Goal: Task Accomplishment & Management: Complete application form

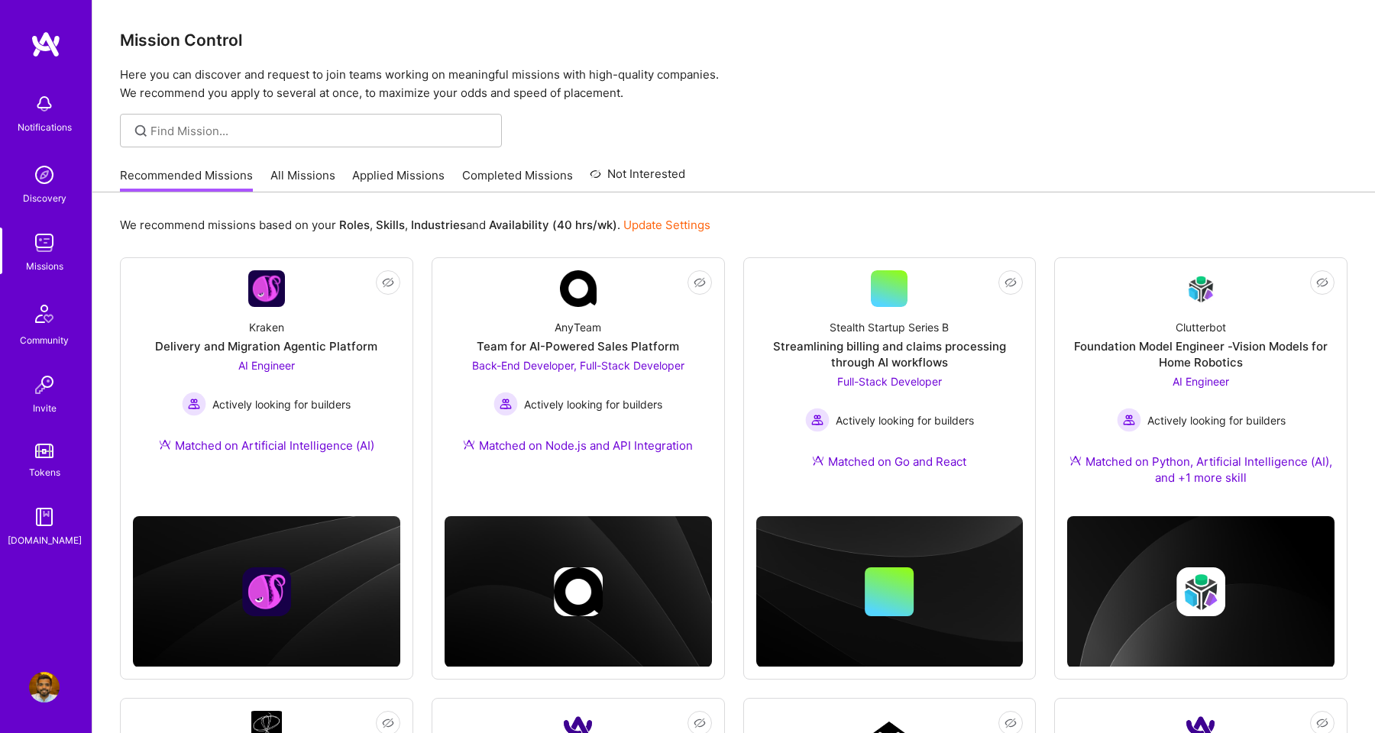
click at [397, 166] on div "Recommended Missions All Missions Applied Missions Completed Missions Not Inter…" at bounding box center [402, 175] width 565 height 33
click at [398, 176] on link "Applied Missions" at bounding box center [398, 179] width 92 height 25
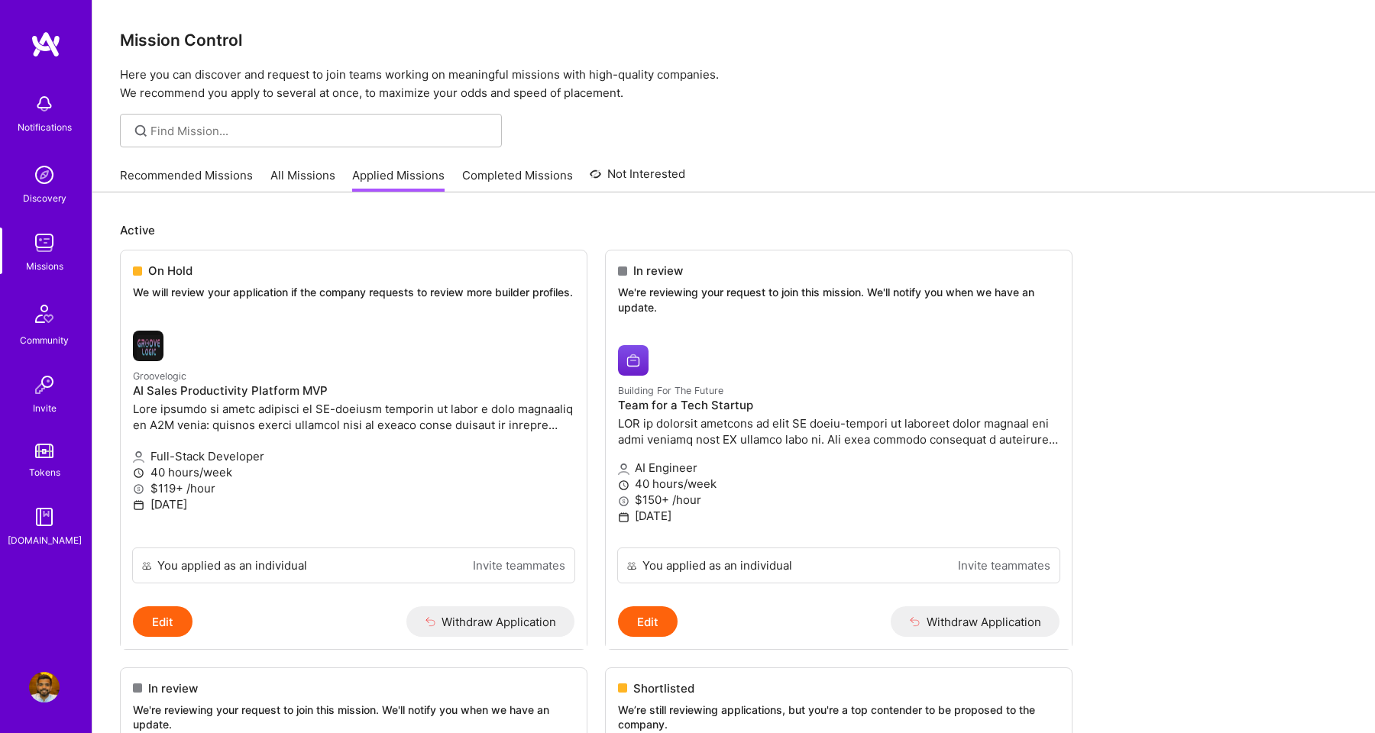
click at [156, 178] on link "Recommended Missions" at bounding box center [186, 179] width 133 height 25
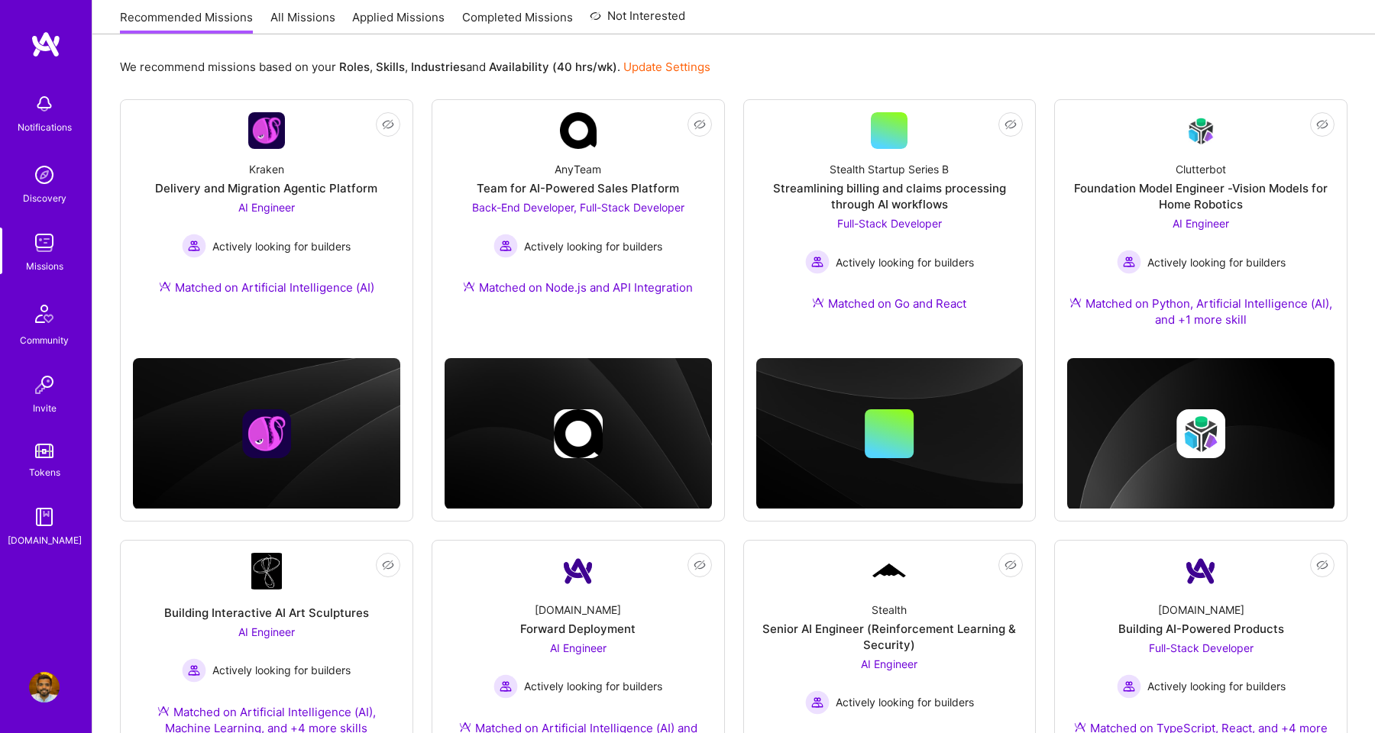
scroll to position [192, 0]
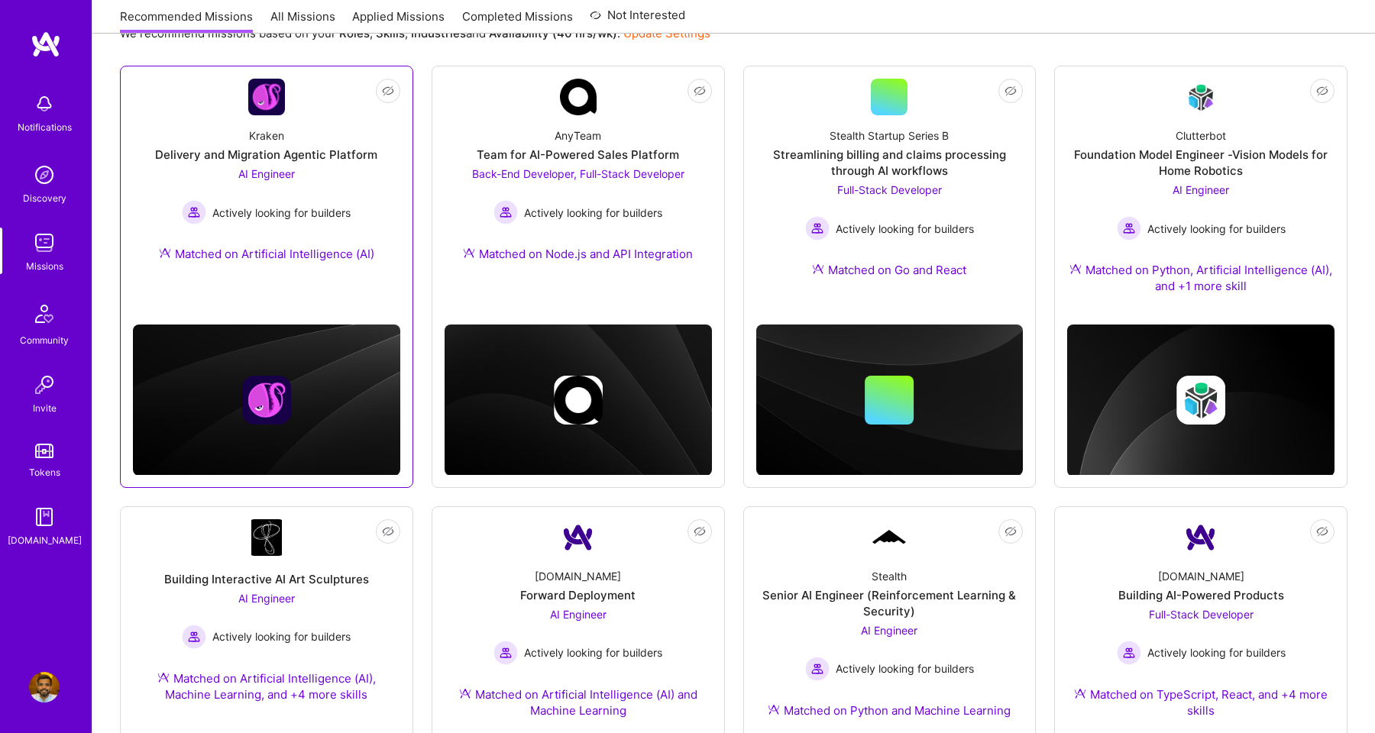
click at [322, 146] on div "Kraken Delivery and Migration Agentic Platform AI Engineer Actively looking for…" at bounding box center [266, 197] width 267 height 165
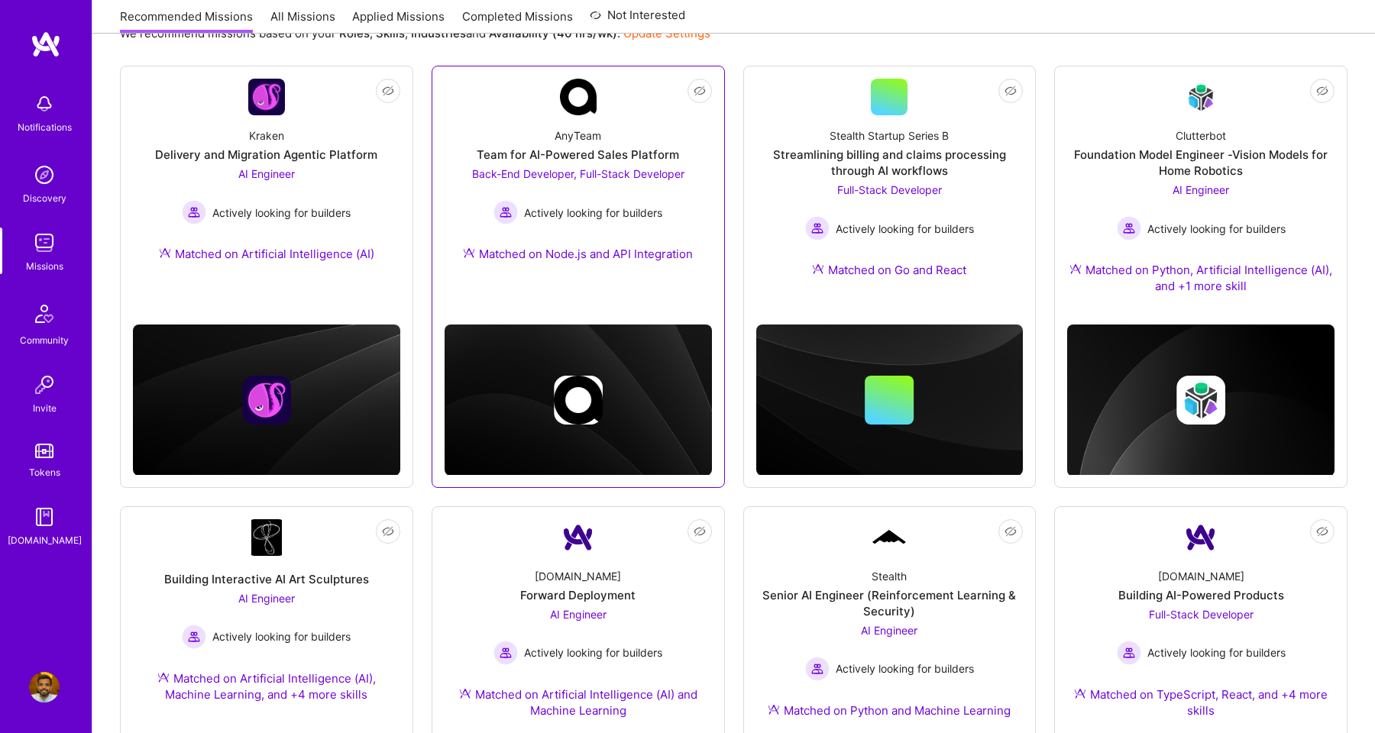
click at [613, 153] on div "Team for AI-Powered Sales Platform" at bounding box center [578, 155] width 202 height 16
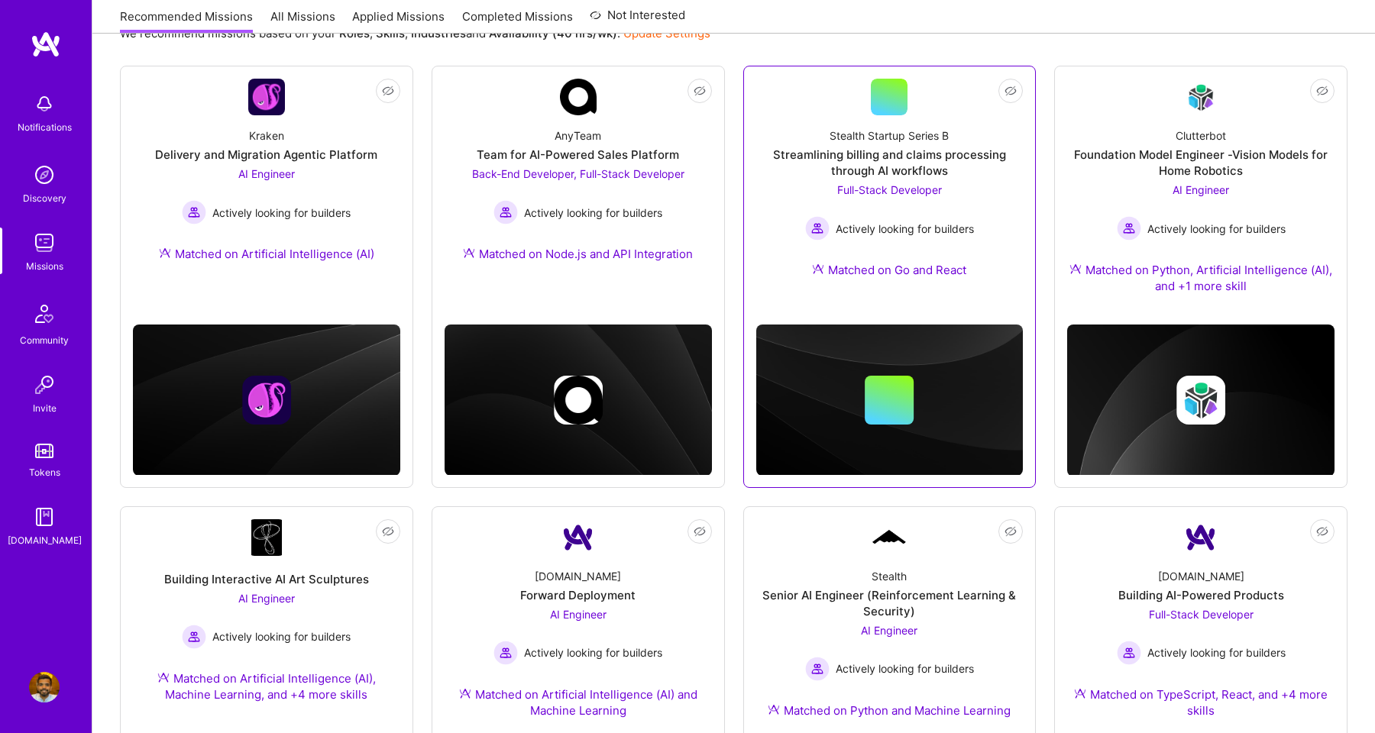
click at [928, 166] on div "Streamlining billing and claims processing through AI workflows" at bounding box center [889, 163] width 267 height 32
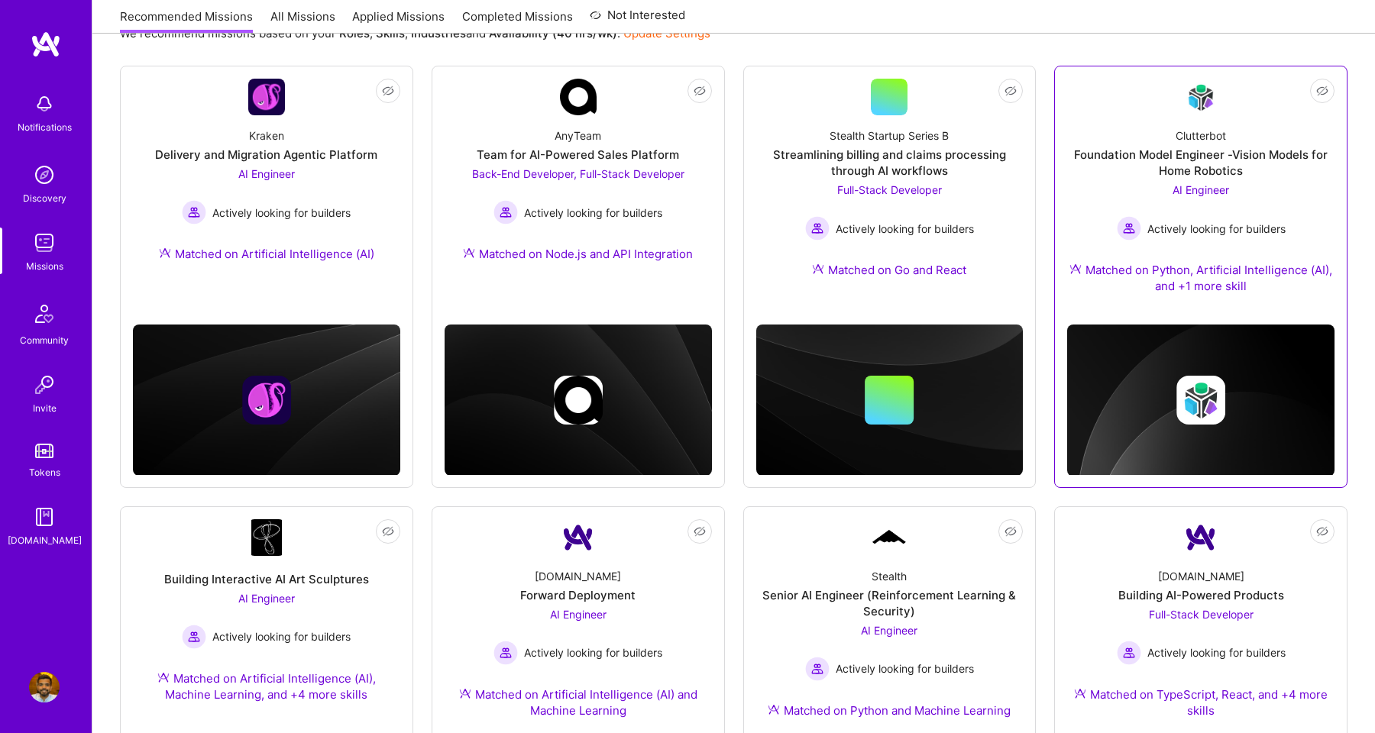
click at [1200, 170] on div "Foundation Model Engineer -Vision Models for Home Robotics" at bounding box center [1200, 163] width 267 height 32
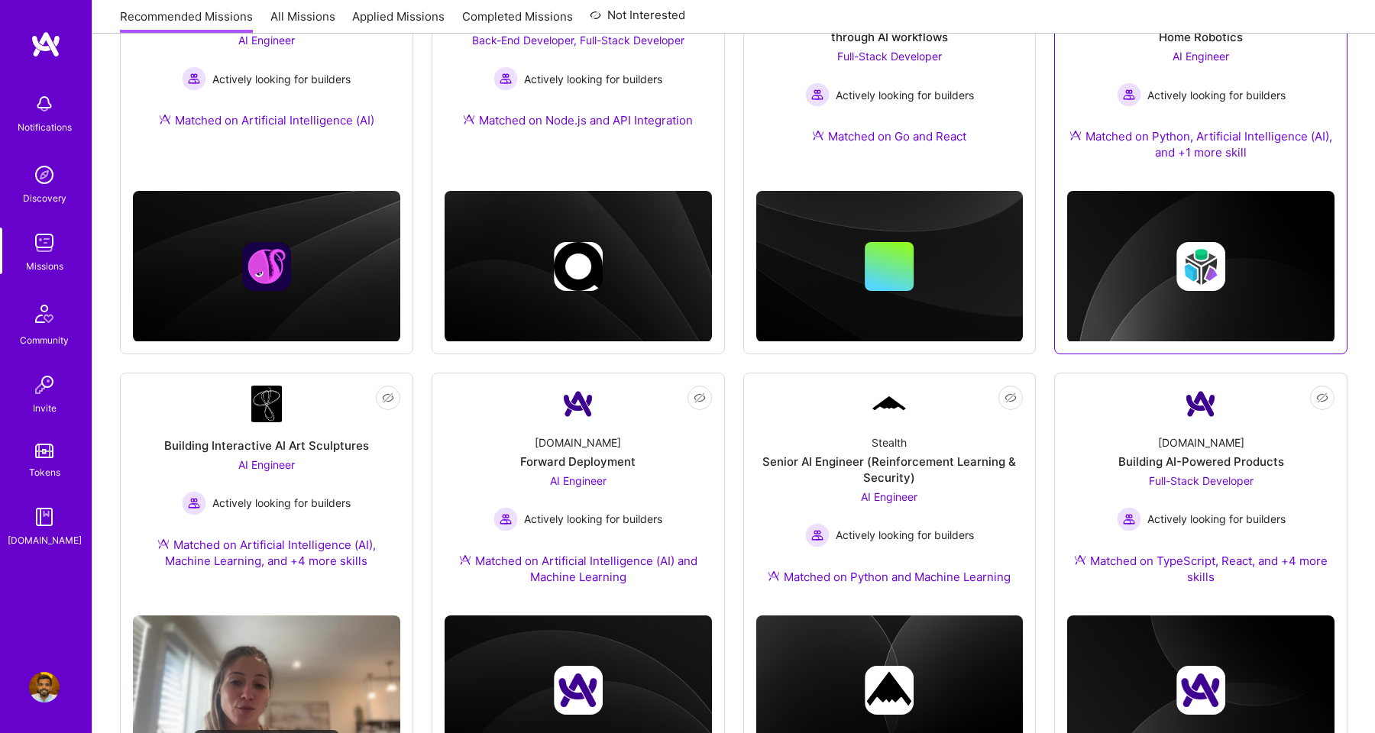
scroll to position [570, 0]
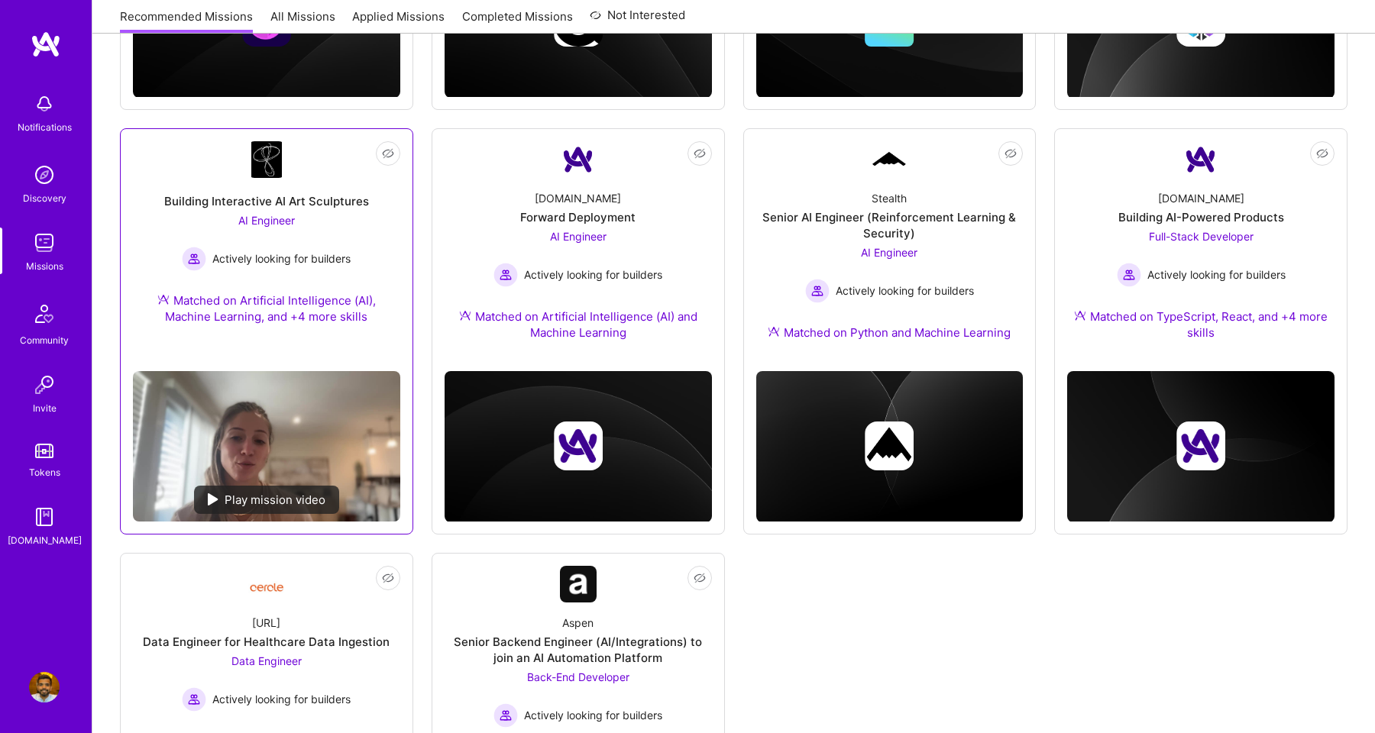
click at [213, 497] on img at bounding box center [213, 500] width 11 height 12
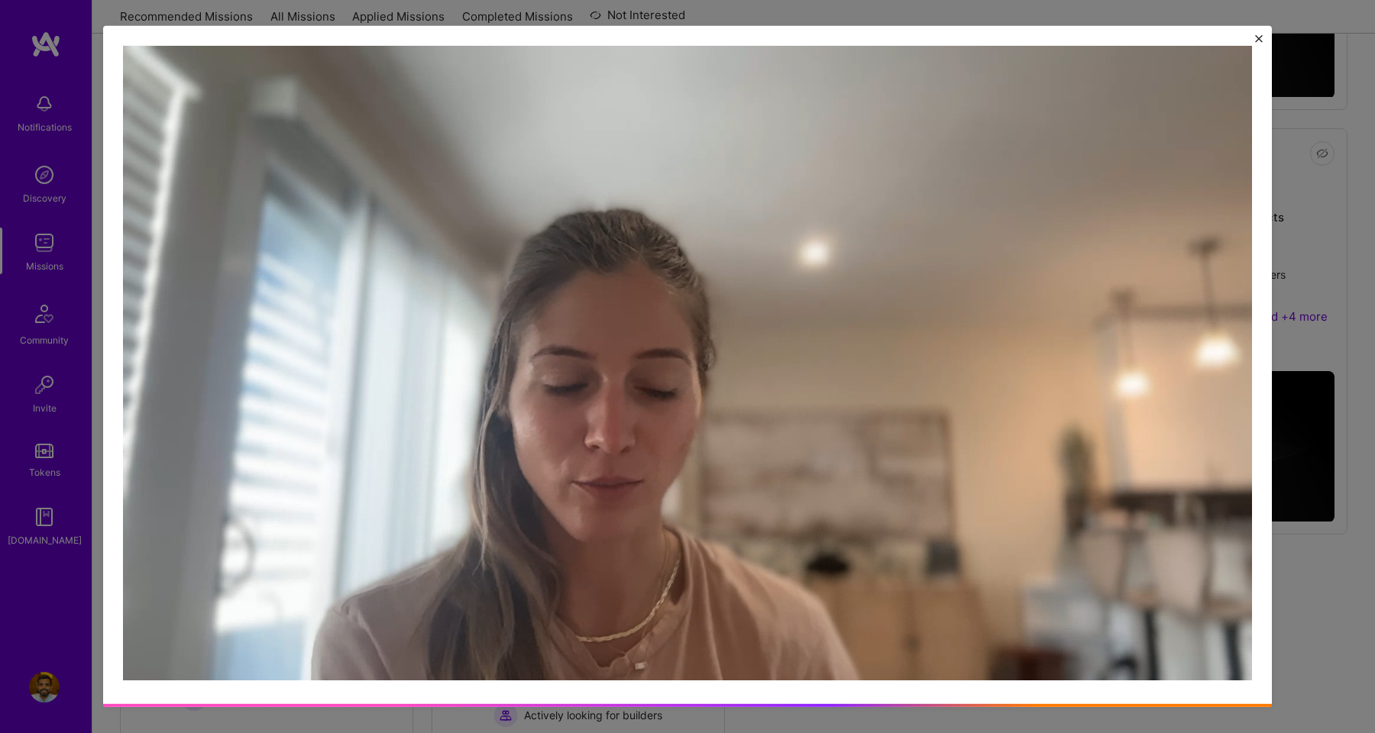
click at [1339, 189] on div at bounding box center [687, 366] width 1375 height 733
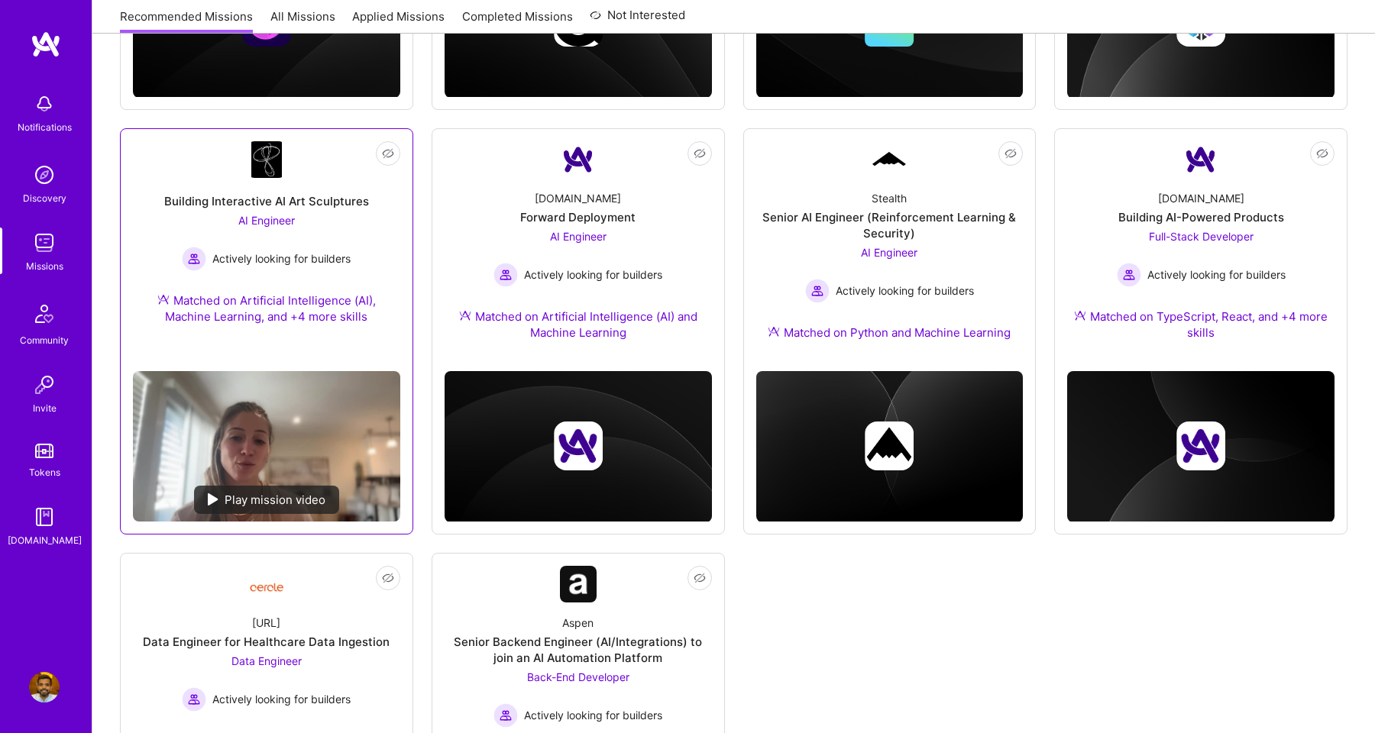
click at [318, 201] on div "Building Interactive AI Art Sculptures" at bounding box center [266, 201] width 205 height 16
click at [849, 226] on div "Senior AI Engineer (Reinforcement Learning & Security)" at bounding box center [889, 225] width 267 height 32
click at [1148, 212] on div "Building AI-Powered Products" at bounding box center [1202, 217] width 166 height 16
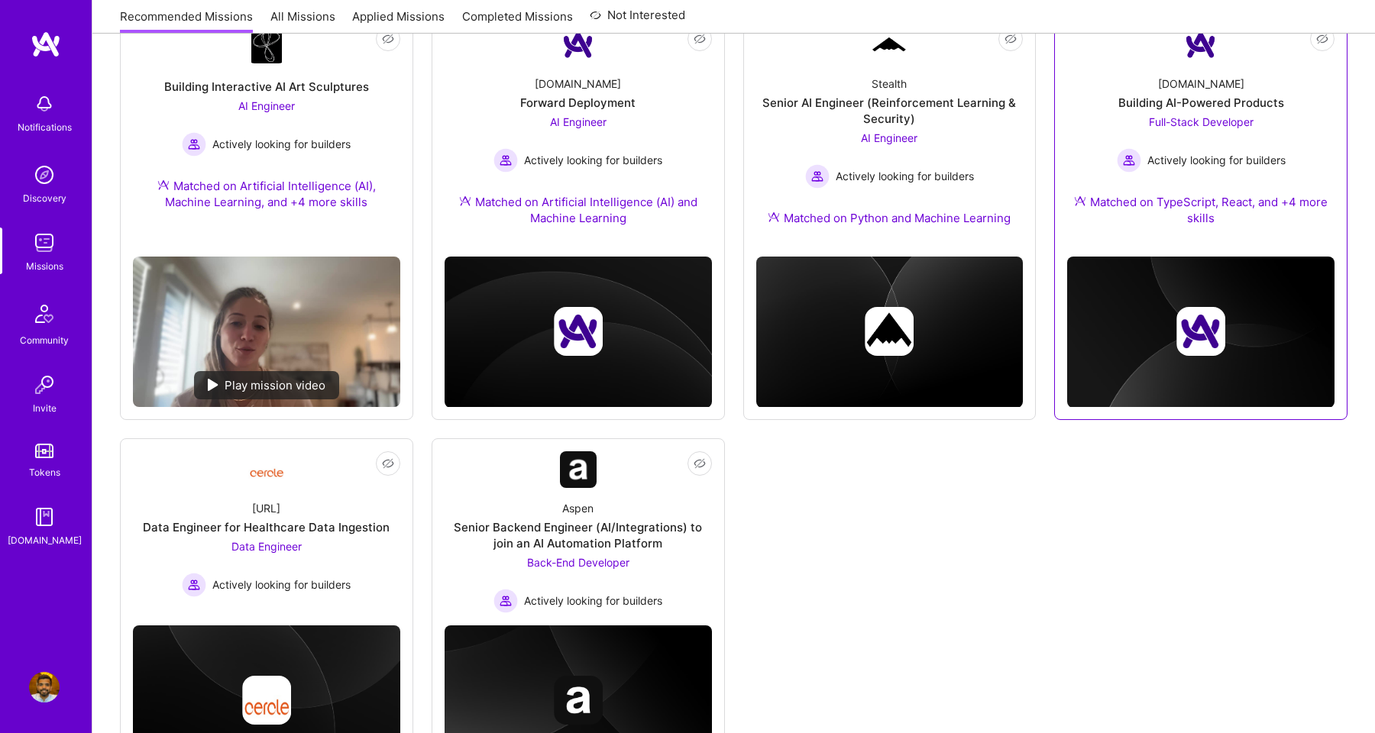
scroll to position [776, 0]
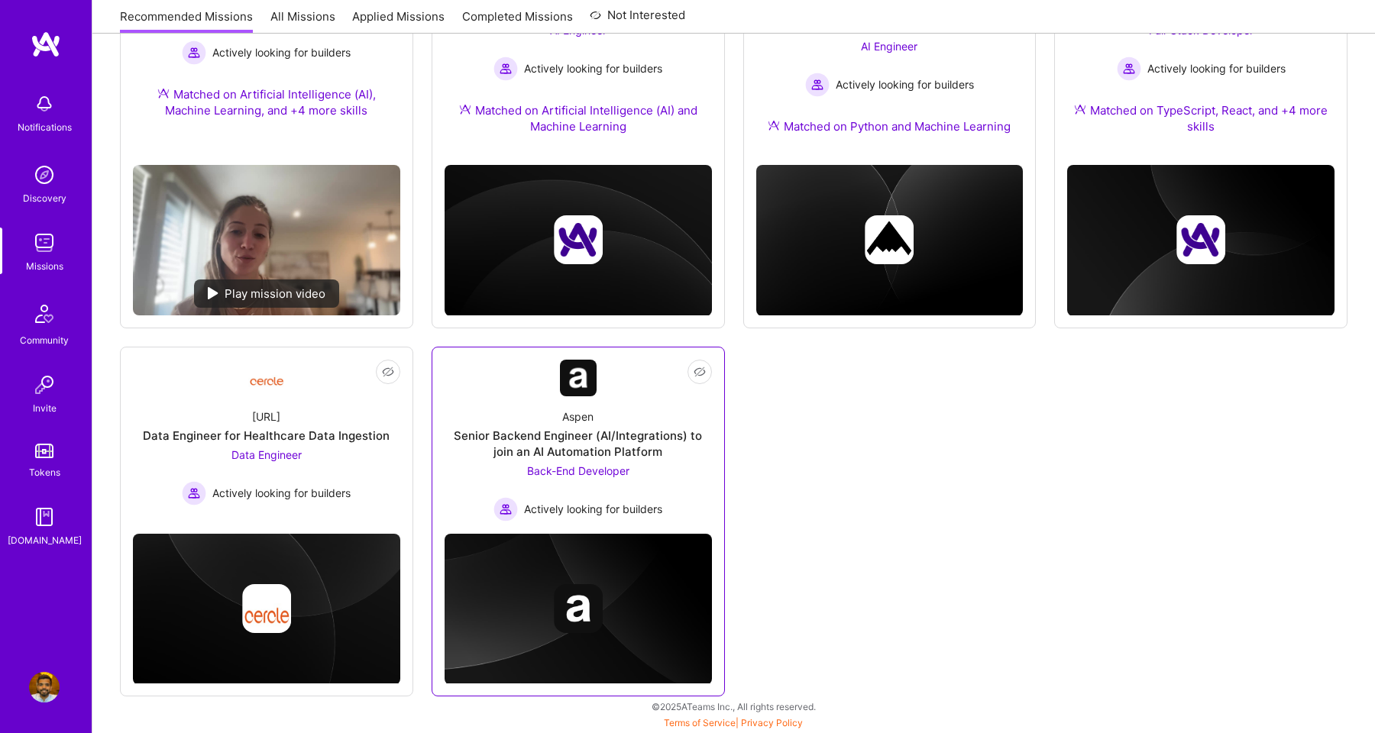
click at [601, 445] on div "Senior Backend Engineer (AI/Integrations) to join an AI Automation Platform" at bounding box center [578, 444] width 267 height 32
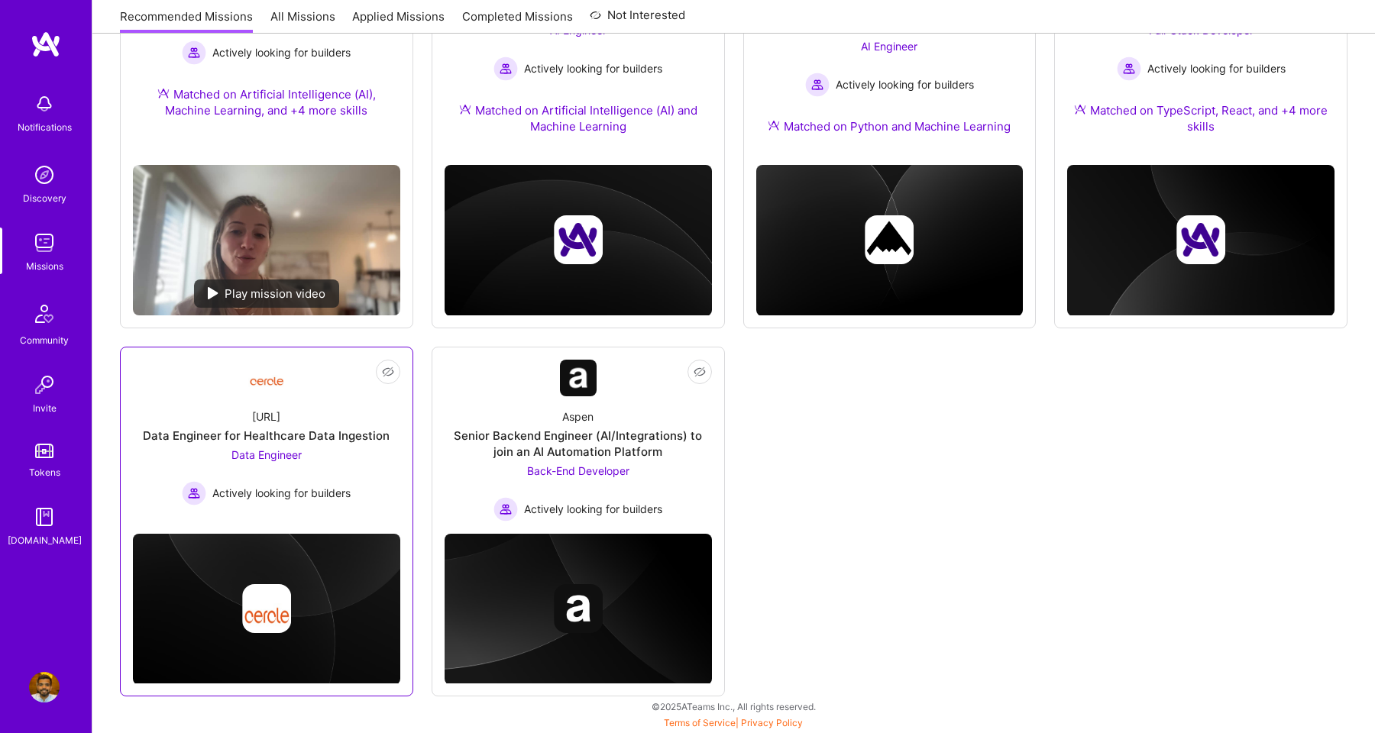
click at [312, 441] on div "Data Engineer for Healthcare Data Ingestion" at bounding box center [266, 436] width 247 height 16
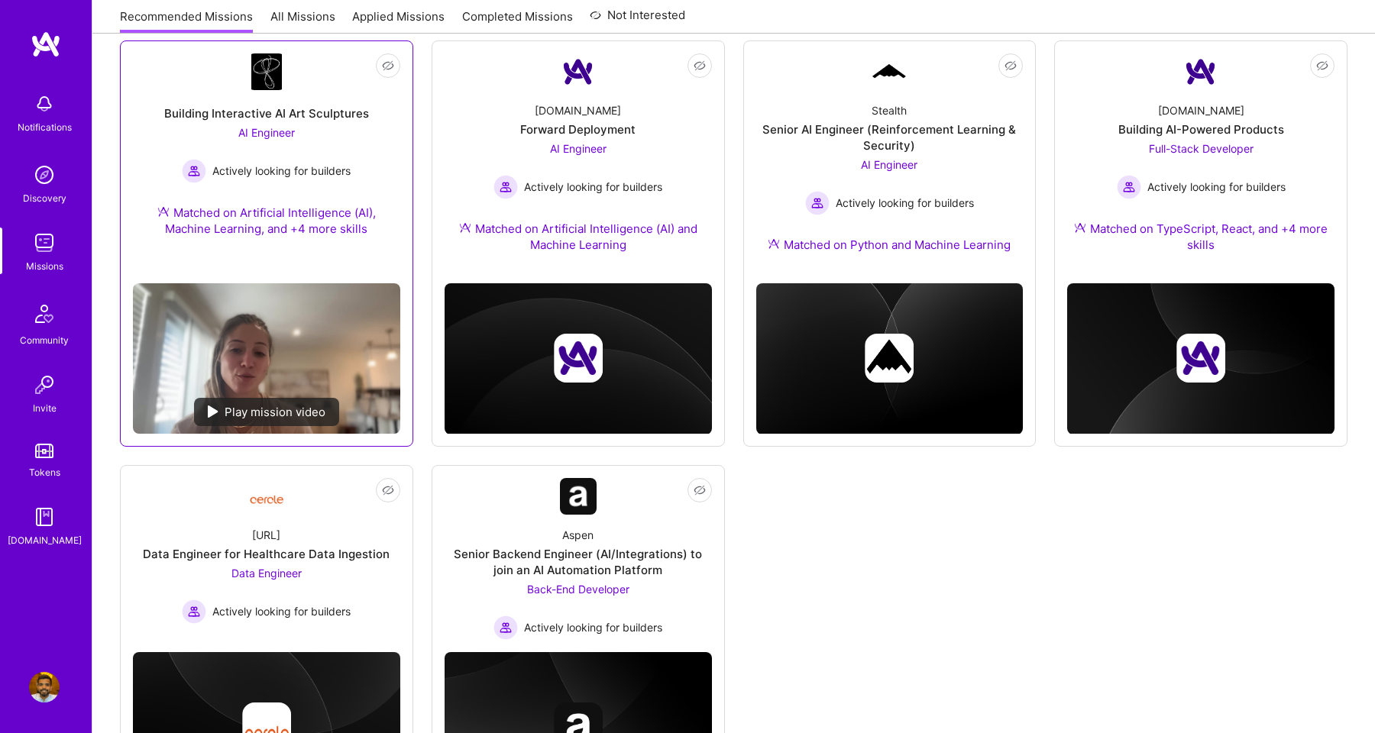
scroll to position [634, 0]
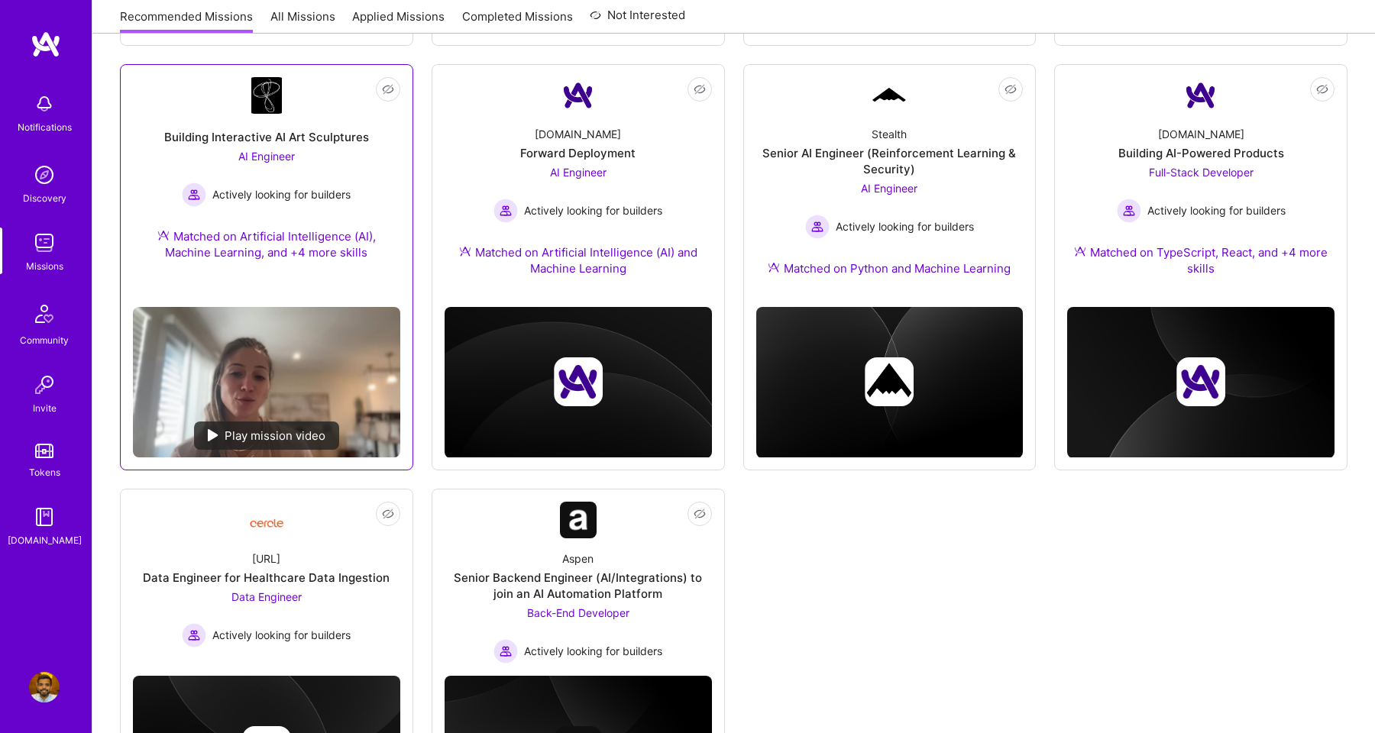
click at [336, 129] on div "Building Interactive AI Art Sculptures" at bounding box center [266, 137] width 205 height 16
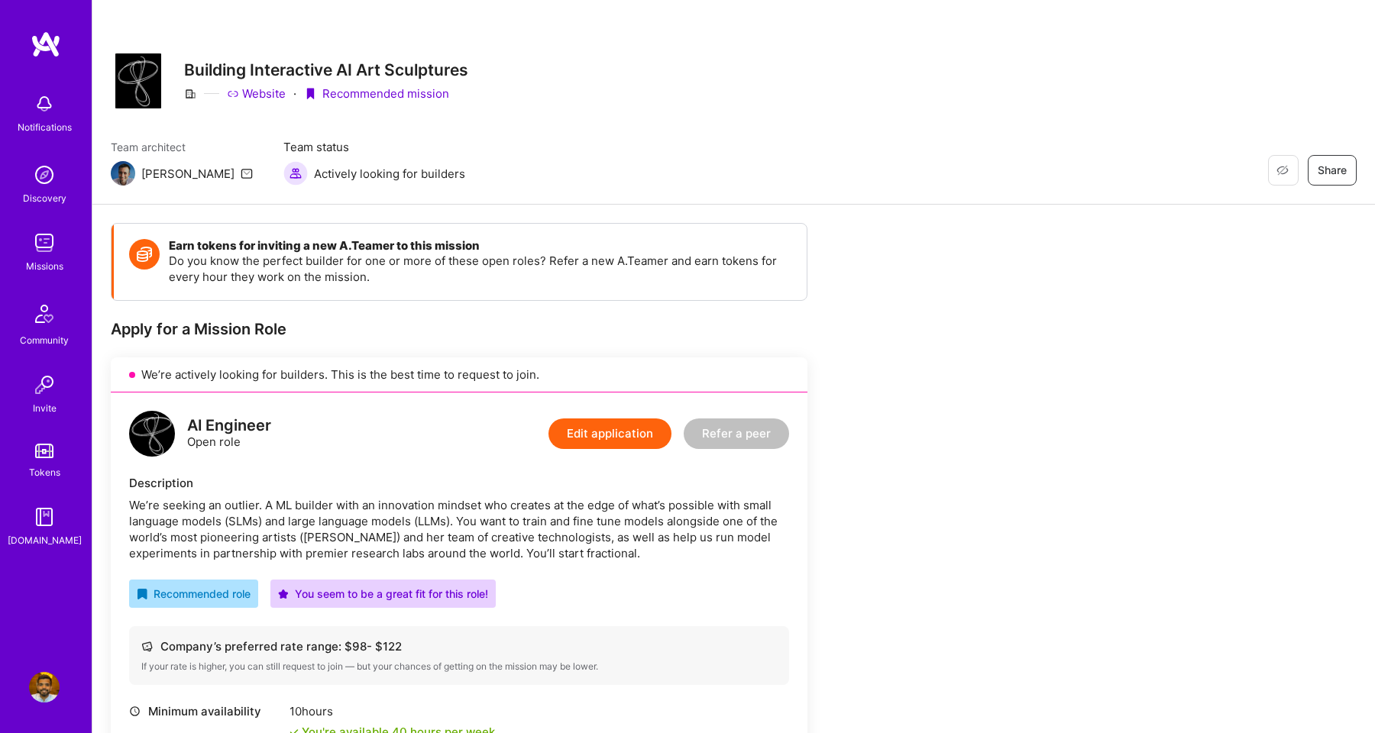
click at [223, 66] on h3 "Building Interactive AI Art Sculptures" at bounding box center [326, 69] width 284 height 19
click at [272, 92] on link "Website" at bounding box center [256, 94] width 59 height 16
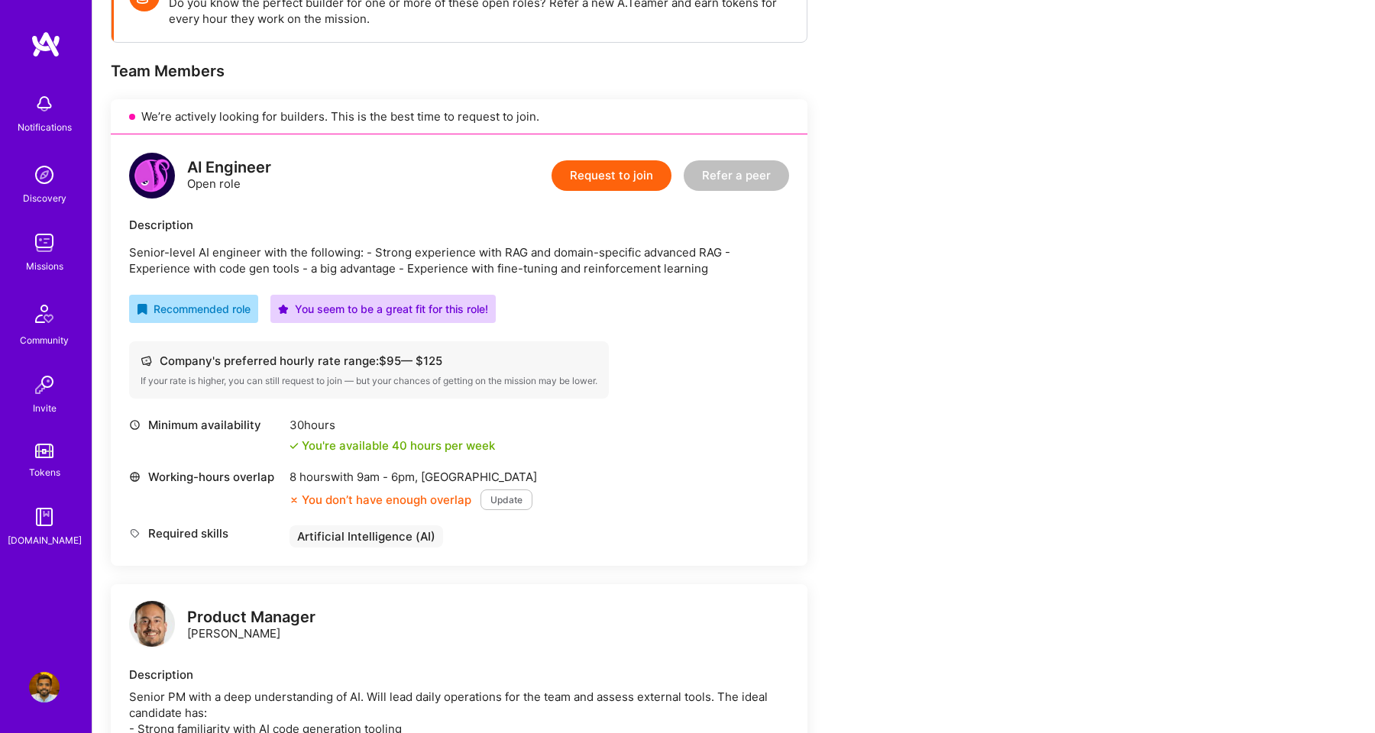
scroll to position [262, 0]
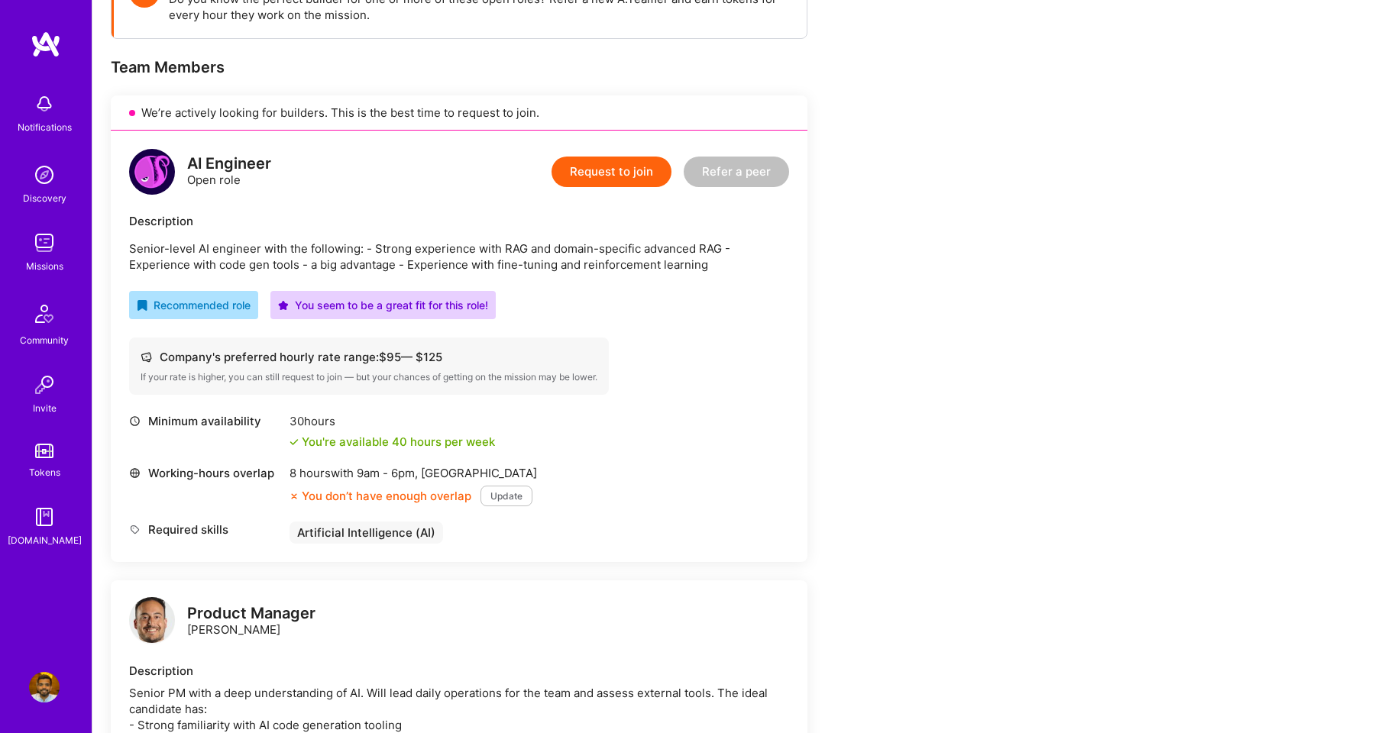
click at [580, 172] on button "Request to join" at bounding box center [612, 172] width 120 height 31
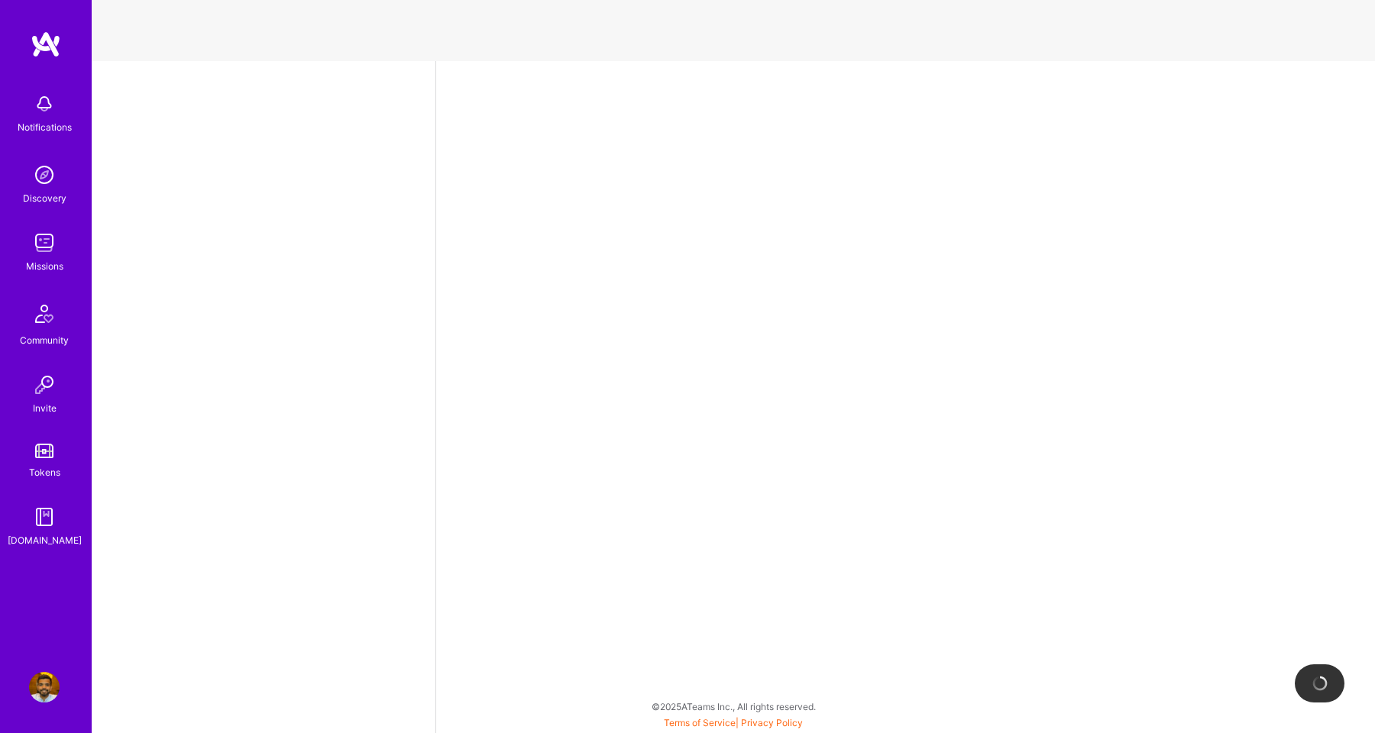
select select "US"
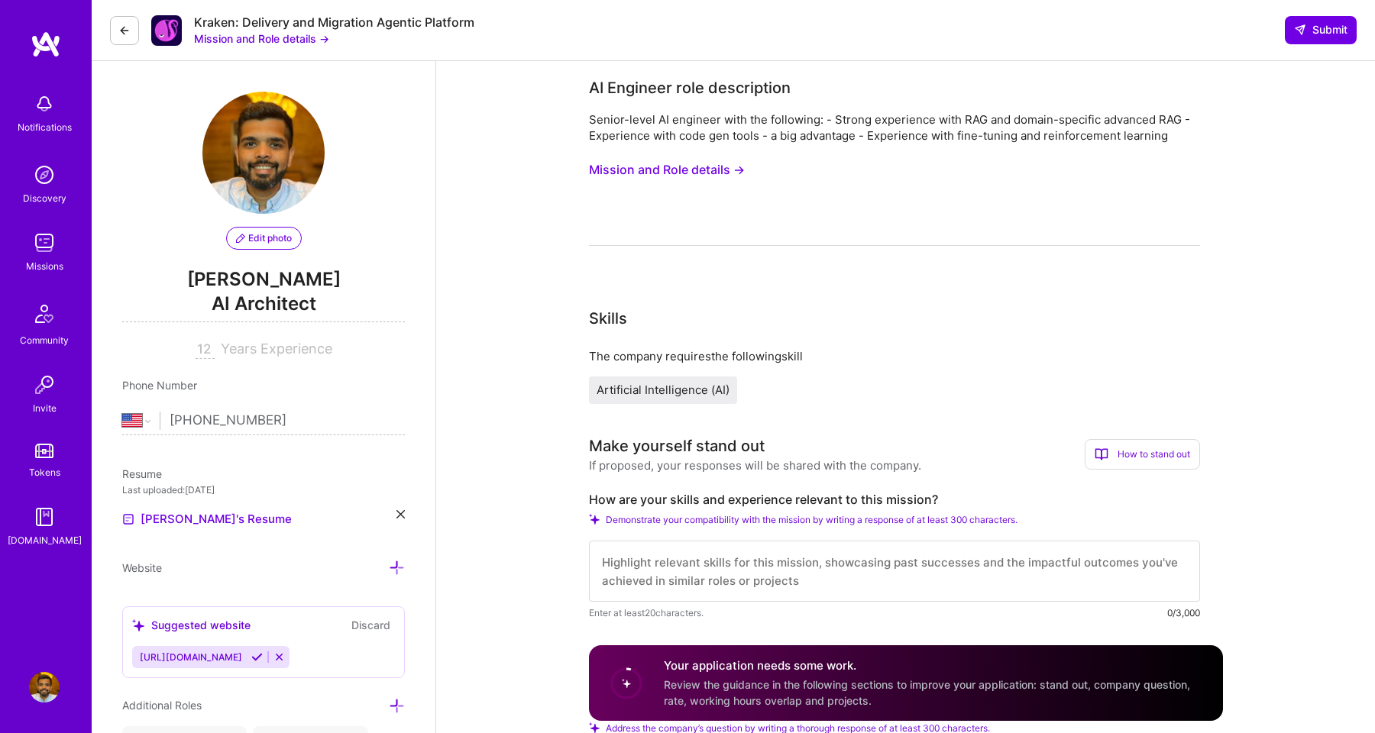
click at [600, 109] on div "AI Engineer role description Senior-level AI engineer with the following: - Str…" at bounding box center [894, 161] width 611 height 170
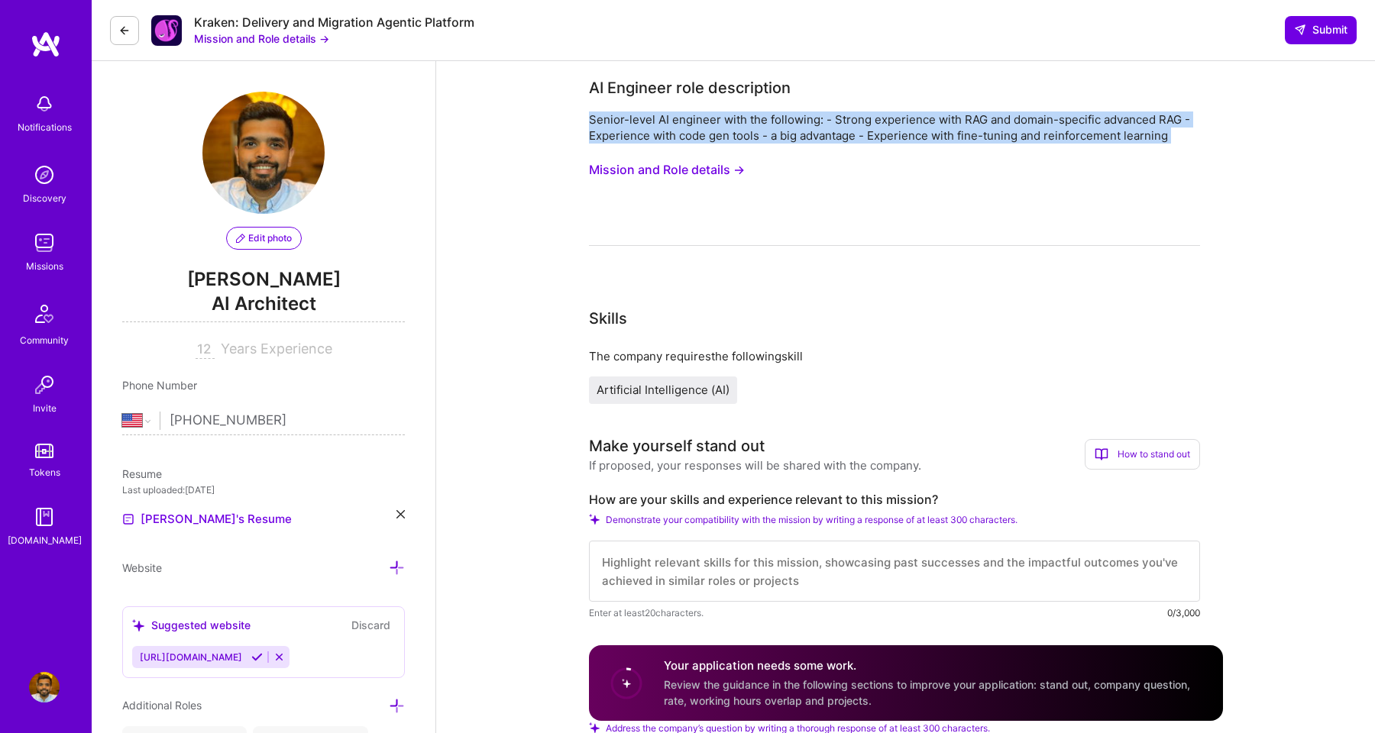
click at [600, 109] on div "AI Engineer role description Senior-level AI engineer with the following: - Str…" at bounding box center [894, 161] width 611 height 170
copy div "Senior-level AI engineer with the following: - Strong experience with RAG and d…"
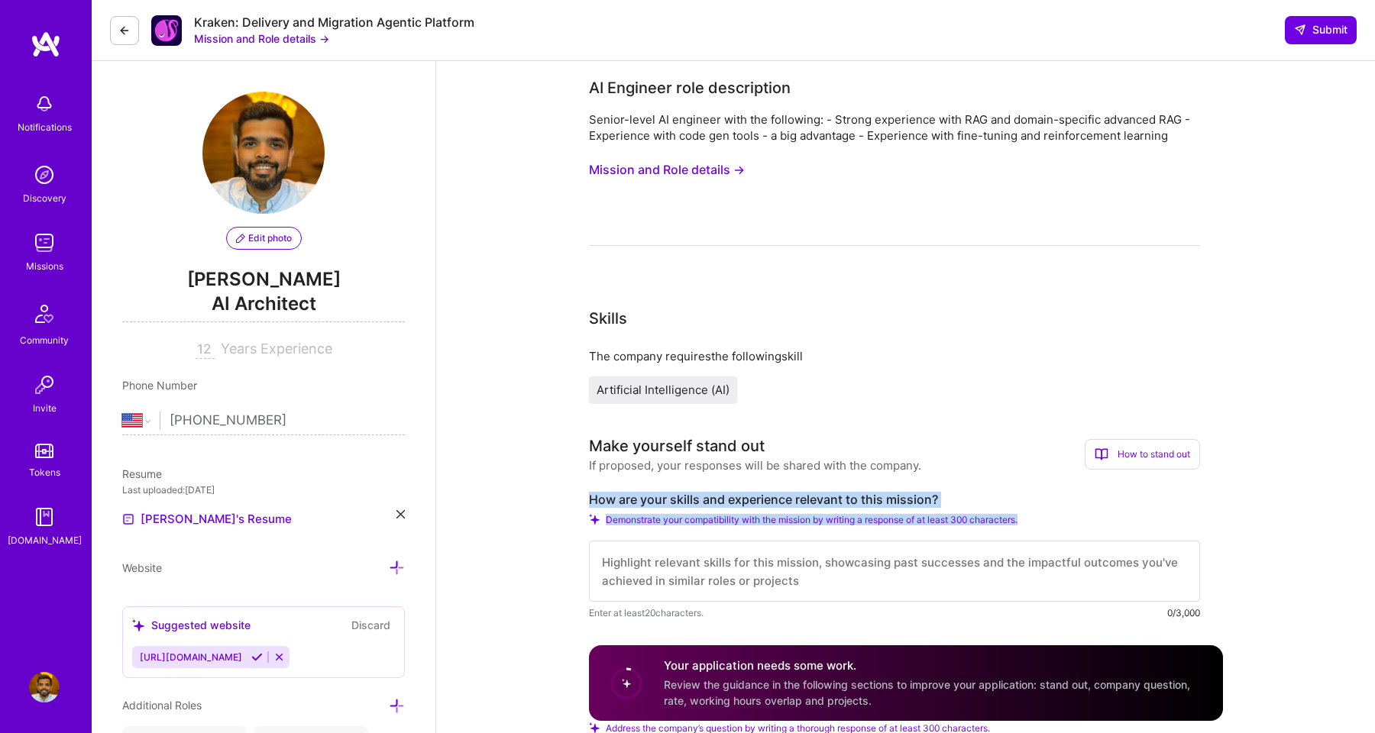
drag, startPoint x: 588, startPoint y: 496, endPoint x: 1037, endPoint y: 528, distance: 450.4
copy div "How are your skills and experience relevant to this mission? Demonstrate your c…"
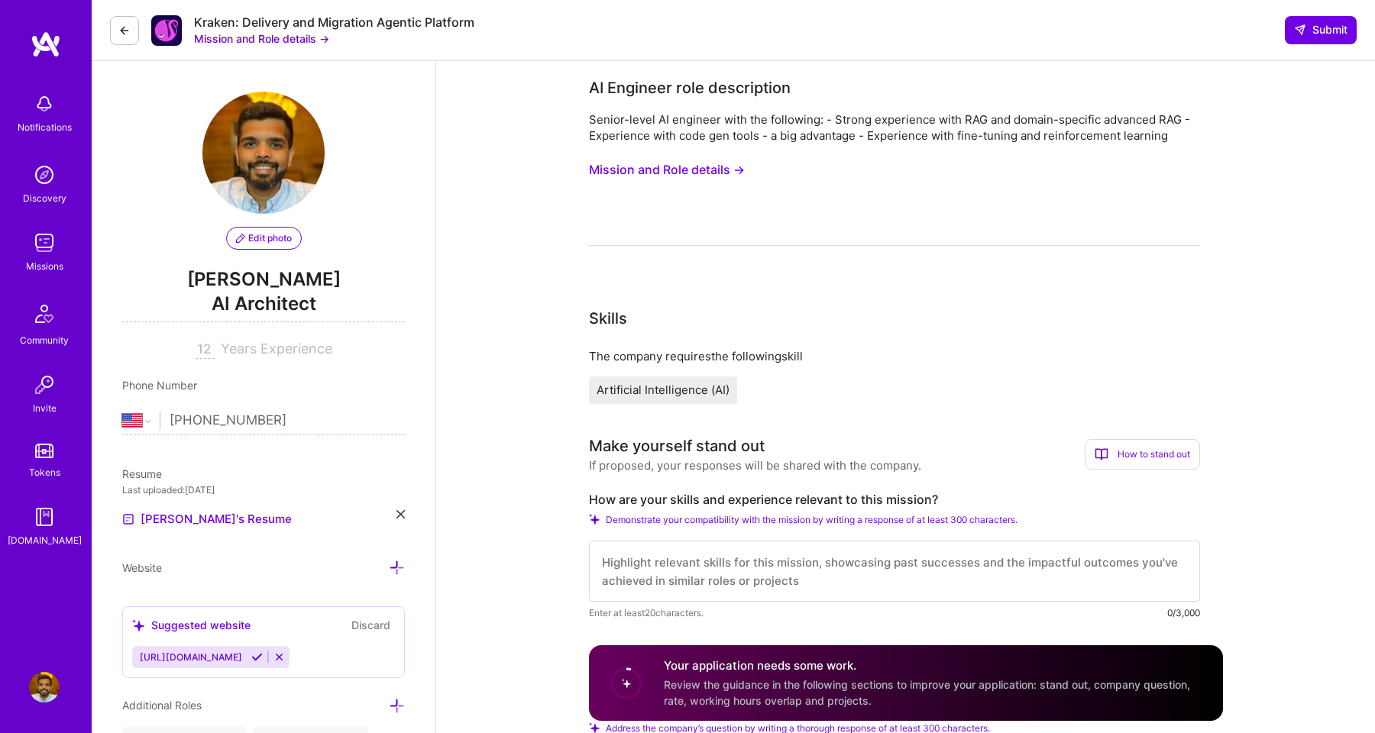
click at [811, 578] on textarea at bounding box center [894, 571] width 611 height 61
paste textarea "I bring deep expertise in building advanced Retrieval-Augmented Generation (RAG…"
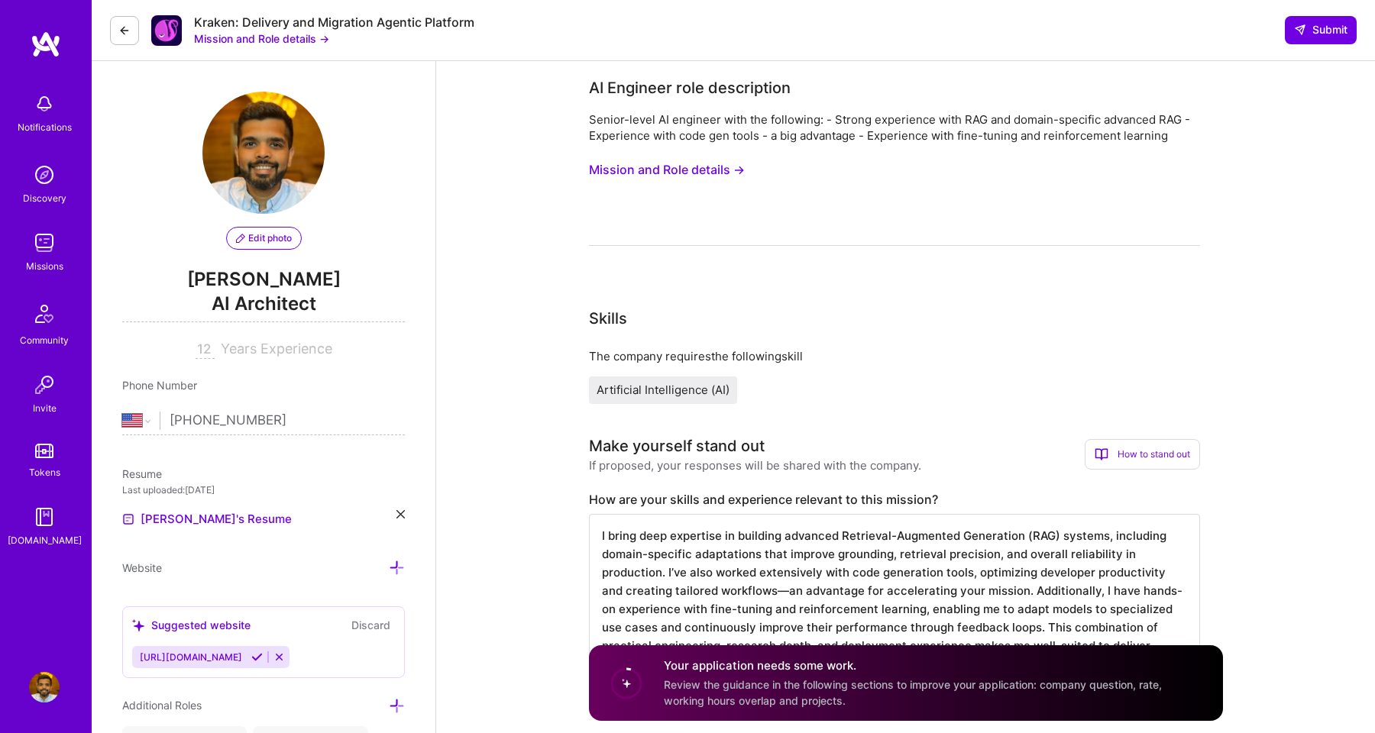
click at [761, 598] on textarea "I bring deep expertise in building advanced Retrieval-Augmented Generation (RAG…" at bounding box center [894, 599] width 611 height 171
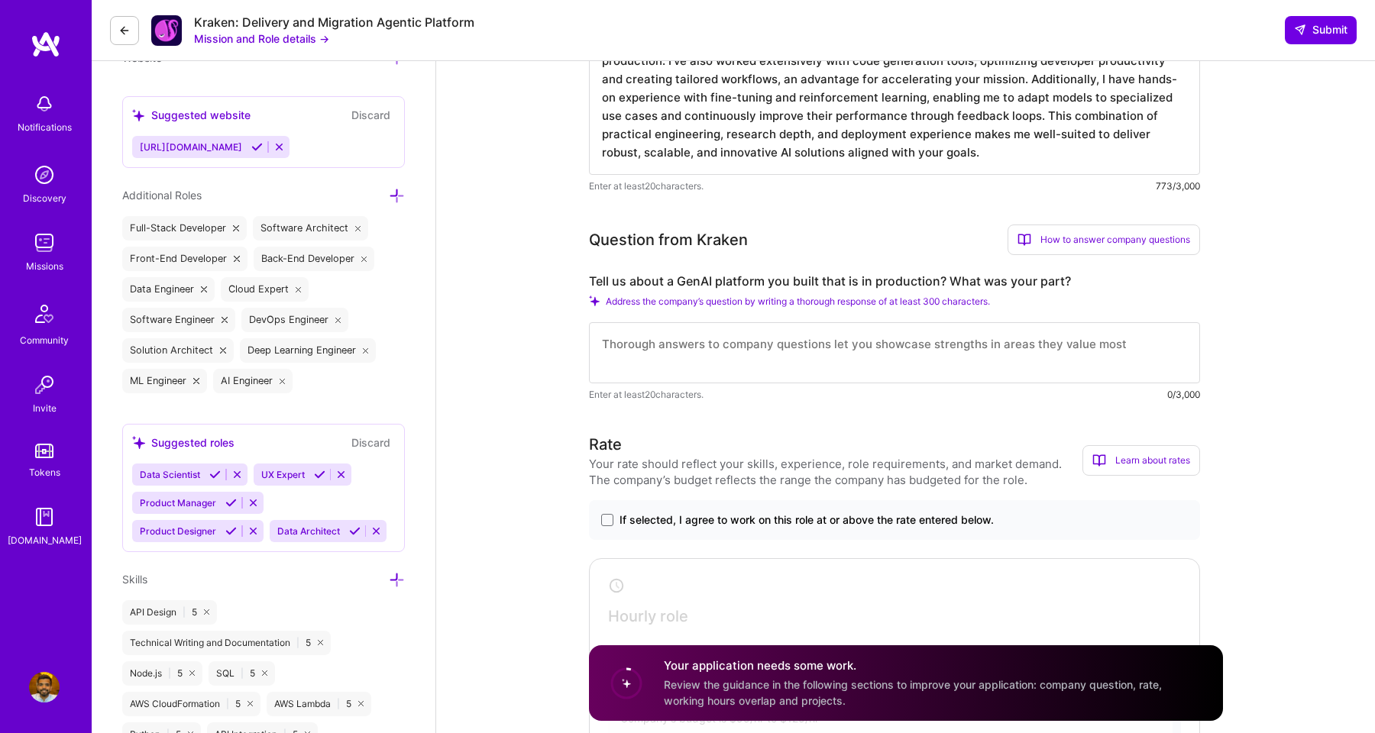
scroll to position [512, 0]
type textarea "I bring deep expertise in building advanced Retrieval-Augmented Generation (RAG…"
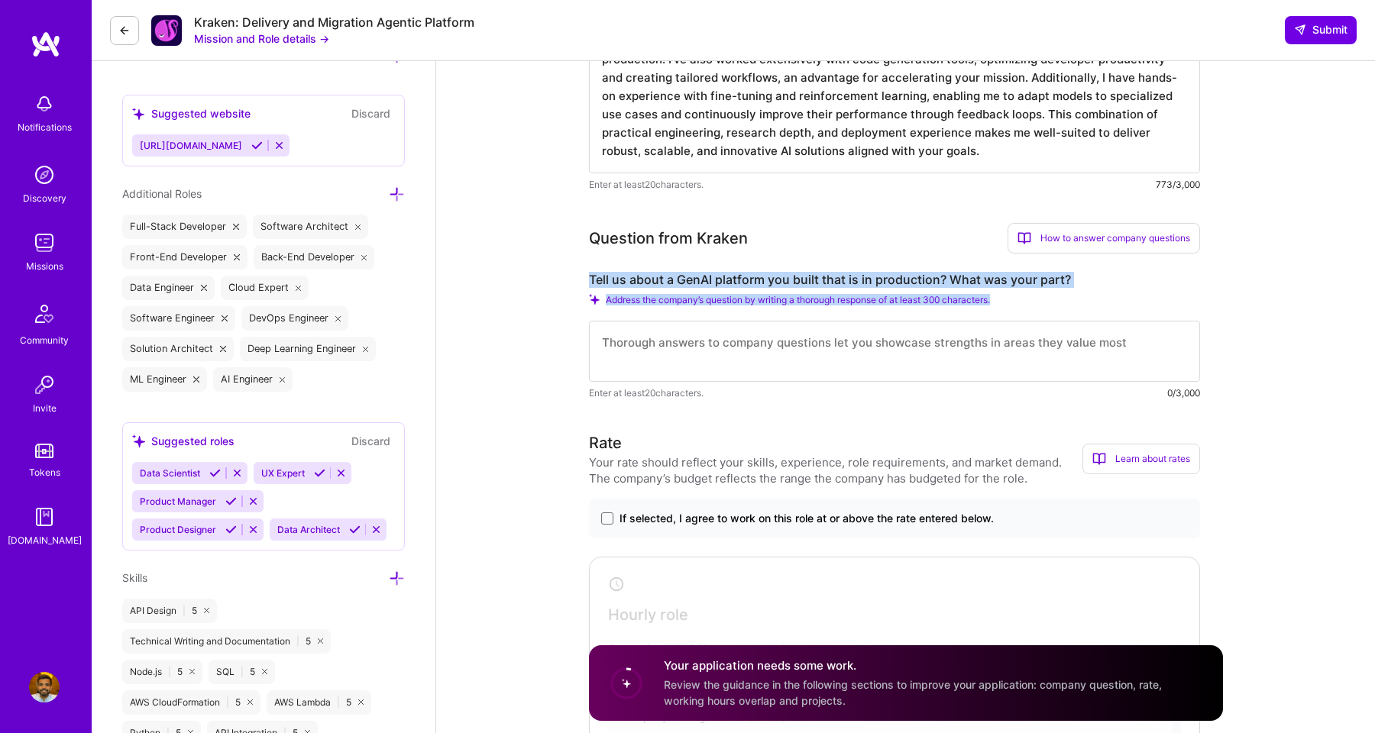
drag, startPoint x: 588, startPoint y: 278, endPoint x: 1035, endPoint y: 305, distance: 448.5
copy div "Tell us about a GenAI platform you built that is in production? What was your p…"
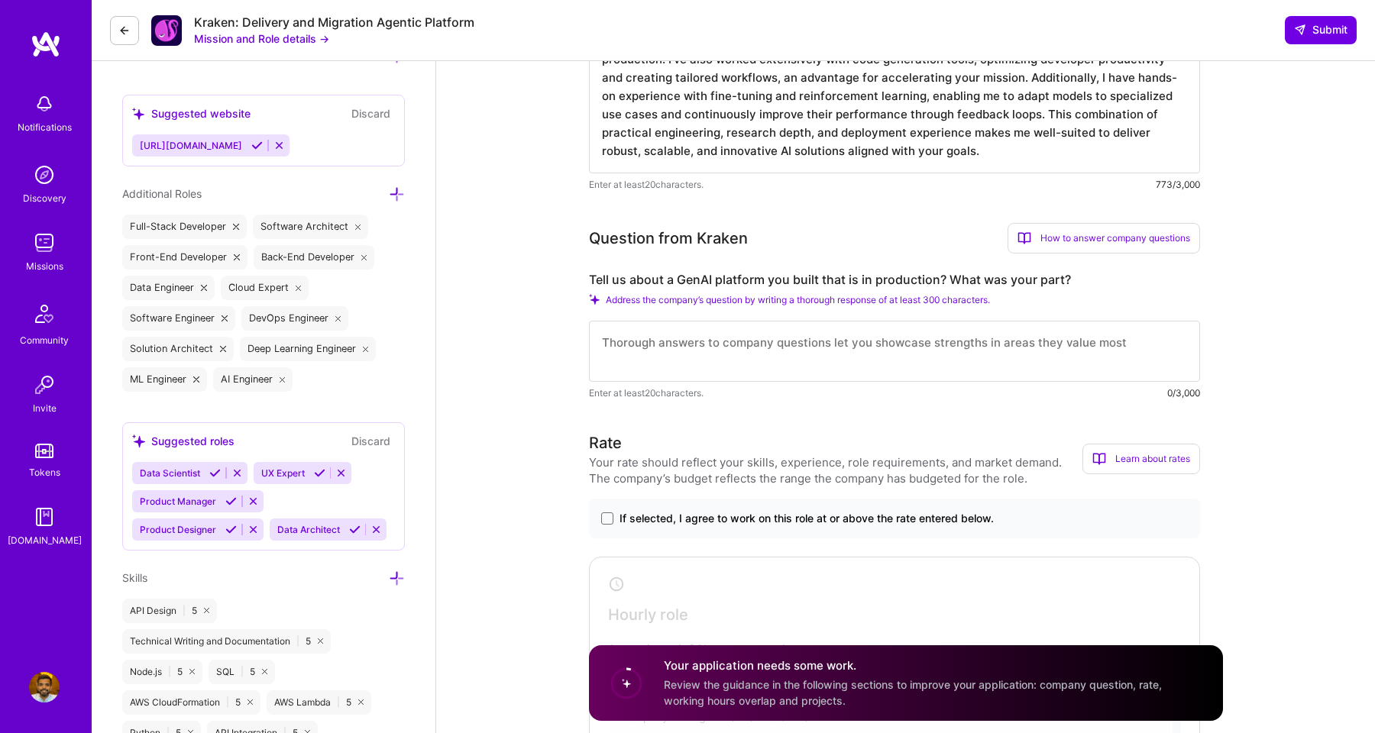
click at [703, 352] on textarea at bounding box center [894, 351] width 611 height 61
paste textarea "I led the design and deployment of a GenAI platform that powers production use …"
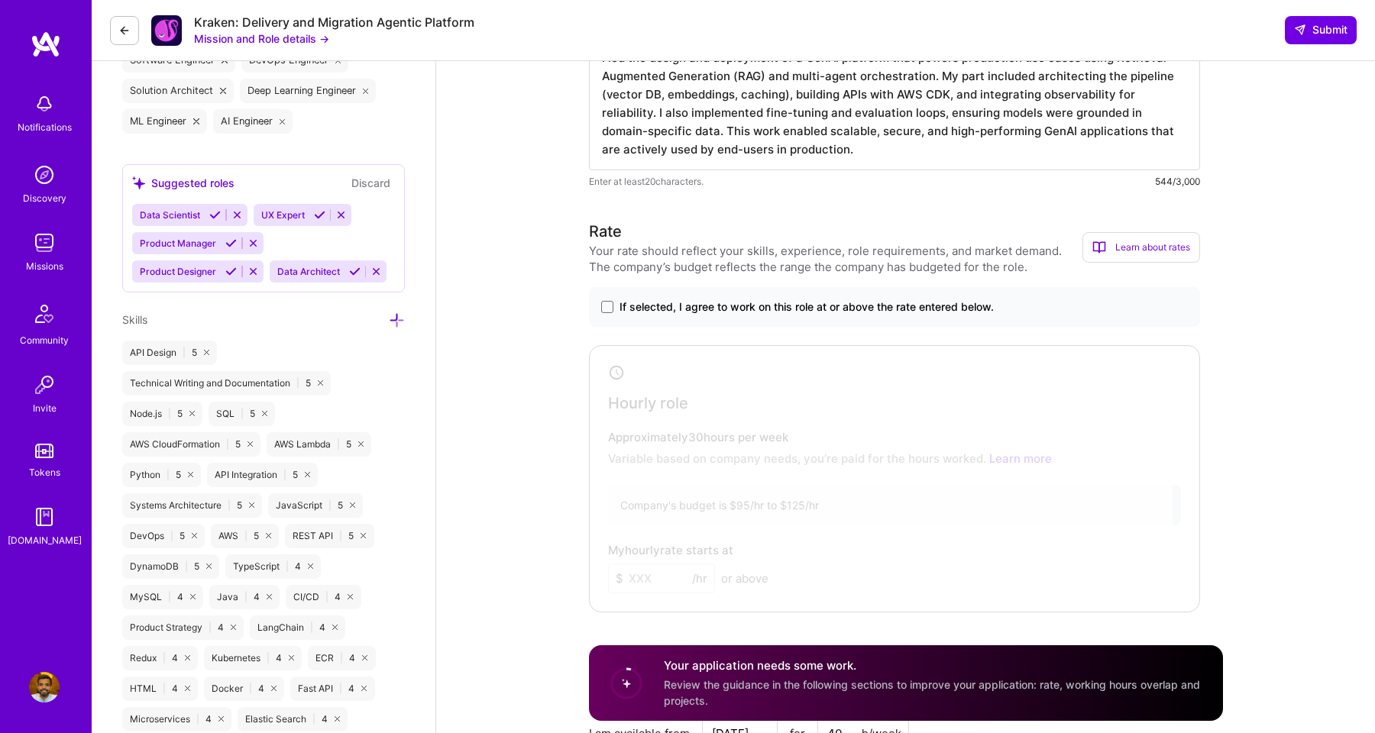
scroll to position [773, 0]
type textarea "I led the design and deployment of a GenAI platform that powers production use …"
click at [819, 311] on span "If selected, I agree to work on this role at or above the rate entered below." at bounding box center [807, 303] width 374 height 15
click at [0, 0] on input "If selected, I agree to work on this role at or above the rate entered below." at bounding box center [0, 0] width 0 height 0
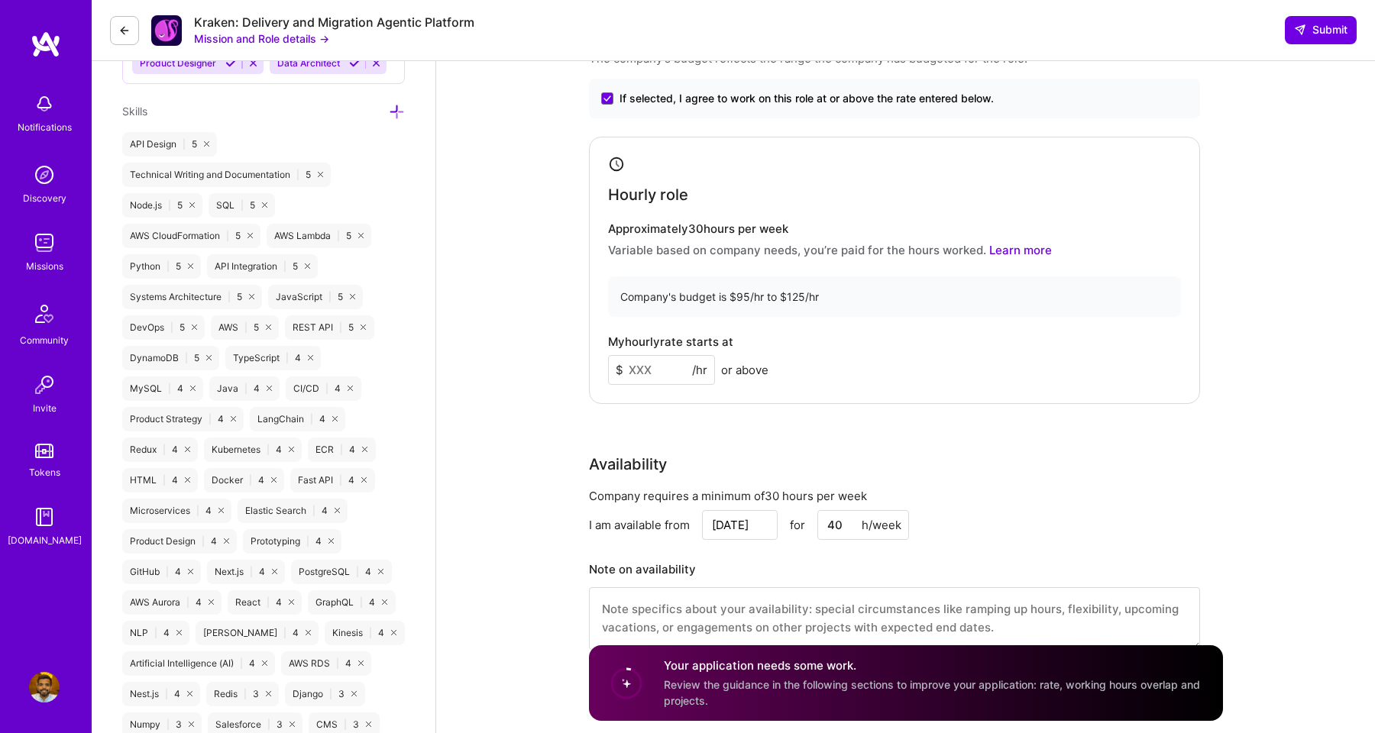
scroll to position [1011, 0]
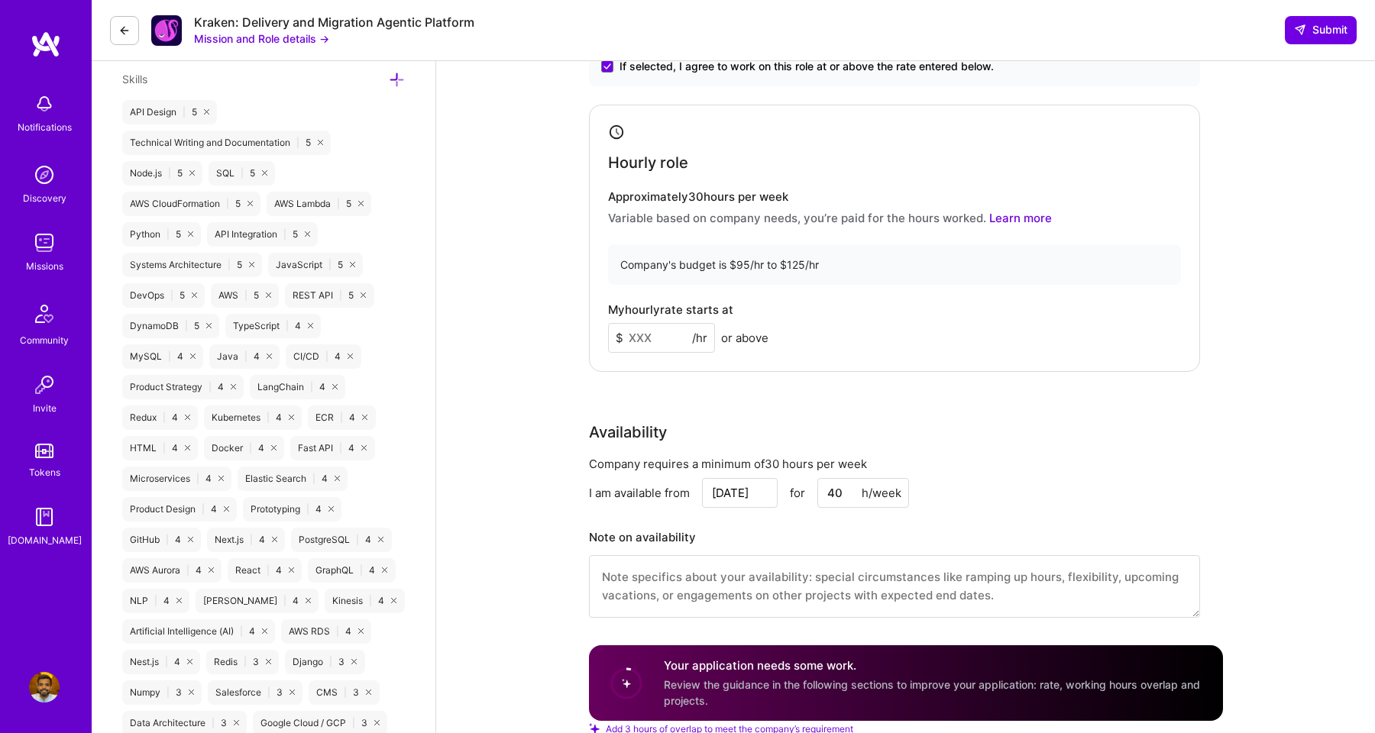
click at [651, 346] on input at bounding box center [661, 338] width 107 height 30
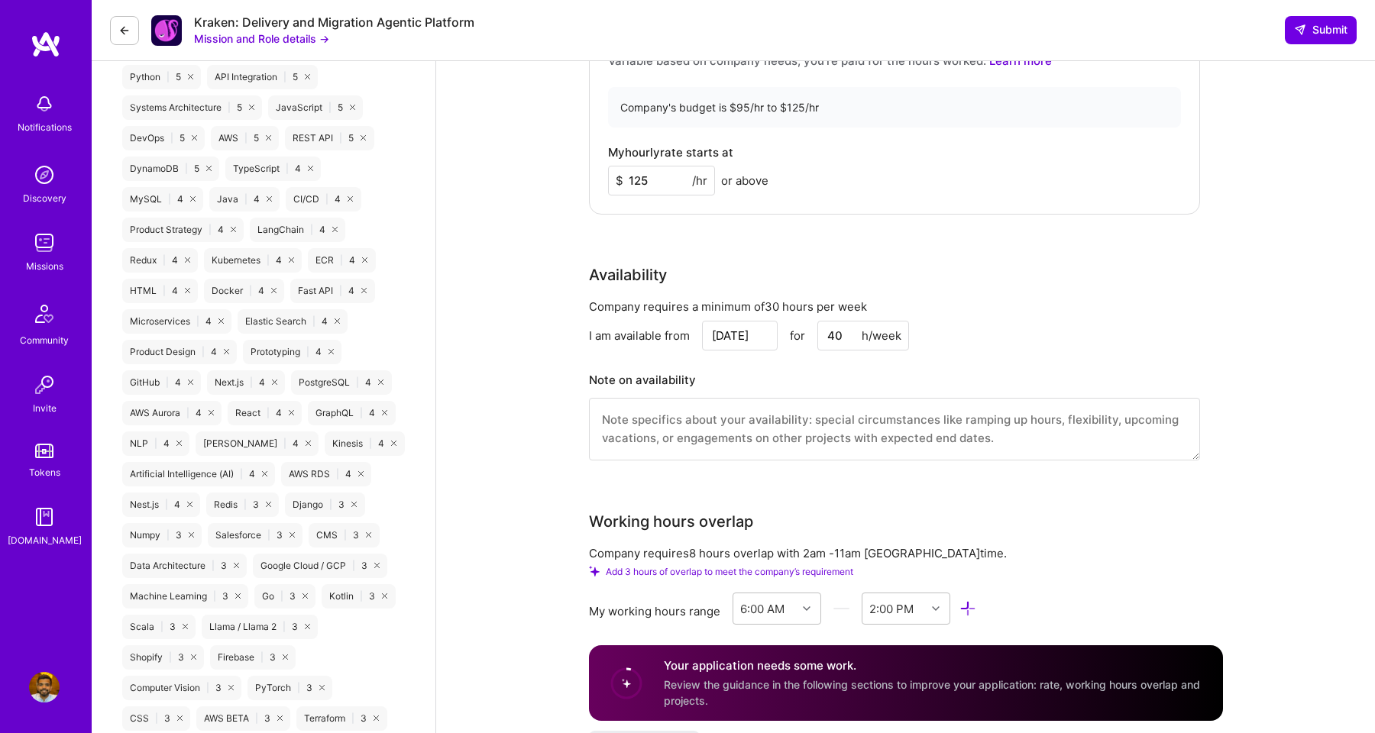
scroll to position [1374, 0]
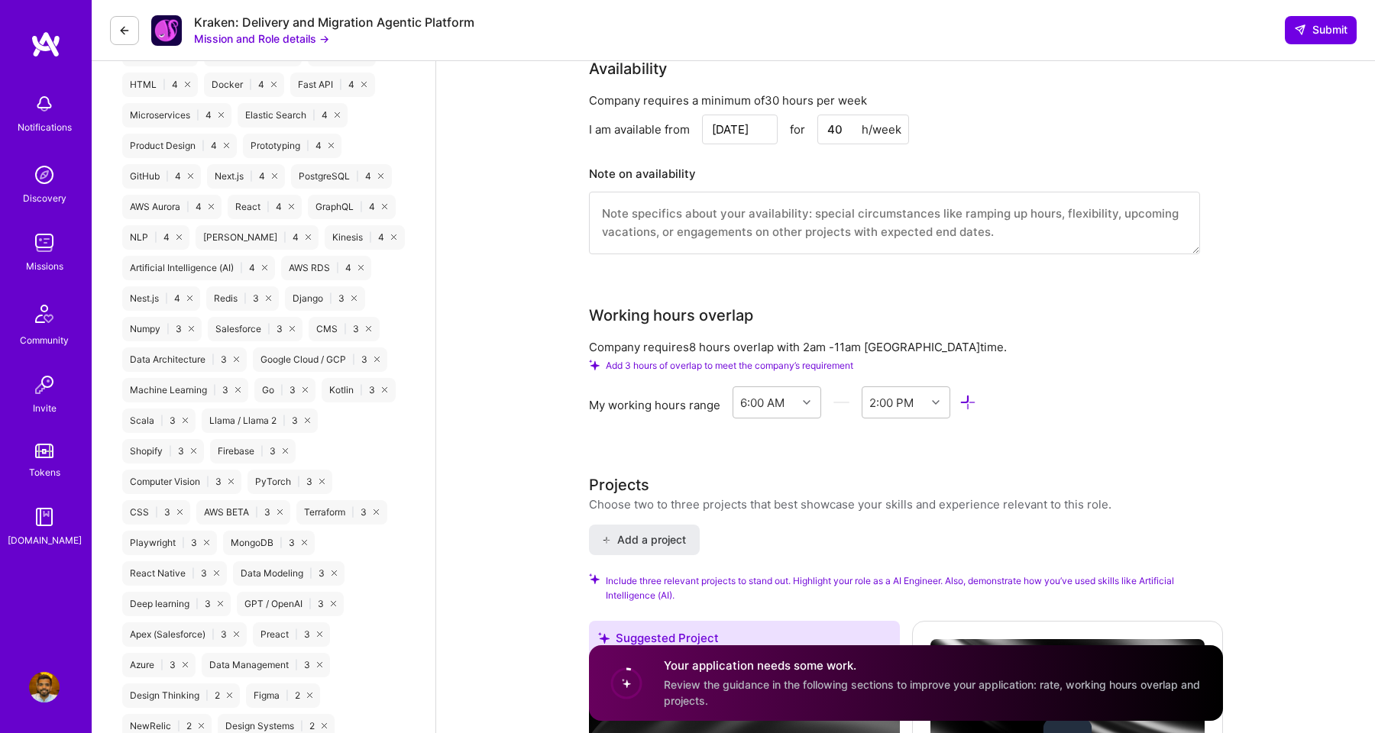
type input "125"
click at [747, 132] on input "[DATE]" at bounding box center [740, 130] width 76 height 30
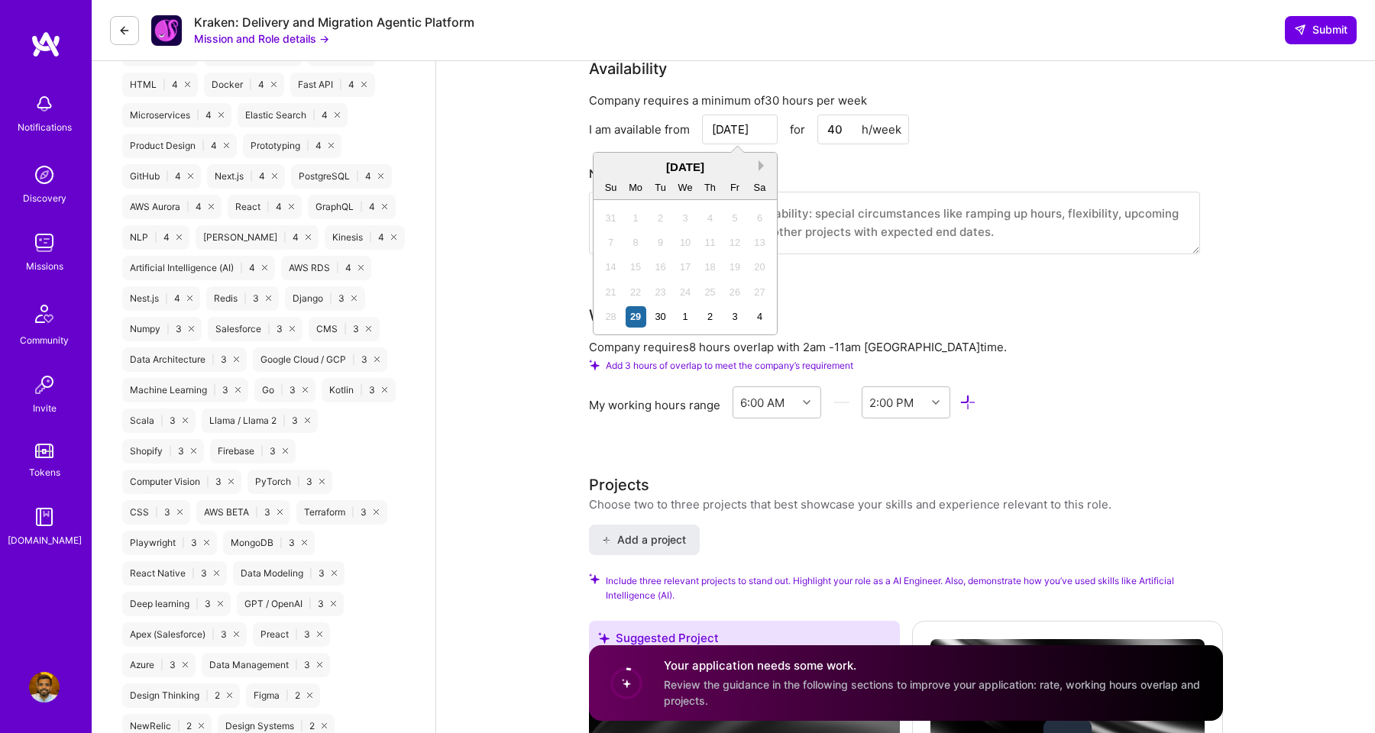
click at [761, 166] on button "Next Month" at bounding box center [764, 165] width 11 height 11
drag, startPoint x: 639, startPoint y: 259, endPoint x: 658, endPoint y: 236, distance: 29.4
click at [658, 236] on div "28 29 30 1 2 3 4 5 6 7 8 9 10 11 12 13 14 15 16 17 18 19 20 21 22 23 24 25 26 2…" at bounding box center [684, 268] width 173 height 124
click at [660, 243] on div "7" at bounding box center [660, 242] width 21 height 21
click at [749, 123] on input "Oct 7" at bounding box center [740, 130] width 76 height 30
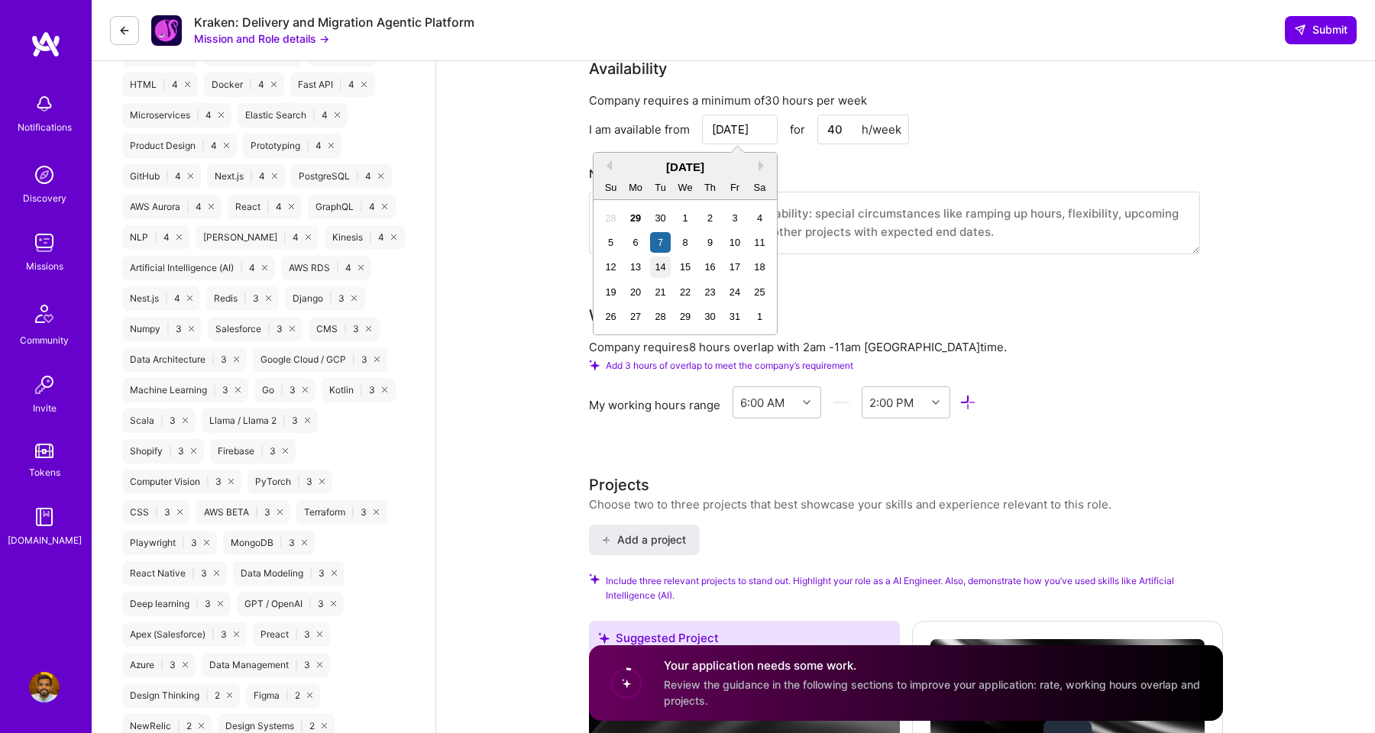
click at [656, 264] on div "14" at bounding box center [660, 267] width 21 height 21
type input "Oct 14"
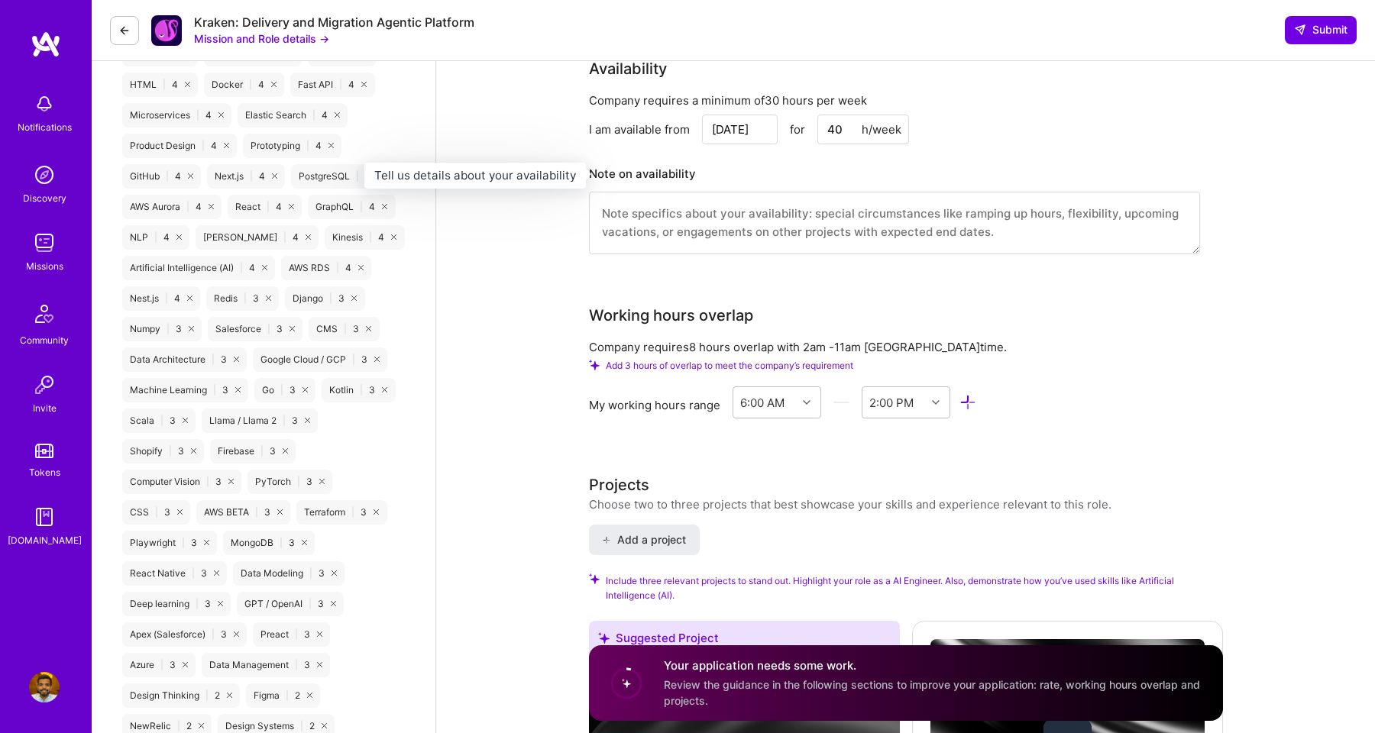
click at [766, 164] on h3 "Note on availability" at bounding box center [894, 174] width 611 height 23
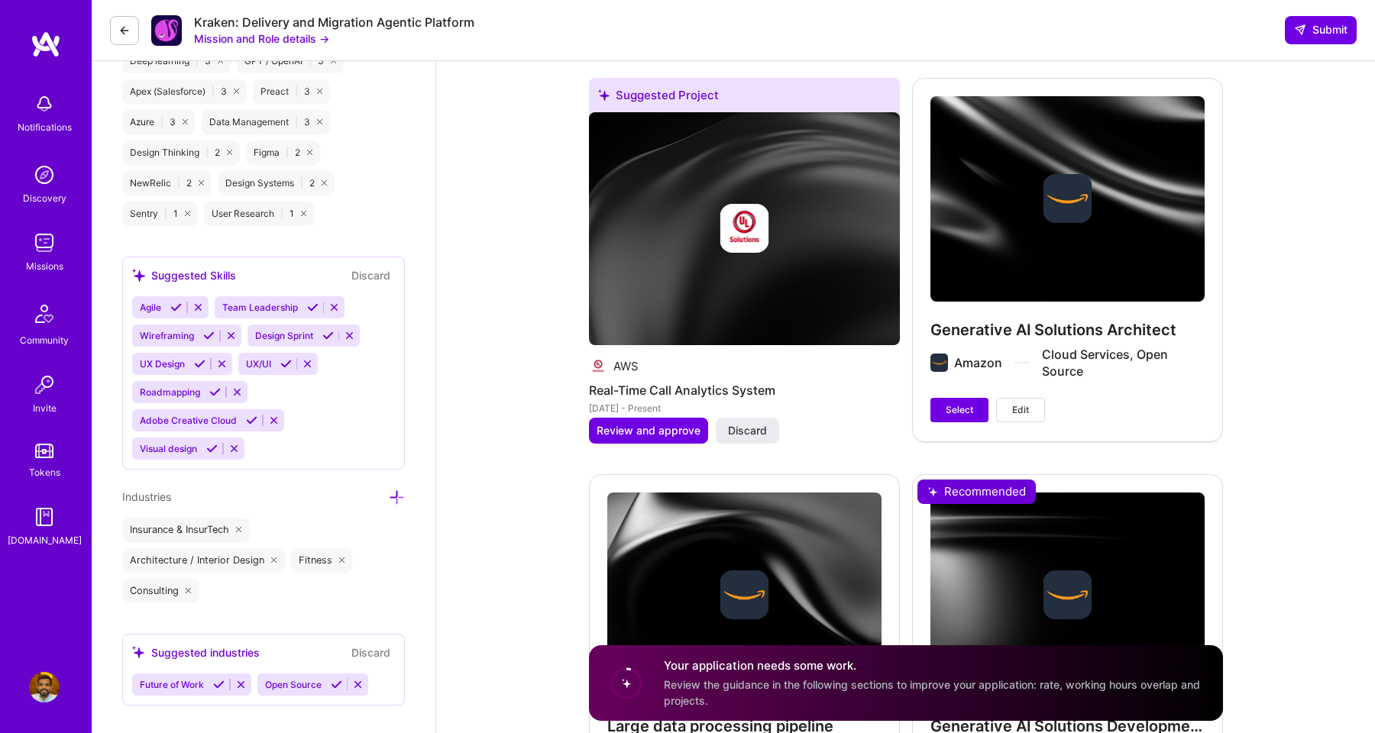
scroll to position [1949, 0]
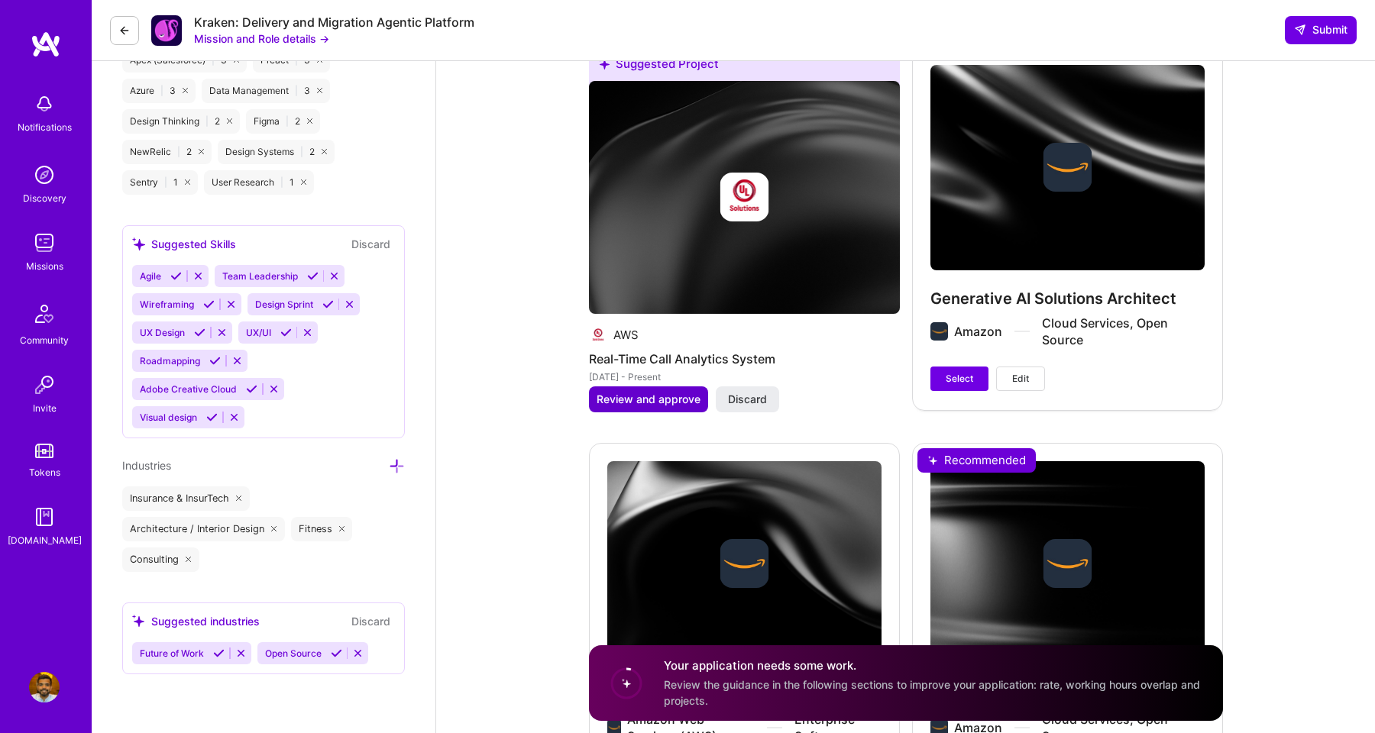
click at [685, 408] on button "Review and approve" at bounding box center [648, 400] width 119 height 26
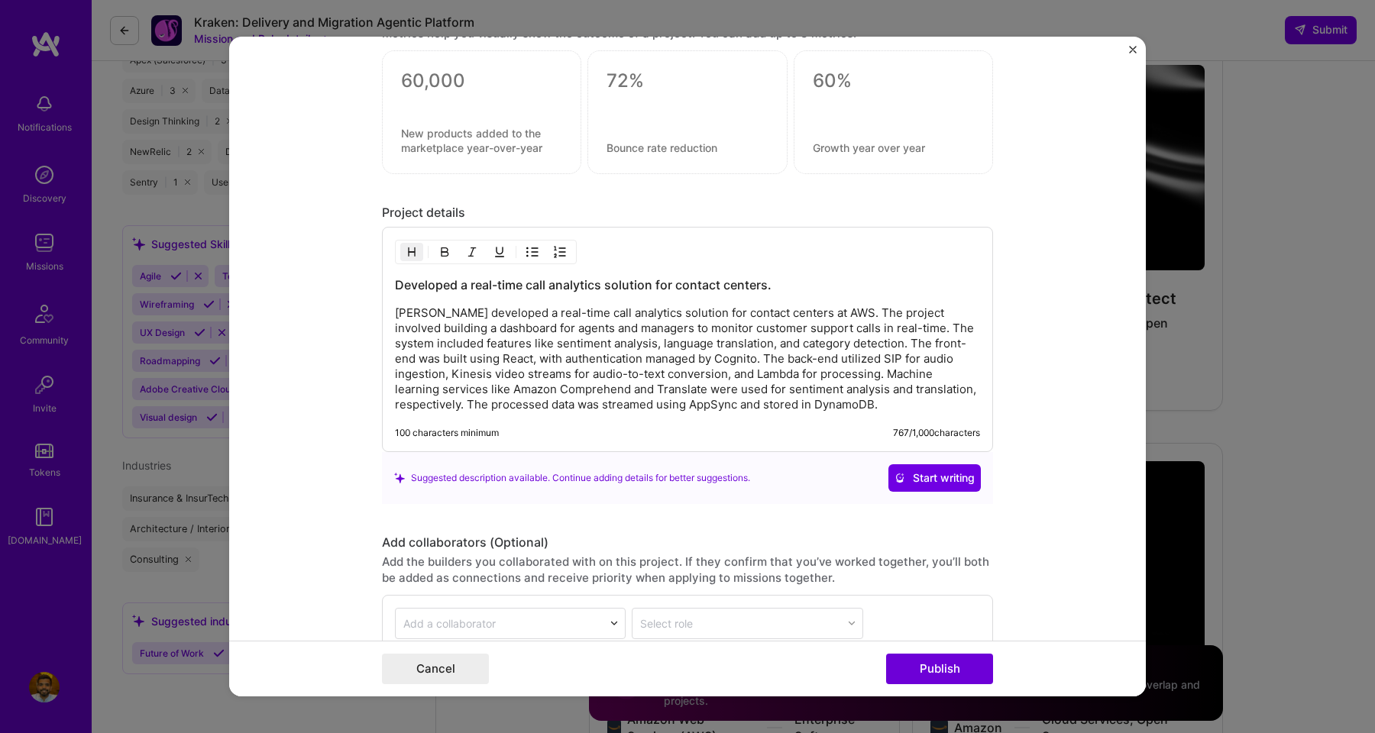
scroll to position [1473, 0]
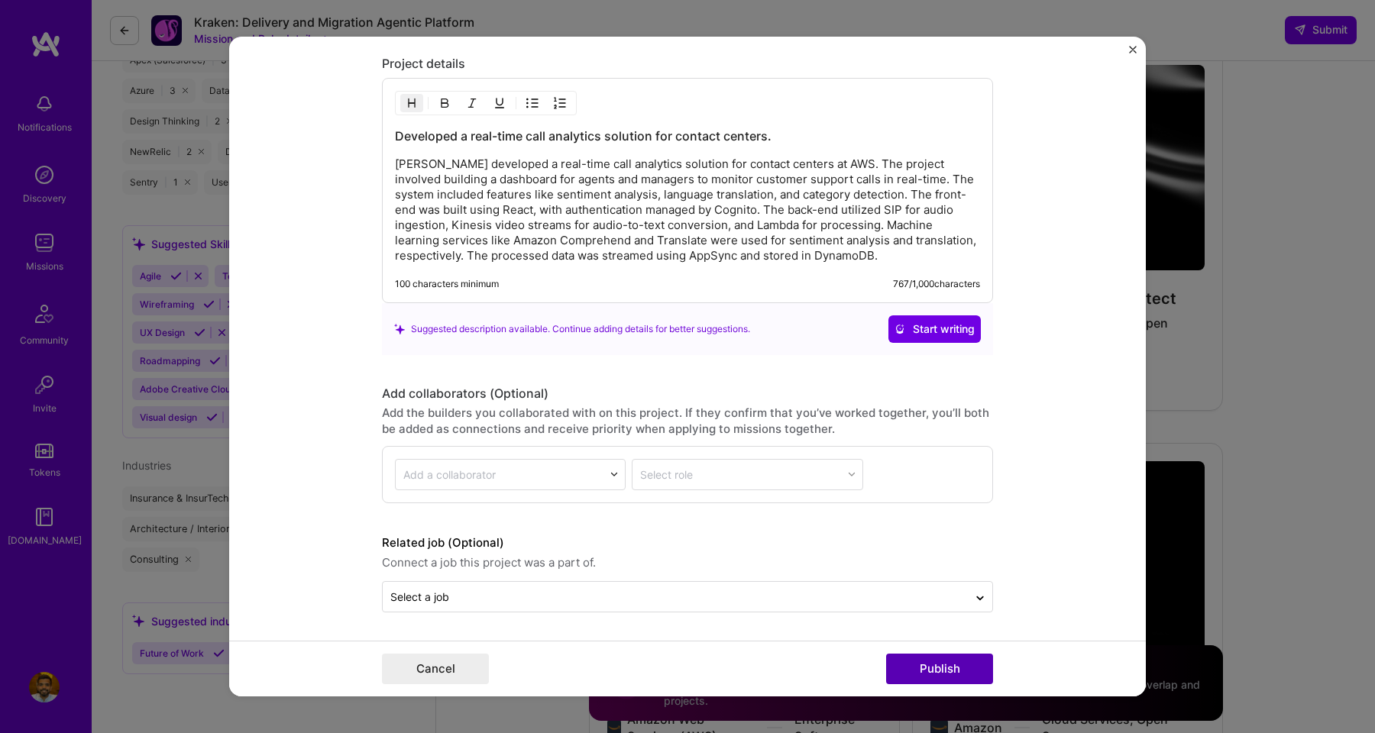
click at [939, 670] on button "Publish" at bounding box center [939, 669] width 107 height 31
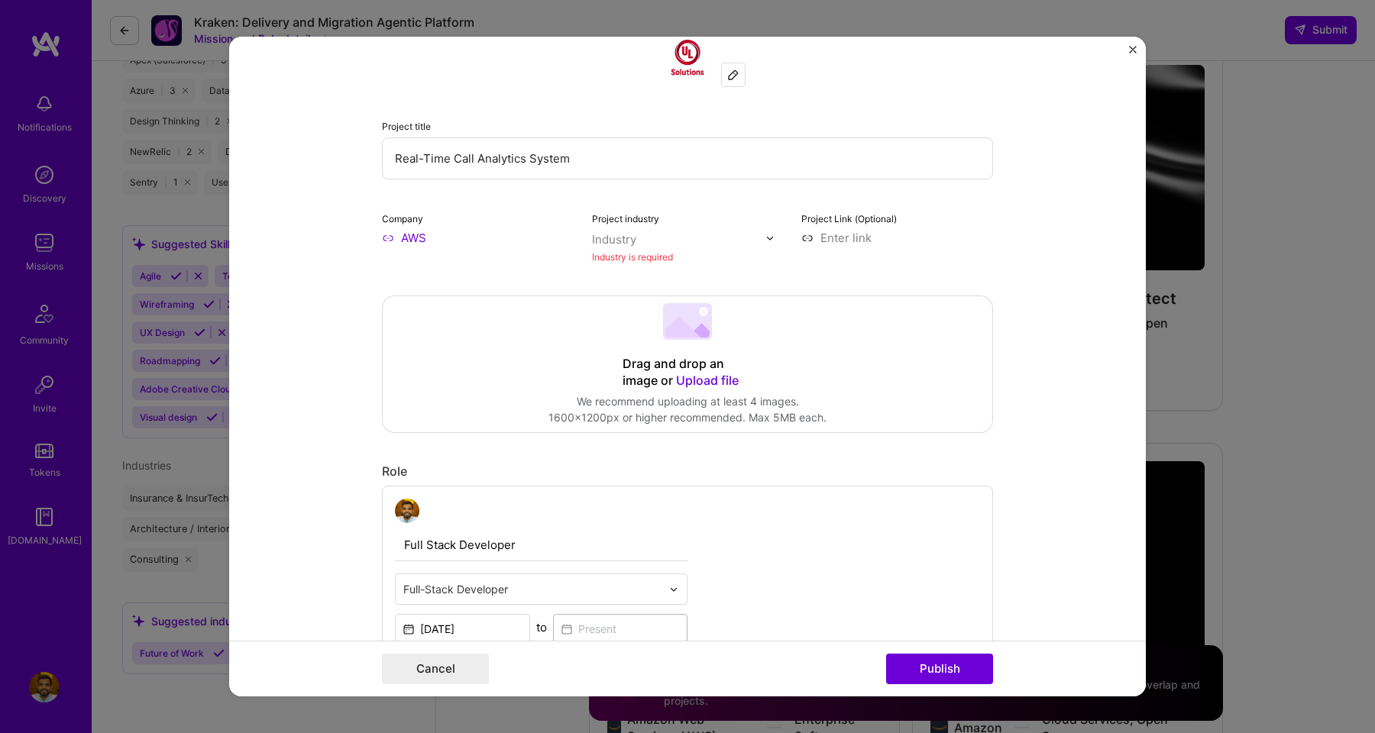
scroll to position [100, 0]
click at [1135, 52] on img "Close" at bounding box center [1133, 50] width 8 height 8
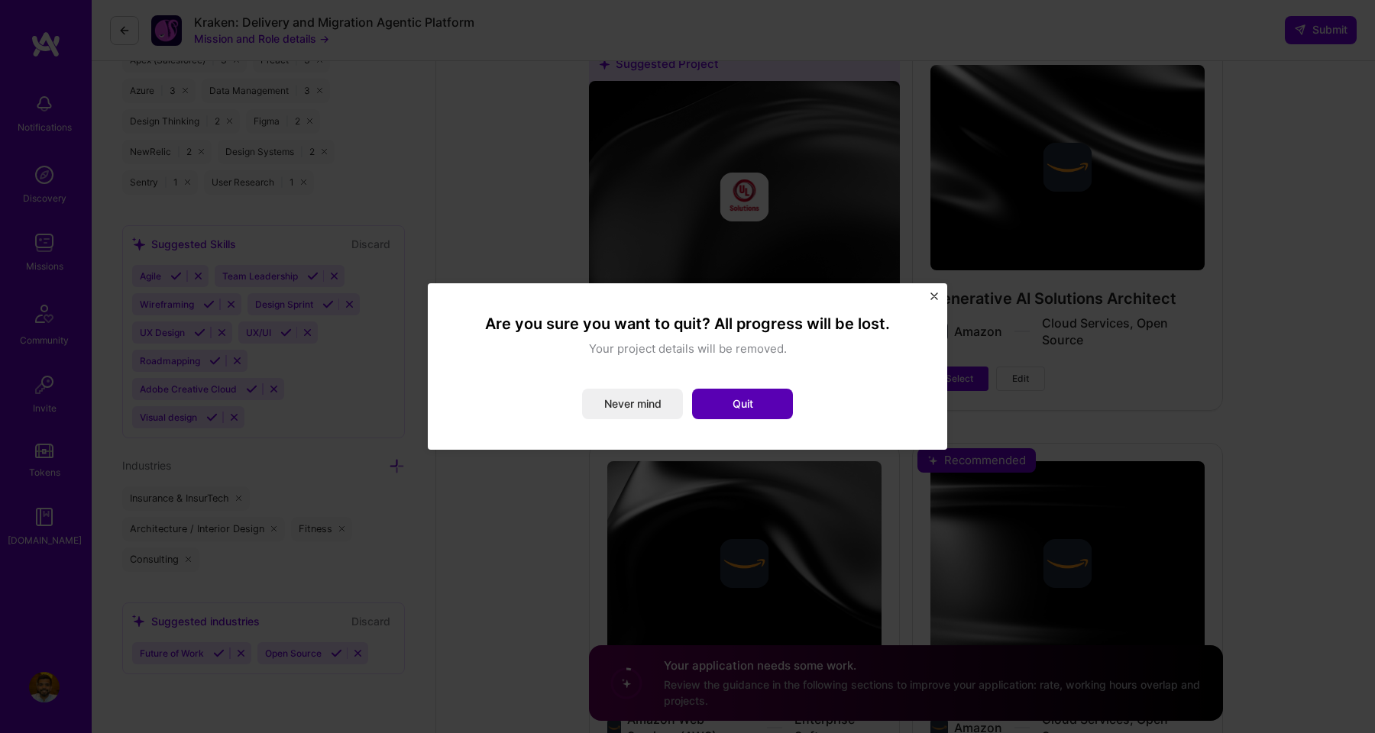
click at [731, 403] on button "Quit" at bounding box center [742, 404] width 101 height 31
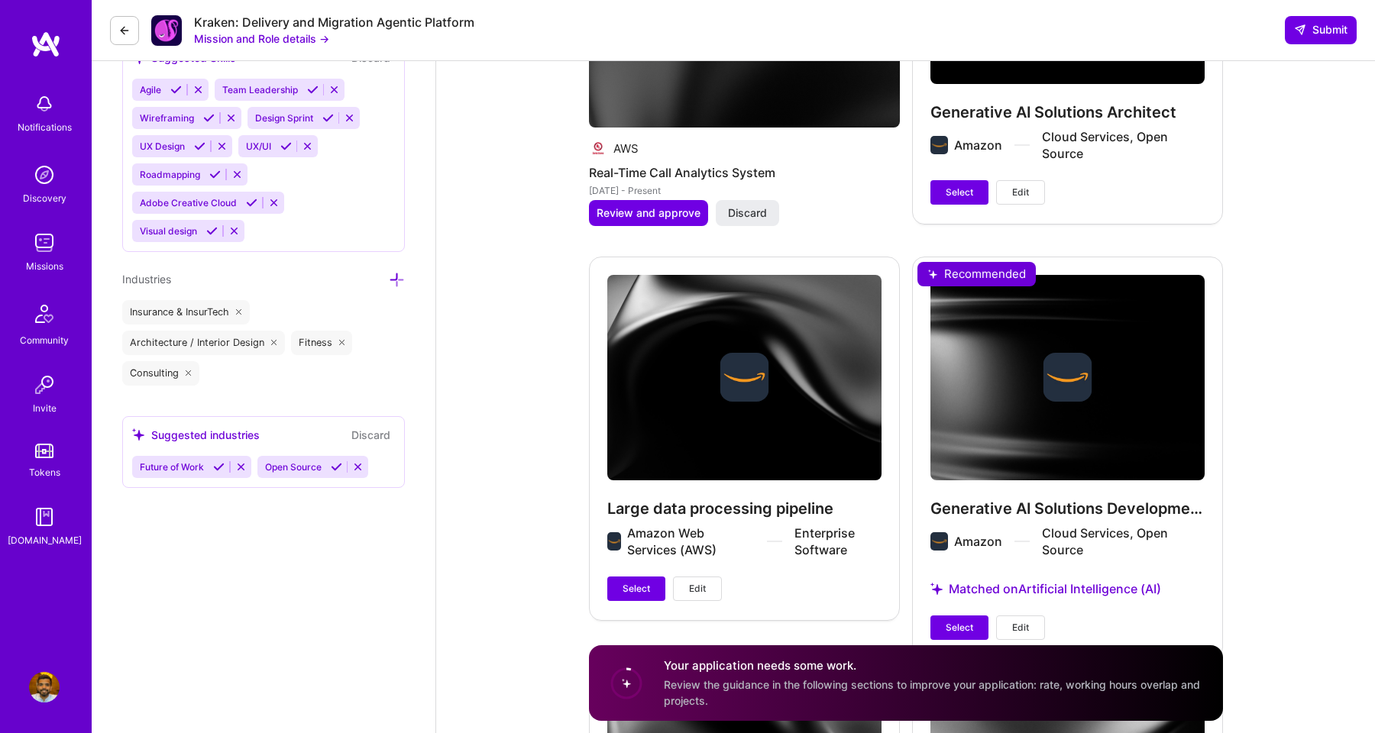
scroll to position [2151, 0]
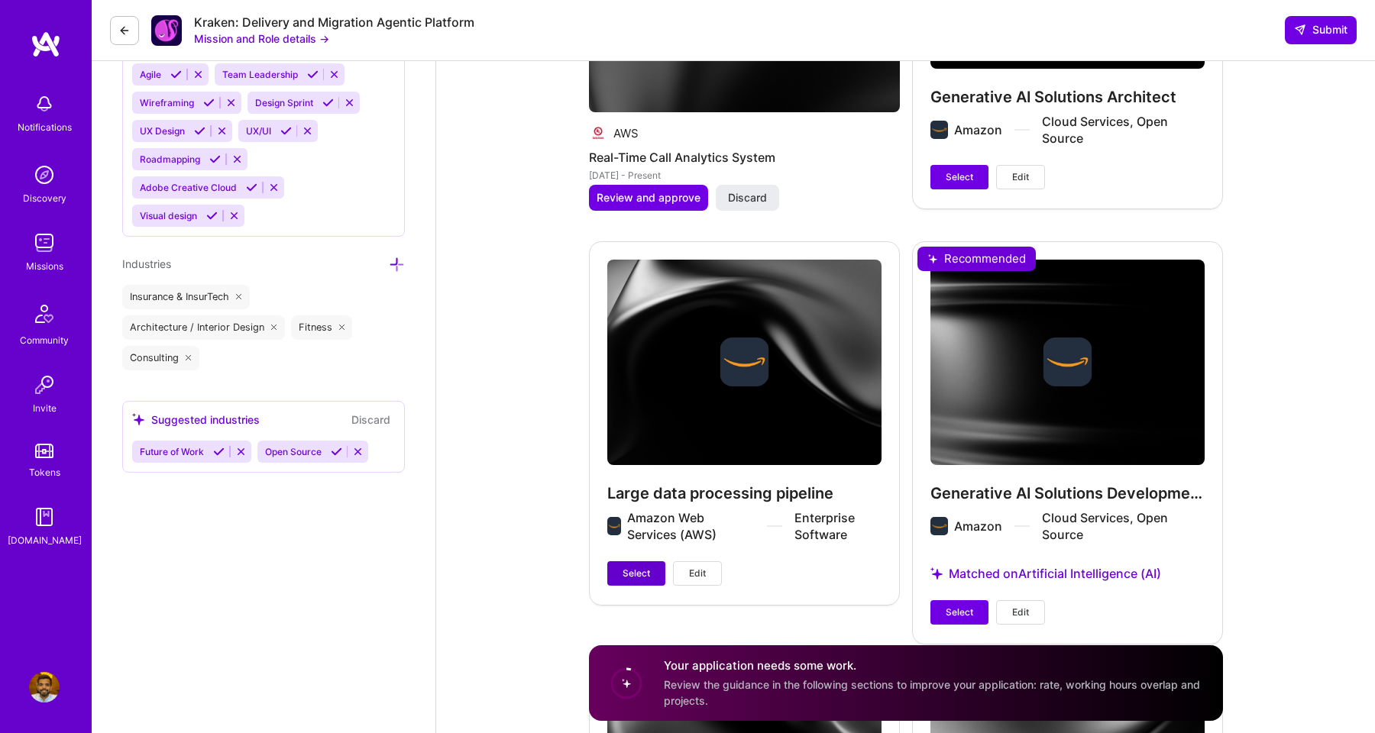
click at [646, 570] on span "Select" at bounding box center [637, 574] width 28 height 14
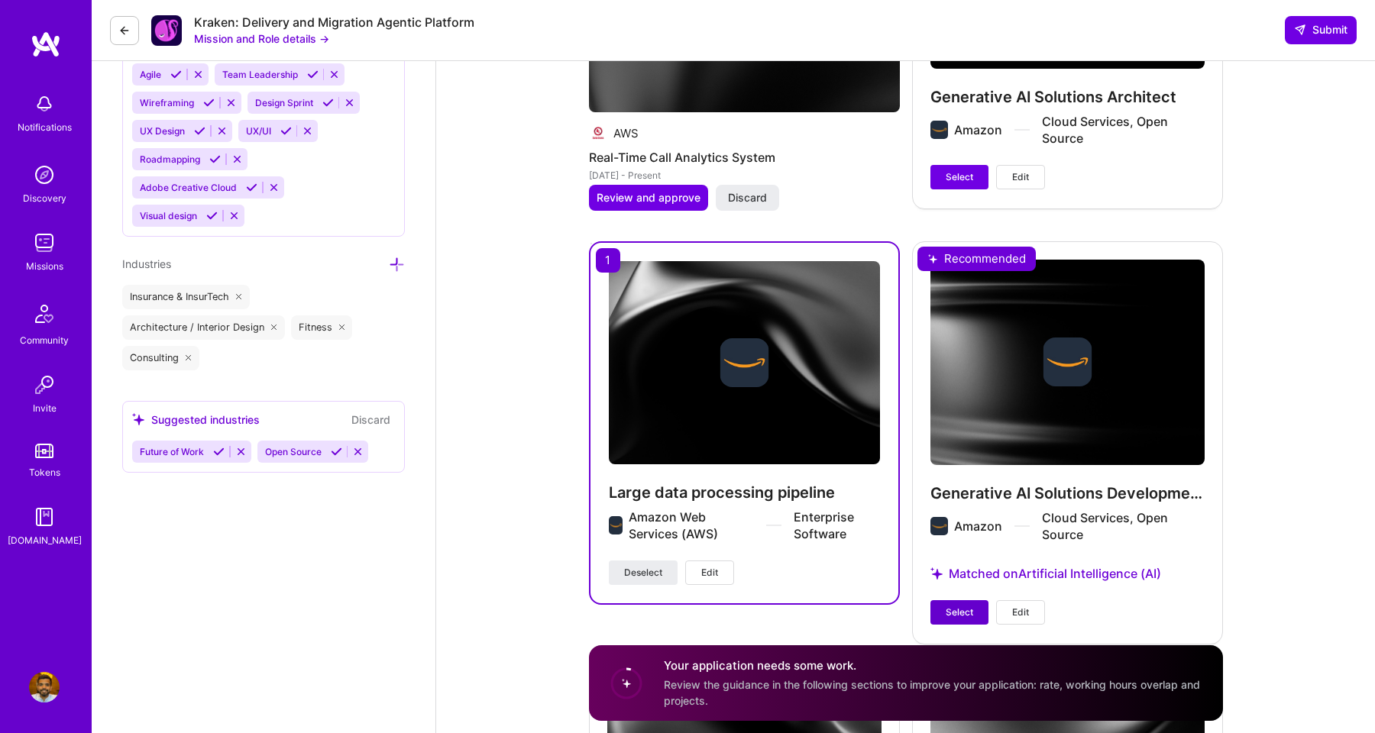
click at [967, 604] on button "Select" at bounding box center [960, 613] width 58 height 24
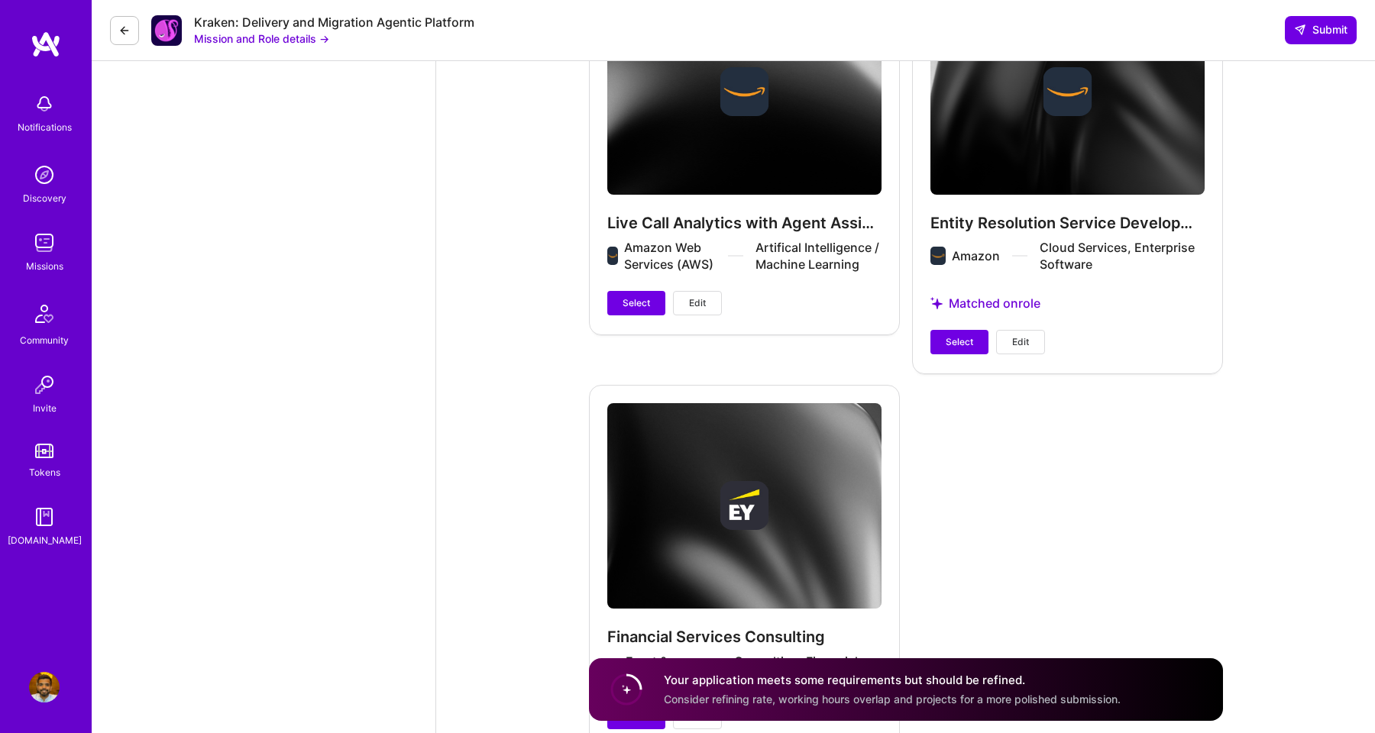
scroll to position [3201, 0]
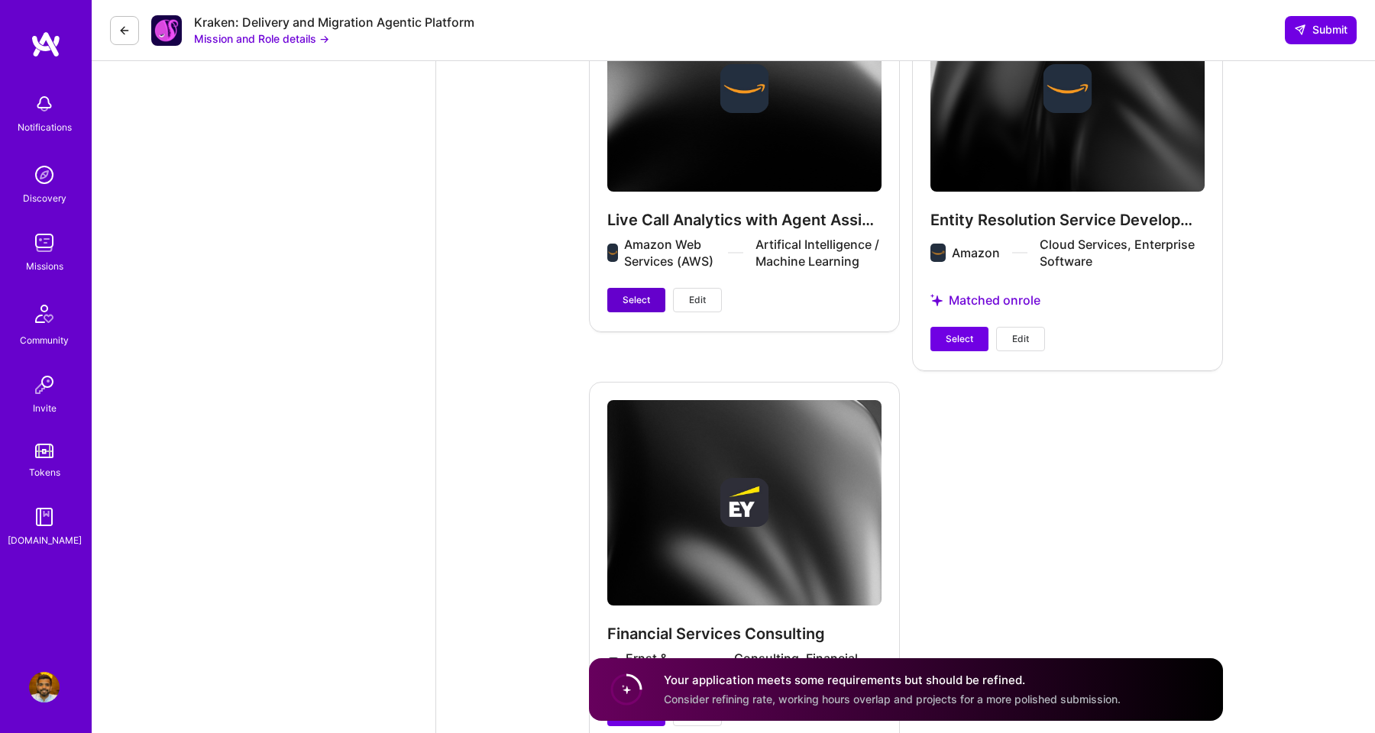
click at [633, 303] on span "Select" at bounding box center [637, 300] width 28 height 14
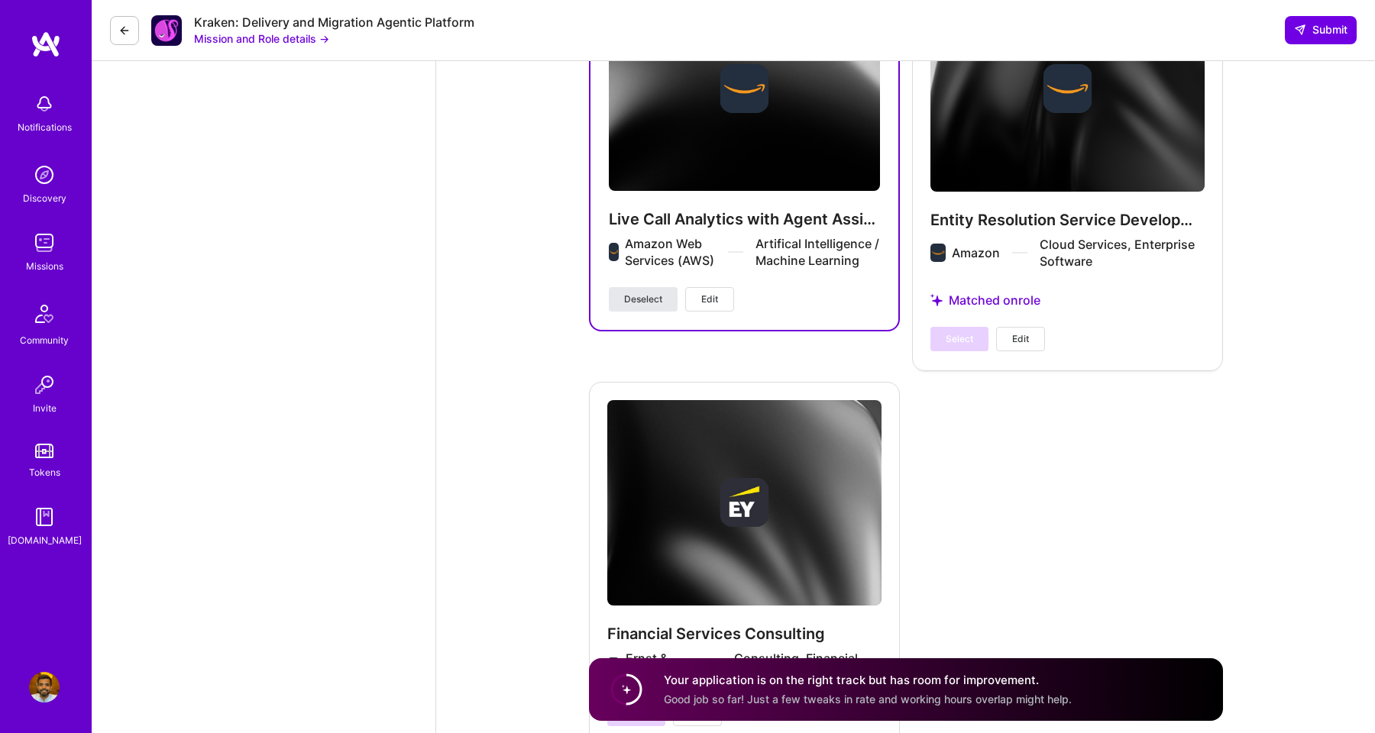
click at [639, 303] on span "Deselect" at bounding box center [643, 300] width 38 height 14
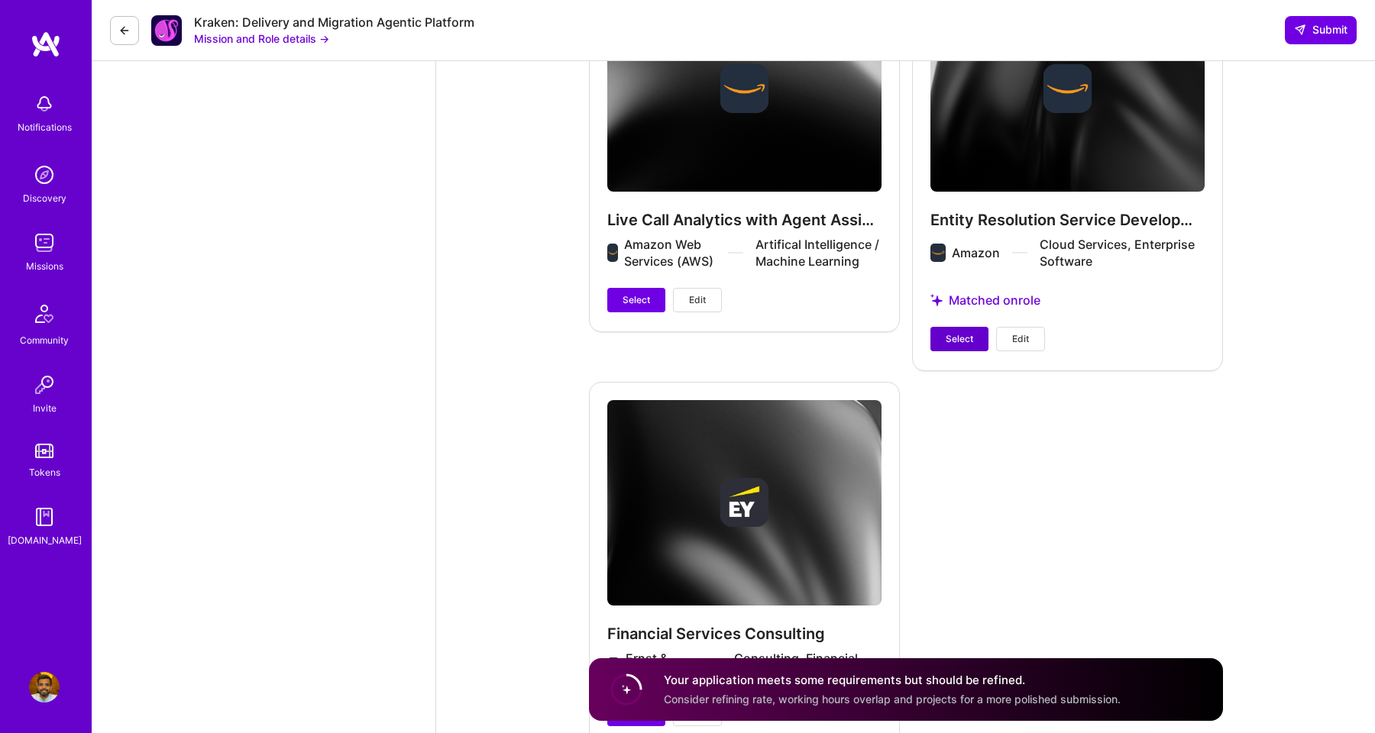
click at [951, 341] on span "Select" at bounding box center [960, 339] width 28 height 14
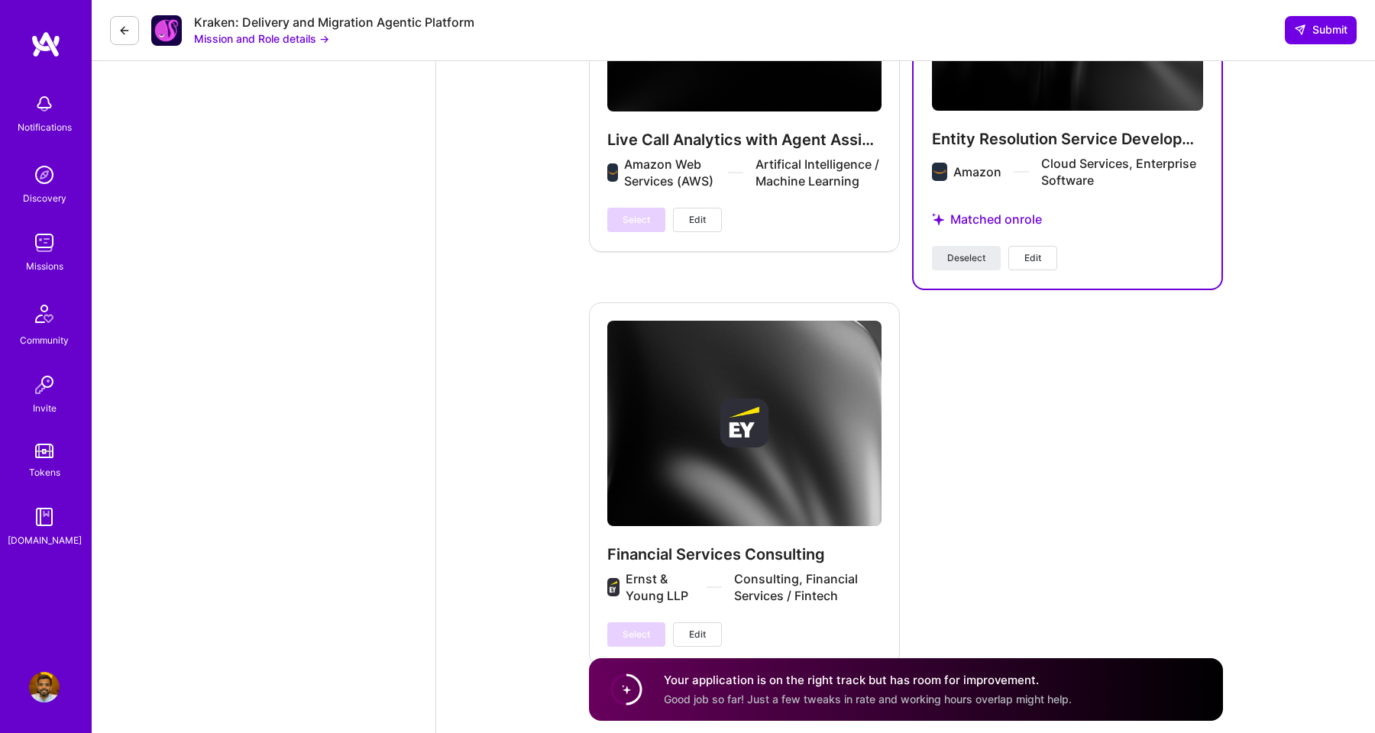
scroll to position [3288, 0]
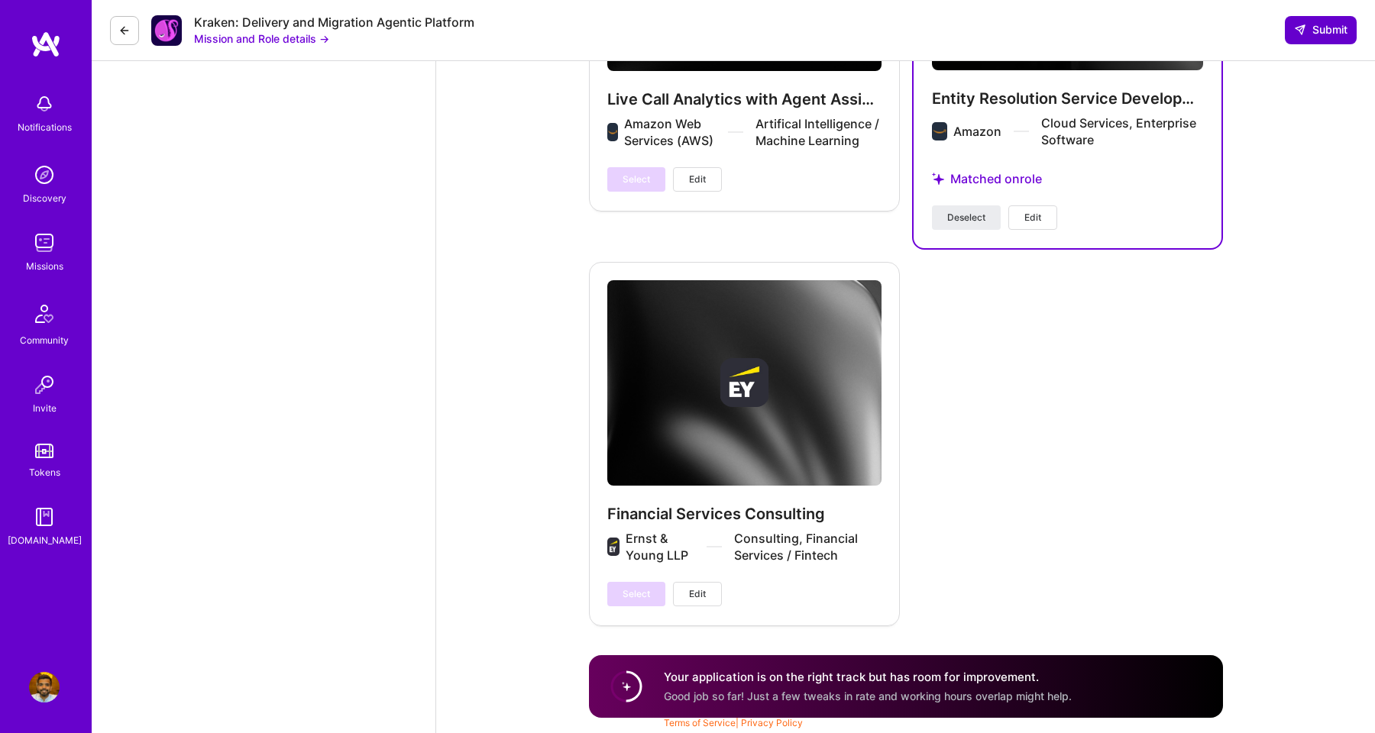
click at [1350, 33] on button "Submit" at bounding box center [1321, 30] width 72 height 28
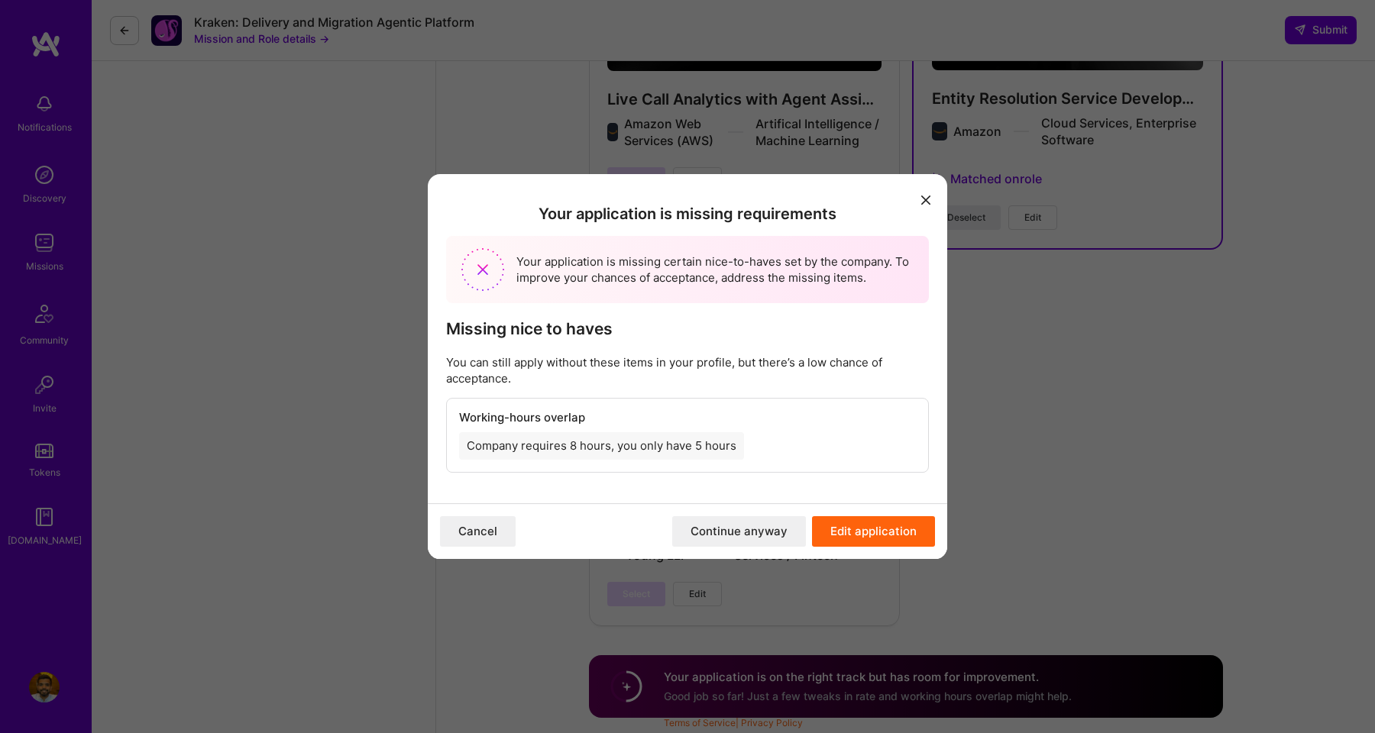
click at [497, 541] on button "Cancel" at bounding box center [478, 531] width 76 height 31
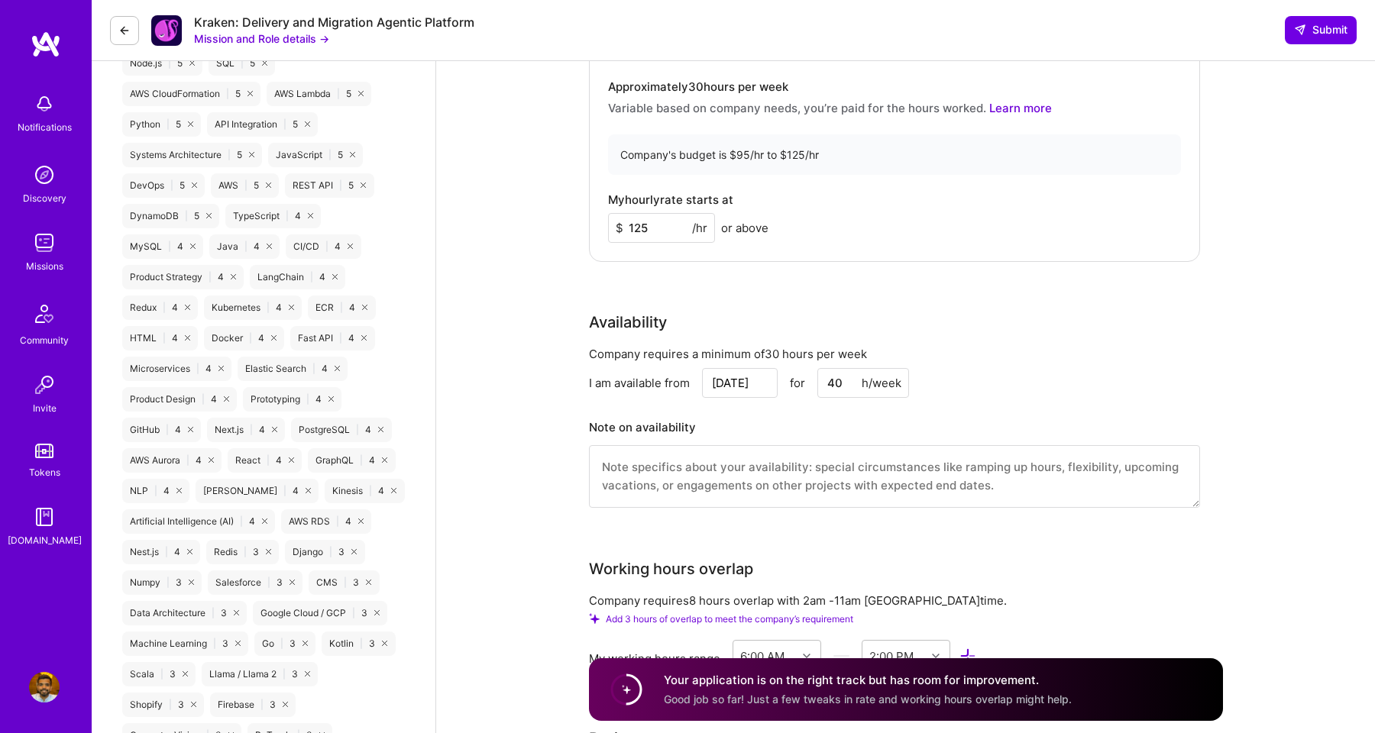
scroll to position [1204, 0]
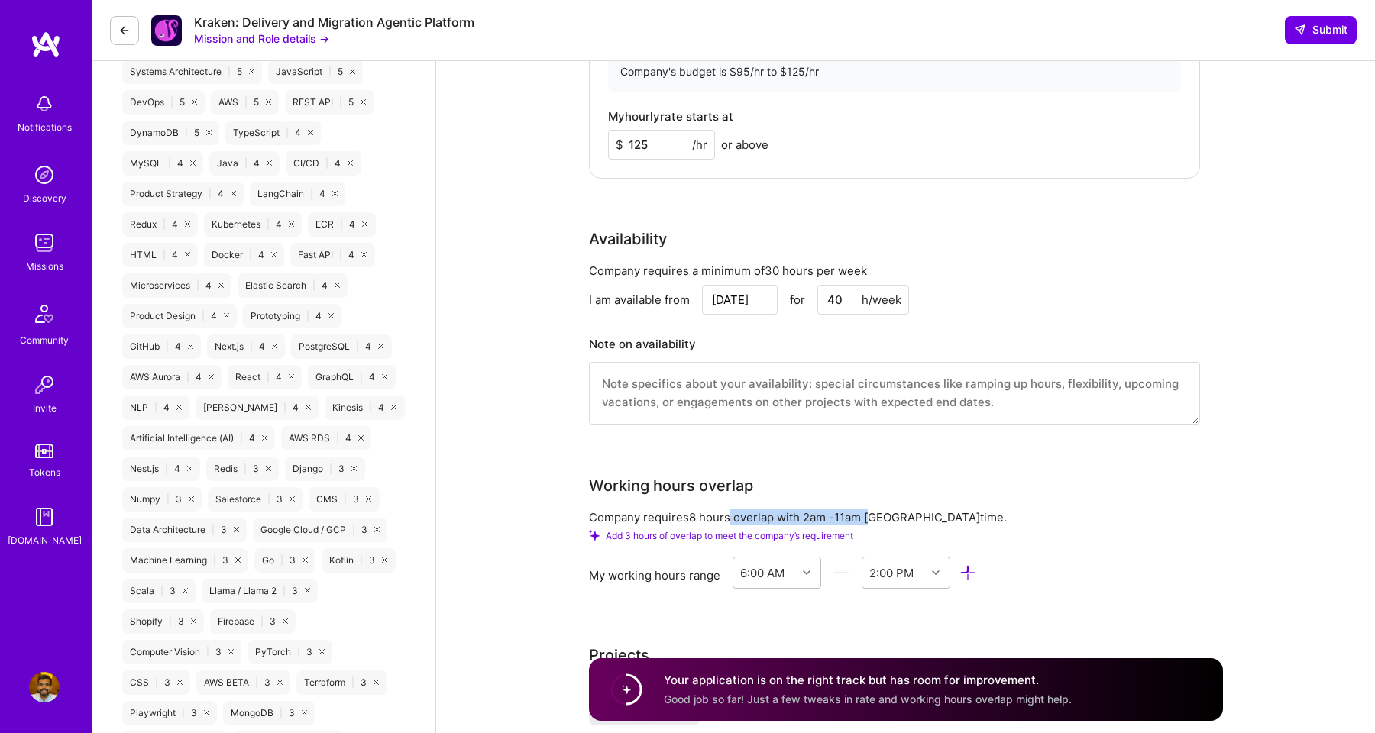
drag, startPoint x: 728, startPoint y: 518, endPoint x: 890, endPoint y: 517, distance: 162.0
click at [889, 518] on div "Company requires 8 hours overlap with 2am - 11am Denver time." at bounding box center [894, 518] width 611 height 16
click at [890, 517] on div "Company requires 8 hours overlap with 2am - 11am Denver time." at bounding box center [894, 518] width 611 height 16
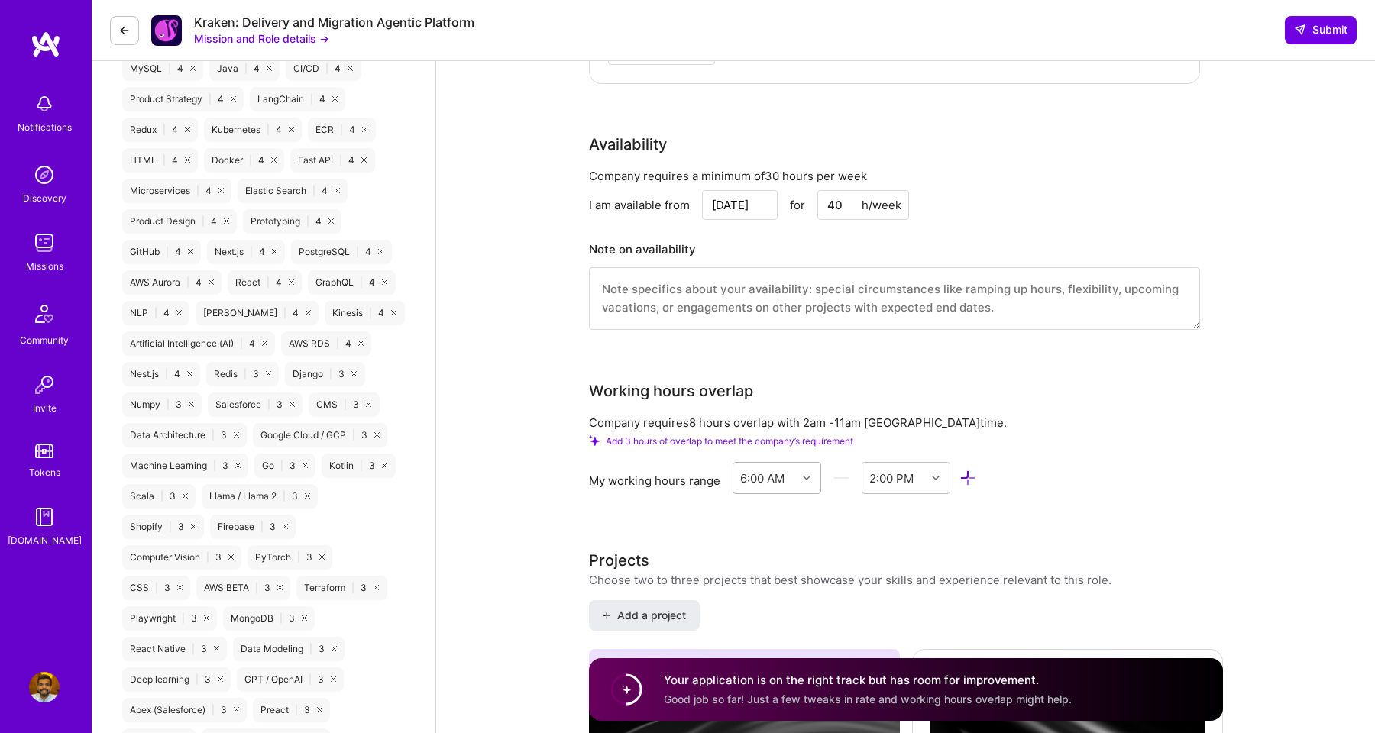
click at [806, 494] on div "6:00 AM" at bounding box center [777, 478] width 89 height 32
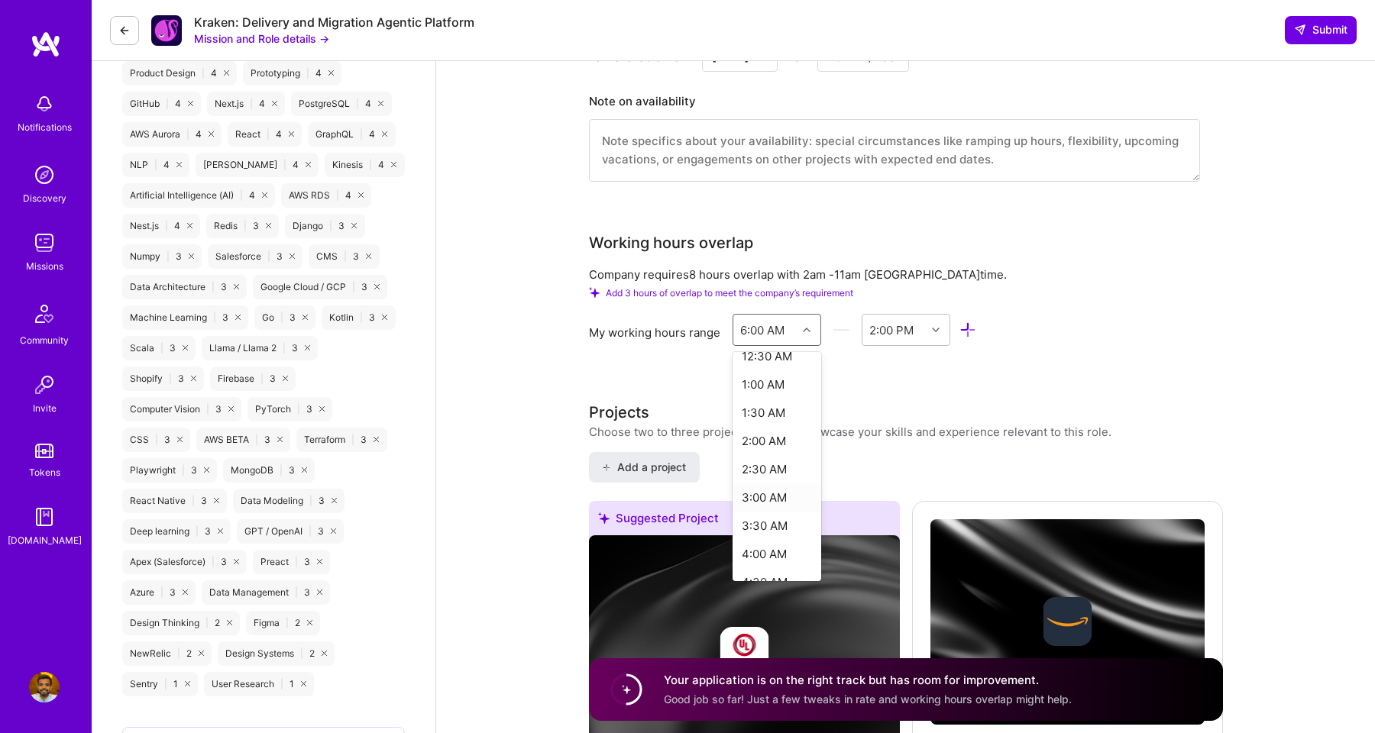
scroll to position [60, 0]
click at [778, 533] on div "4:00 AM" at bounding box center [777, 536] width 89 height 28
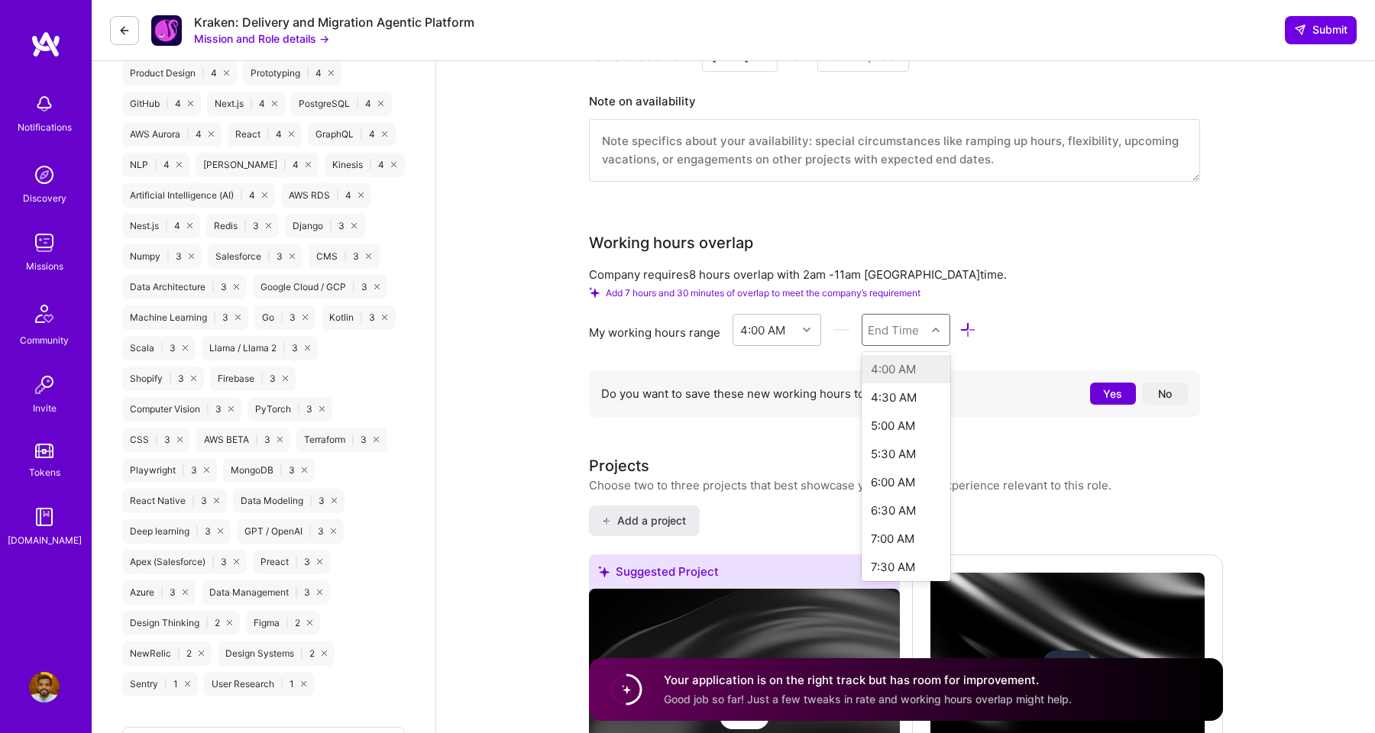
click at [921, 326] on div "End Time" at bounding box center [895, 330] width 64 height 31
click at [907, 444] on div "11:00 AM" at bounding box center [906, 451] width 89 height 28
click at [1077, 244] on div "Working hours overlap" at bounding box center [894, 243] width 611 height 23
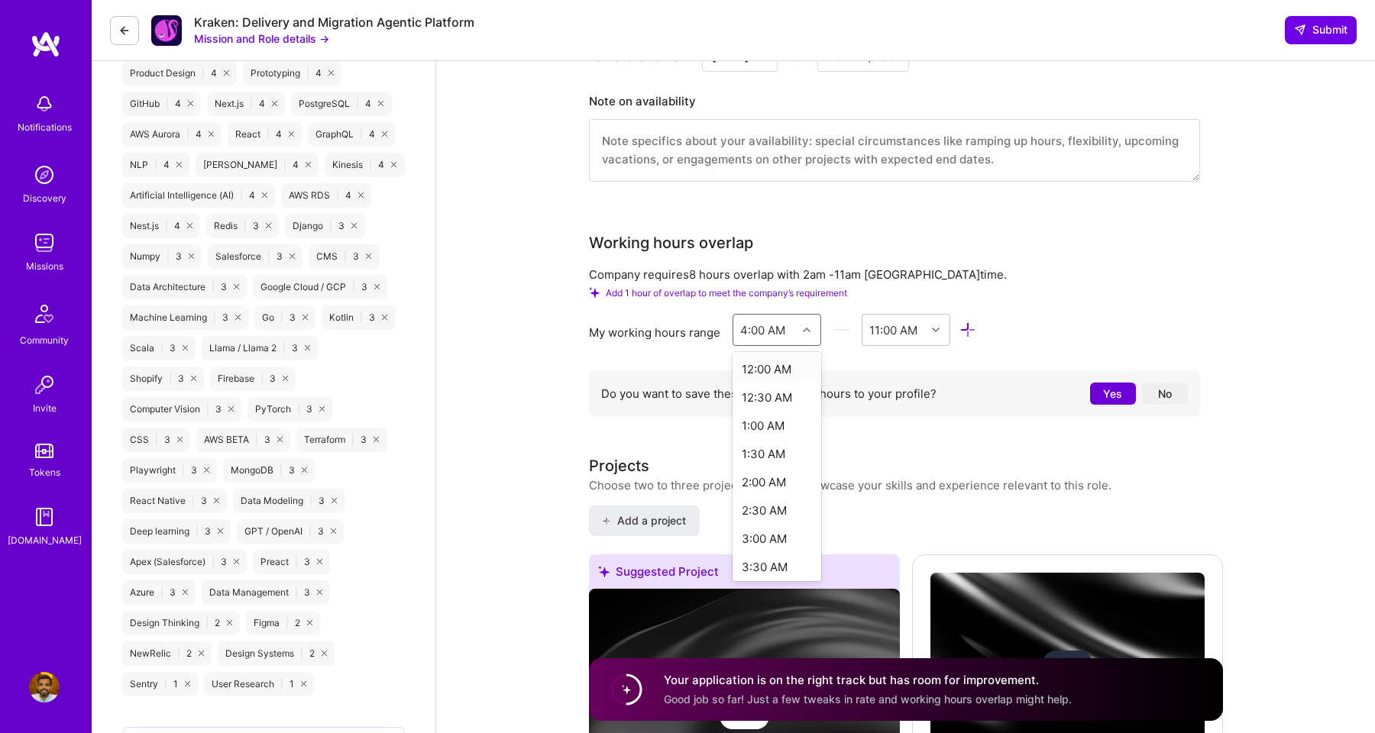
click at [810, 332] on div at bounding box center [809, 330] width 24 height 20
click at [760, 536] on div "3:00 AM" at bounding box center [777, 539] width 89 height 28
click at [1080, 192] on div "Company requires a minimum of 30 hours per week I am available from Oct 14 for …" at bounding box center [894, 110] width 611 height 181
click at [1112, 260] on div "Working hours overlap Company requires 8 hours overlap with 2am - 11am Denver t…" at bounding box center [894, 328] width 611 height 193
click at [915, 333] on div "End Time" at bounding box center [893, 330] width 51 height 16
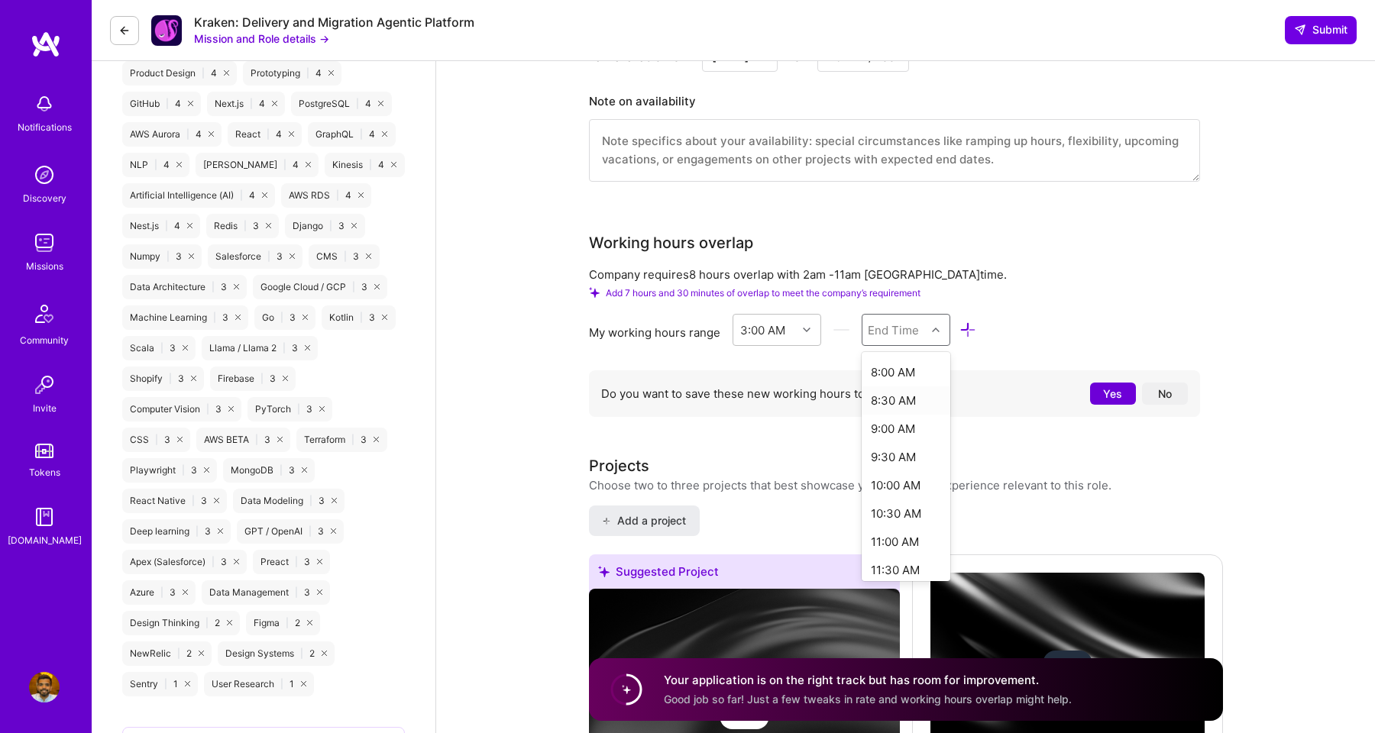
scroll to position [281, 0]
click at [901, 542] on div "11:00 AM" at bounding box center [906, 540] width 89 height 28
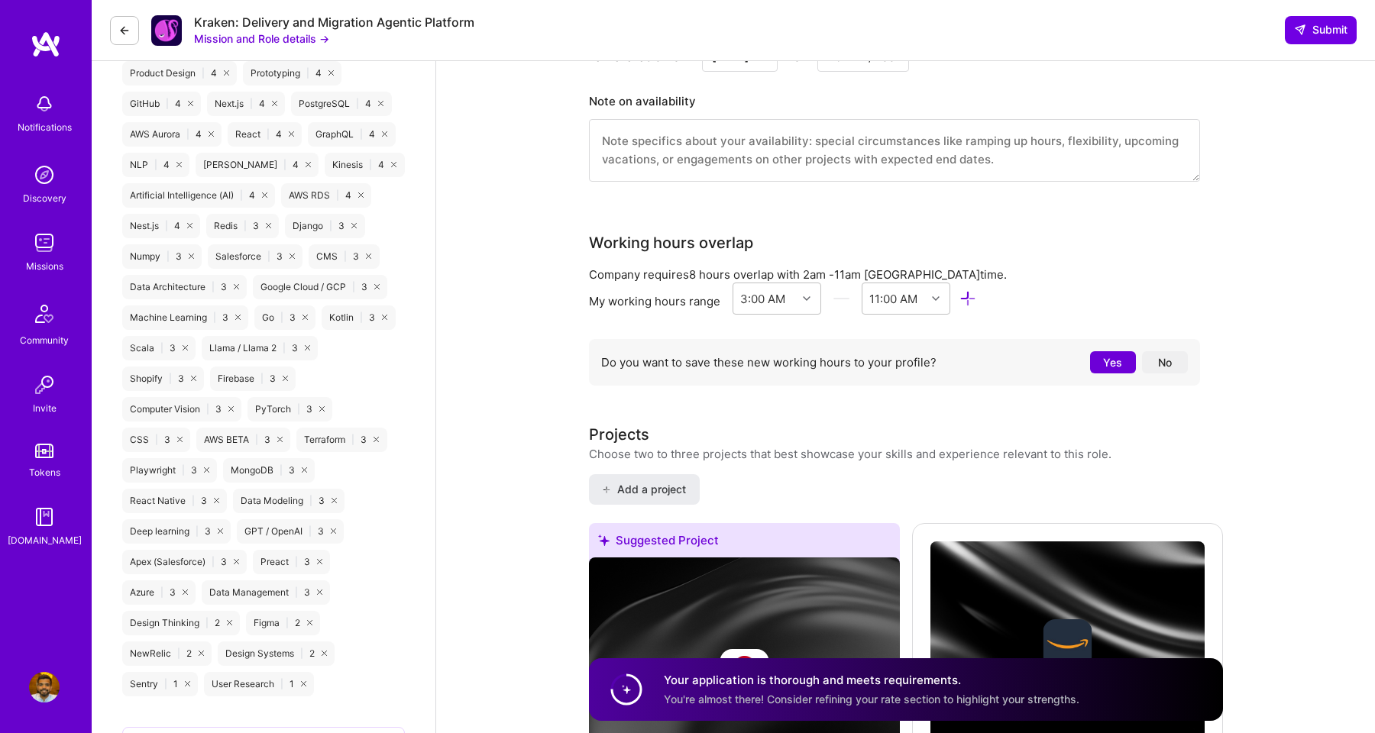
click at [1125, 235] on div "Working hours overlap" at bounding box center [894, 243] width 611 height 23
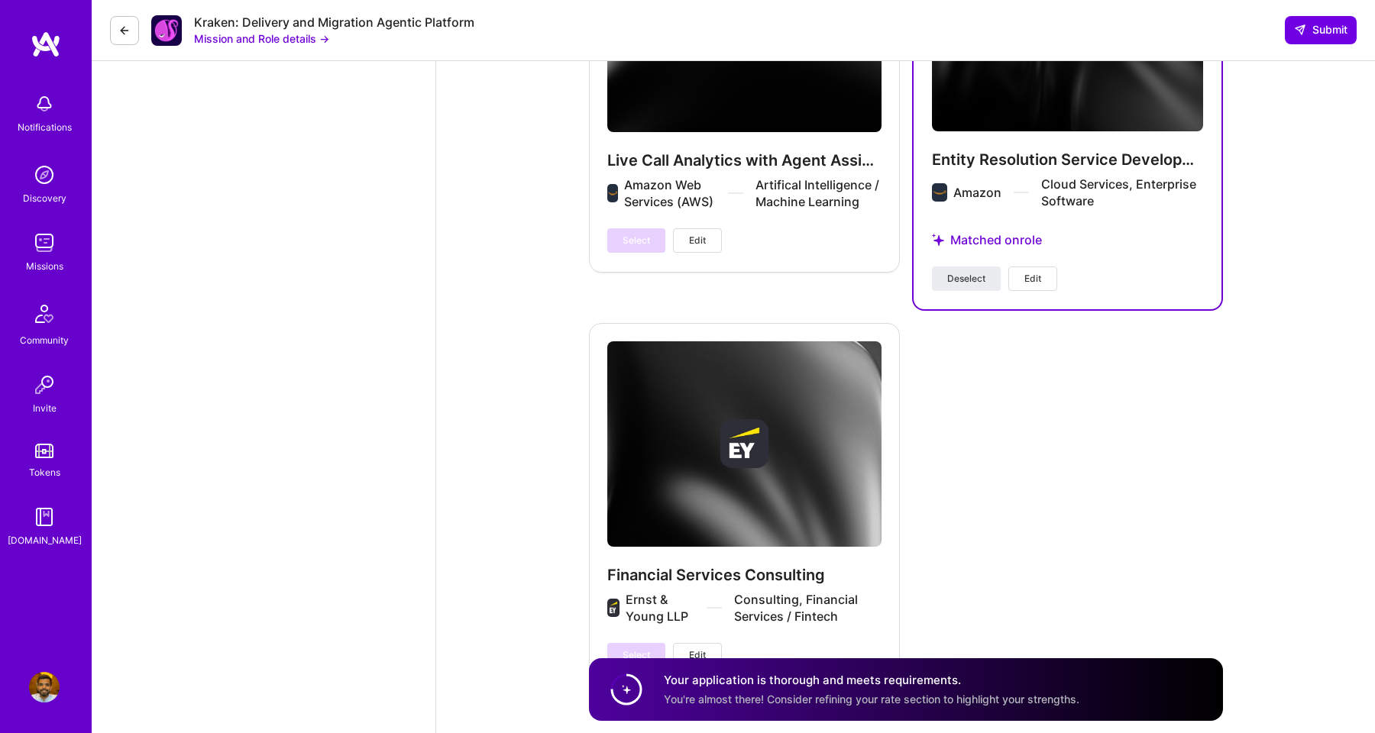
scroll to position [3311, 0]
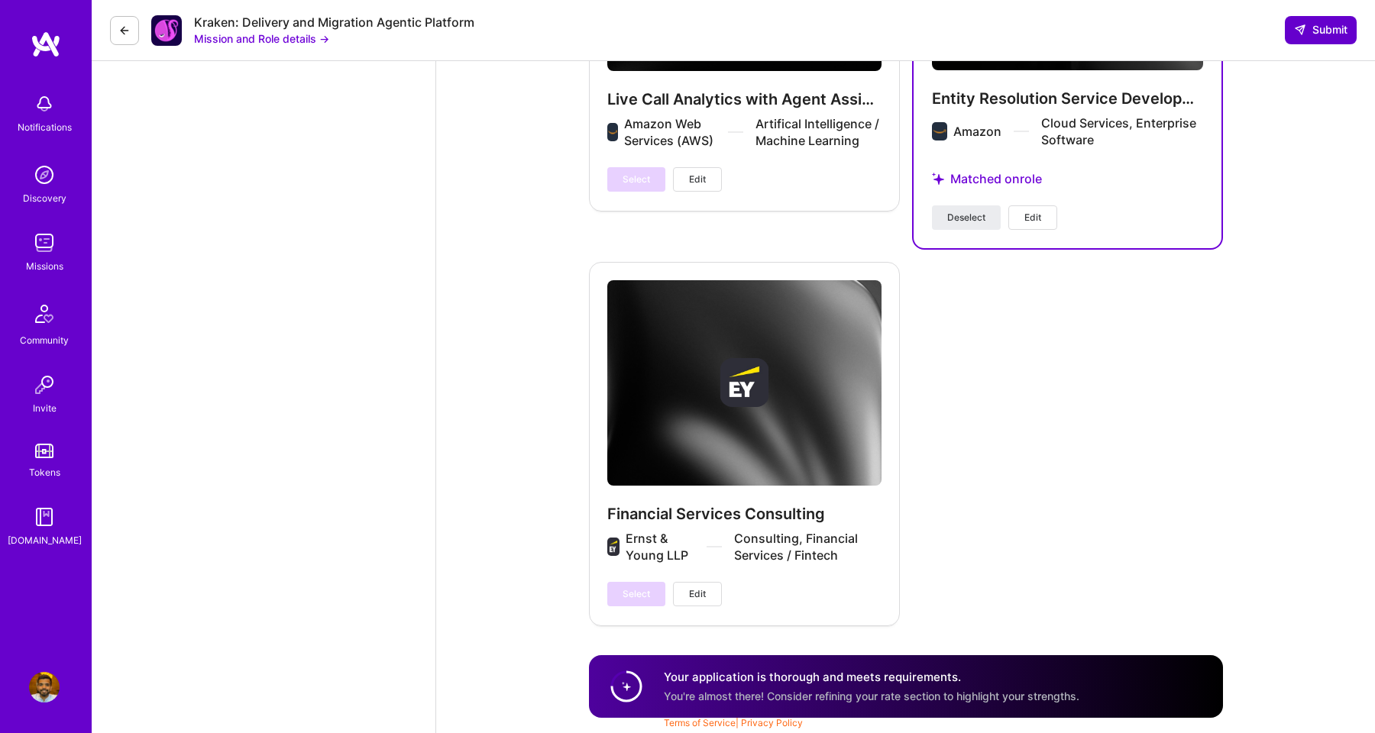
click at [1314, 30] on span "Submit" at bounding box center [1320, 29] width 53 height 15
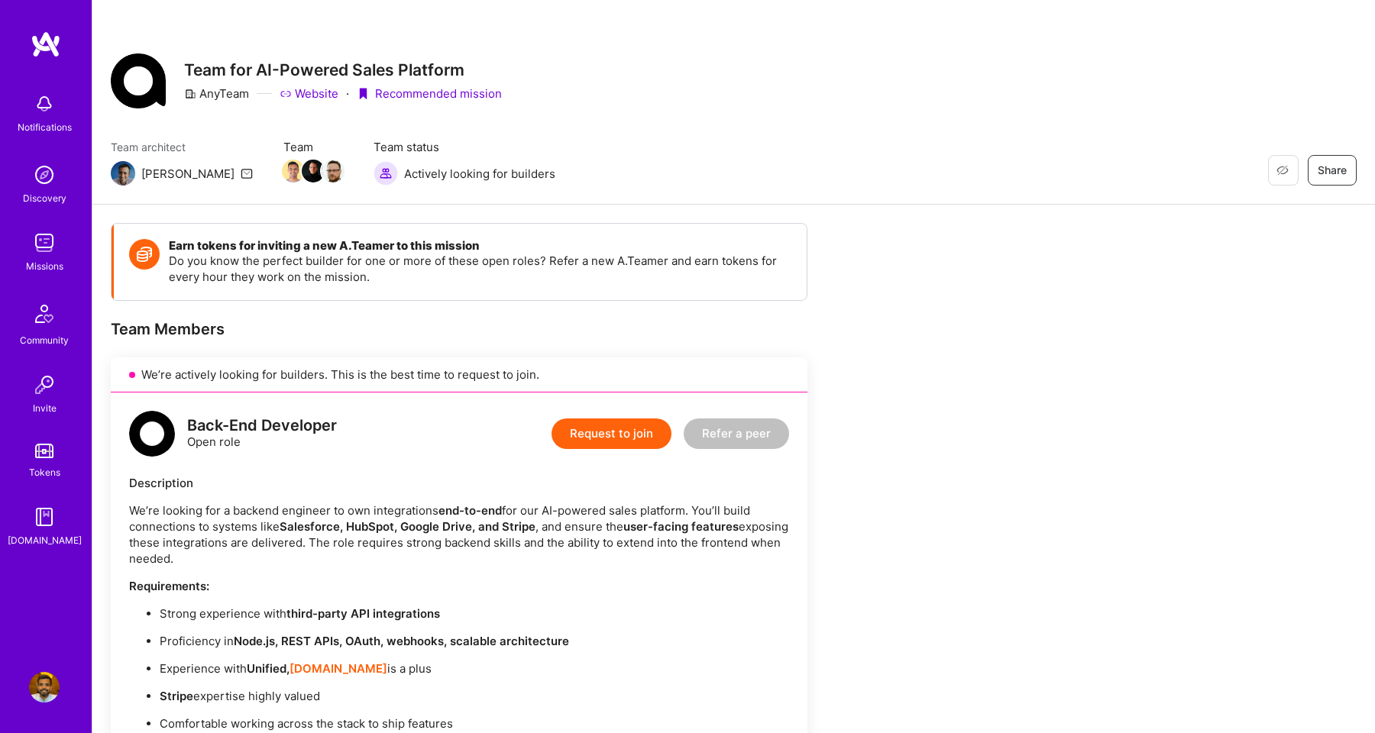
click at [577, 437] on button "Request to join" at bounding box center [612, 434] width 120 height 31
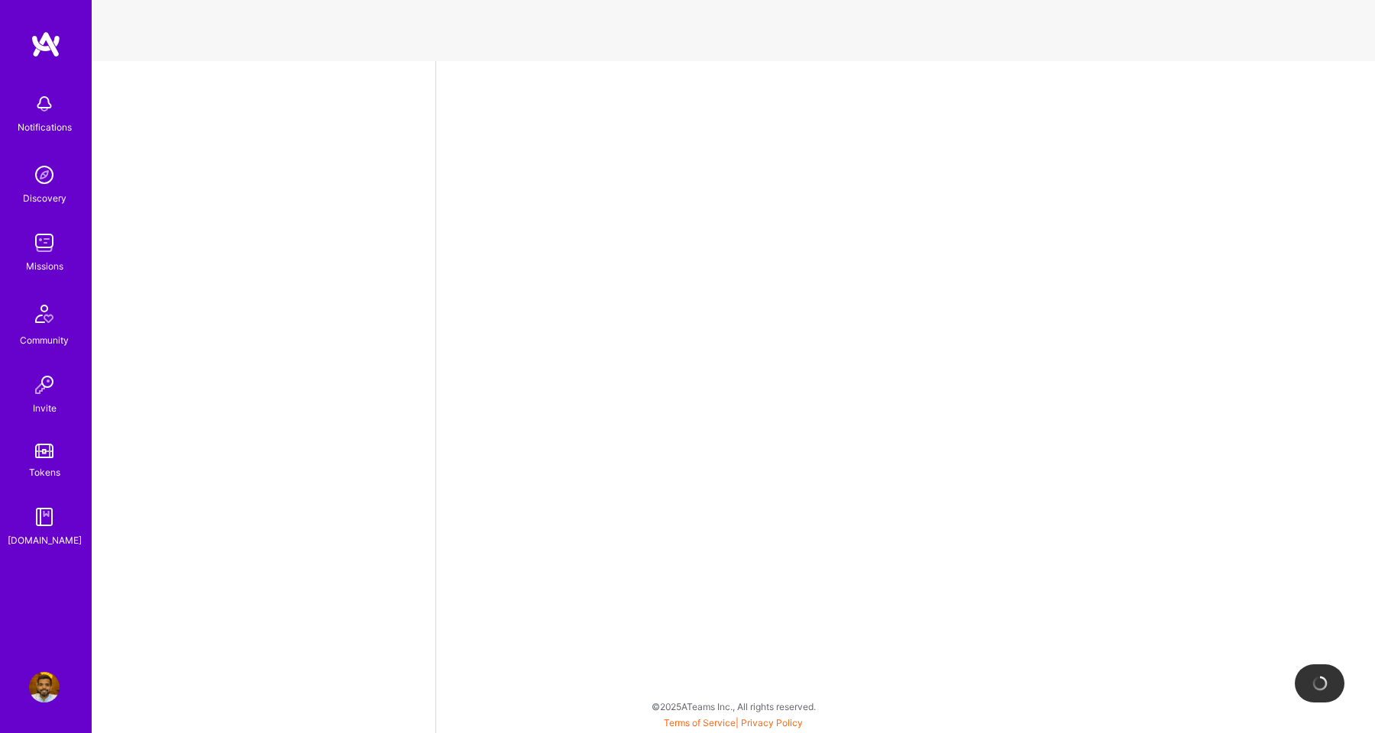
select select "US"
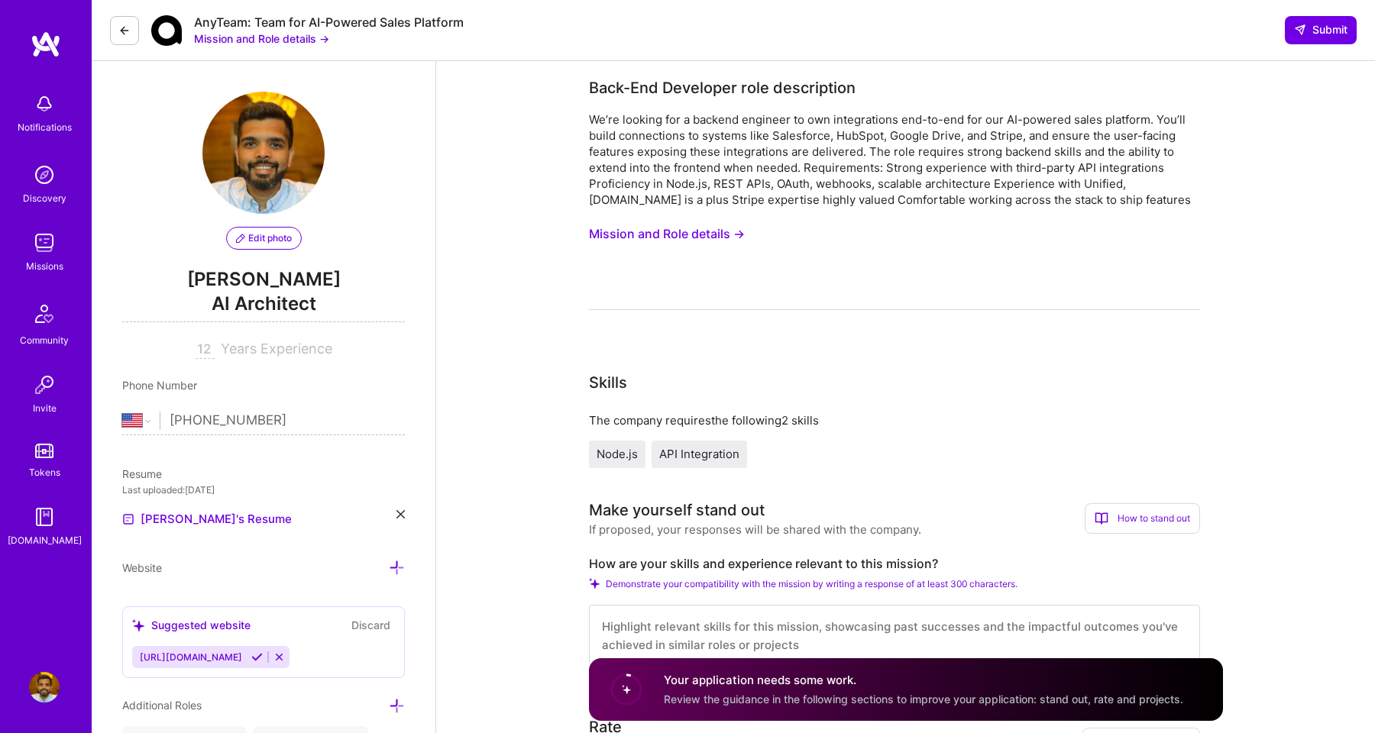
click at [737, 142] on div "We’re looking for a backend engineer to own integrations end-to-end for our AI-…" at bounding box center [894, 160] width 611 height 96
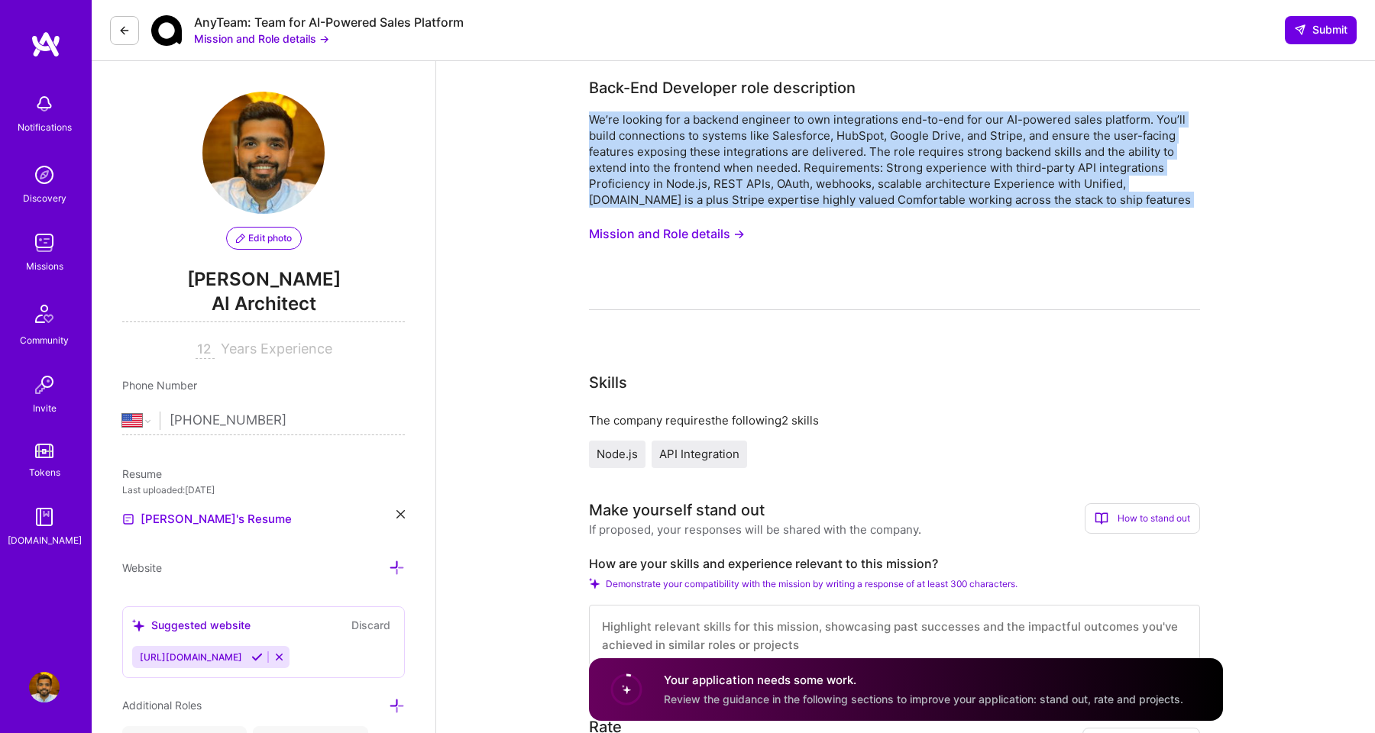
click at [737, 142] on div "We’re looking for a backend engineer to own integrations end-to-end for our AI-…" at bounding box center [894, 160] width 611 height 96
copy div "We’re looking for a backend engineer to own integrations end-to-end for our AI-…"
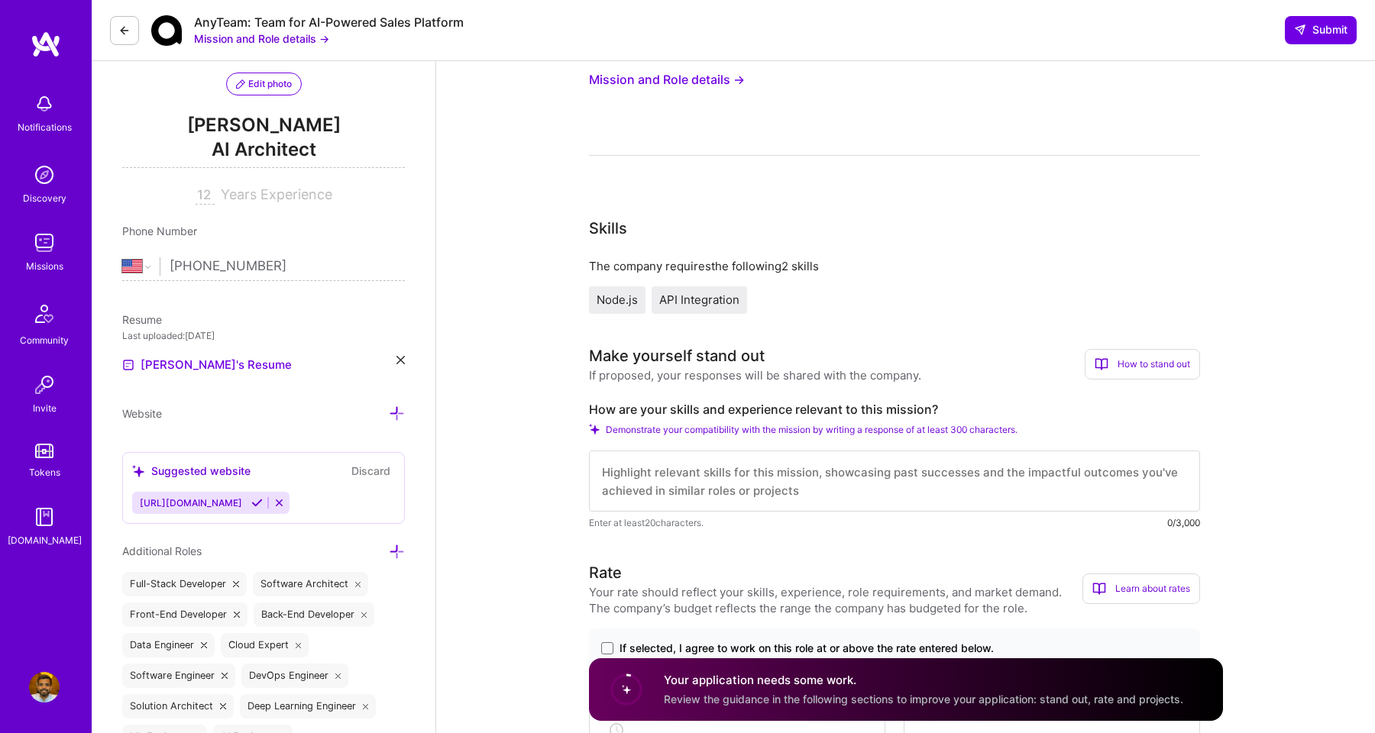
scroll to position [293, 0]
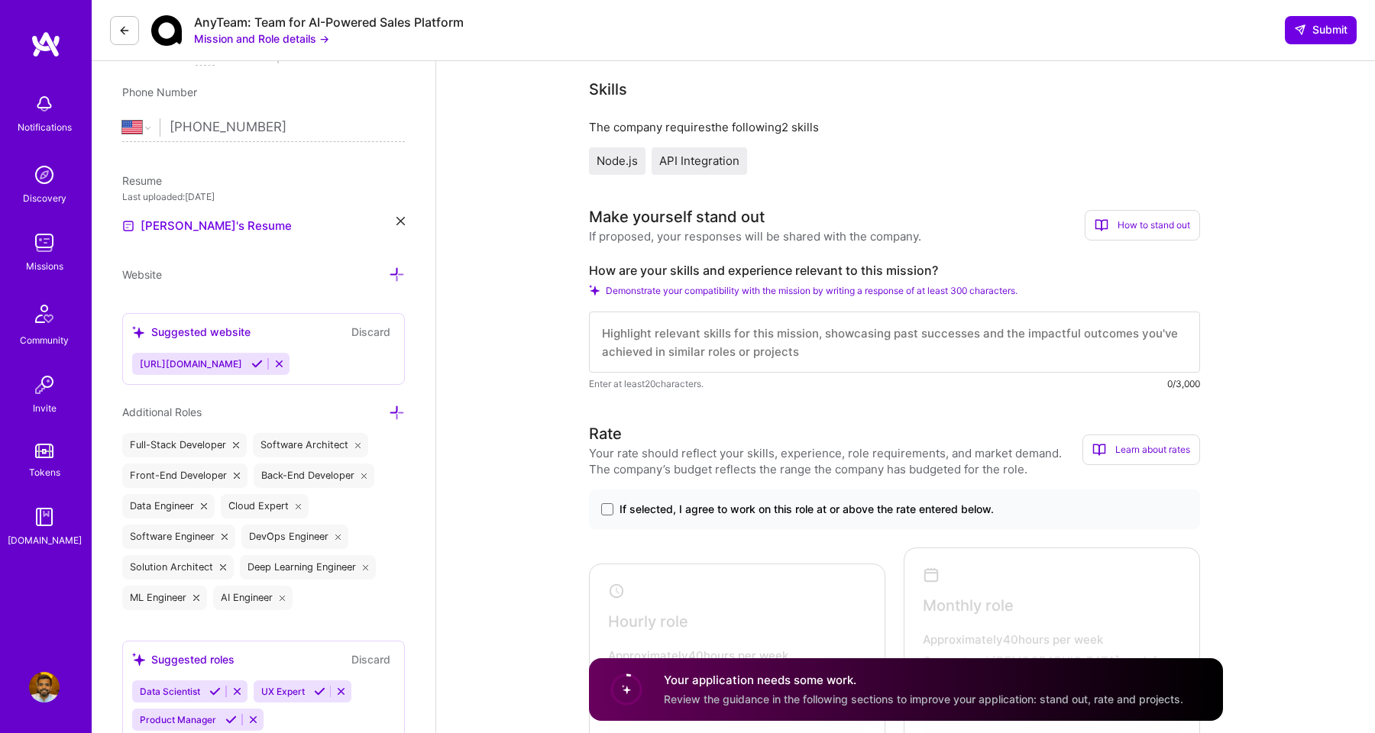
click at [851, 377] on div "Enter at least 20 characters. 0/3,000" at bounding box center [894, 384] width 611 height 16
click at [859, 345] on textarea at bounding box center [894, 342] width 611 height 61
paste textarea "I have extensive experience building and owning end-to-end third-party API inte…"
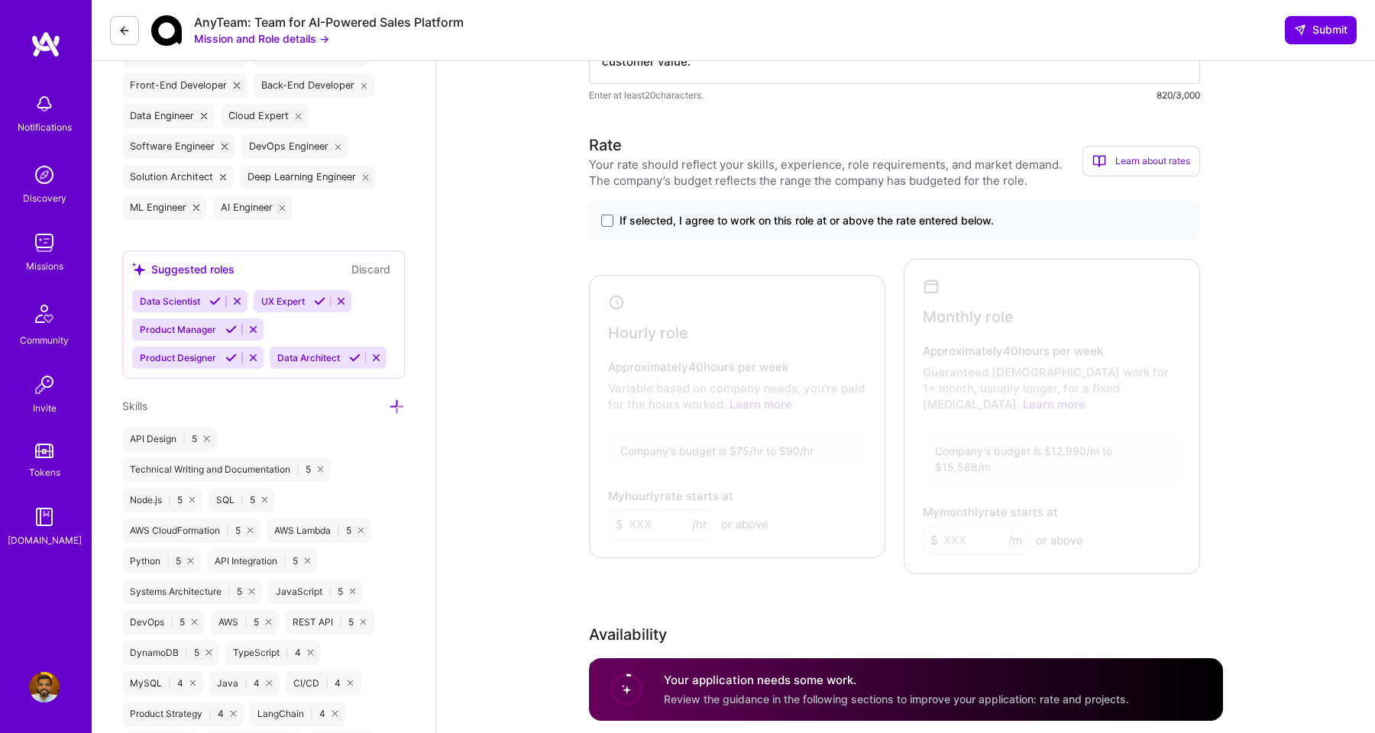
scroll to position [699, 0]
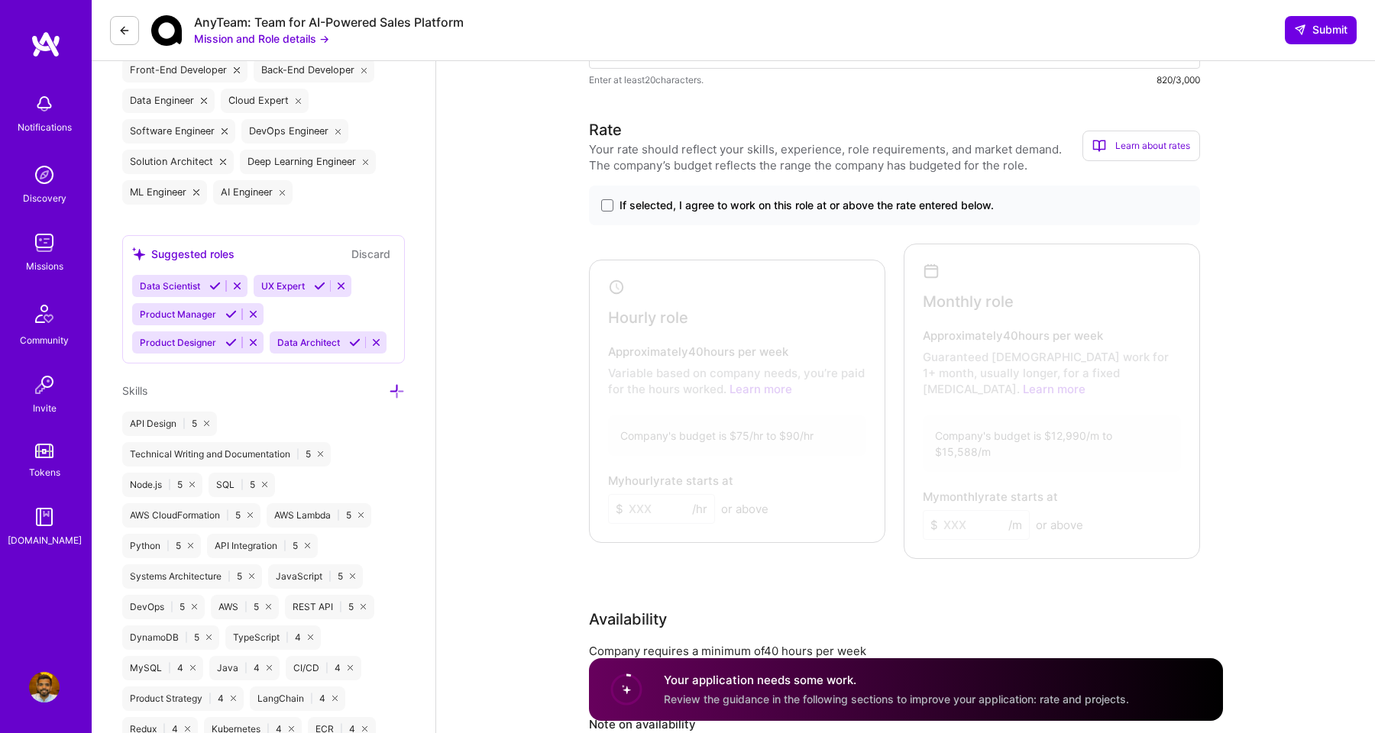
type textarea "I have extensive experience building and owning end-to-end third-party API inte…"
click at [845, 219] on div "If selected, I agree to work on this role at or above the rate entered below." at bounding box center [894, 206] width 611 height 40
click at [851, 208] on span "If selected, I agree to work on this role at or above the rate entered below." at bounding box center [807, 205] width 374 height 15
click at [0, 0] on input "If selected, I agree to work on this role at or above the rate entered below." at bounding box center [0, 0] width 0 height 0
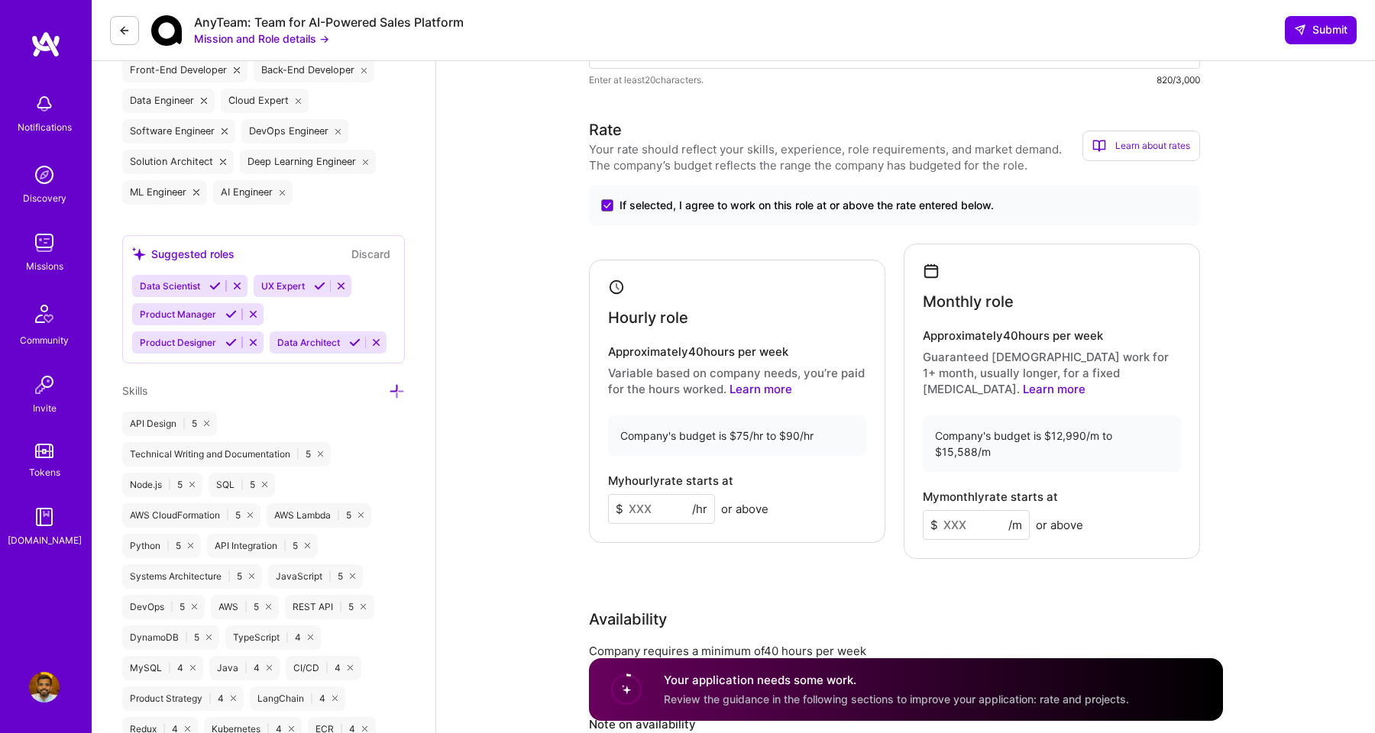
click at [659, 494] on input at bounding box center [661, 509] width 107 height 30
type input "90"
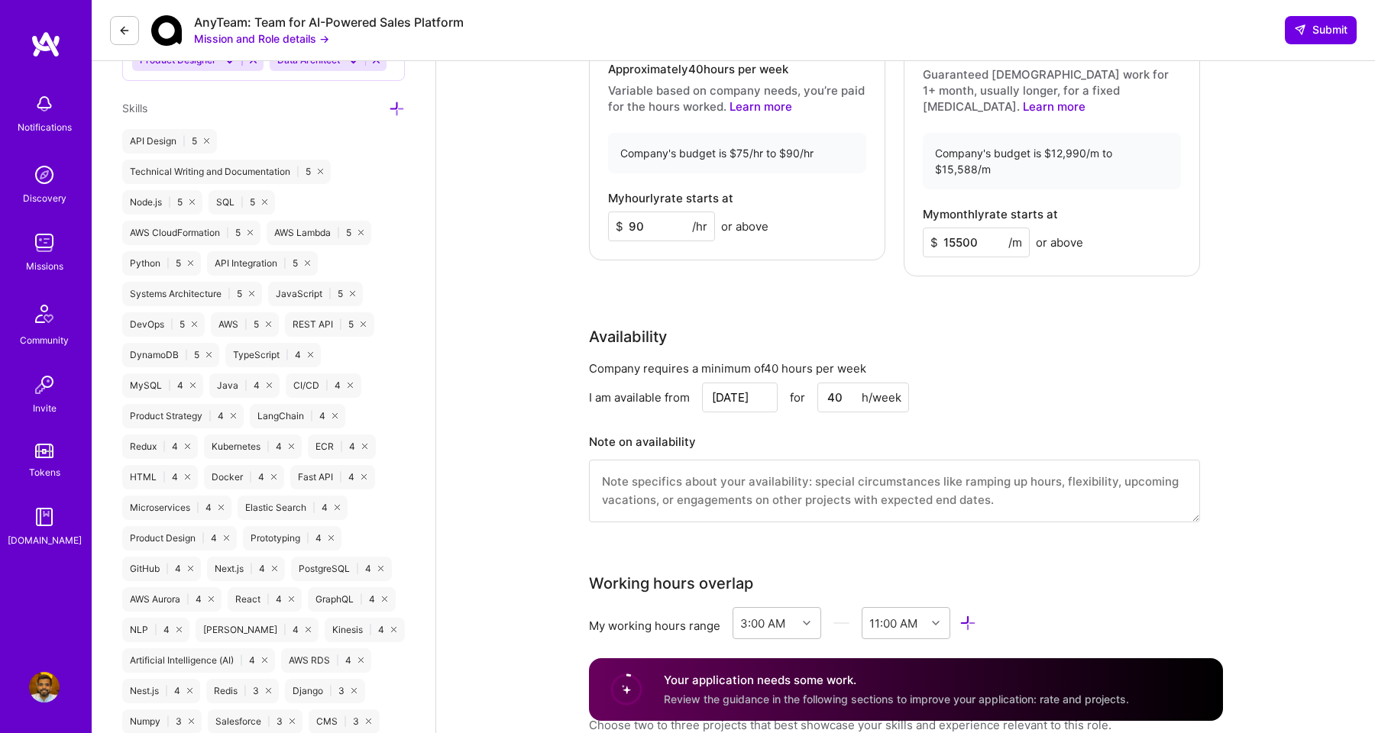
scroll to position [1060, 0]
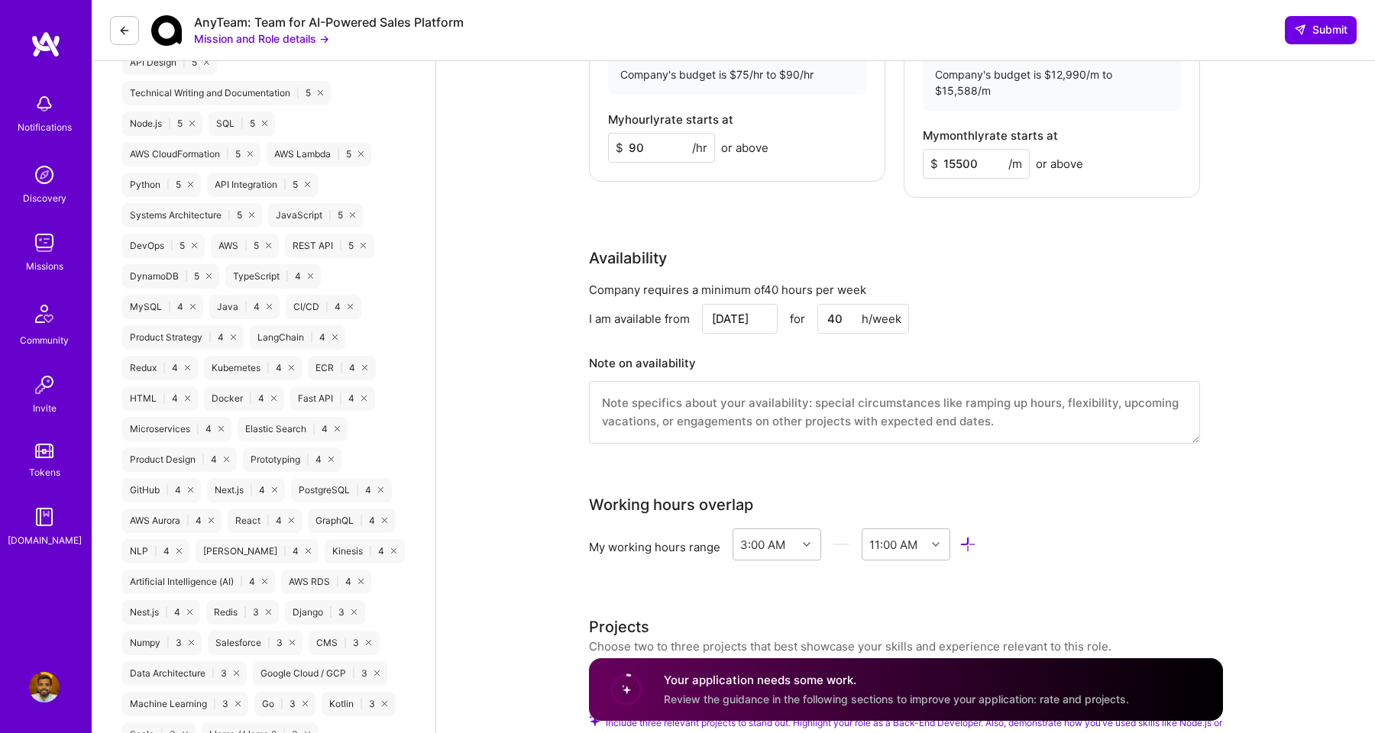
type input "15500"
click at [721, 304] on input "[DATE]" at bounding box center [740, 319] width 76 height 30
click at [763, 95] on button "Next Month" at bounding box center [764, 91] width 11 height 11
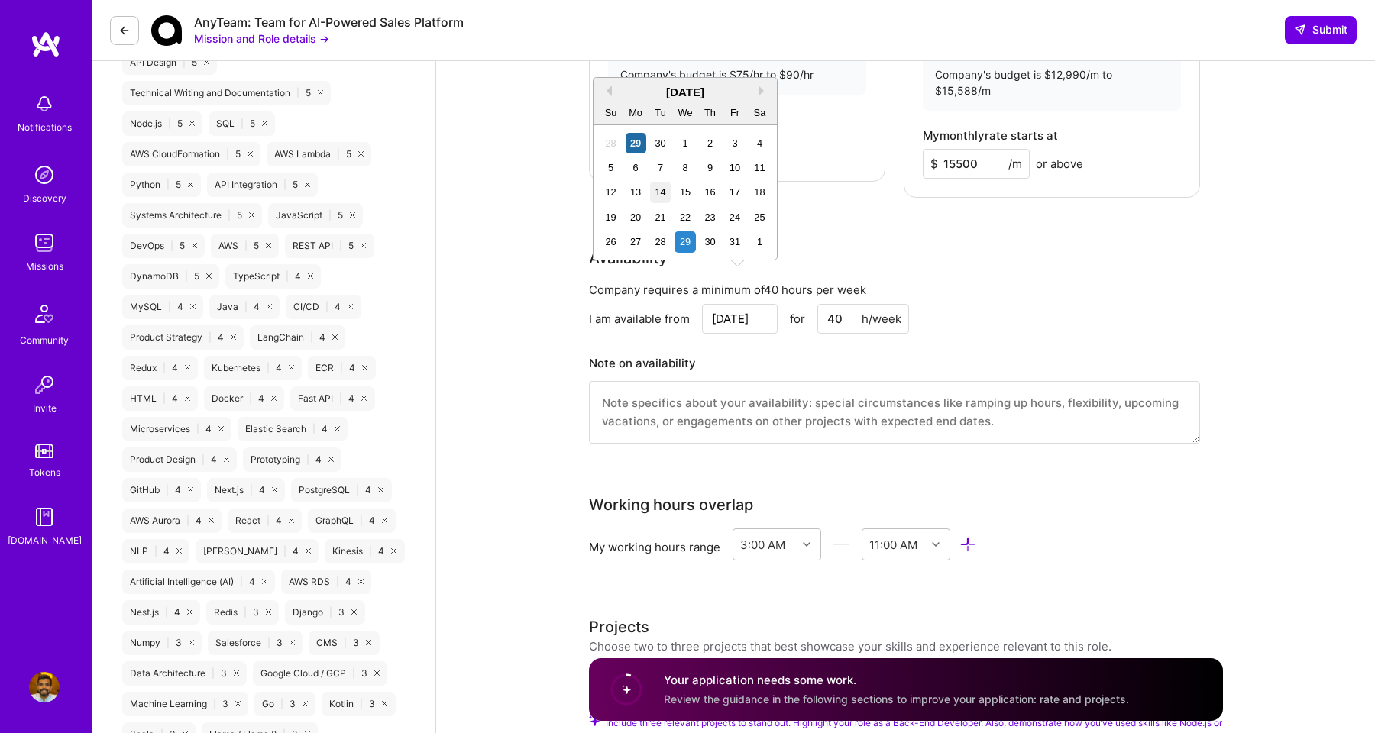
click at [659, 189] on div "14" at bounding box center [660, 192] width 21 height 21
type input "Oct 14"
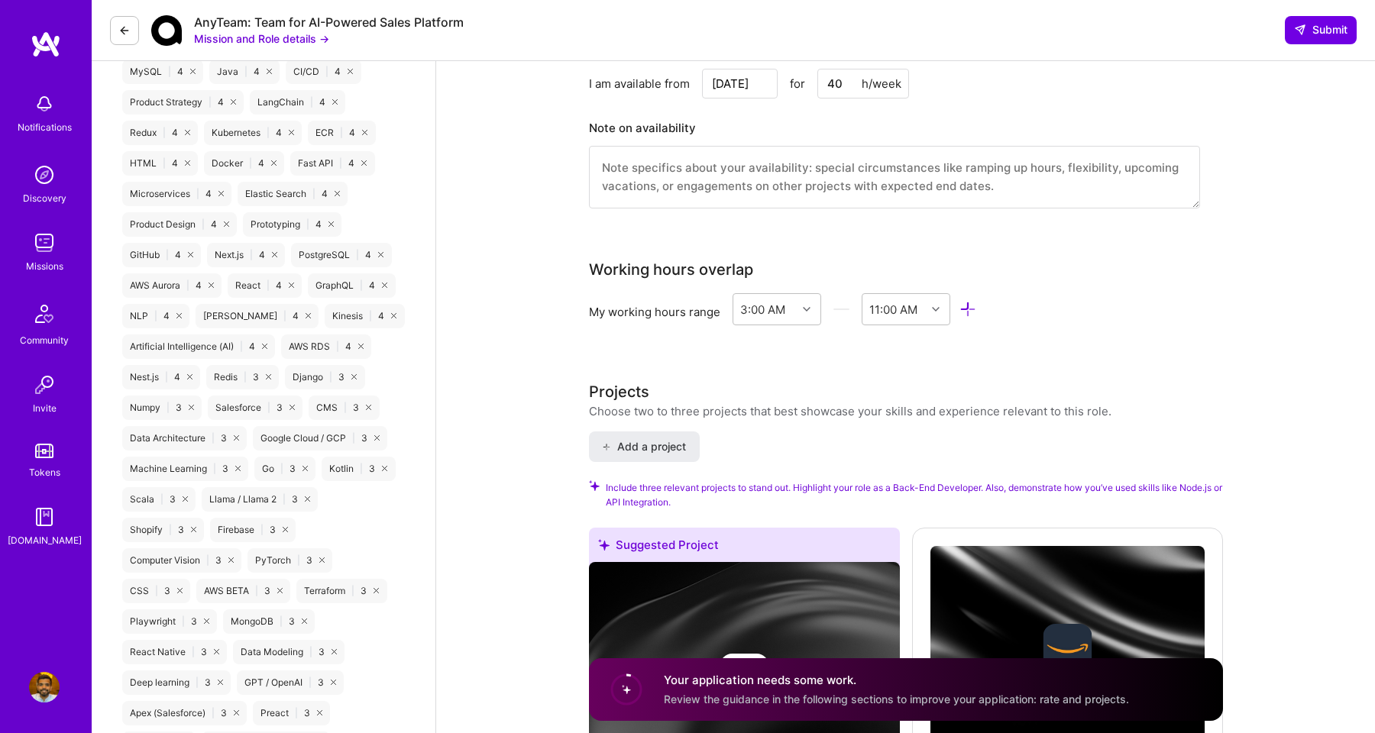
scroll to position [1329, 0]
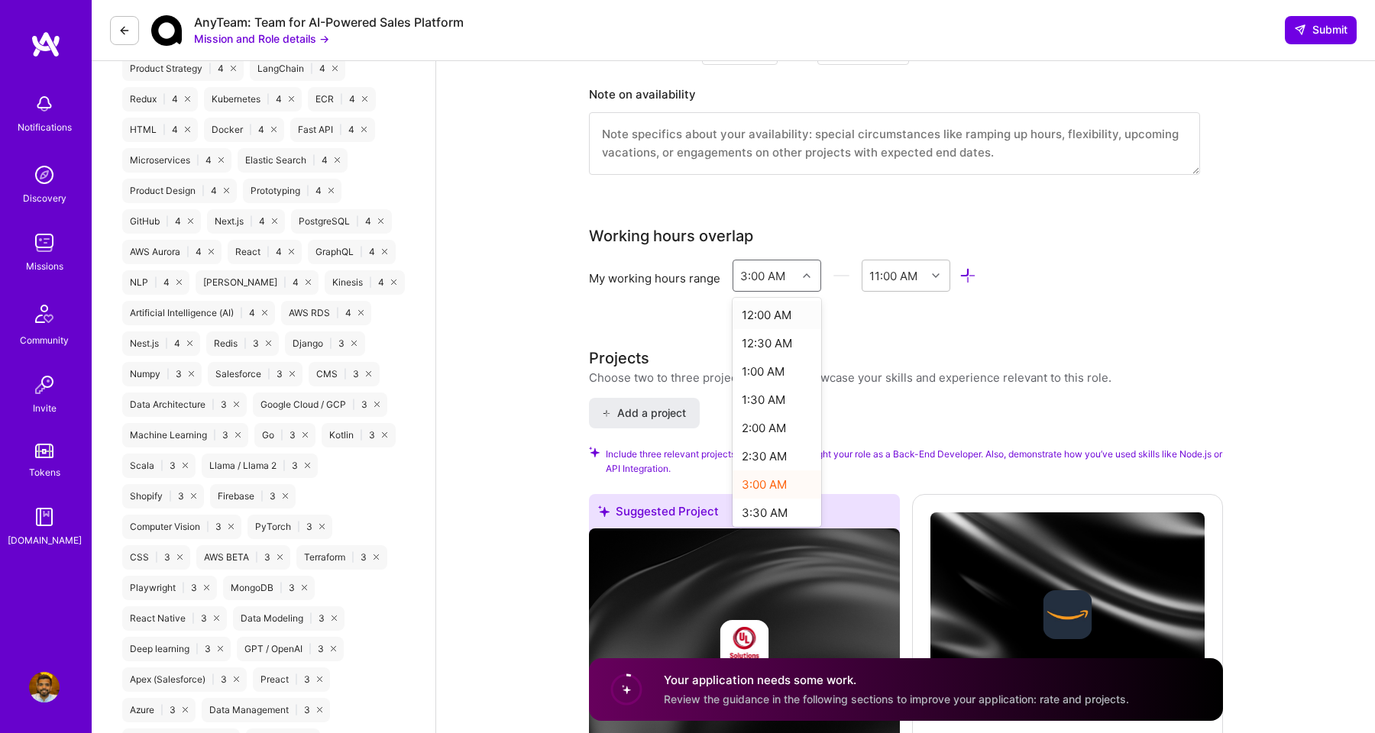
click at [798, 261] on div at bounding box center [809, 276] width 24 height 31
click at [775, 403] on div "6:00 AM" at bounding box center [777, 417] width 89 height 28
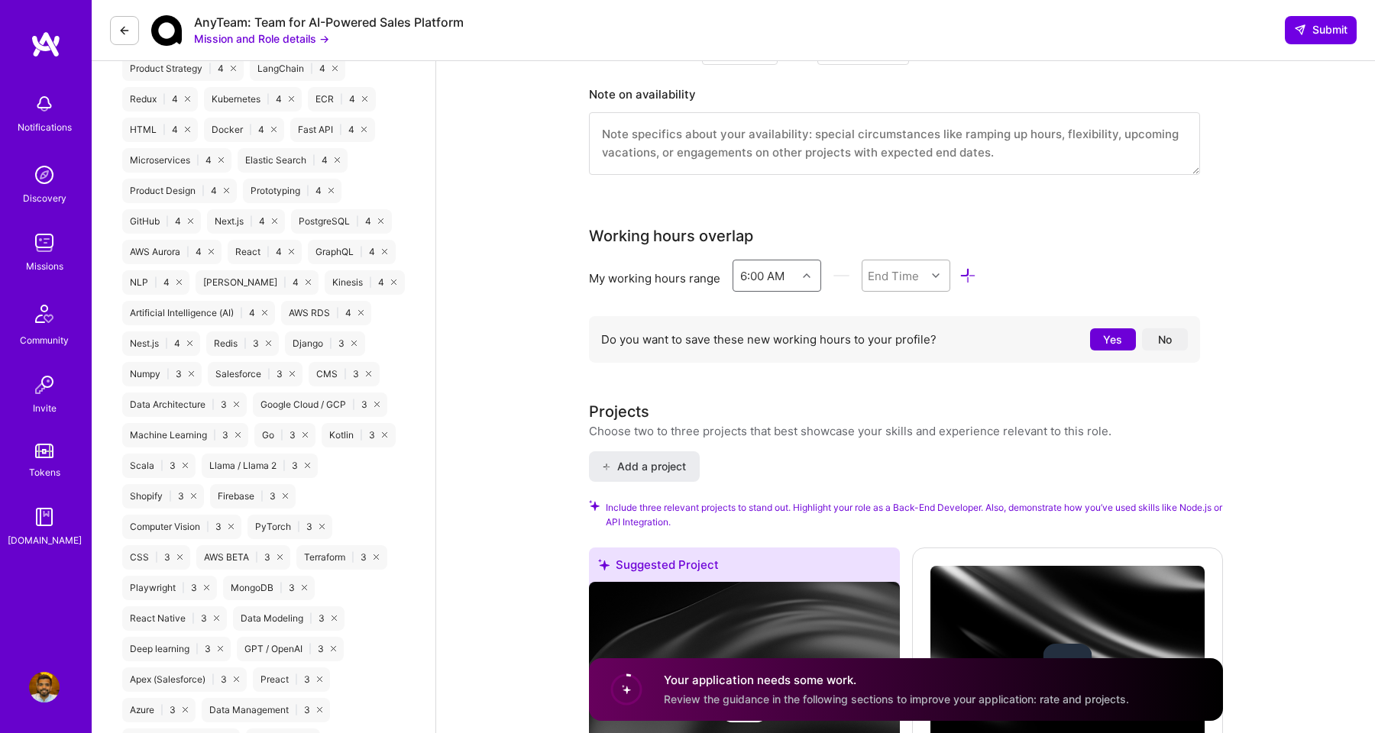
click at [917, 267] on div "End Time" at bounding box center [893, 275] width 51 height 16
click at [902, 320] on div "2:00 PM" at bounding box center [906, 334] width 89 height 28
click at [925, 361] on div "Back-End Developer role description We’re looking for a backend engineer to own…" at bounding box center [906, 695] width 634 height 3897
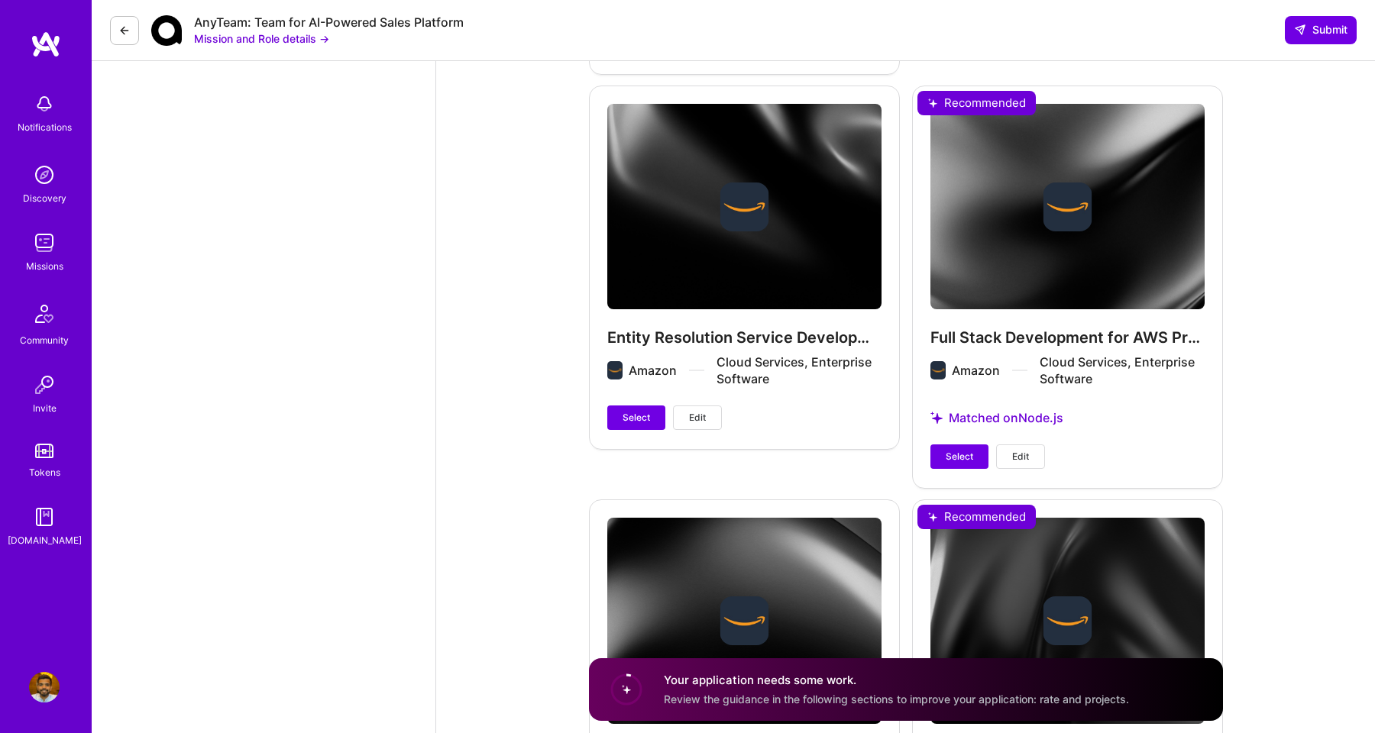
scroll to position [2633, 0]
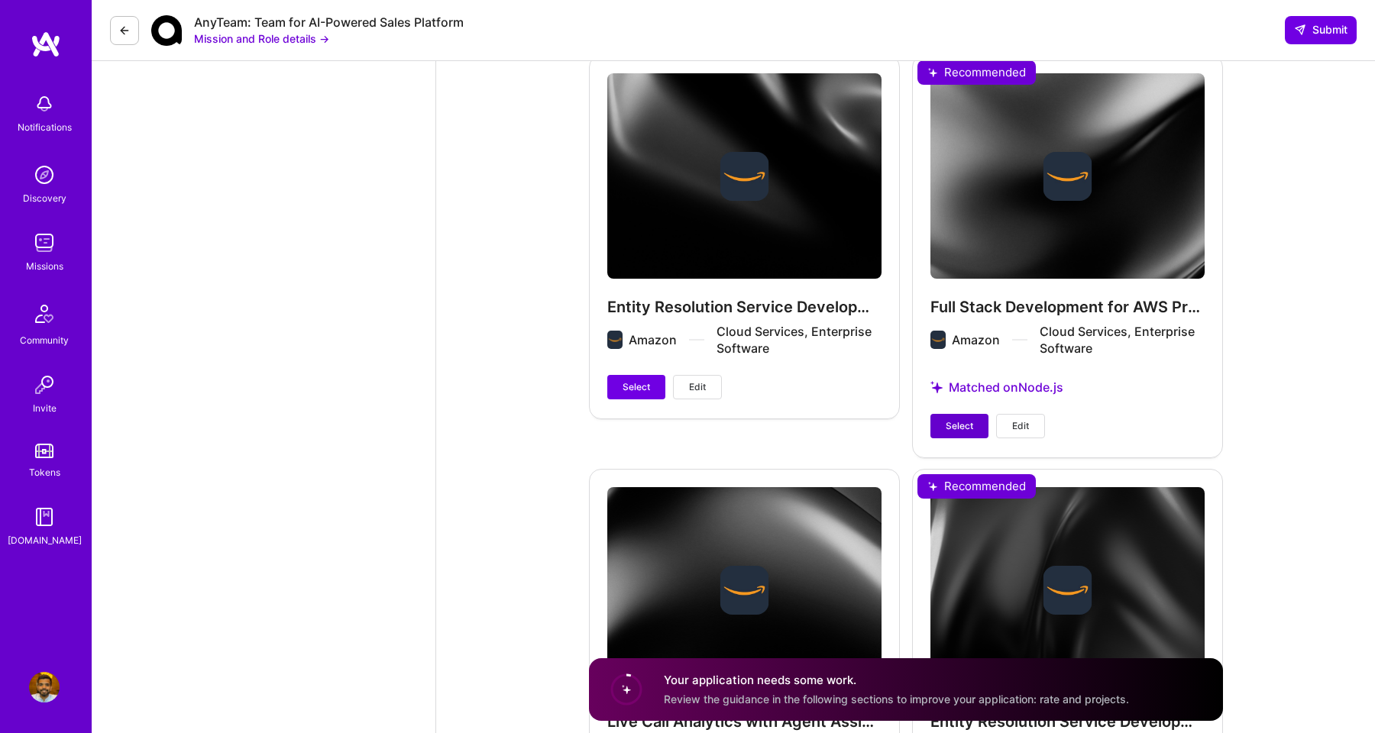
click at [951, 419] on span "Select" at bounding box center [960, 426] width 28 height 14
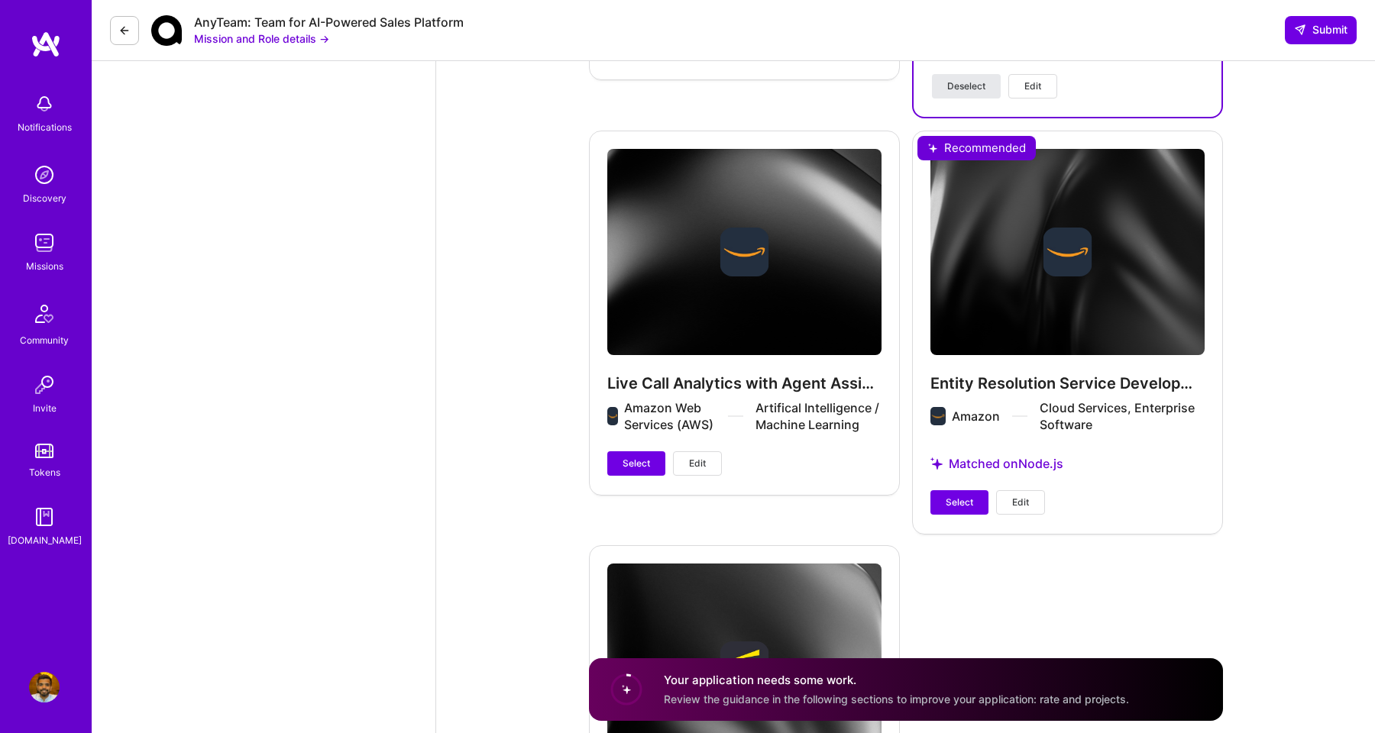
scroll to position [2997, 0]
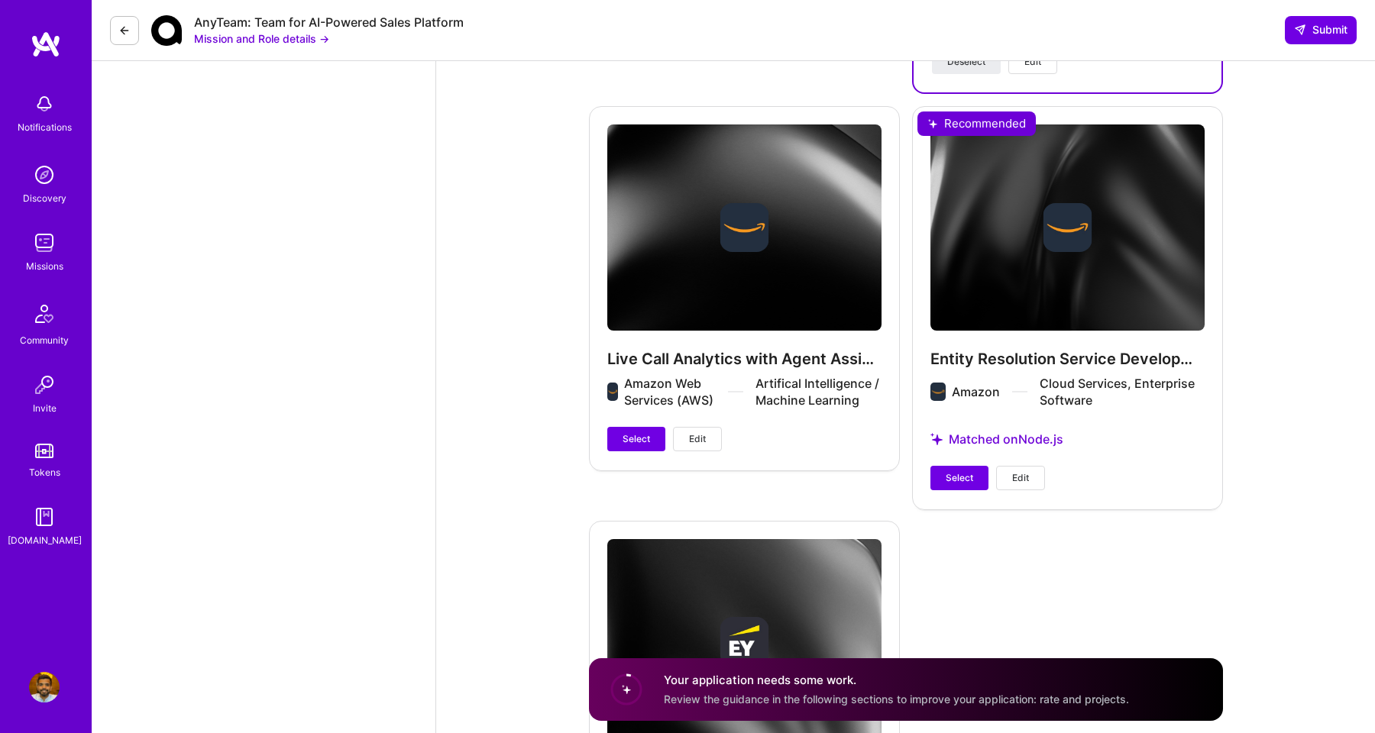
click at [955, 458] on div "Entity Resolution Service Development Lead Amazon Cloud Services, Enterprise So…" at bounding box center [1067, 307] width 311 height 402
click at [955, 466] on button "Select" at bounding box center [960, 478] width 58 height 24
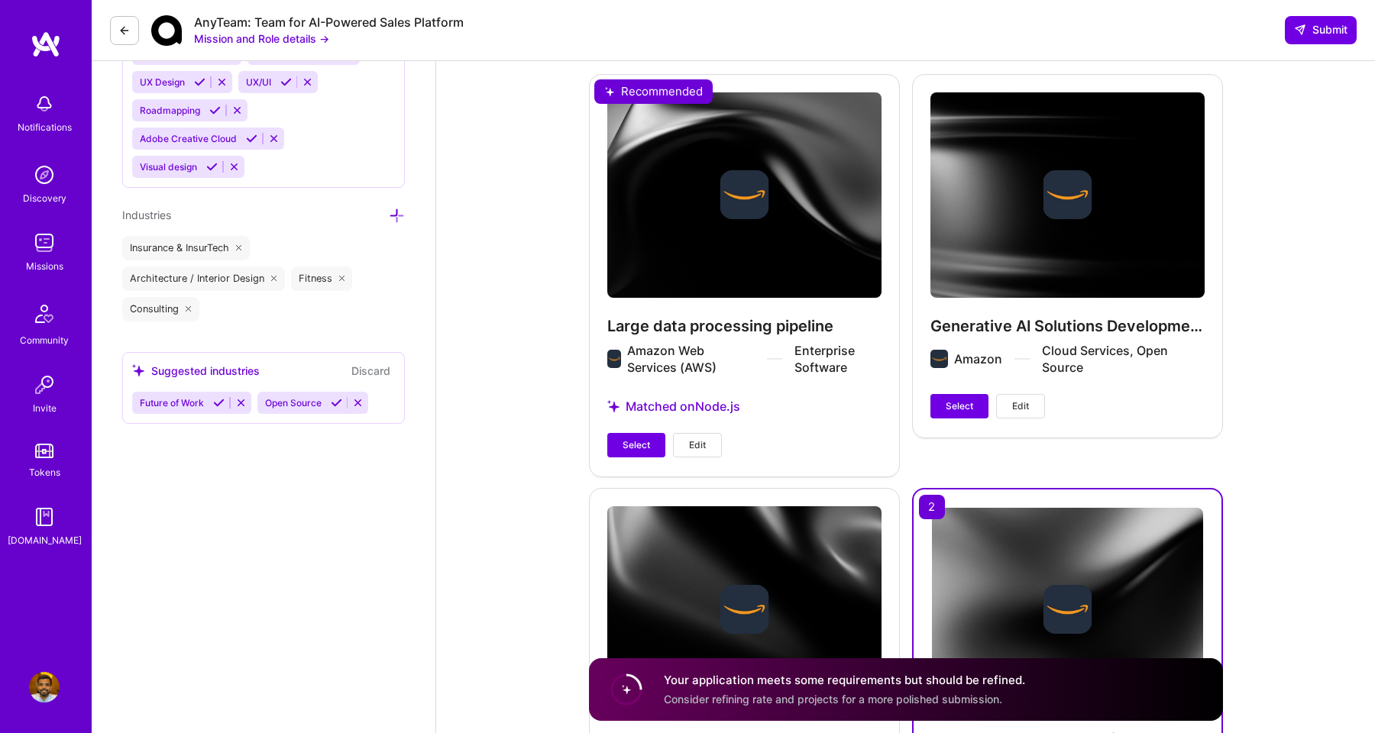
scroll to position [2199, 0]
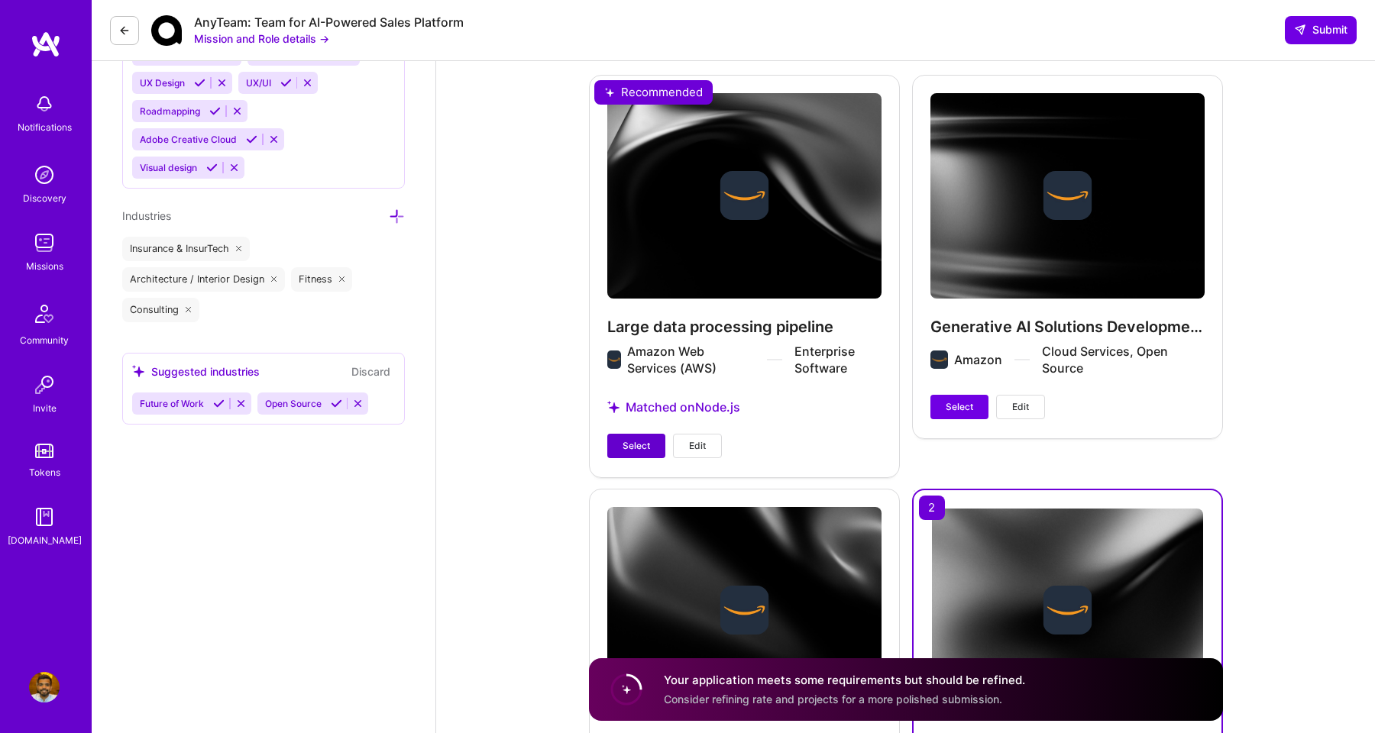
click at [633, 439] on span "Select" at bounding box center [637, 446] width 28 height 14
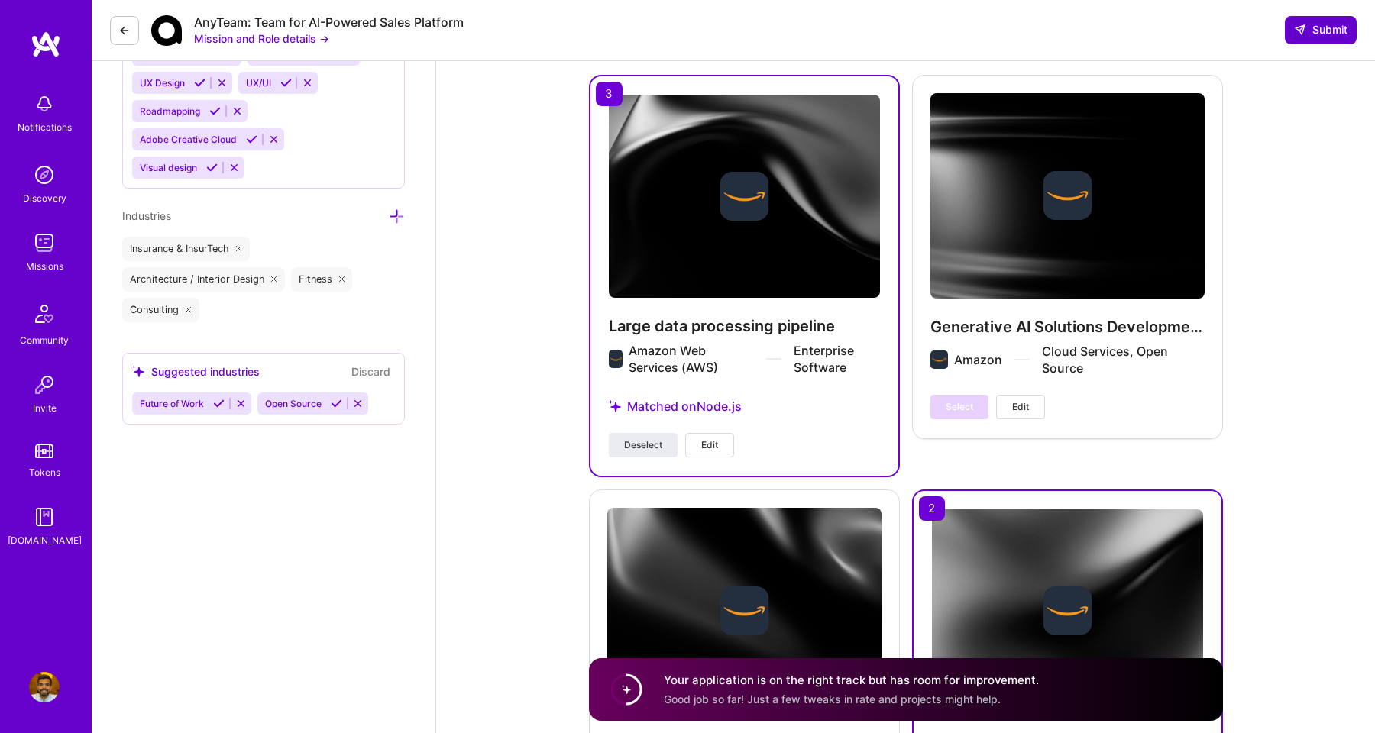
click at [1322, 30] on span "Submit" at bounding box center [1320, 29] width 53 height 15
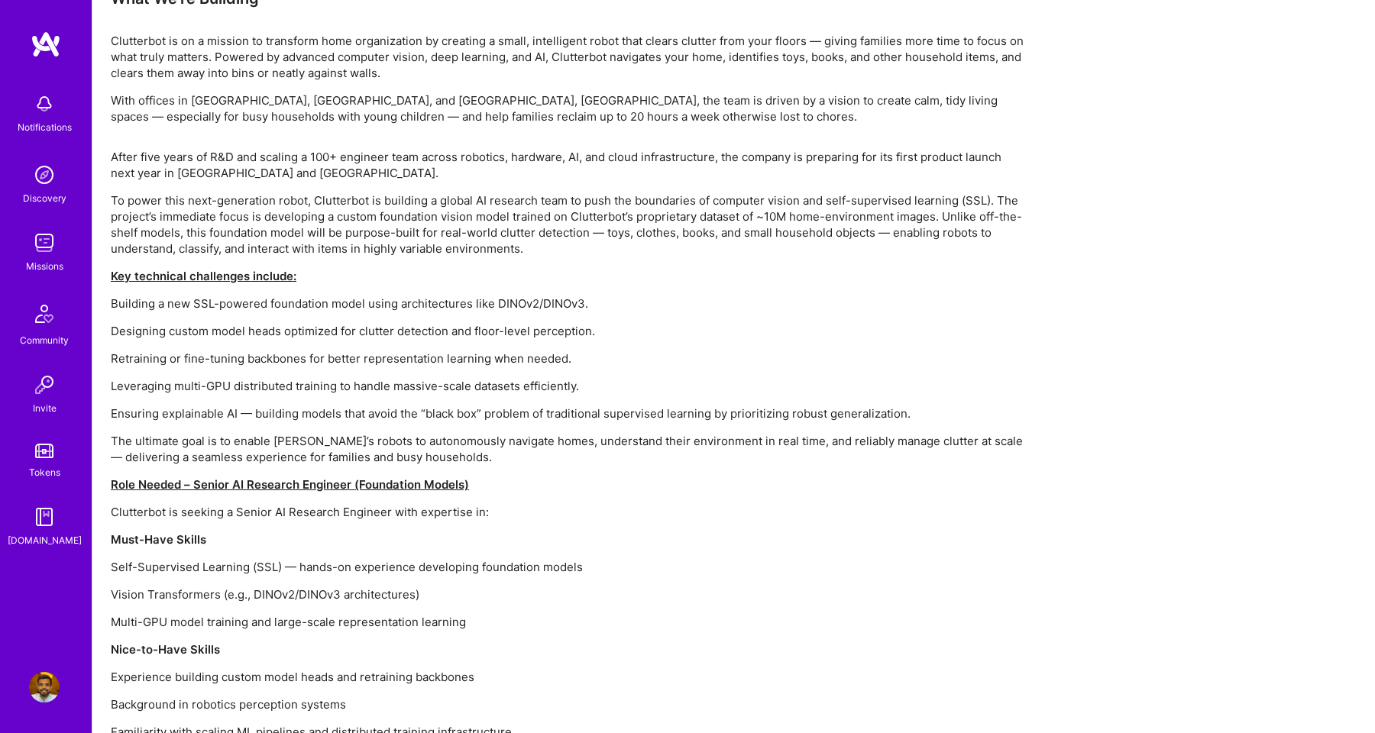
scroll to position [979, 0]
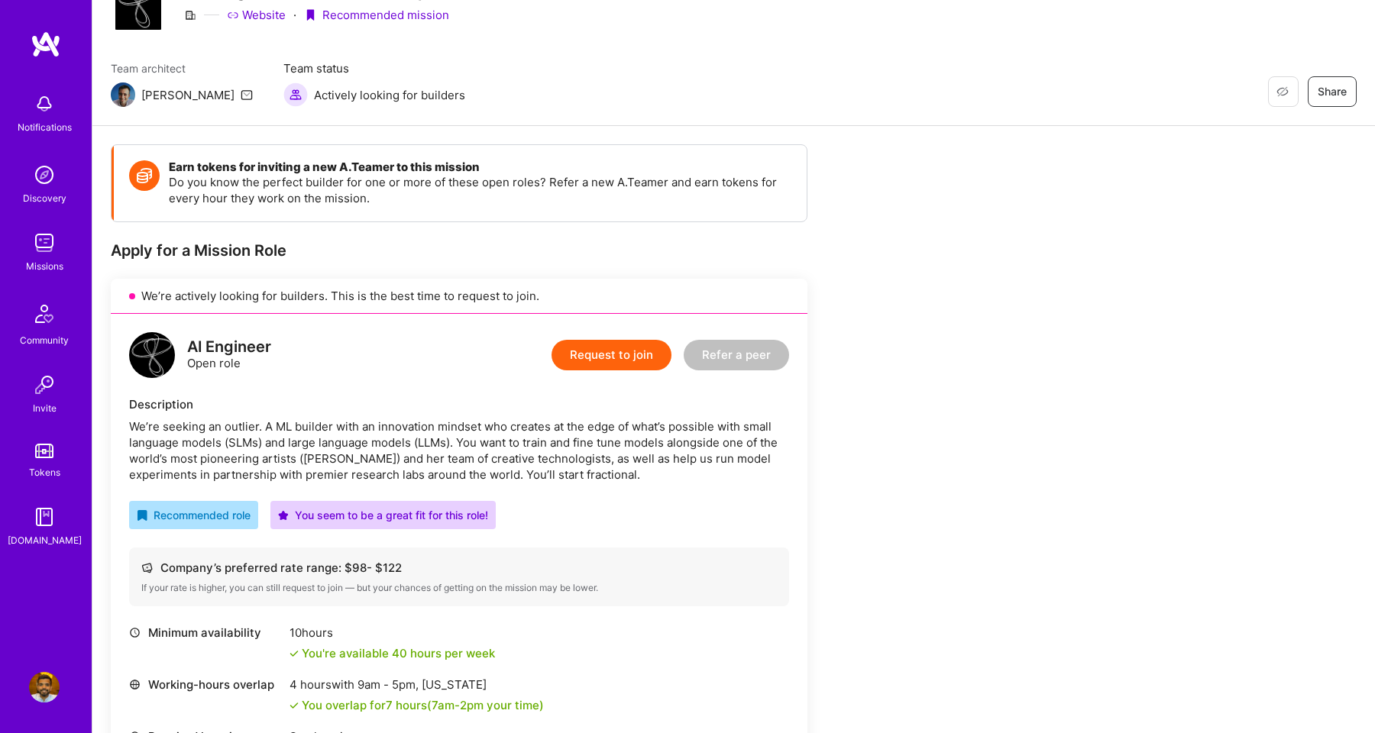
scroll to position [133, 0]
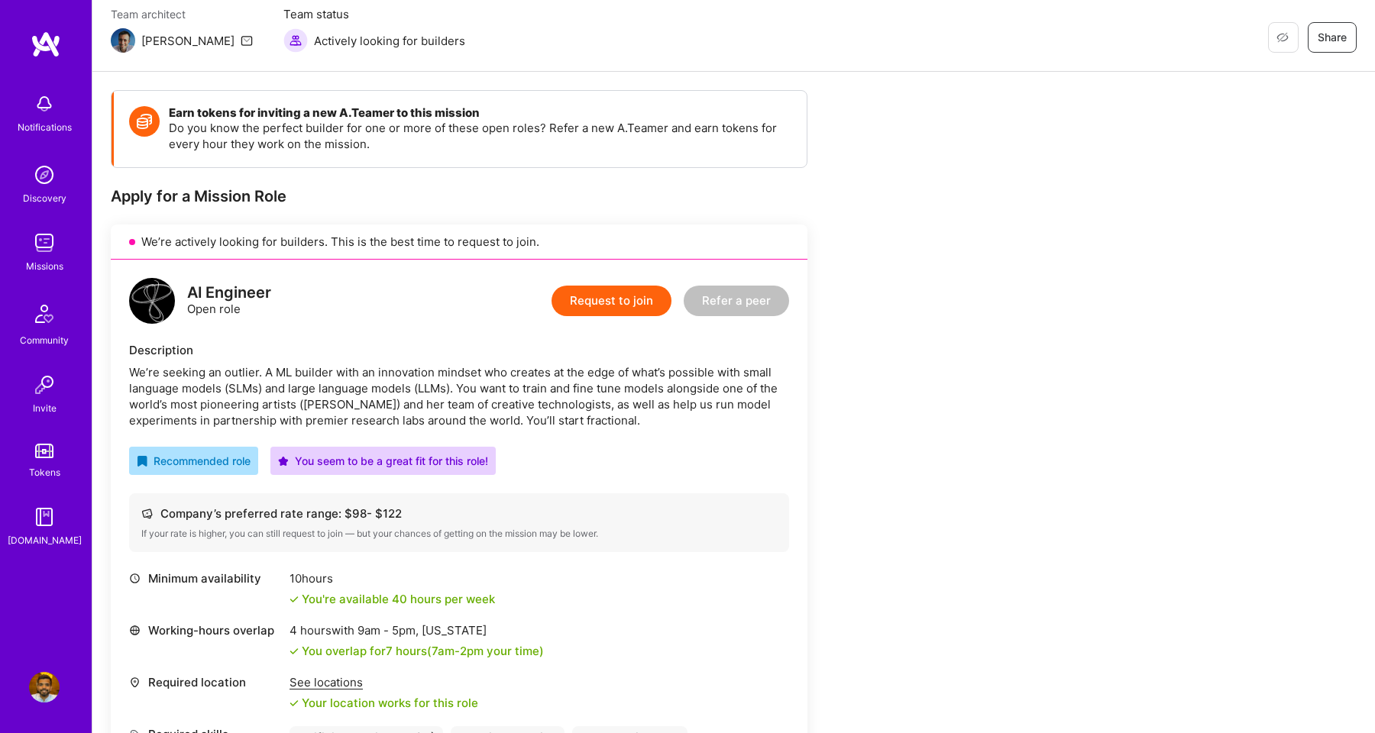
click at [627, 297] on button "Request to join" at bounding box center [612, 301] width 120 height 31
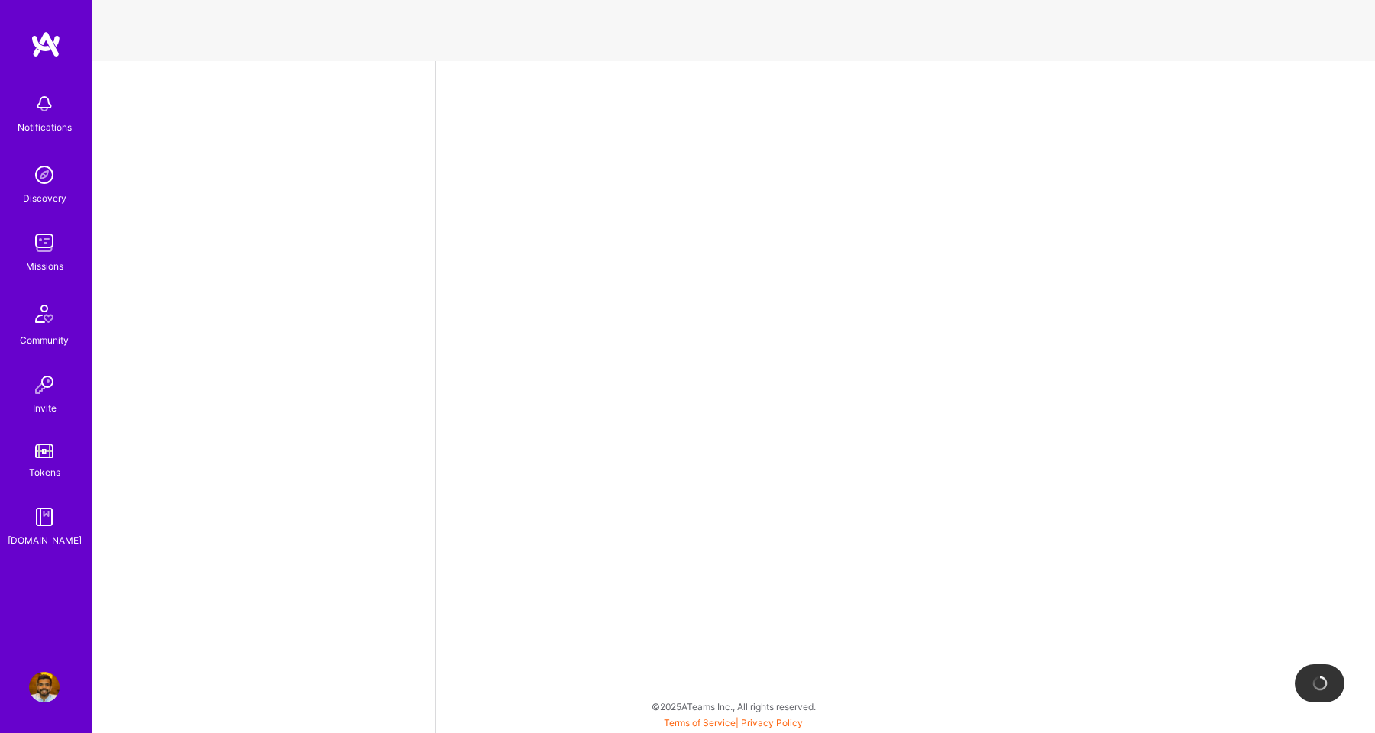
select select "US"
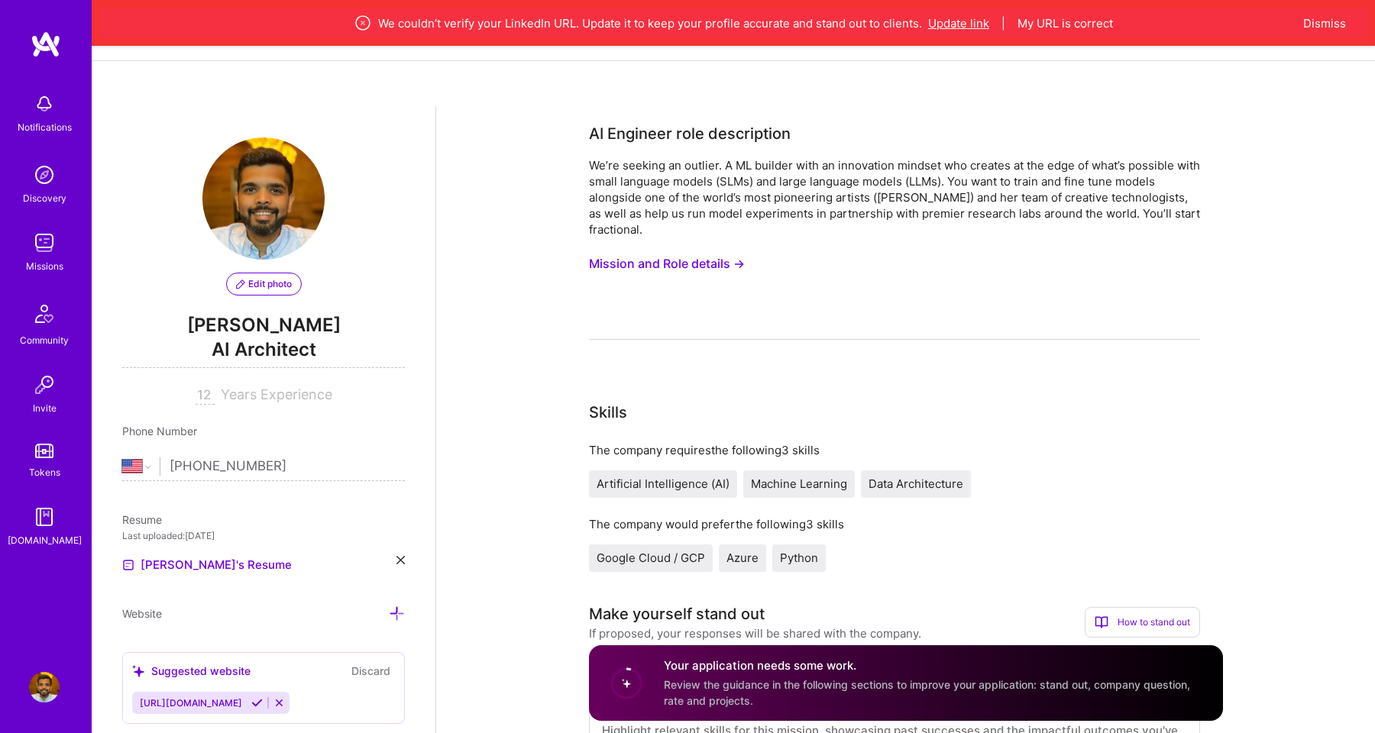
click at [964, 26] on button "Update link" at bounding box center [958, 23] width 61 height 16
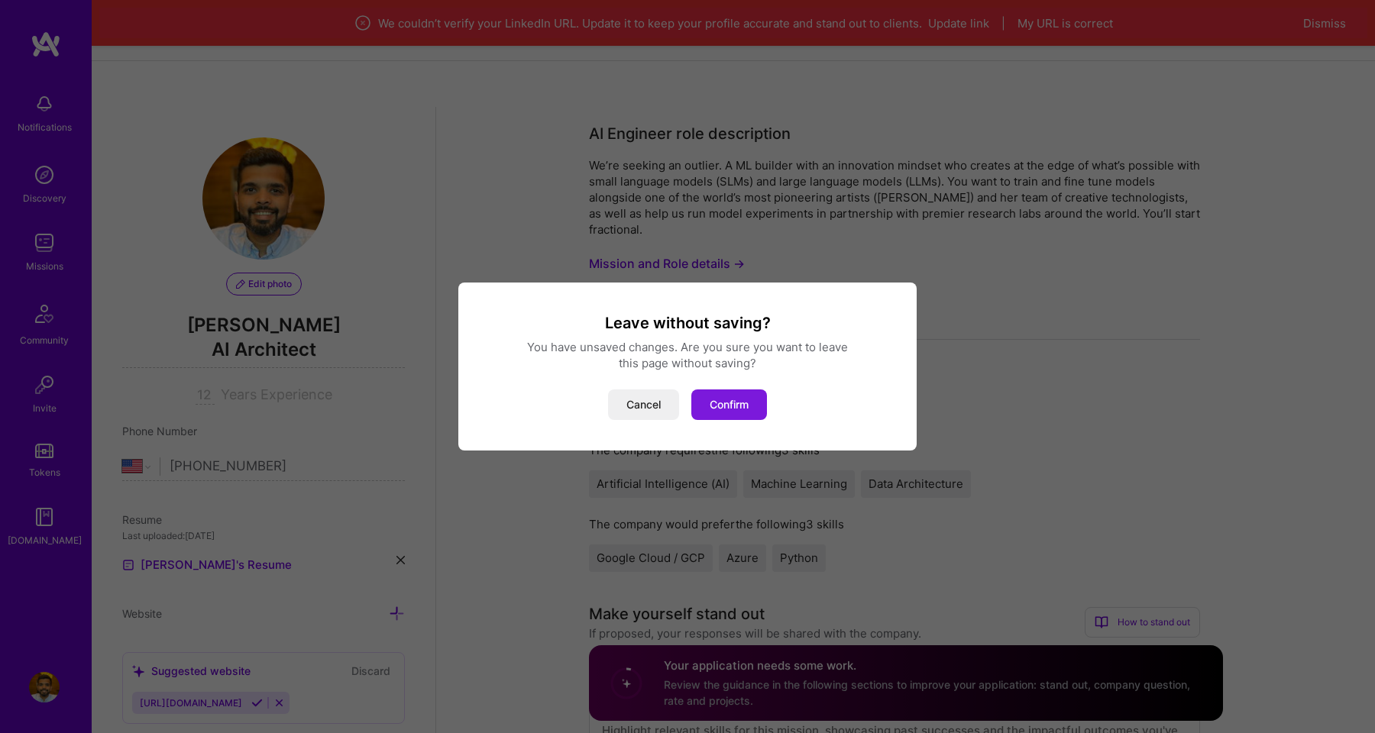
click at [740, 413] on button "Confirm" at bounding box center [729, 405] width 76 height 31
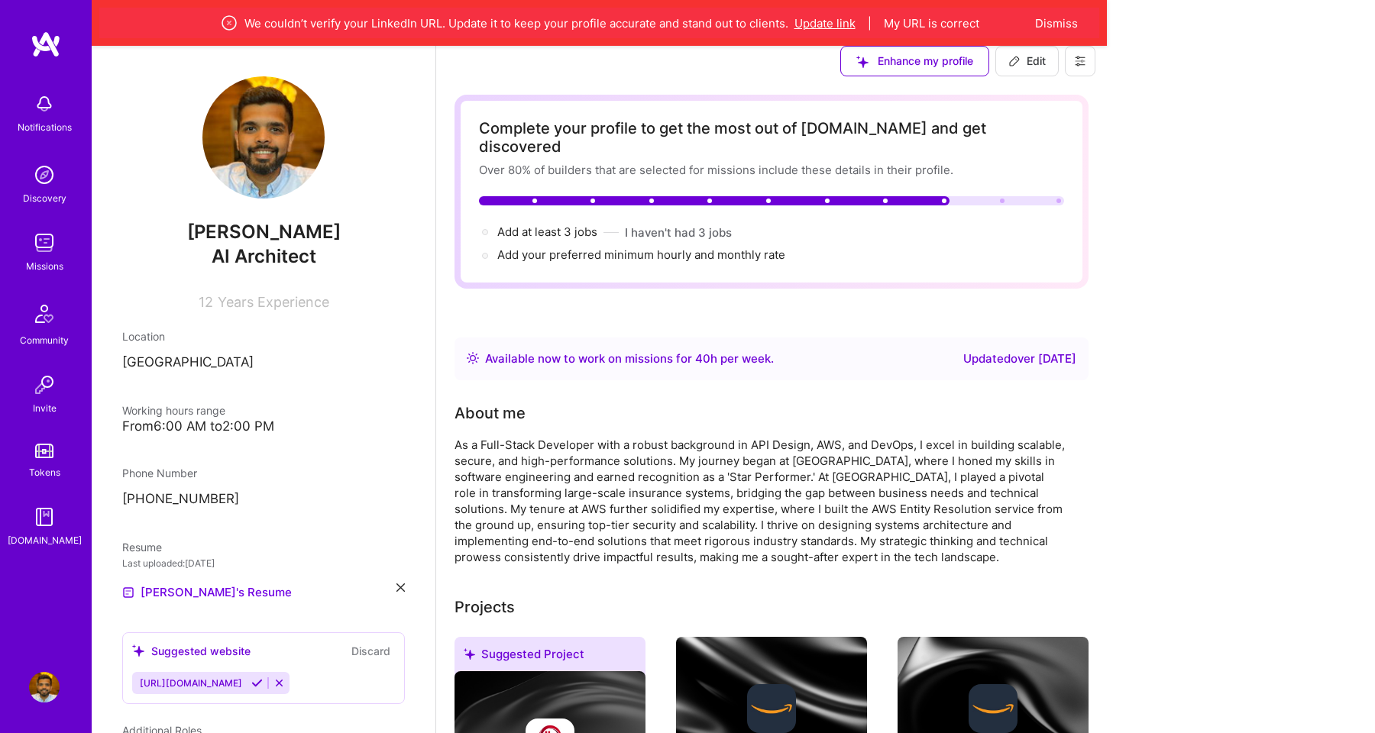
click at [856, 21] on button "Update link" at bounding box center [825, 23] width 61 height 16
select select "US"
select select "Right Now"
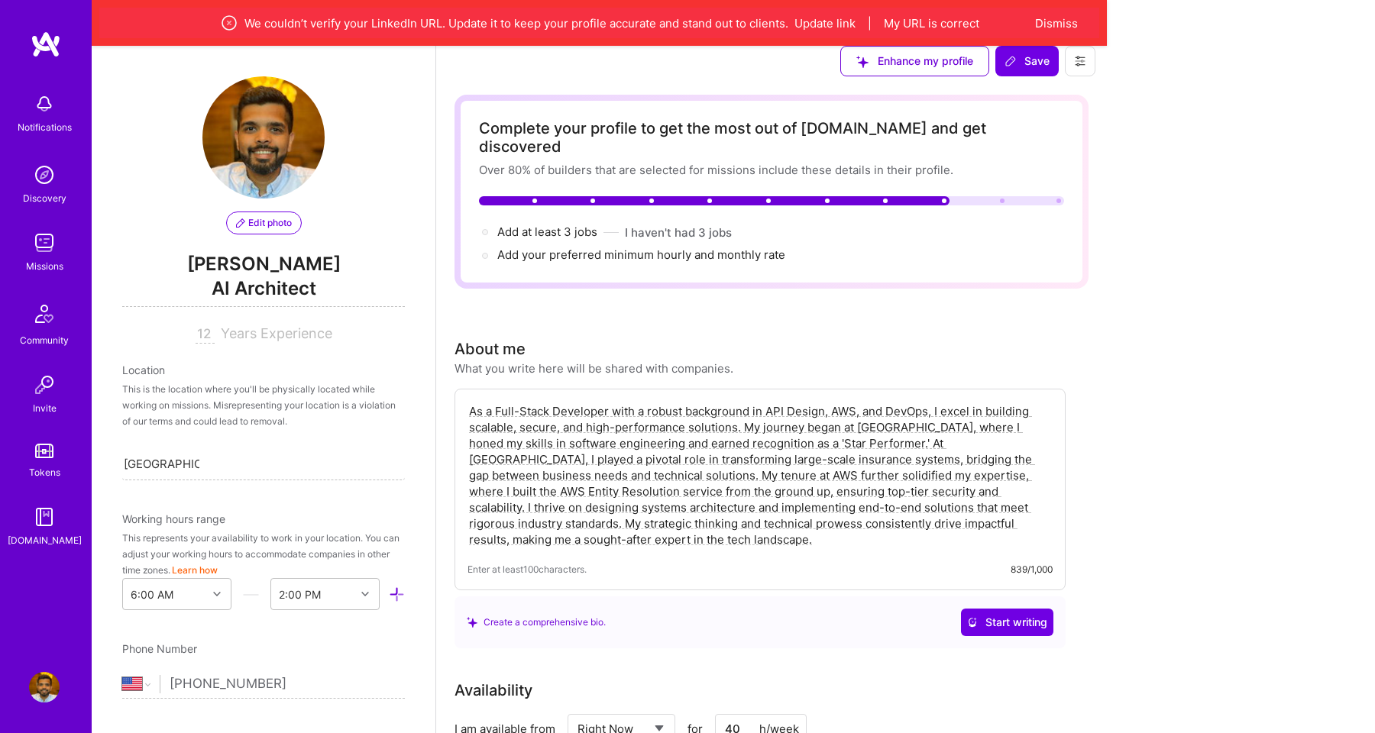
scroll to position [915, 0]
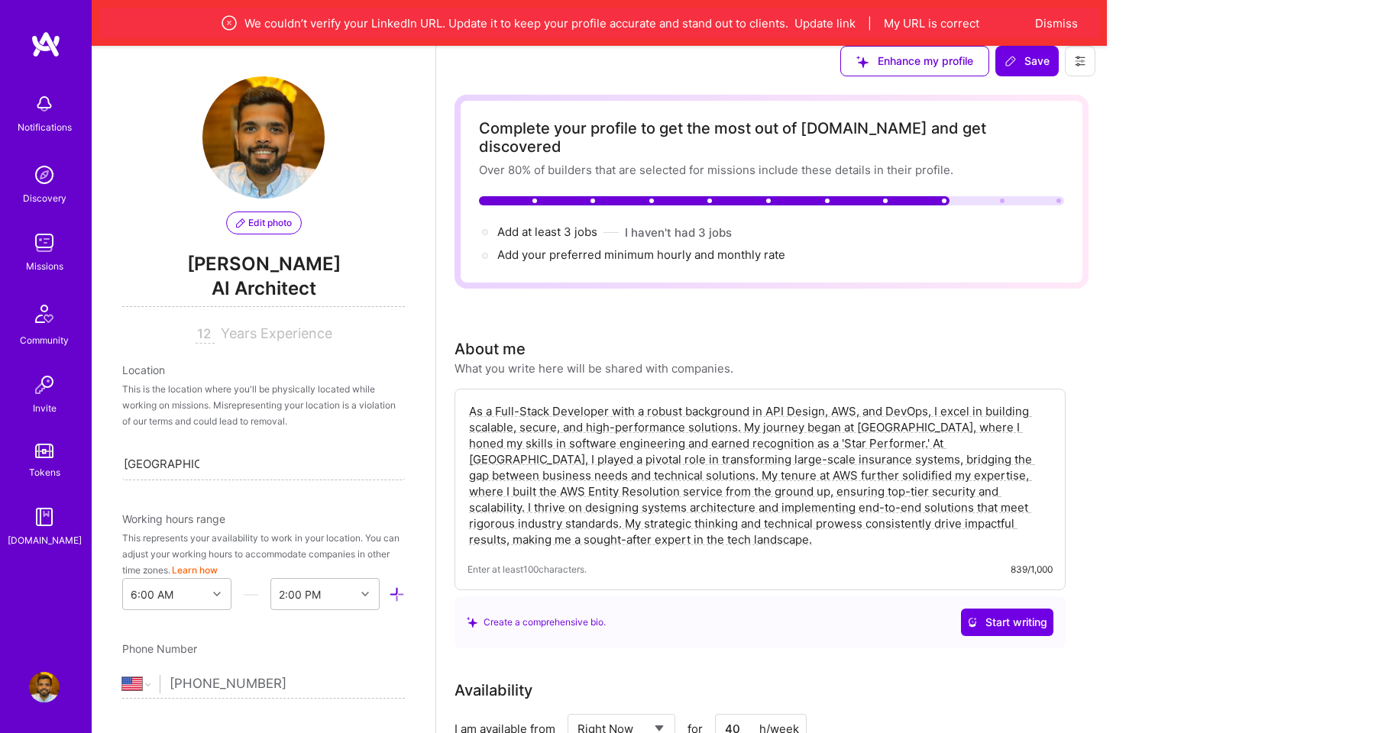
click at [750, 479] on textarea "As a Full-Stack Developer with a robust background in API Design, AWS, and DevO…" at bounding box center [760, 475] width 585 height 147
click at [587, 562] on span "Enter at least 100 characters." at bounding box center [527, 570] width 119 height 16
click at [707, 361] on div "What you write here will be shared with companies." at bounding box center [594, 369] width 279 height 16
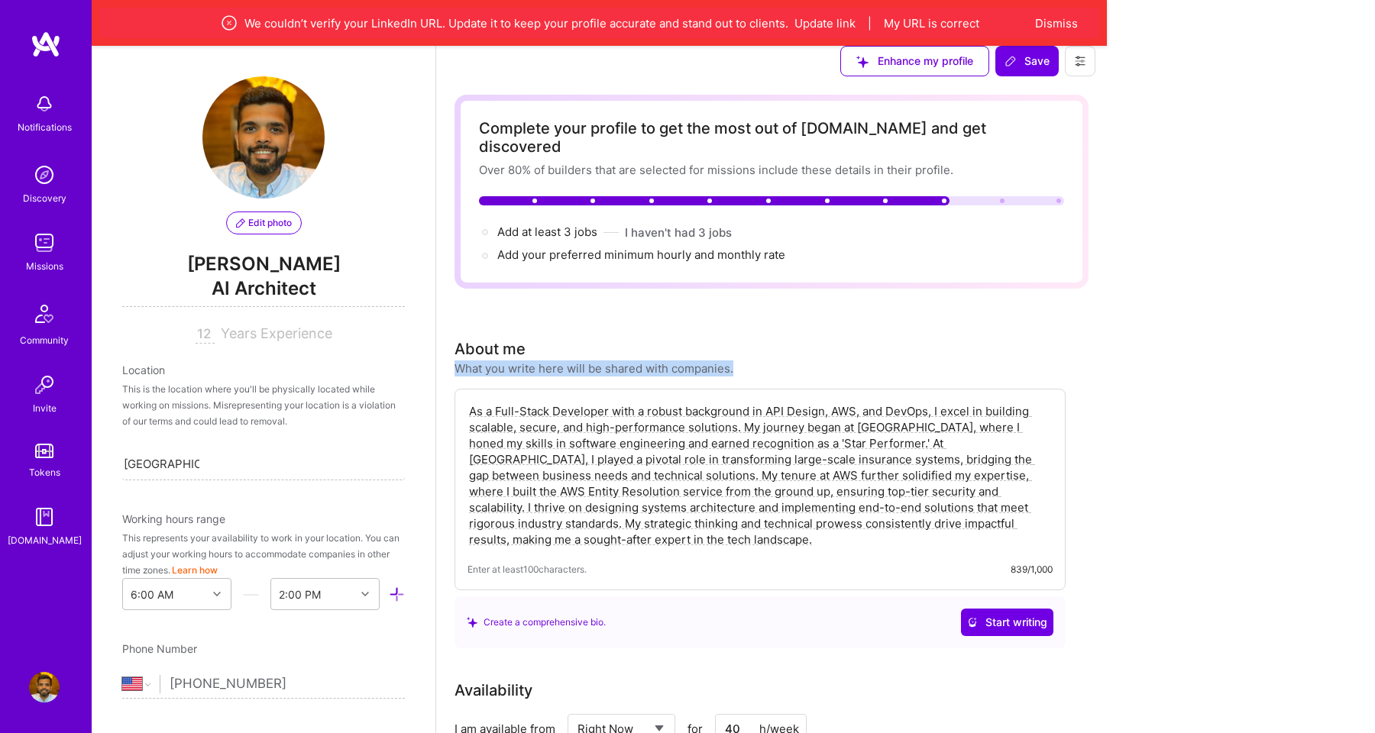
click at [707, 361] on div "What you write here will be shared with companies." at bounding box center [594, 369] width 279 height 16
copy div "What you write here will be shared with companies."
click at [769, 502] on textarea "As a Full-Stack Developer with a robust background in API Design, AWS, and DevO…" at bounding box center [760, 475] width 585 height 147
paste textarea "Senior AI & Backend Engineer with strong experience delivering production-ready…"
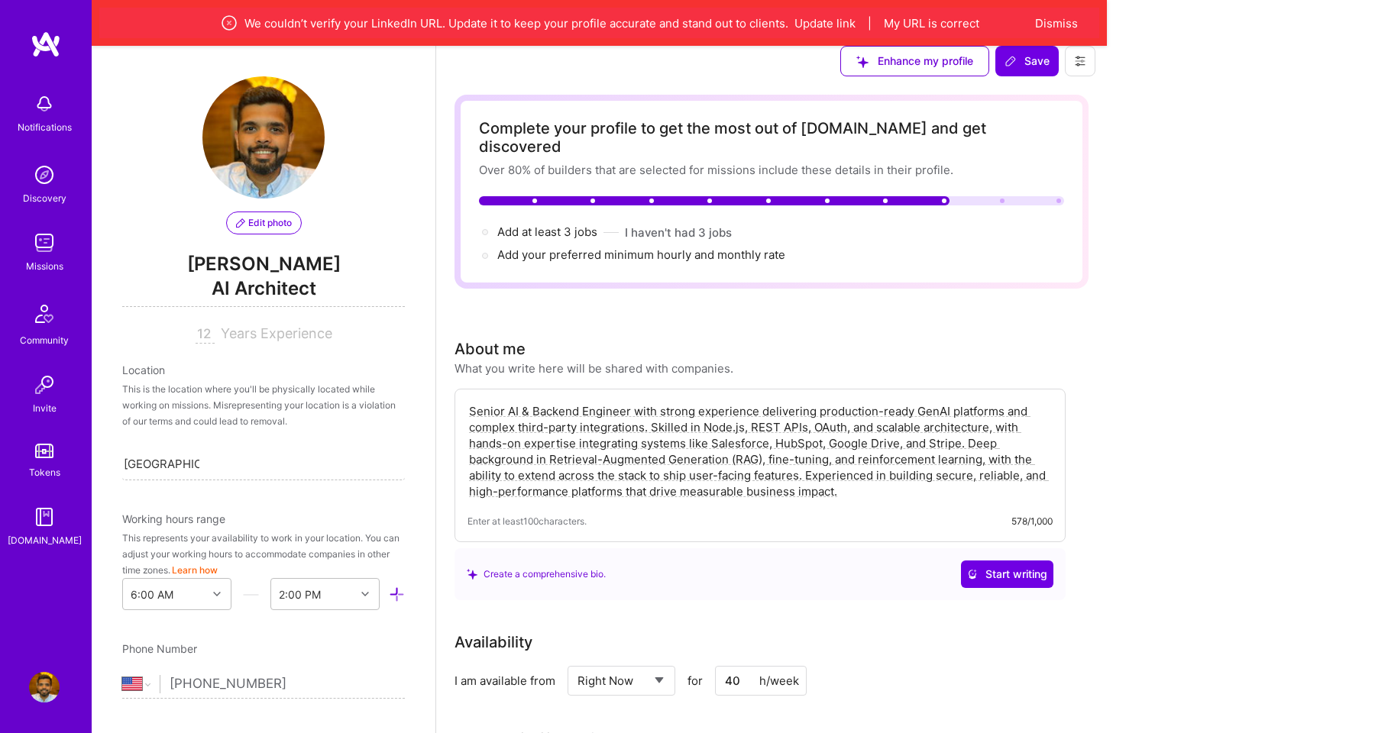
click at [604, 417] on textarea "Senior AI & Backend Engineer with strong experience delivering production-ready…" at bounding box center [760, 451] width 585 height 99
click at [666, 419] on textarea "I'm a Senior AI & Backend Engineer with strong experience delivering production…" at bounding box center [760, 451] width 585 height 99
type textarea "I'm a Staff AI & Backend Engineer with strong experience delivering production-…"
click at [1066, 549] on div "Create a comprehensive bio. Start writing" at bounding box center [760, 575] width 611 height 52
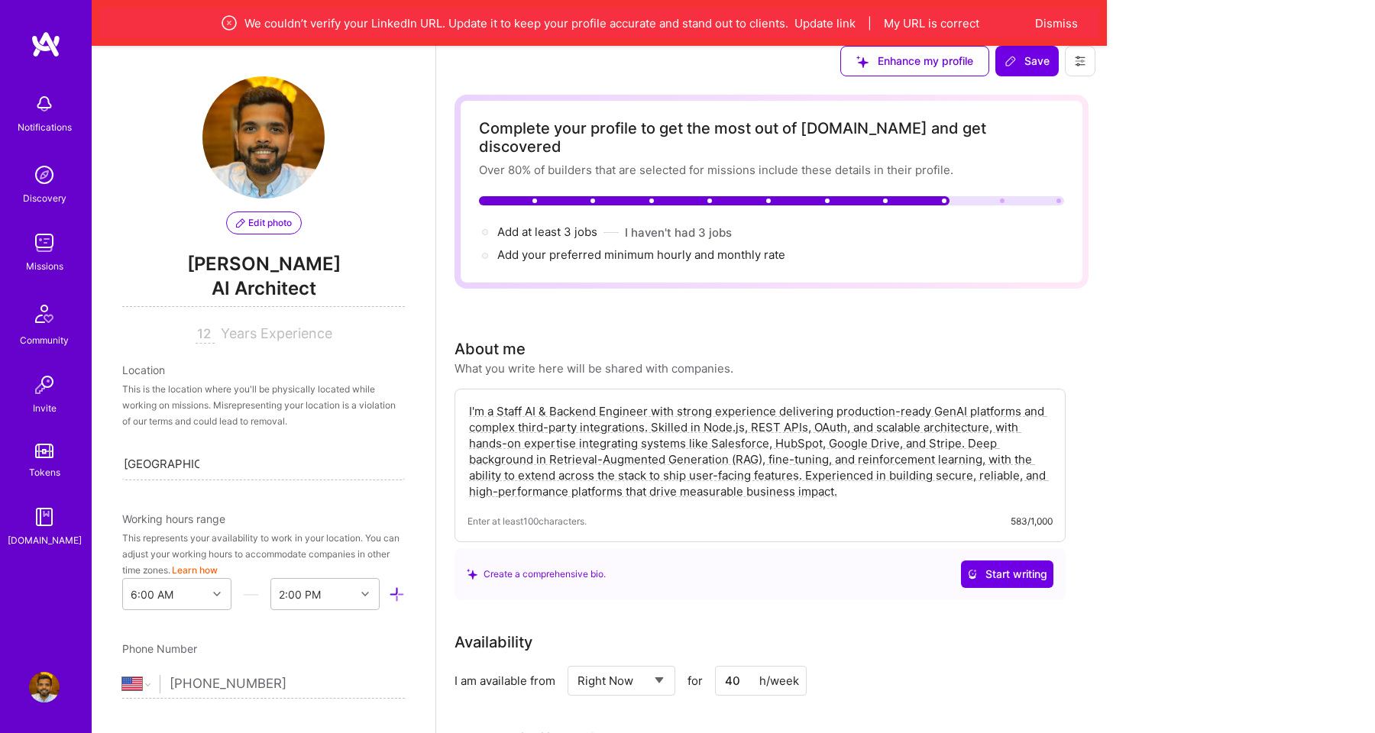
scroll to position [2288, 0]
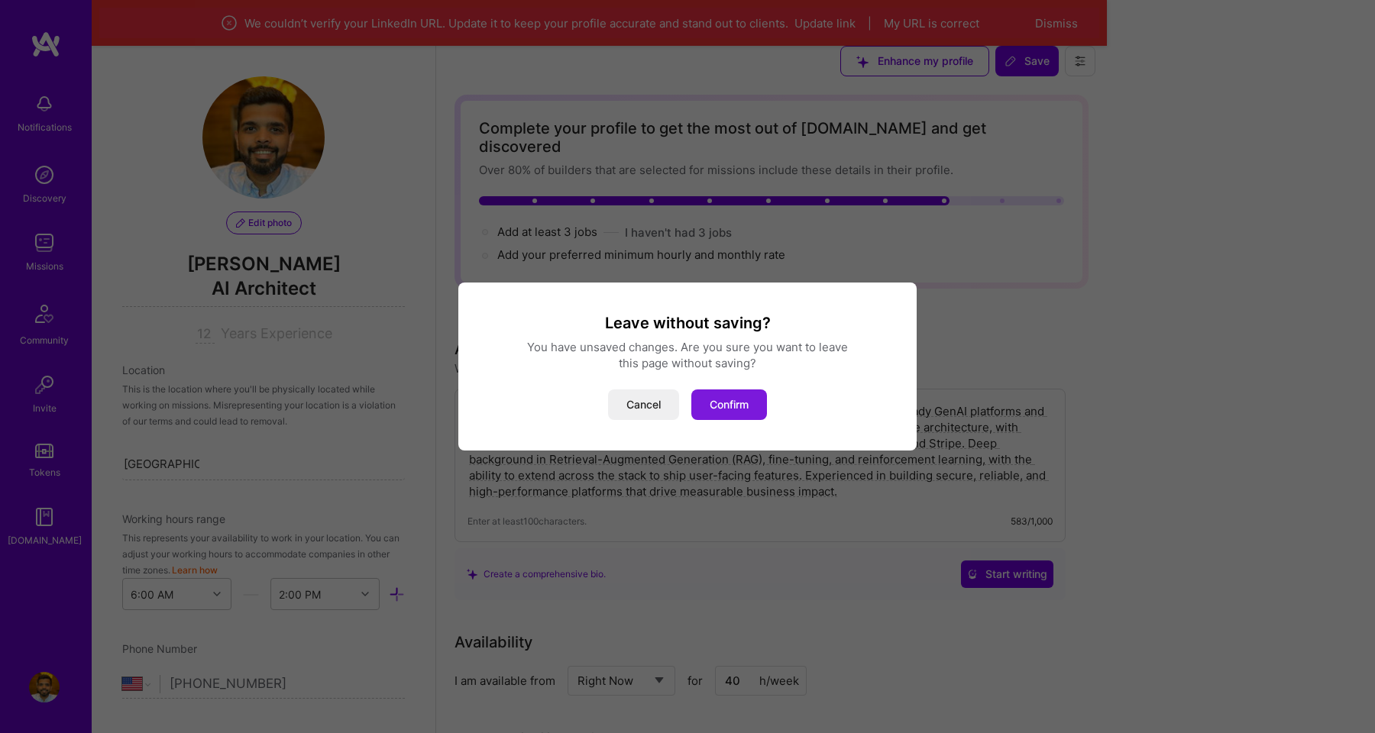
click at [747, 400] on button "Confirm" at bounding box center [729, 405] width 76 height 31
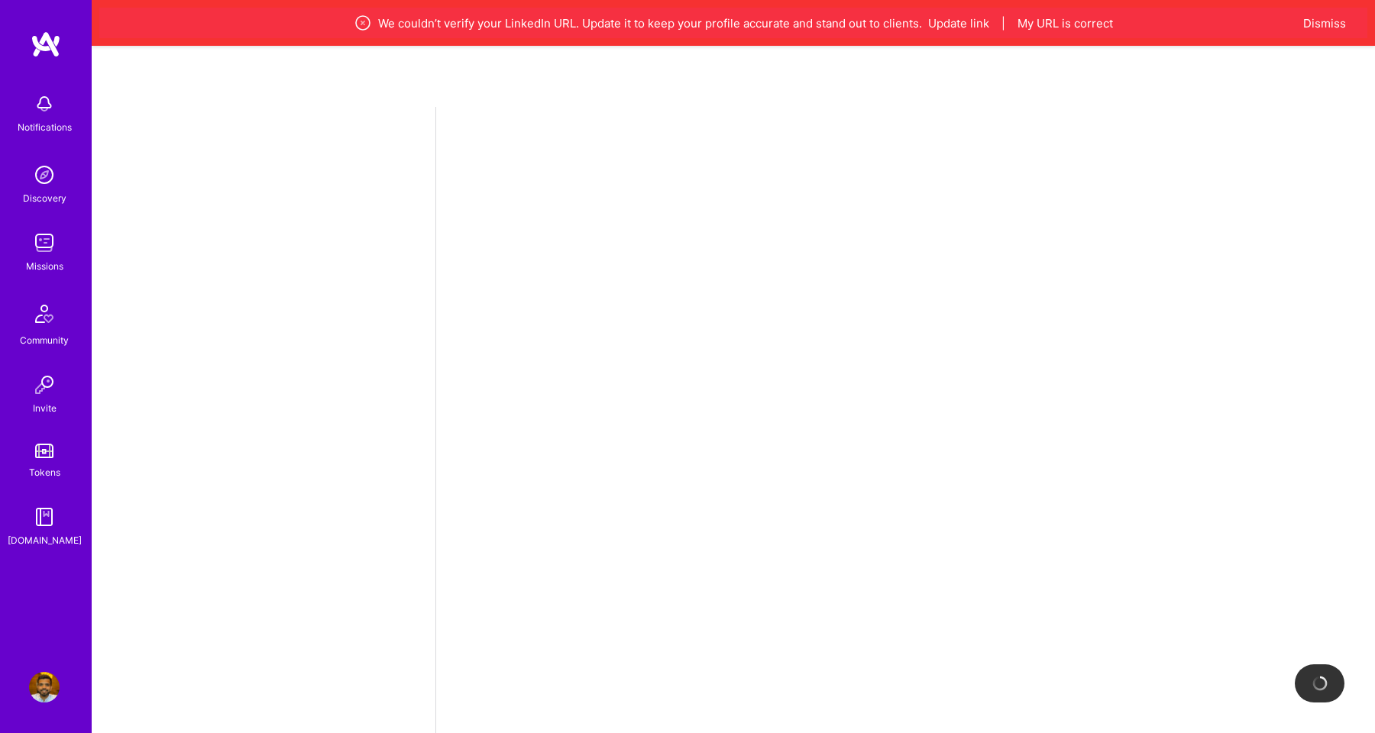
select select "US"
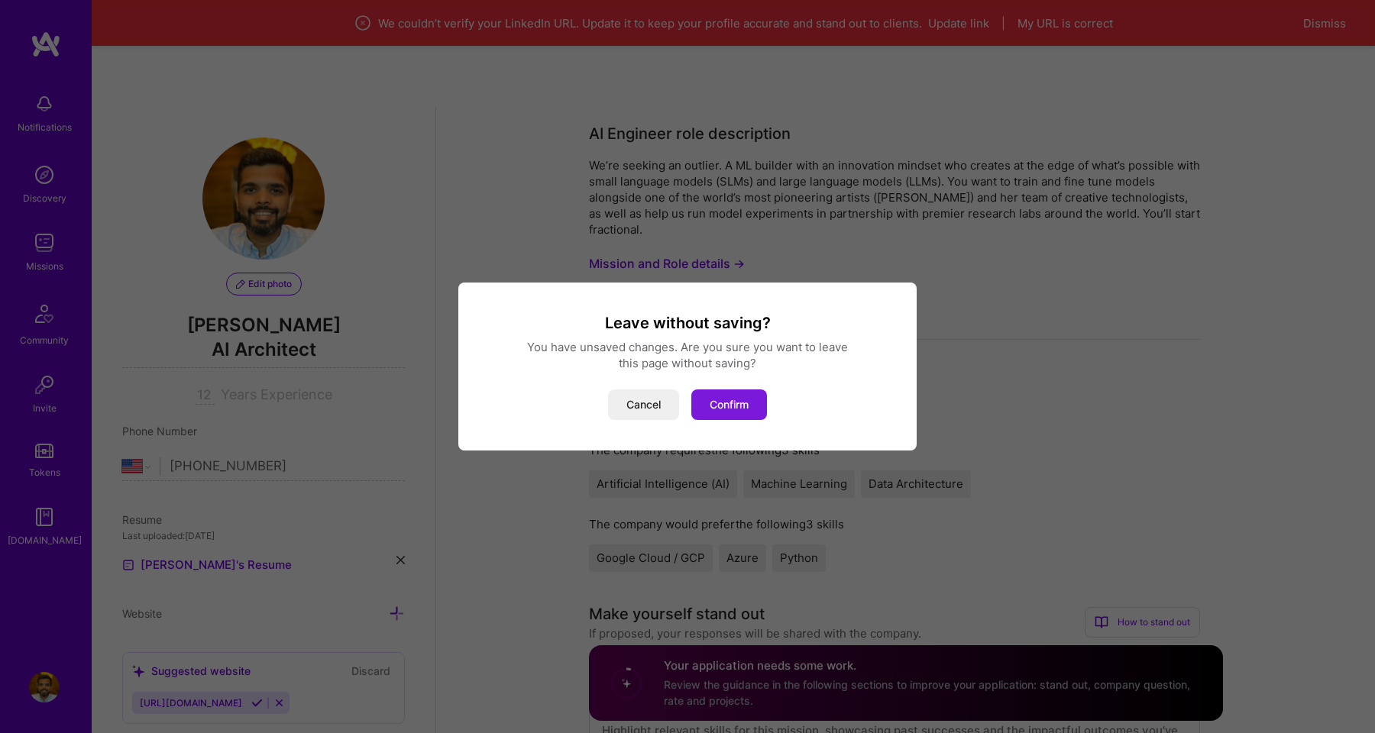
click at [750, 406] on button "Confirm" at bounding box center [729, 405] width 76 height 31
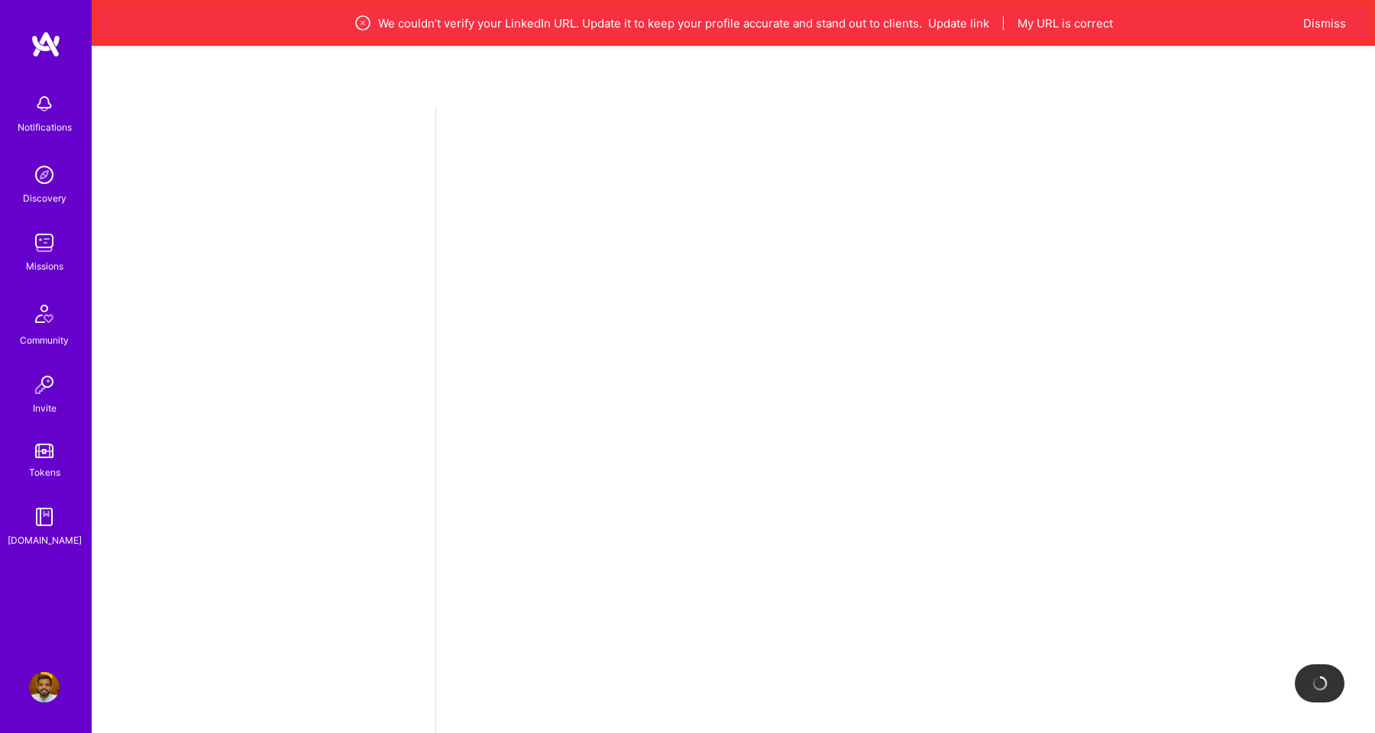
select select "US"
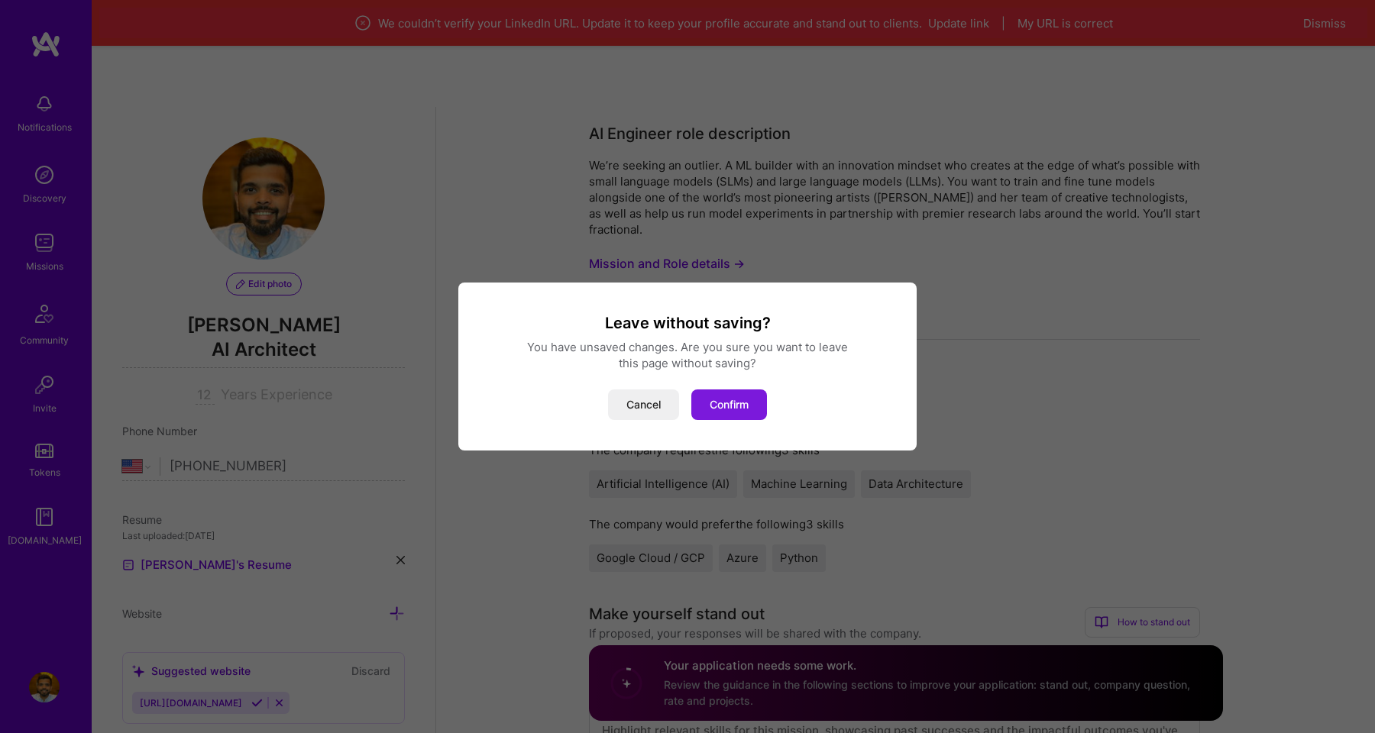
click at [733, 406] on button "Confirm" at bounding box center [729, 405] width 76 height 31
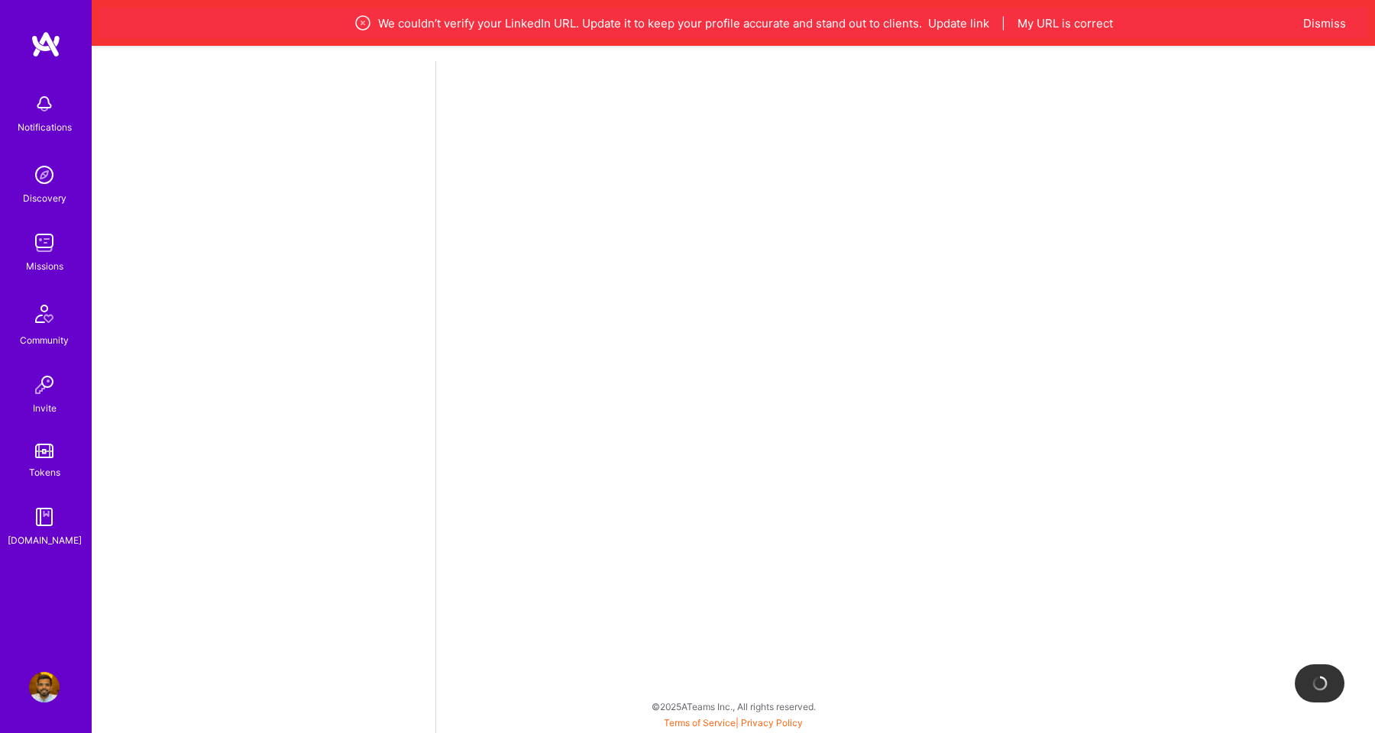
scroll to position [46, 0]
select select "US"
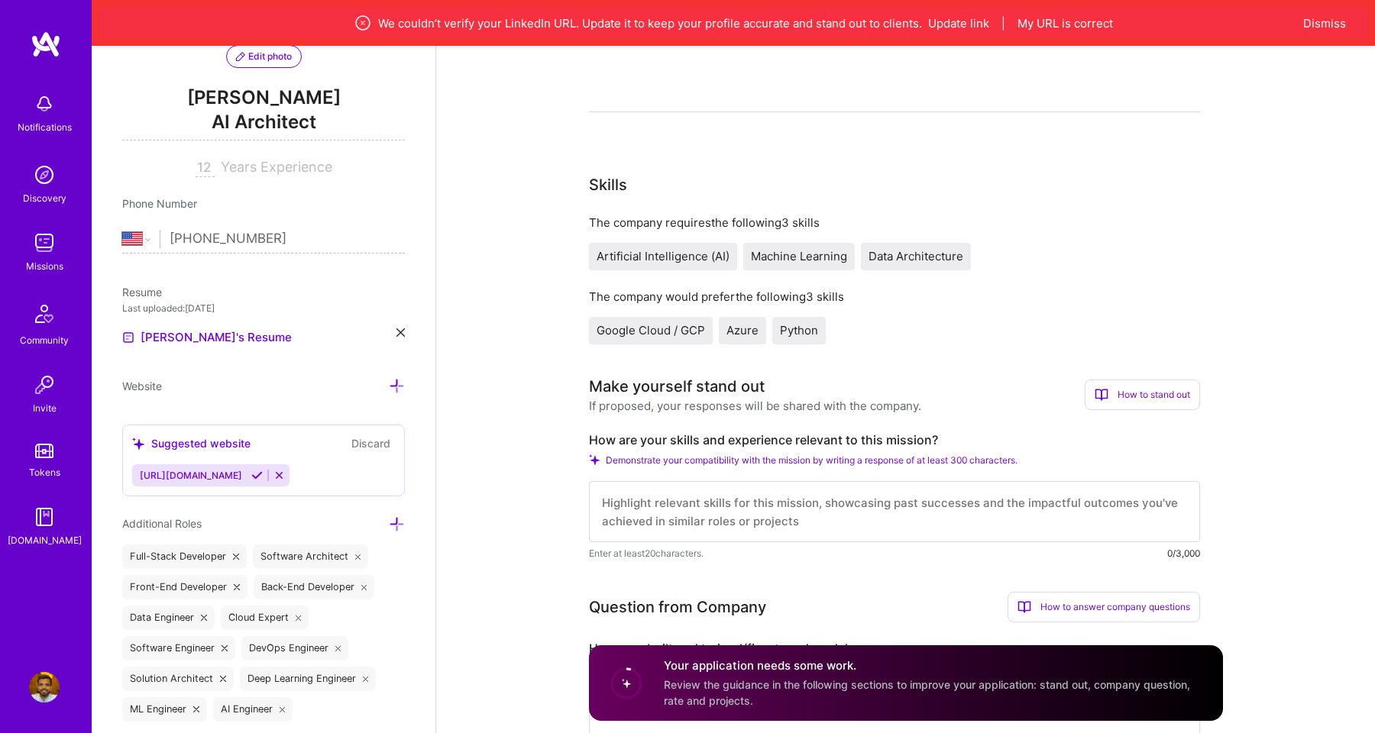
scroll to position [464, 0]
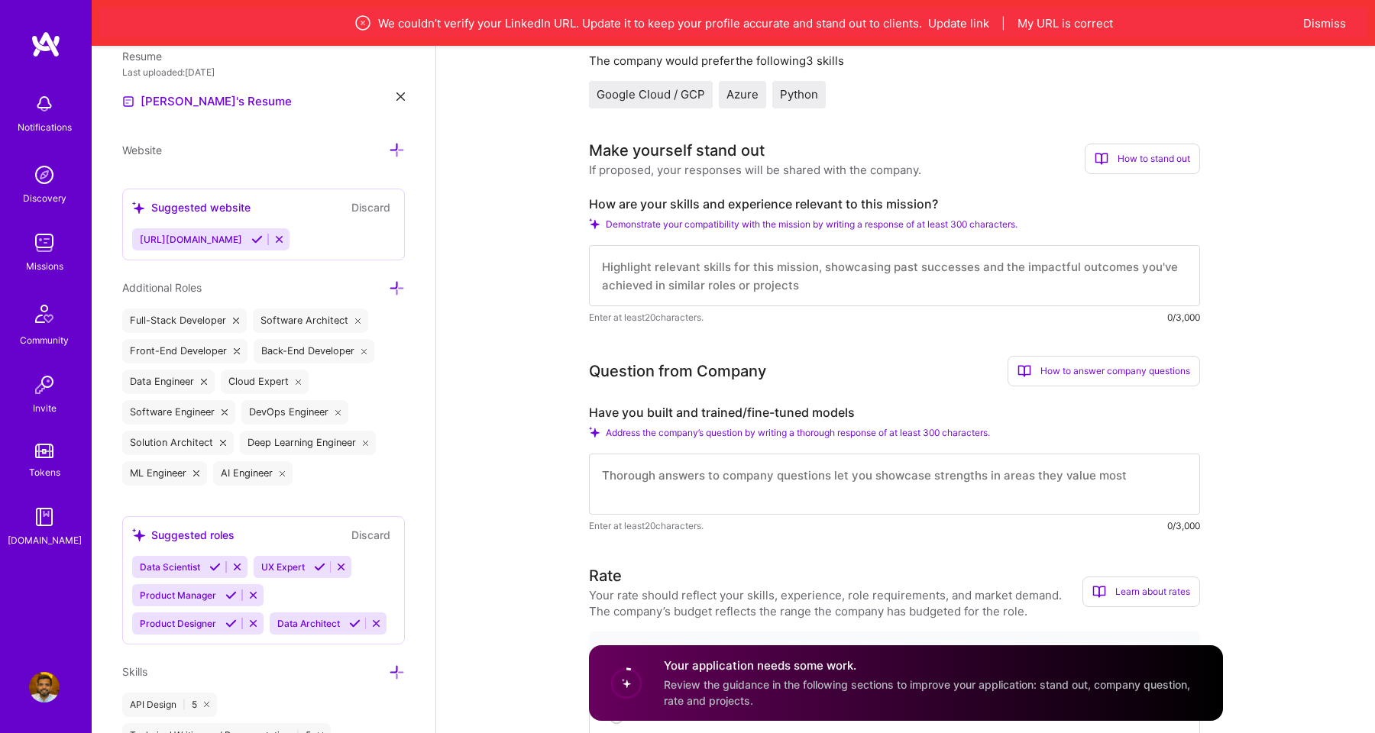
click at [748, 292] on textarea at bounding box center [894, 275] width 611 height 61
paste textarea "I have extensive experience building and owning end-to-end third-party API inte…"
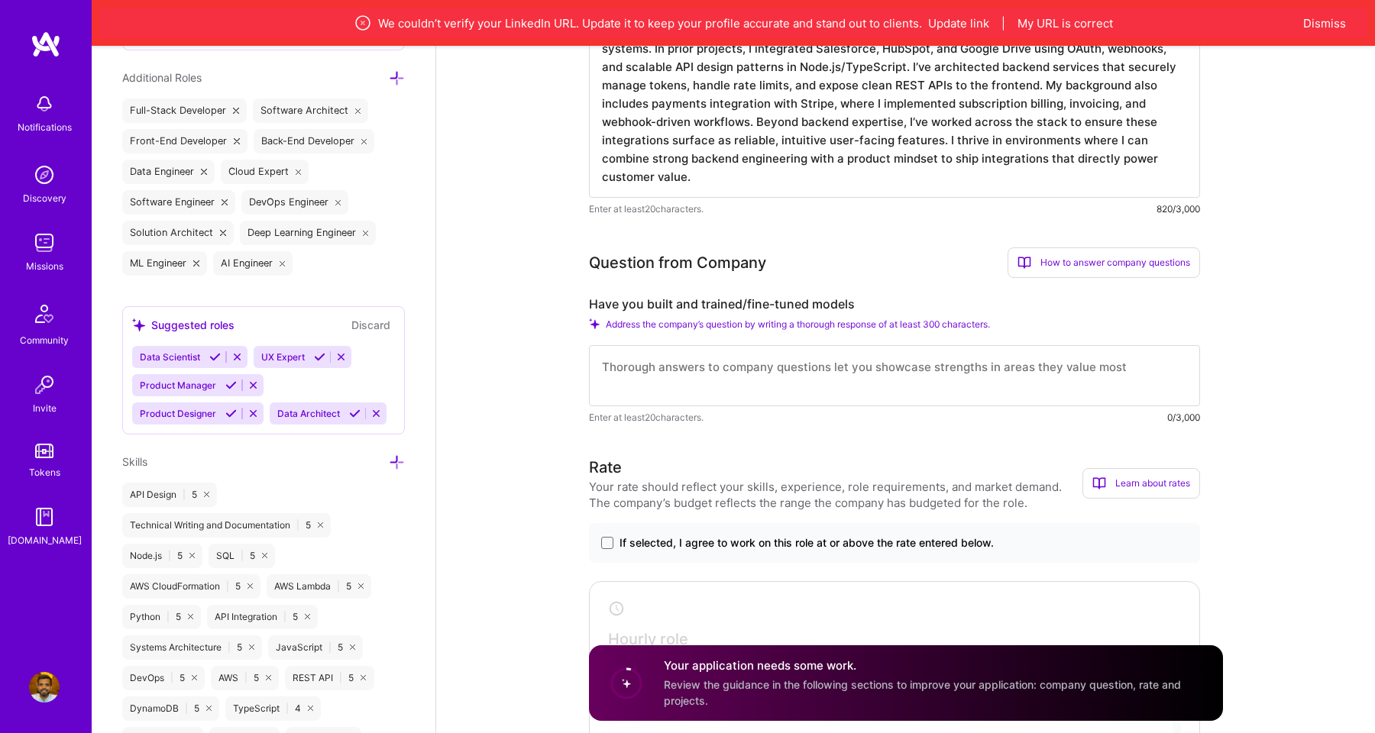
scroll to position [740, 0]
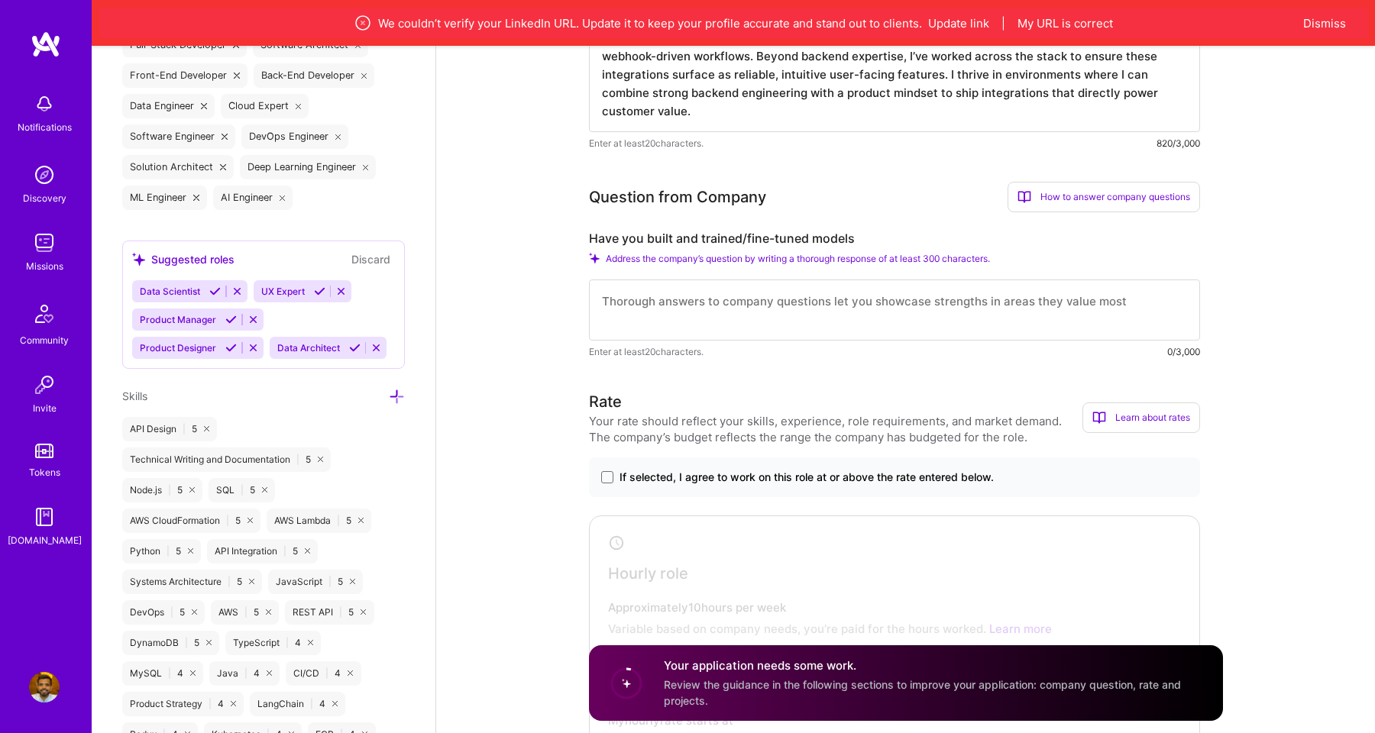
type textarea "I have extensive experience building and owning end-to-end third-party API inte…"
click at [770, 232] on label "Have you built and trained/fine-tuned models" at bounding box center [894, 239] width 611 height 16
copy label "Have you built and trained/fine-tuned models"
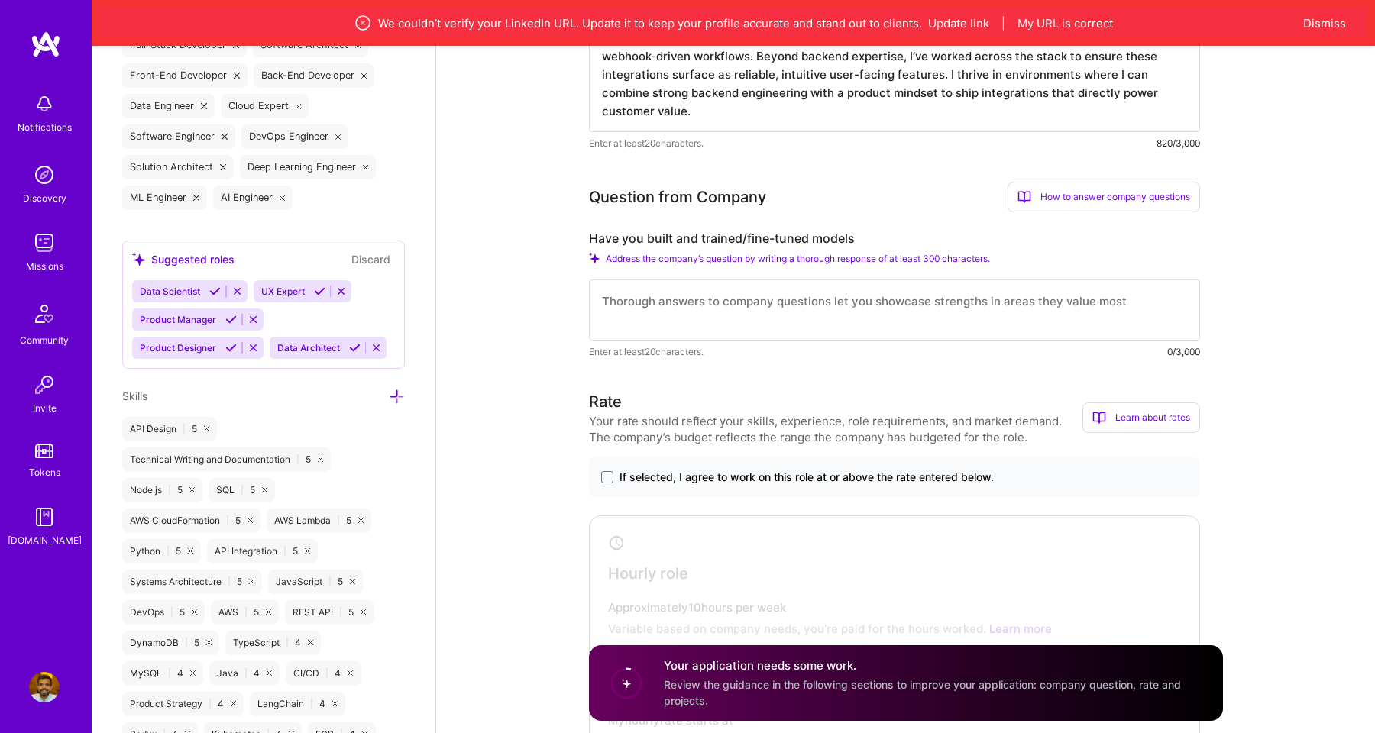
click at [788, 293] on textarea at bounding box center [894, 310] width 611 height 61
paste textarea "Custom RAG systems: training domain-specific embedding models to improve retrie…"
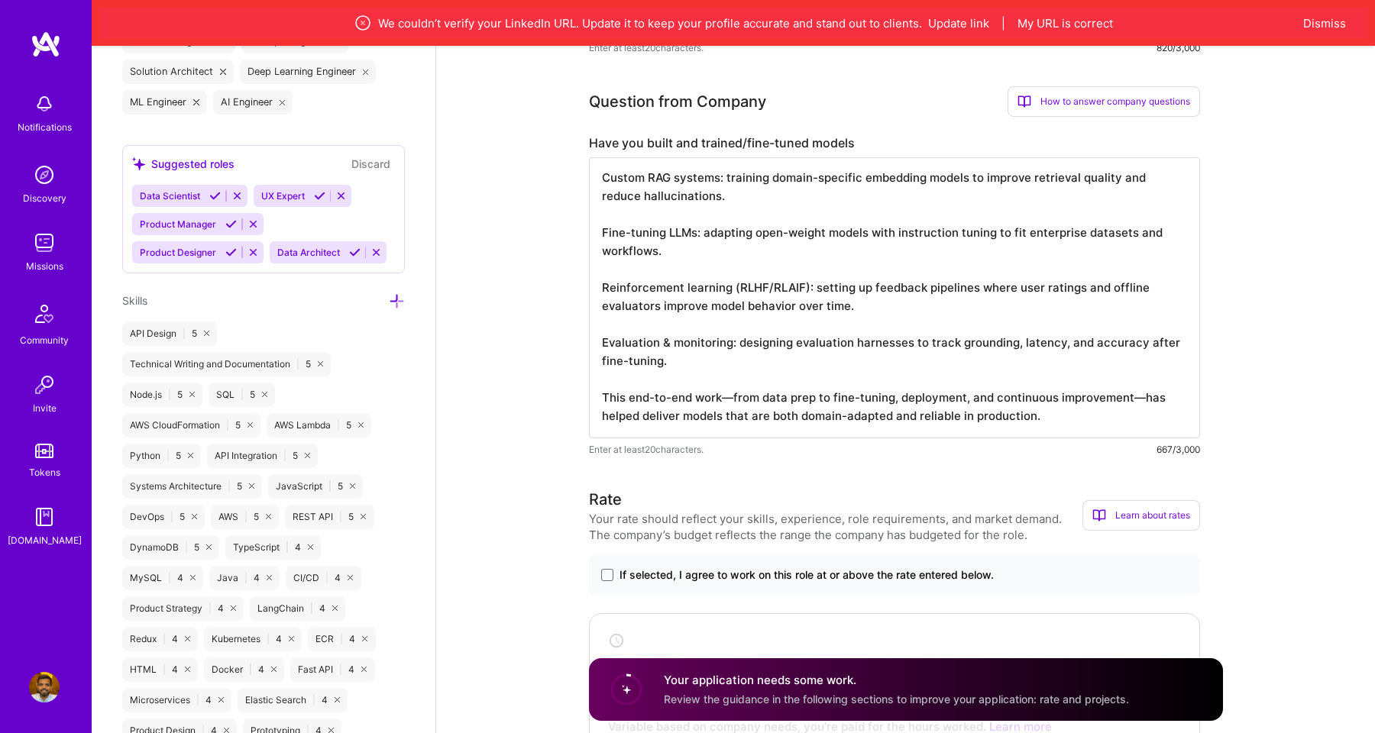
scroll to position [947, 0]
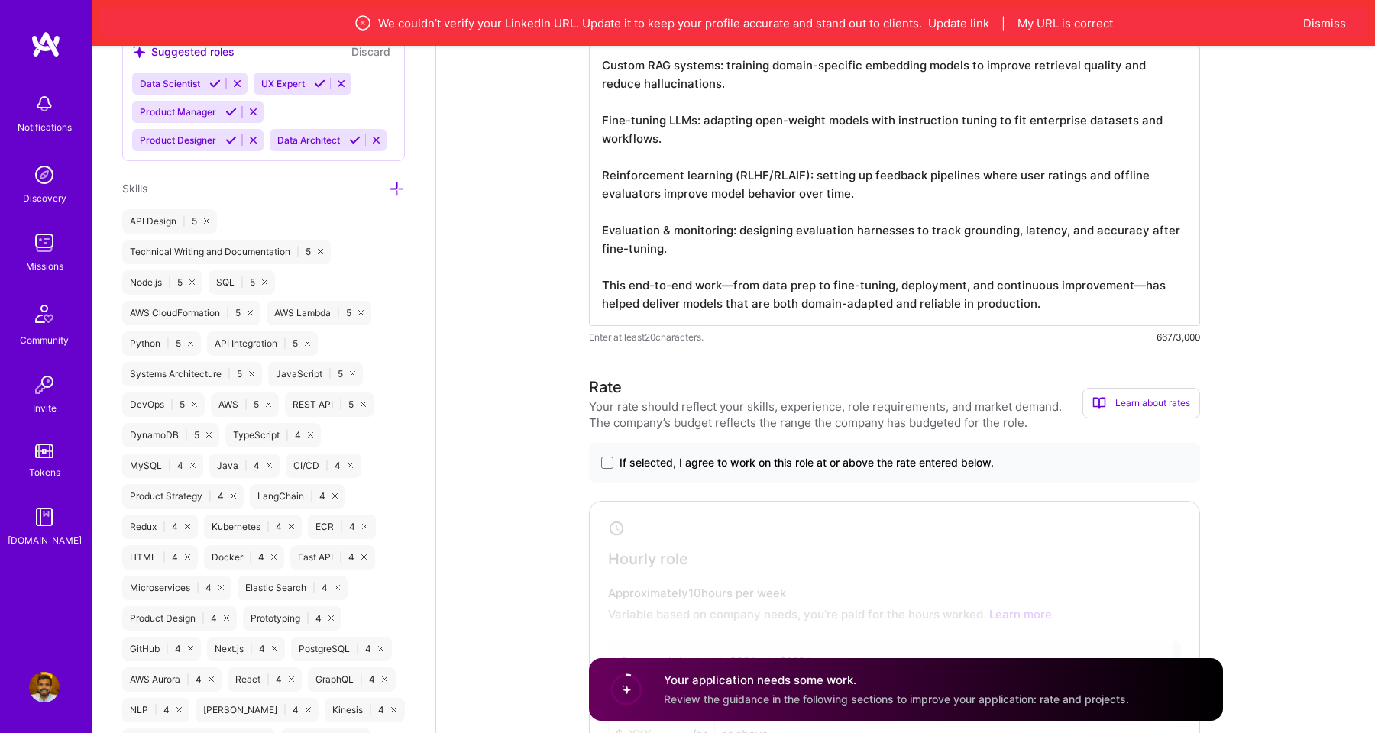
click at [730, 287] on textarea "Custom RAG systems: training domain-specific embedding models to improve retrie…" at bounding box center [894, 185] width 611 height 281
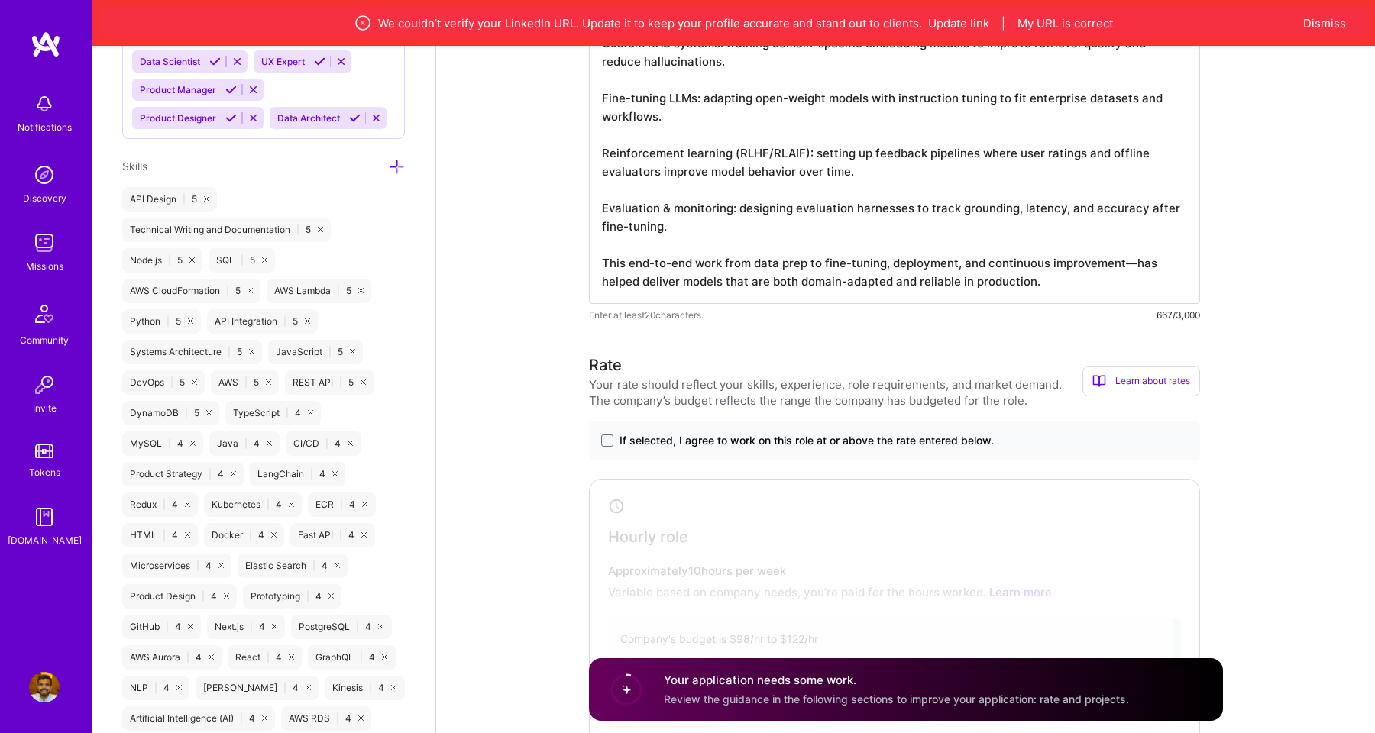
scroll to position [979, 0]
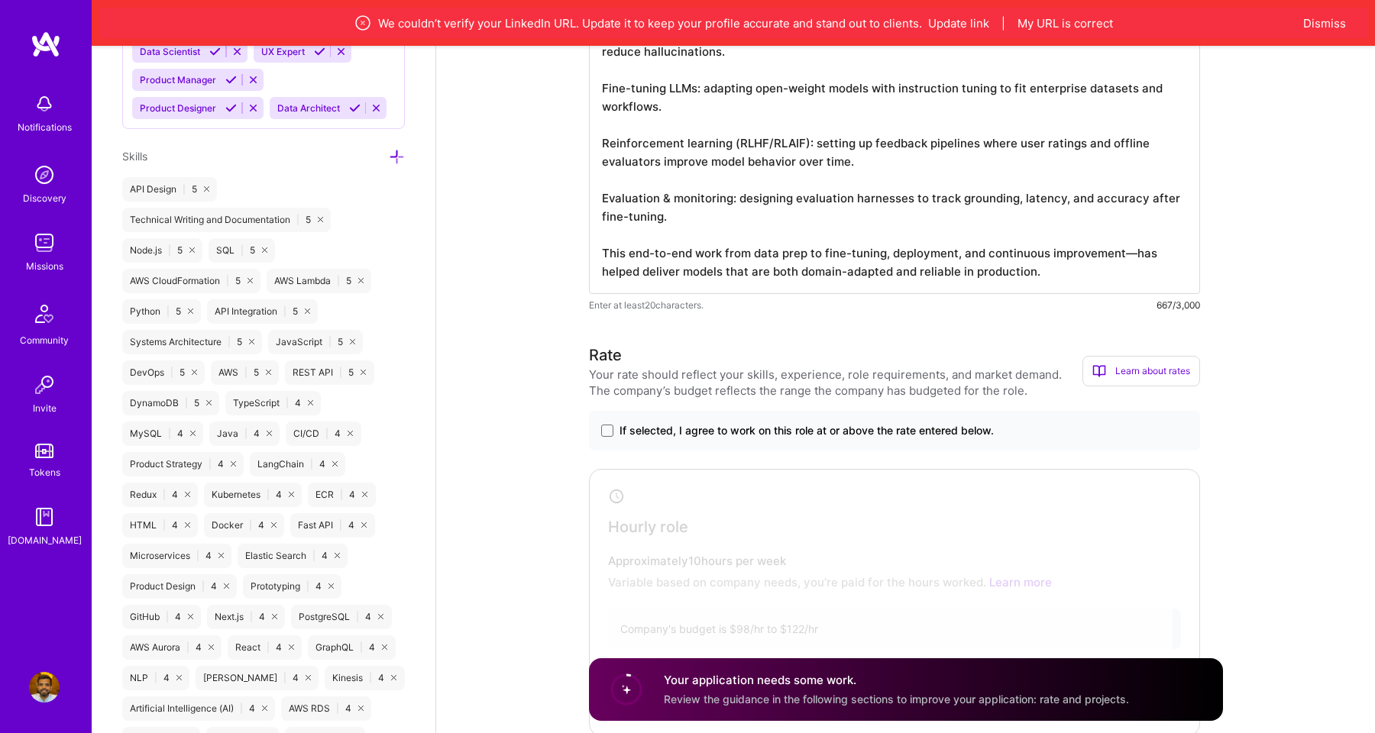
click at [1135, 257] on textarea "Custom RAG systems: training domain-specific embedding models to improve retrie…" at bounding box center [894, 153] width 611 height 281
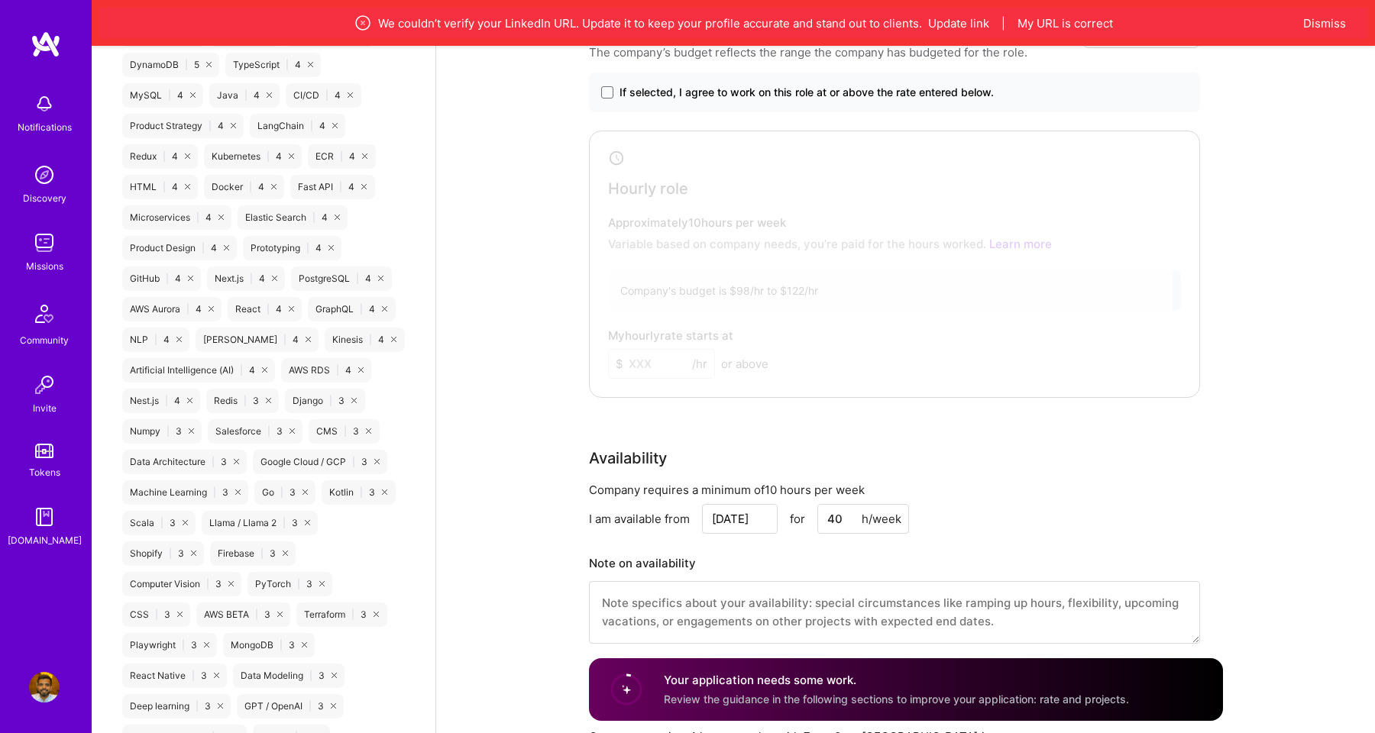
scroll to position [1324, 0]
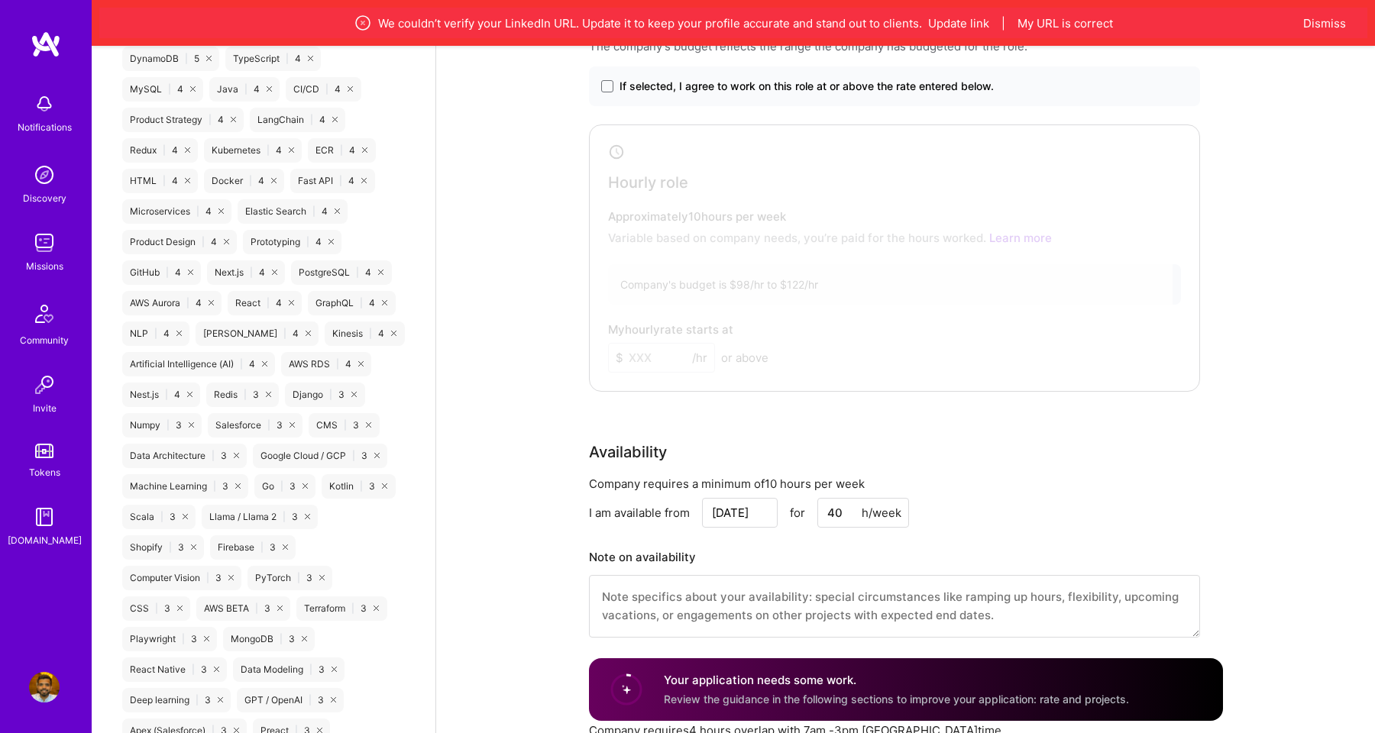
type textarea "Custom RAG systems: training domain-specific embedding models to improve retrie…"
click at [947, 79] on span "If selected, I agree to work on this role at or above the rate entered below." at bounding box center [807, 86] width 374 height 15
click at [0, 0] on input "If selected, I agree to work on this role at or above the rate entered below." at bounding box center [0, 0] width 0 height 0
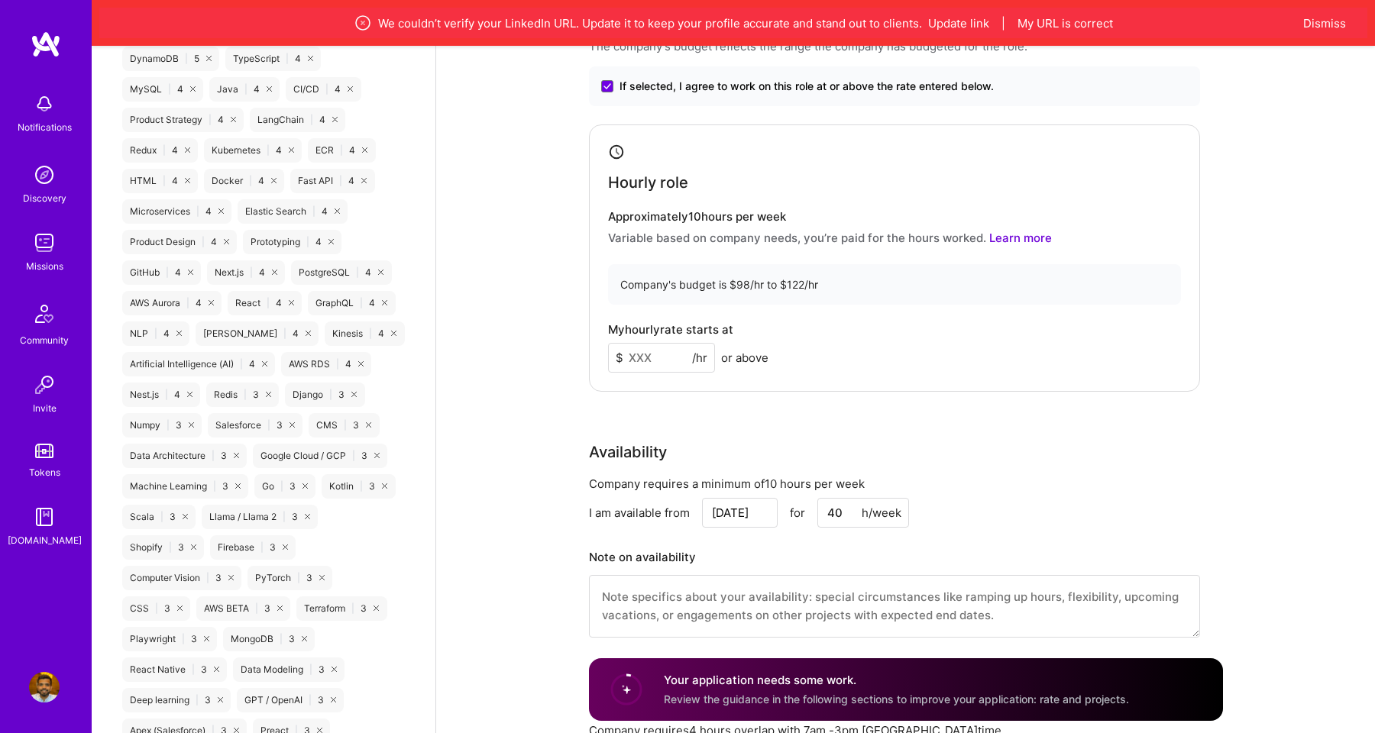
click at [650, 366] on input at bounding box center [661, 358] width 107 height 30
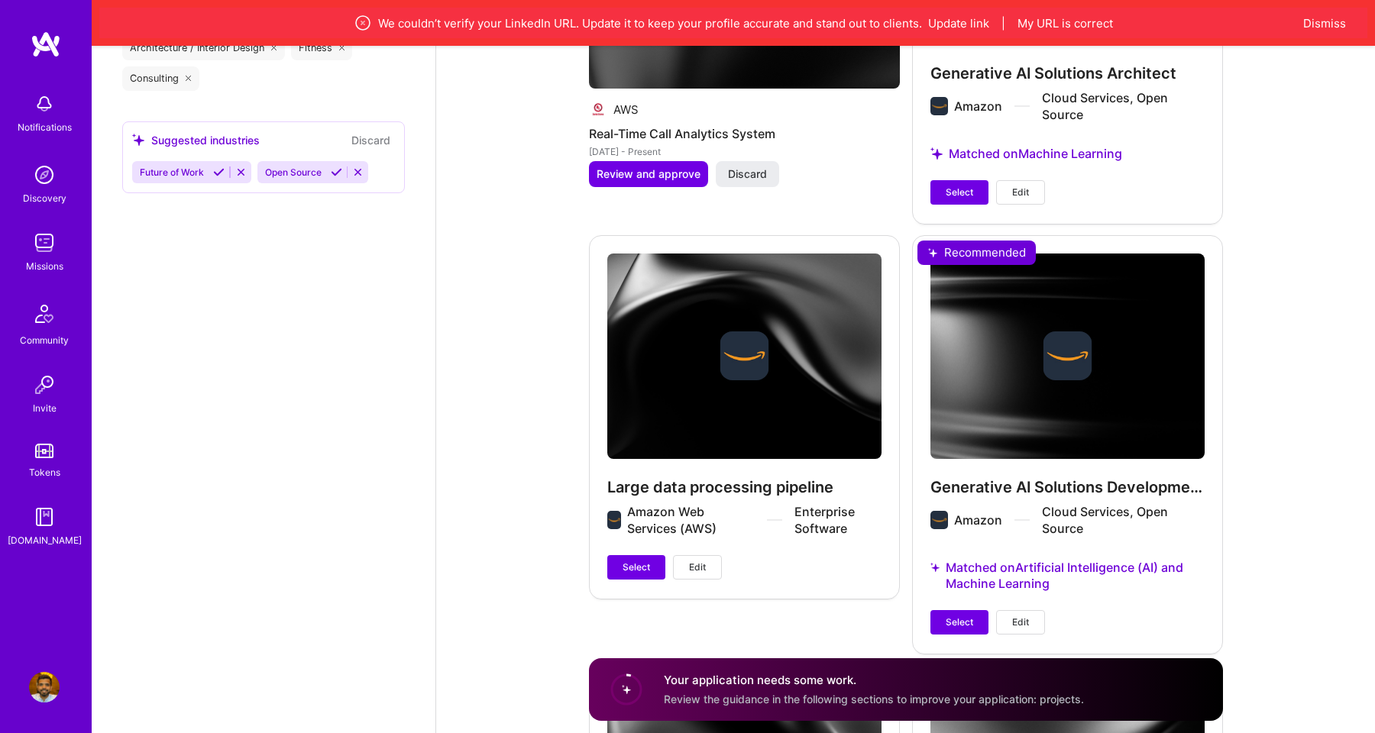
scroll to position [2481, 0]
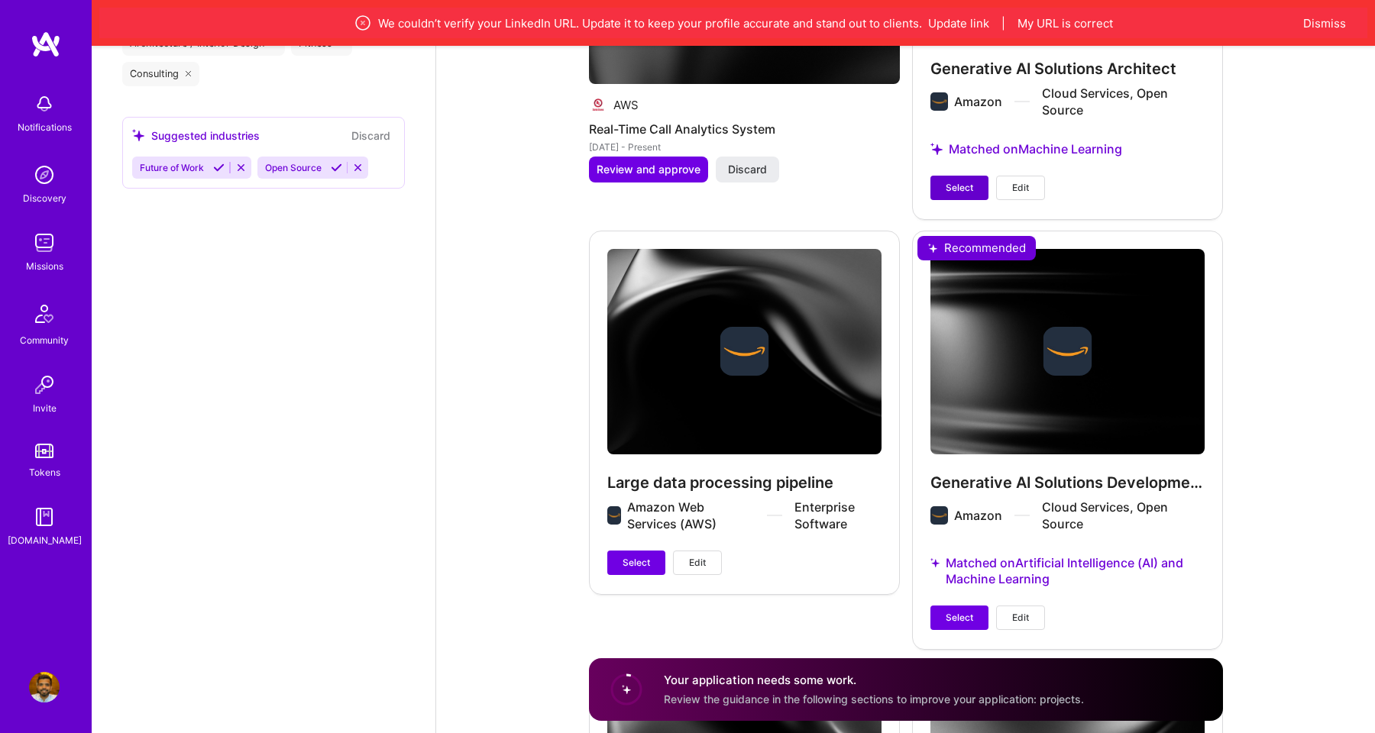
type input "122"
click at [963, 177] on button "Select" at bounding box center [960, 188] width 58 height 24
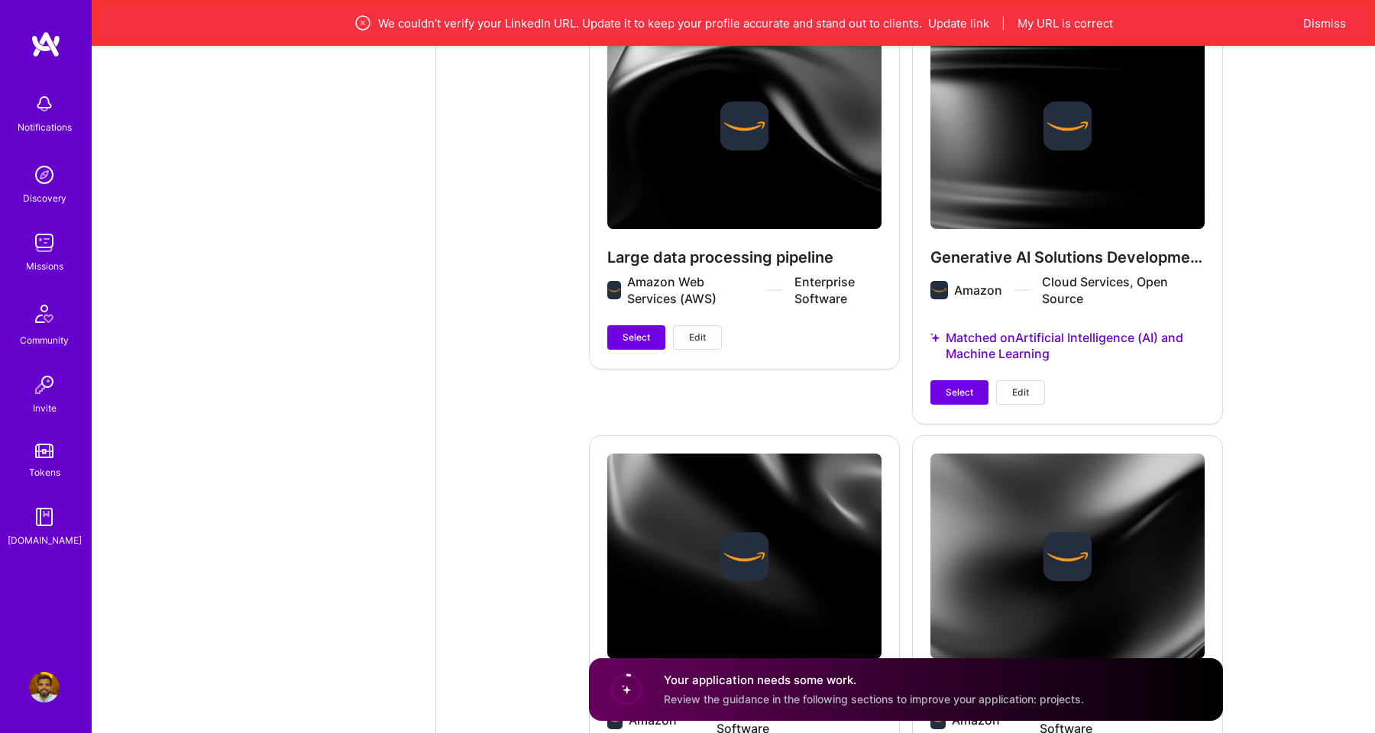
scroll to position [2754, 0]
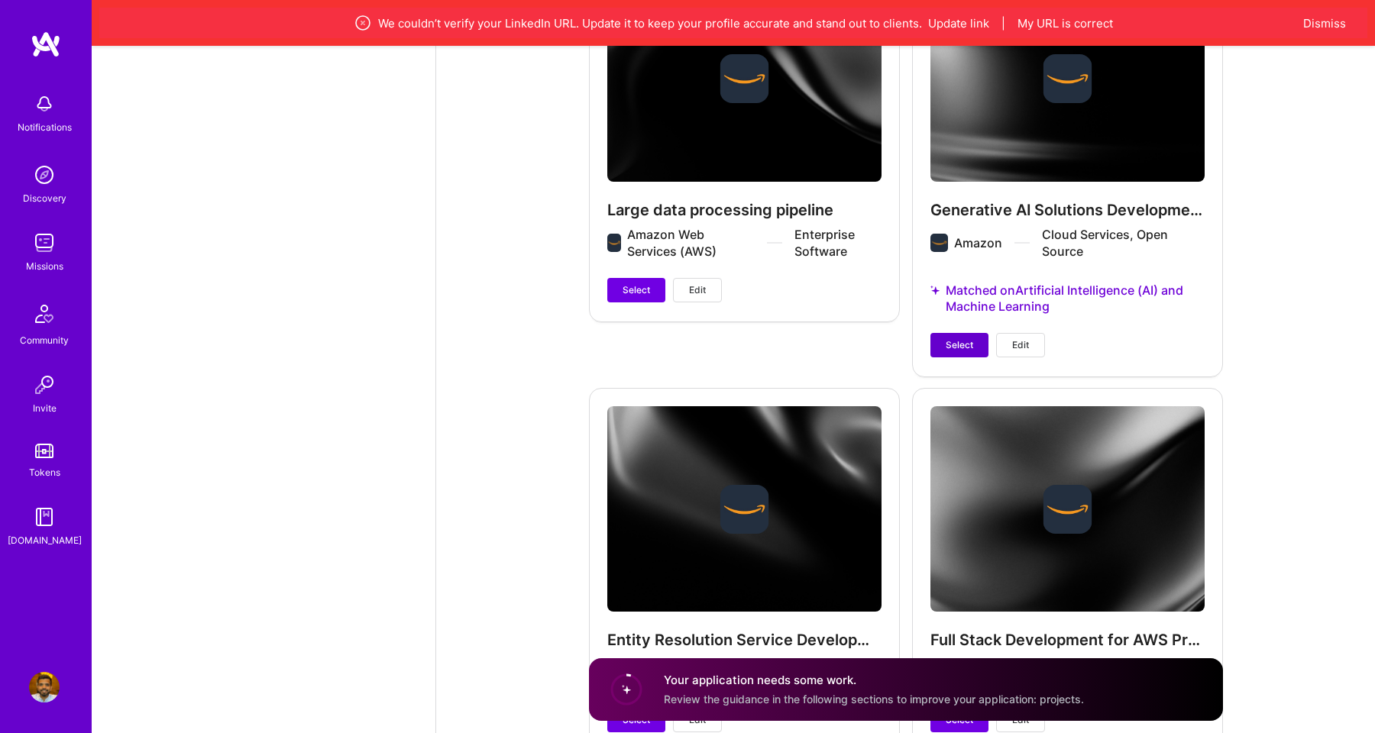
click at [961, 344] on span "Select" at bounding box center [960, 345] width 28 height 14
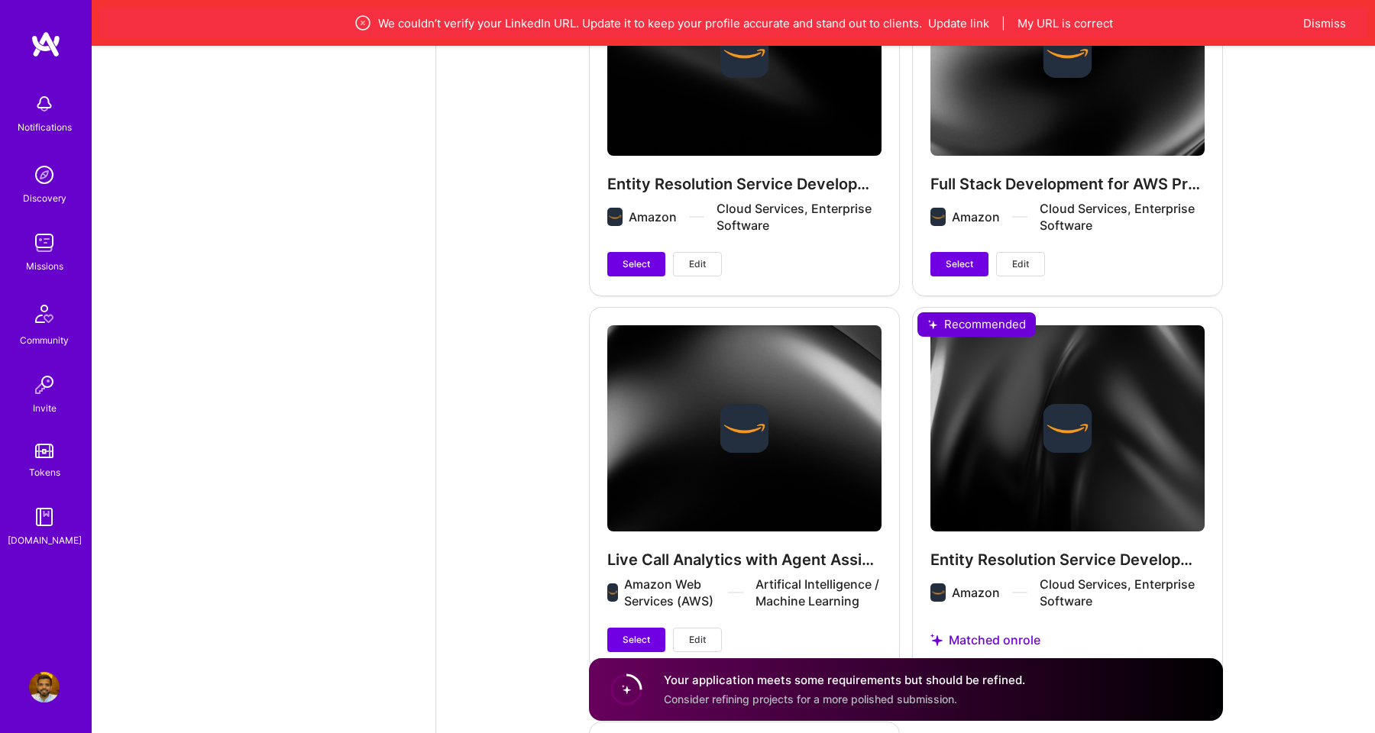
scroll to position [3291, 0]
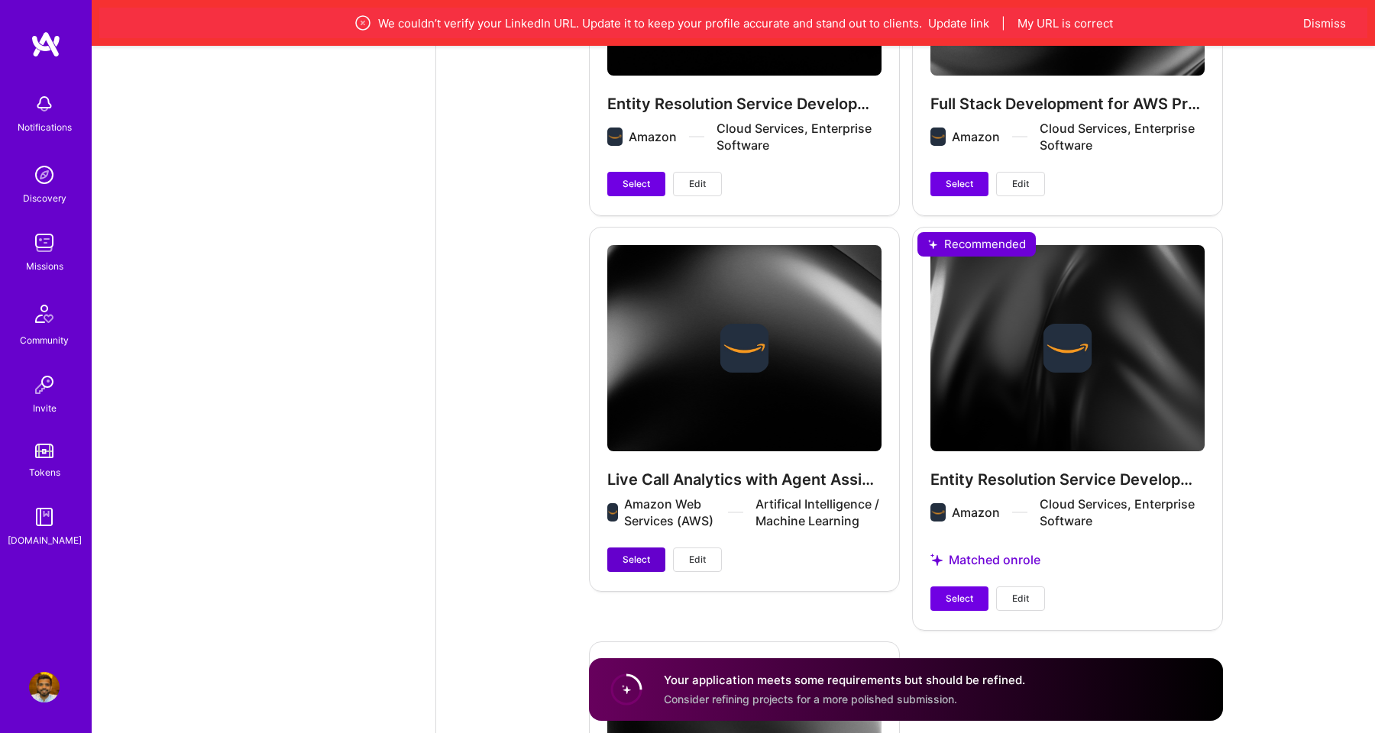
click at [633, 561] on span "Select" at bounding box center [637, 560] width 28 height 14
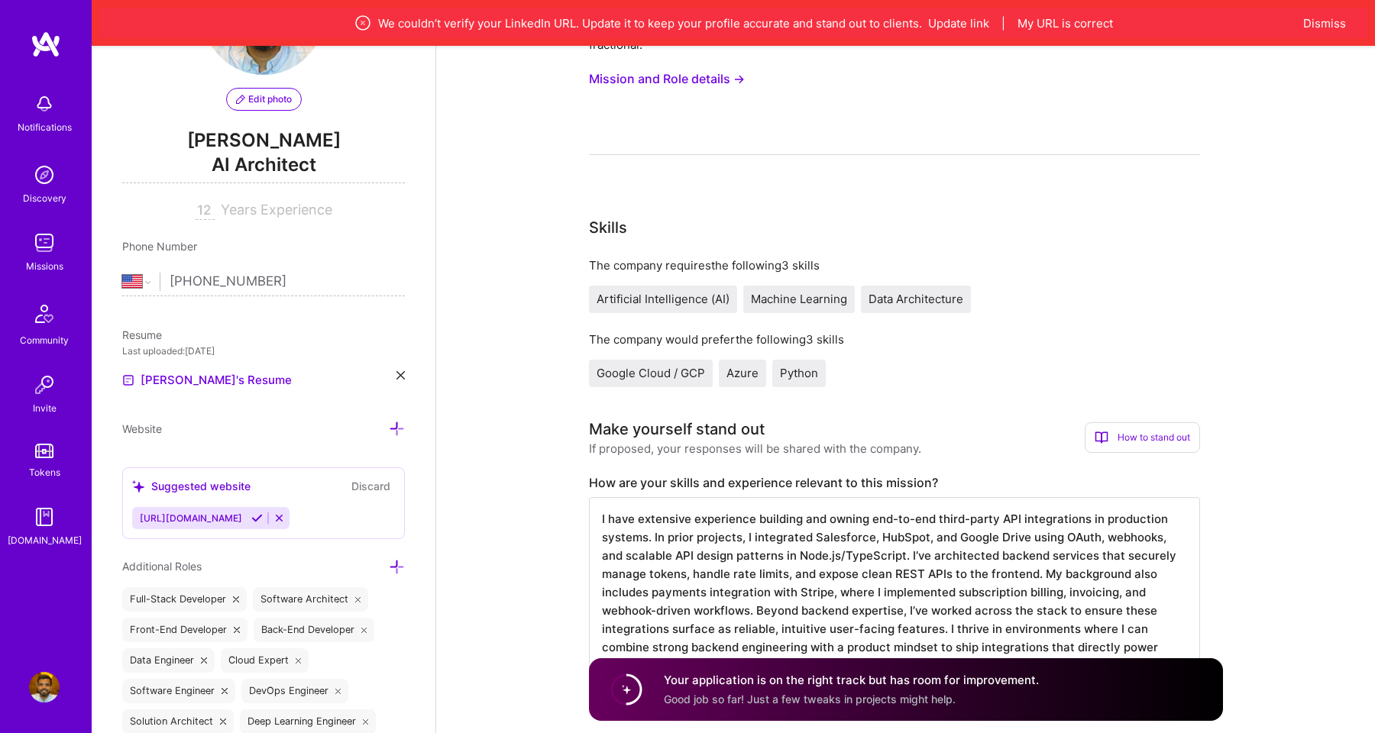
scroll to position [0, 0]
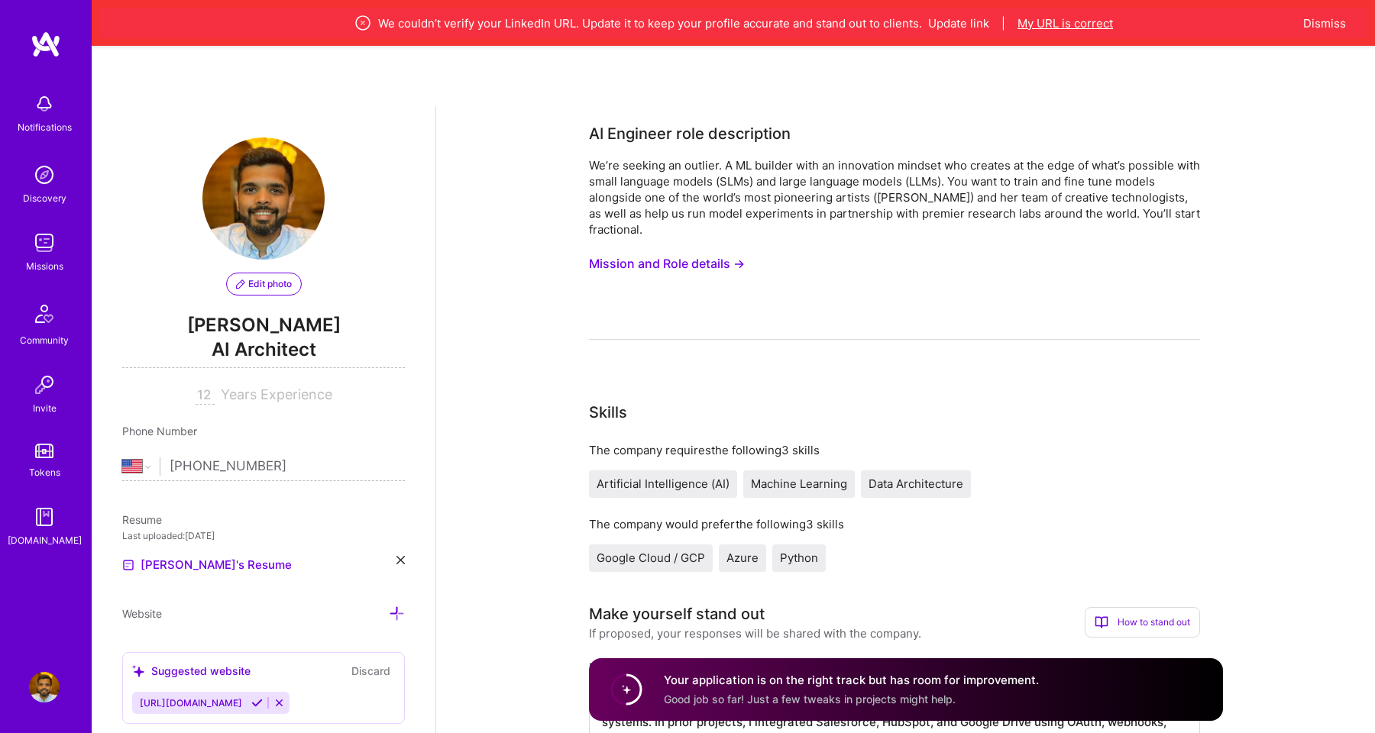
click at [1073, 15] on button "My URL is correct" at bounding box center [1066, 23] width 96 height 16
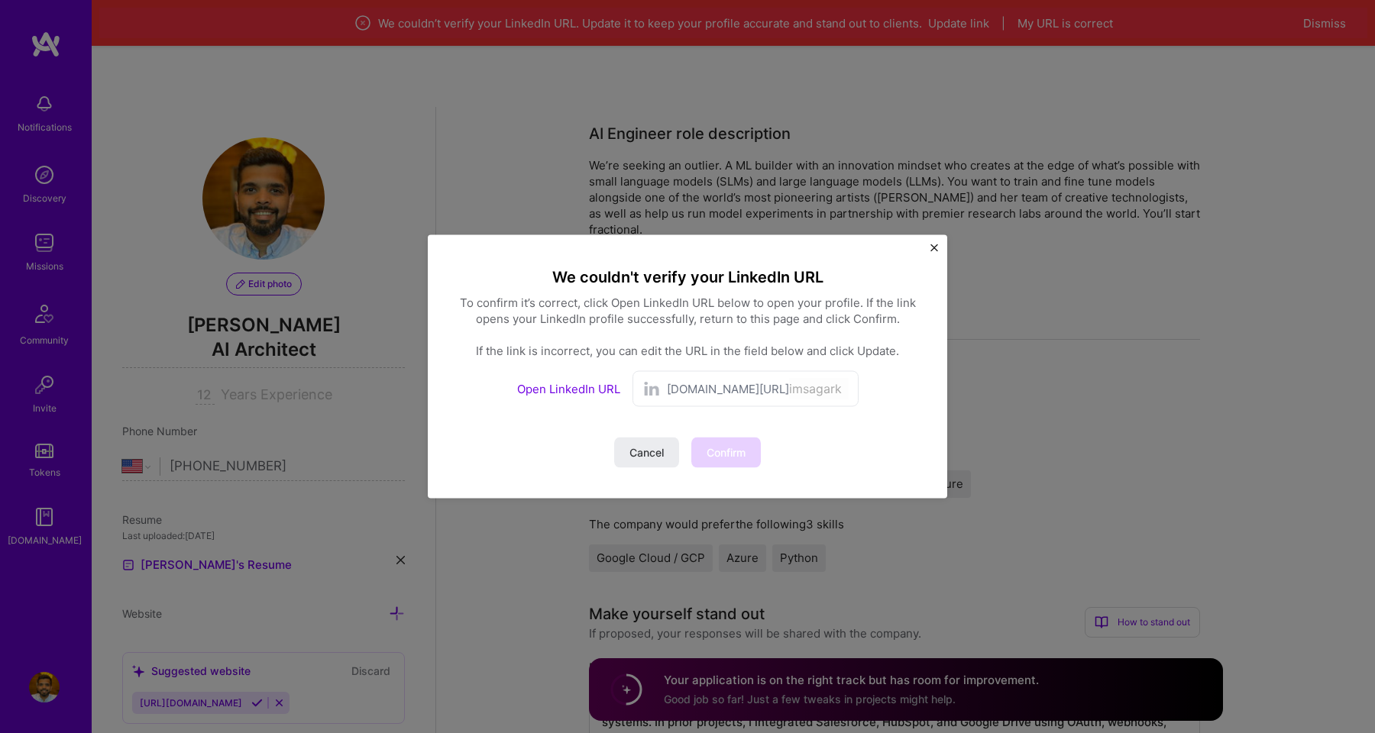
click at [584, 387] on link "Open LinkedIn URL" at bounding box center [568, 389] width 103 height 15
click at [727, 450] on span "Confirm" at bounding box center [726, 452] width 39 height 15
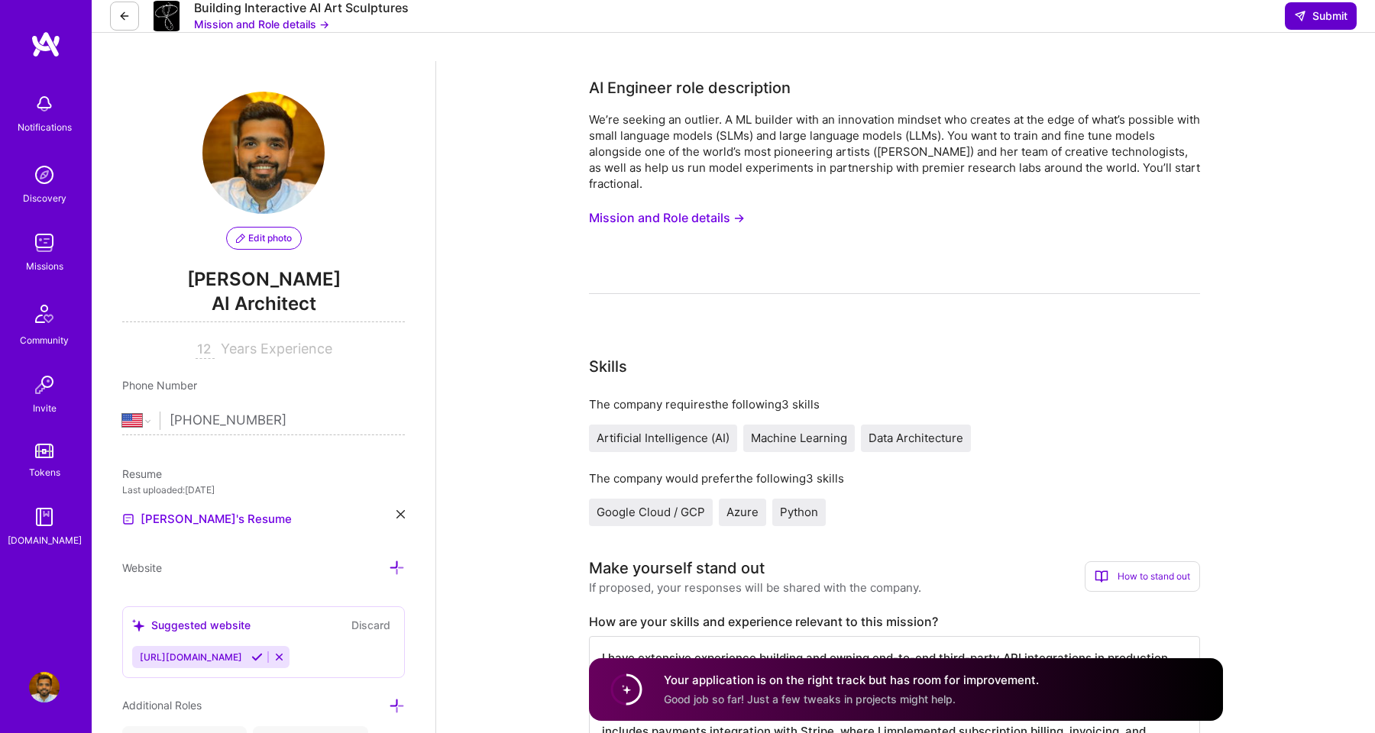
click at [1336, 24] on span "Submit" at bounding box center [1320, 15] width 53 height 15
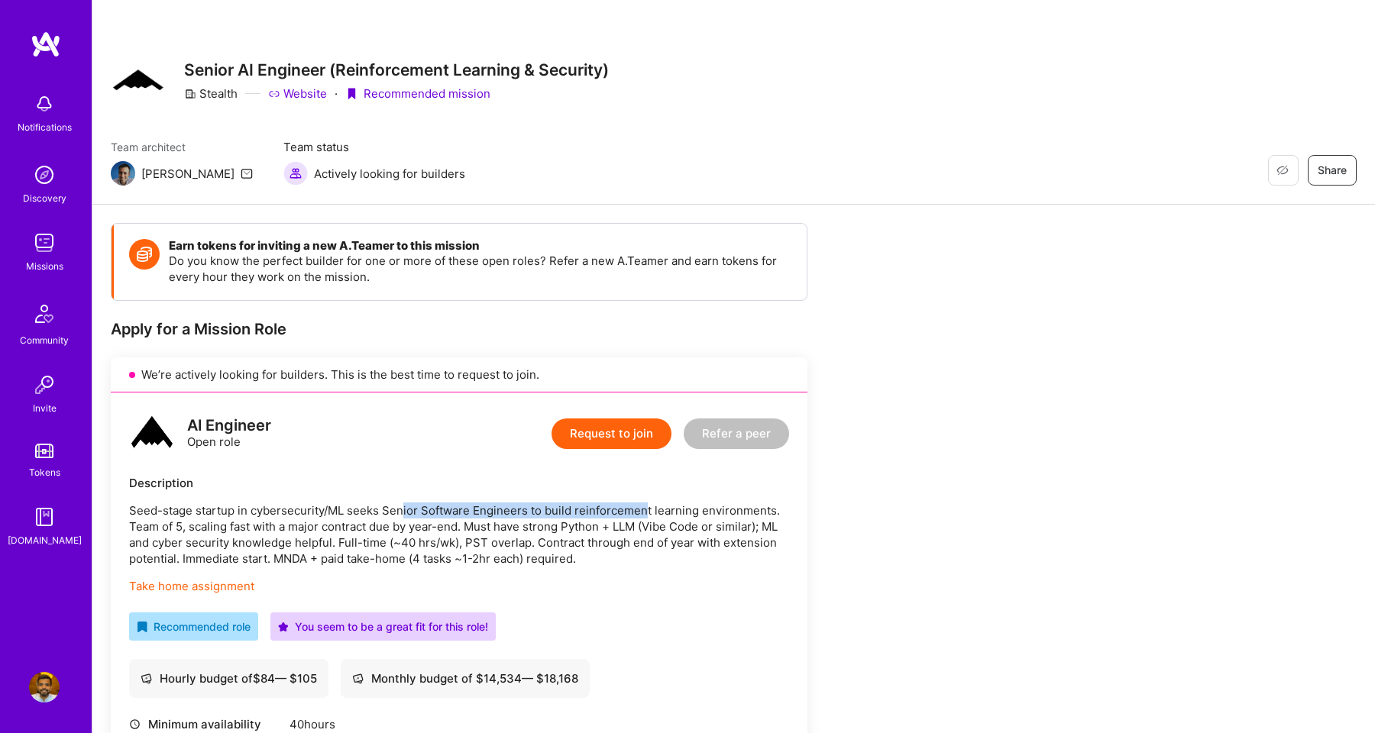
drag, startPoint x: 403, startPoint y: 505, endPoint x: 665, endPoint y: 510, distance: 261.4
click at [656, 510] on p "Seed-stage startup in cybersecurity/ML seeks Senior Software Engineers to build…" at bounding box center [459, 535] width 660 height 64
click at [665, 510] on p "Seed-stage startup in cybersecurity/ML seeks Senior Software Engineers to build…" at bounding box center [459, 535] width 660 height 64
click at [402, 520] on p "Seed-stage startup in cybersecurity/ML seeks Senior Software Engineers to build…" at bounding box center [459, 535] width 660 height 64
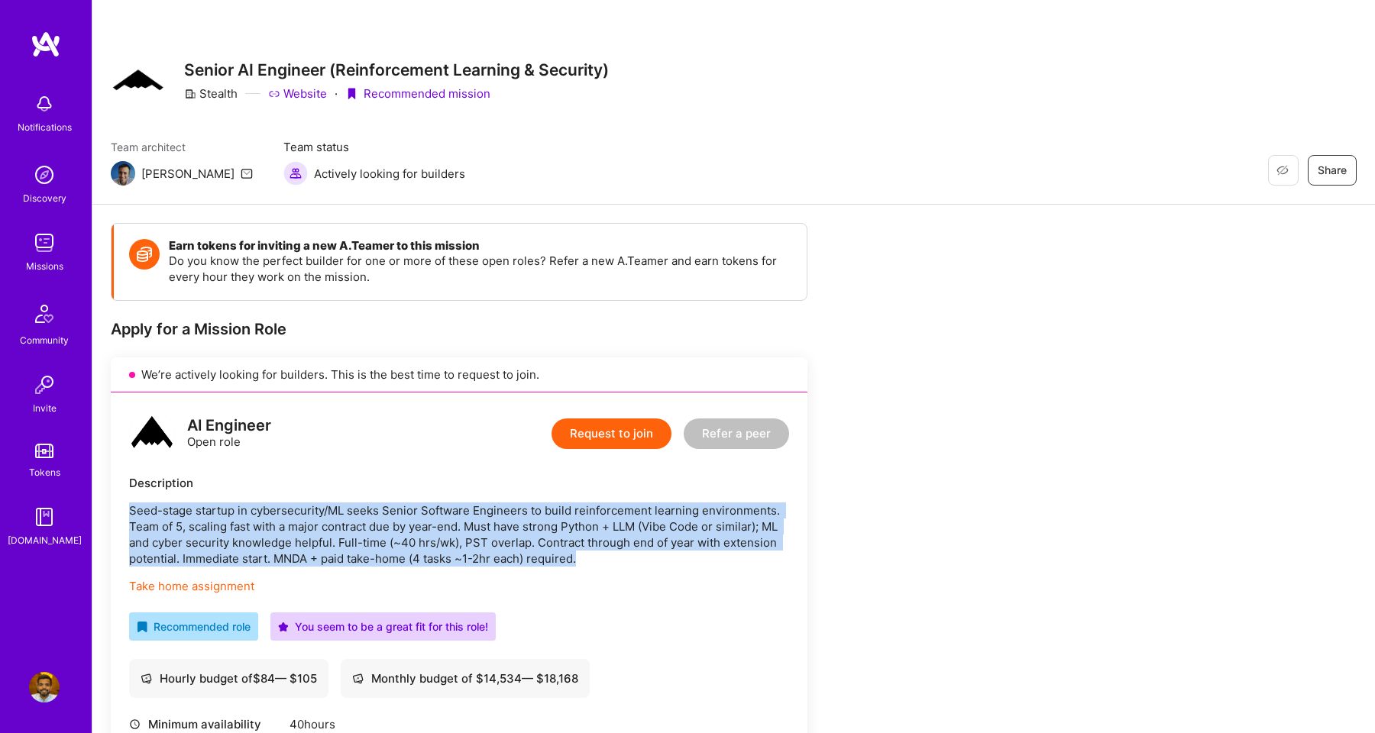
click at [402, 520] on p "Seed-stage startup in cybersecurity/ML seeks Senior Software Engineers to build…" at bounding box center [459, 535] width 660 height 64
click at [496, 523] on p "Seed-stage startup in cybersecurity/ML seeks Senior Software Engineers to build…" at bounding box center [459, 535] width 660 height 64
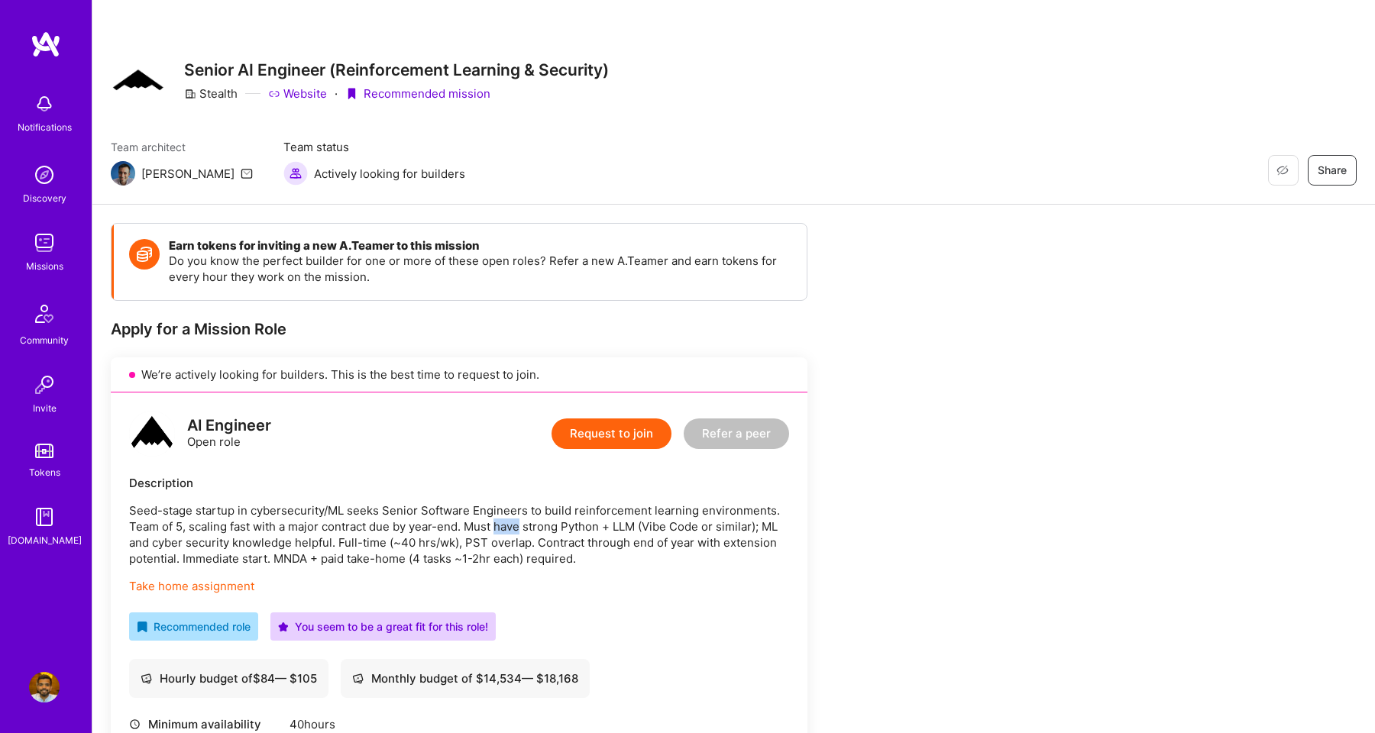
click at [496, 523] on p "Seed-stage startup in cybersecurity/ML seeks Senior Software Engineers to build…" at bounding box center [459, 535] width 660 height 64
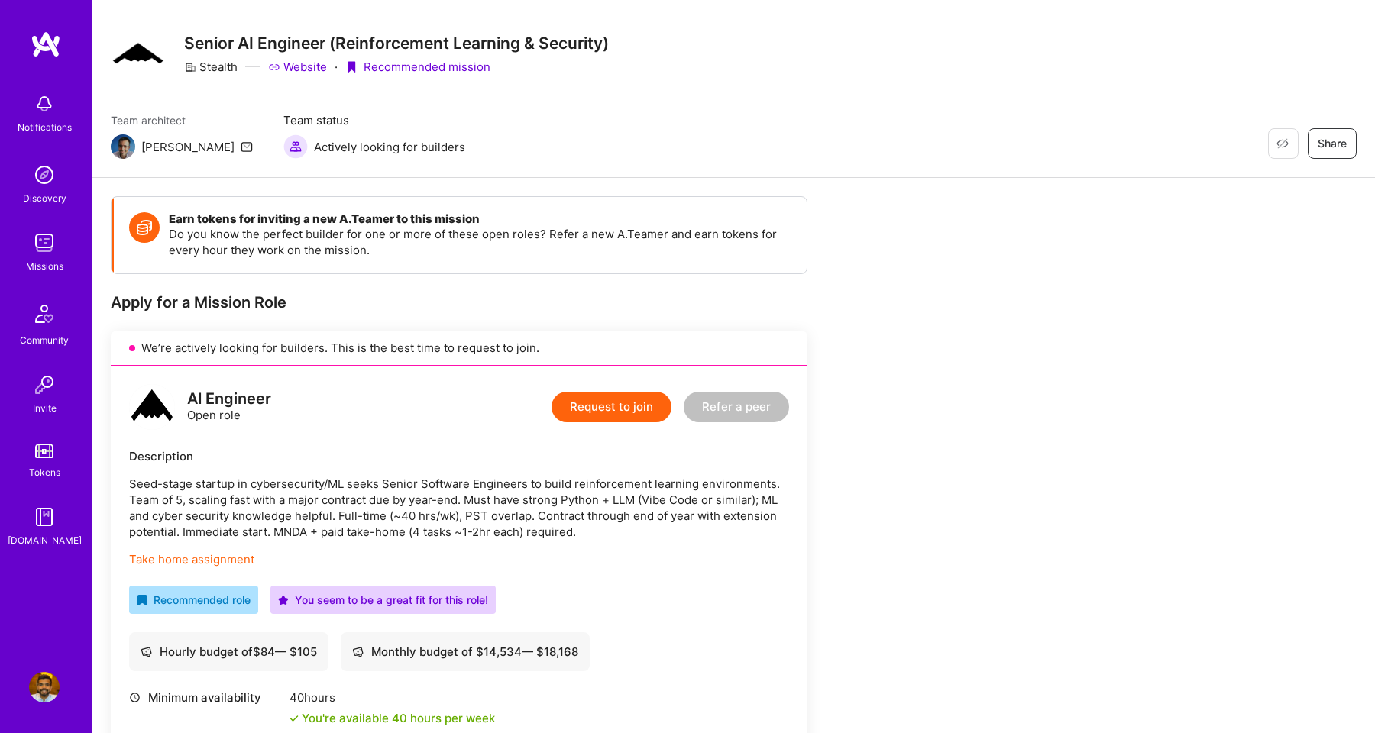
scroll to position [29, 0]
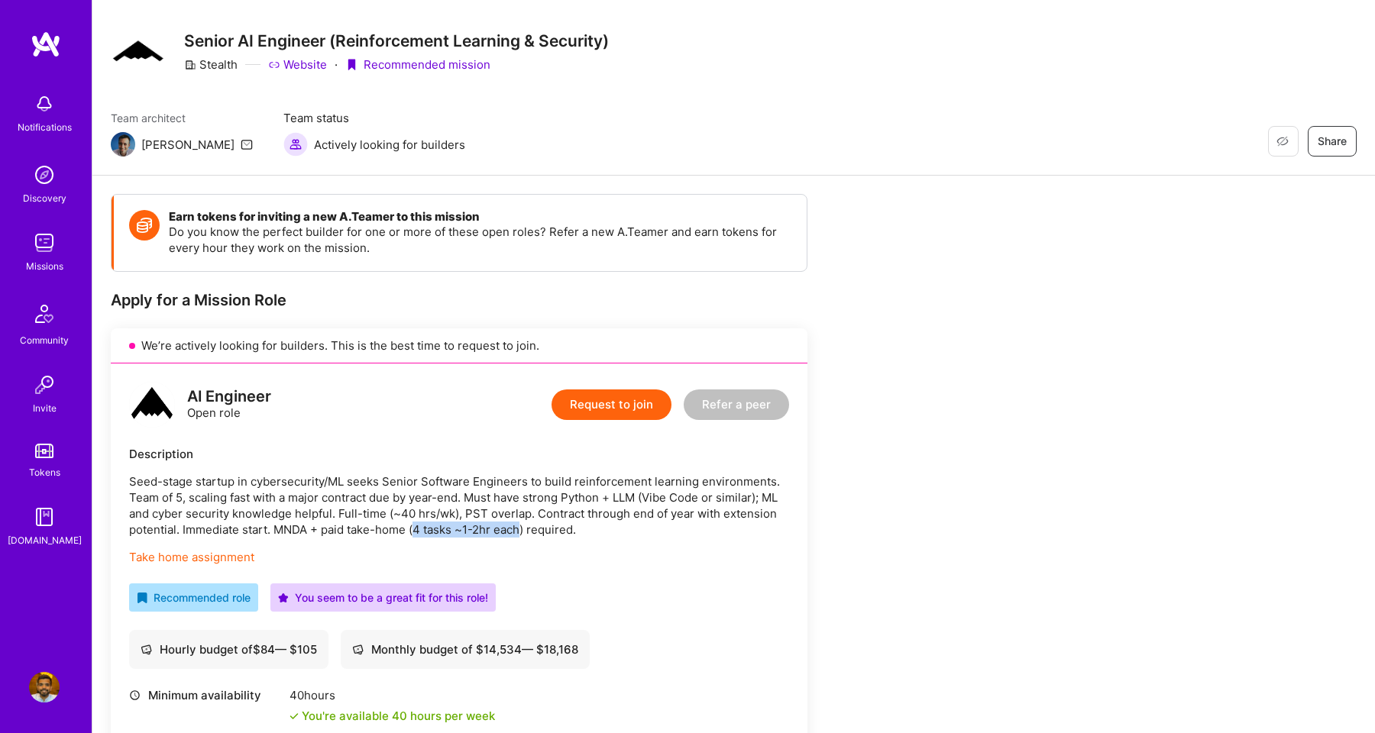
drag, startPoint x: 425, startPoint y: 529, endPoint x: 521, endPoint y: 527, distance: 96.3
click at [521, 527] on p "Seed-stage startup in cybersecurity/ML seeks Senior Software Engineers to build…" at bounding box center [459, 506] width 660 height 64
drag, startPoint x: 277, startPoint y: 528, endPoint x: 307, endPoint y: 528, distance: 29.8
click at [307, 528] on p "Seed-stage startup in cybersecurity/ML seeks Senior Software Engineers to build…" at bounding box center [459, 506] width 660 height 64
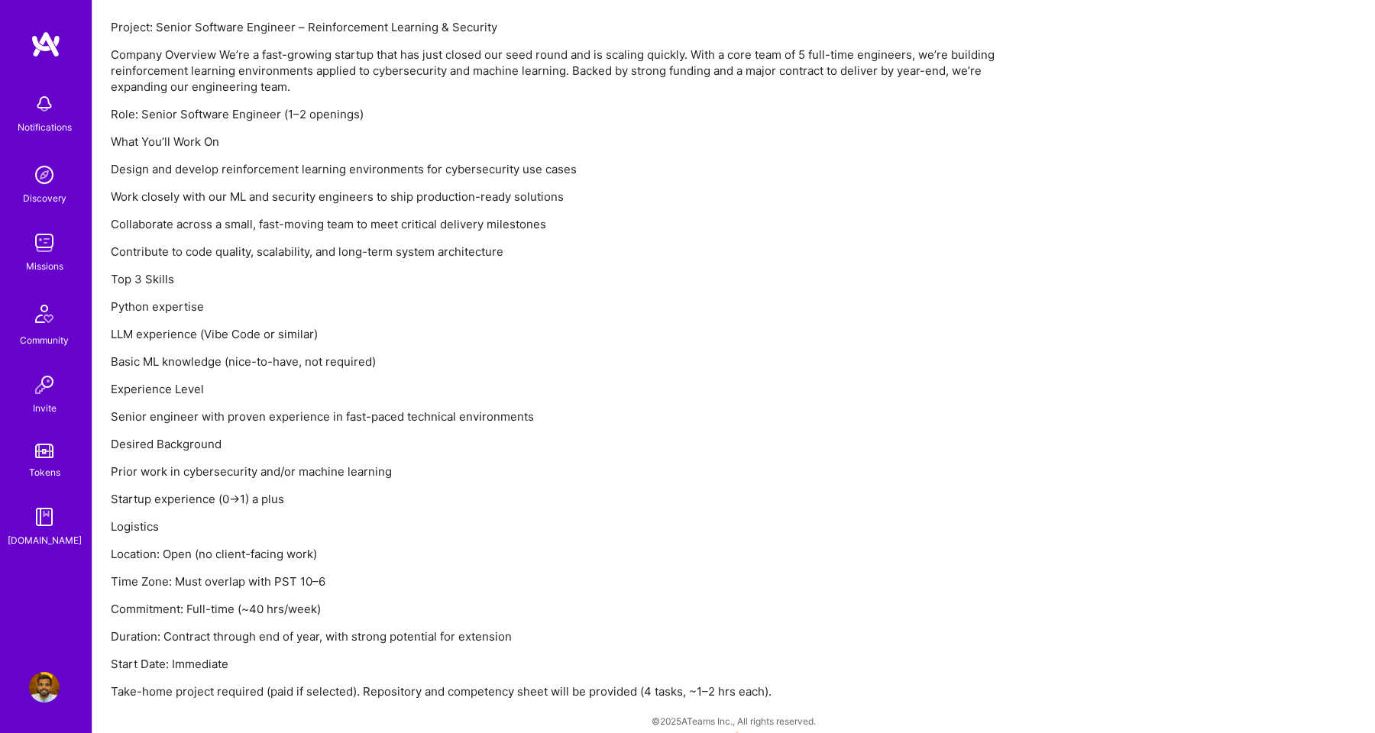
scroll to position [1111, 0]
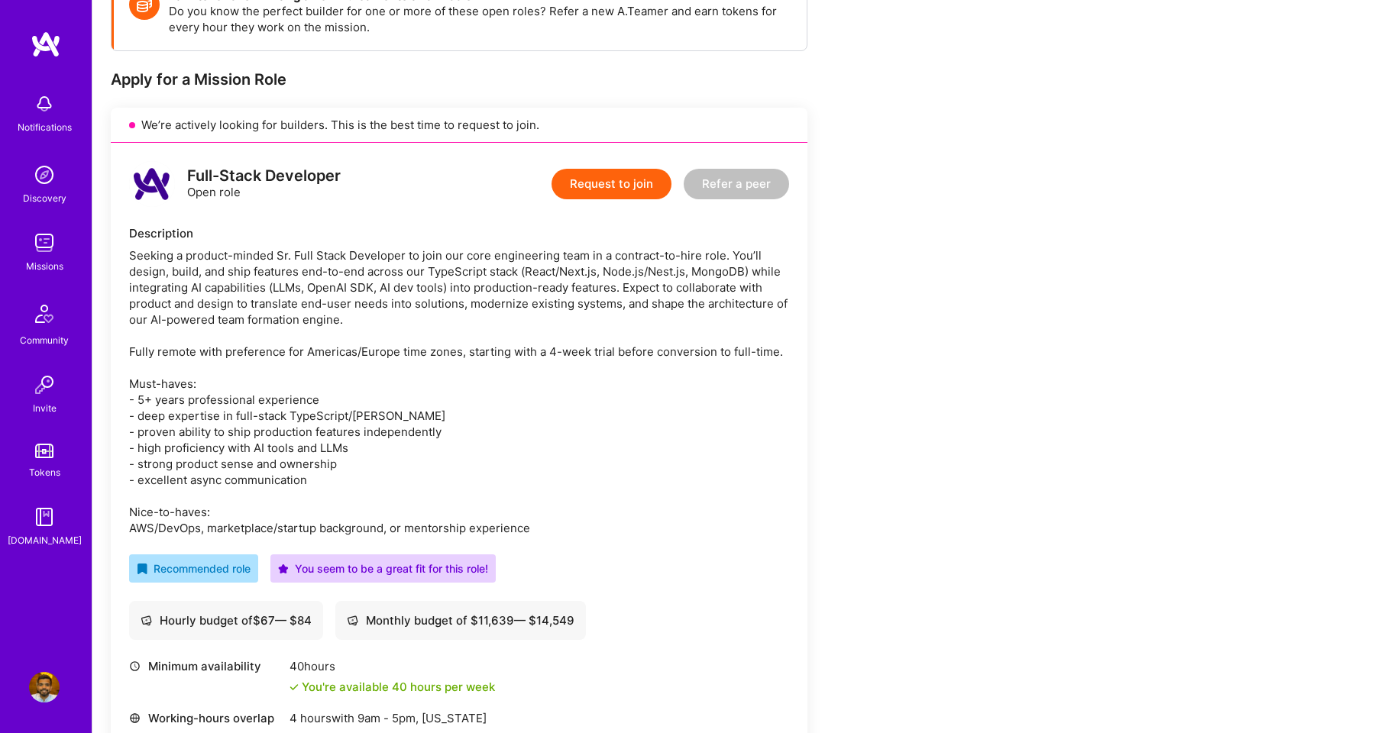
scroll to position [257, 0]
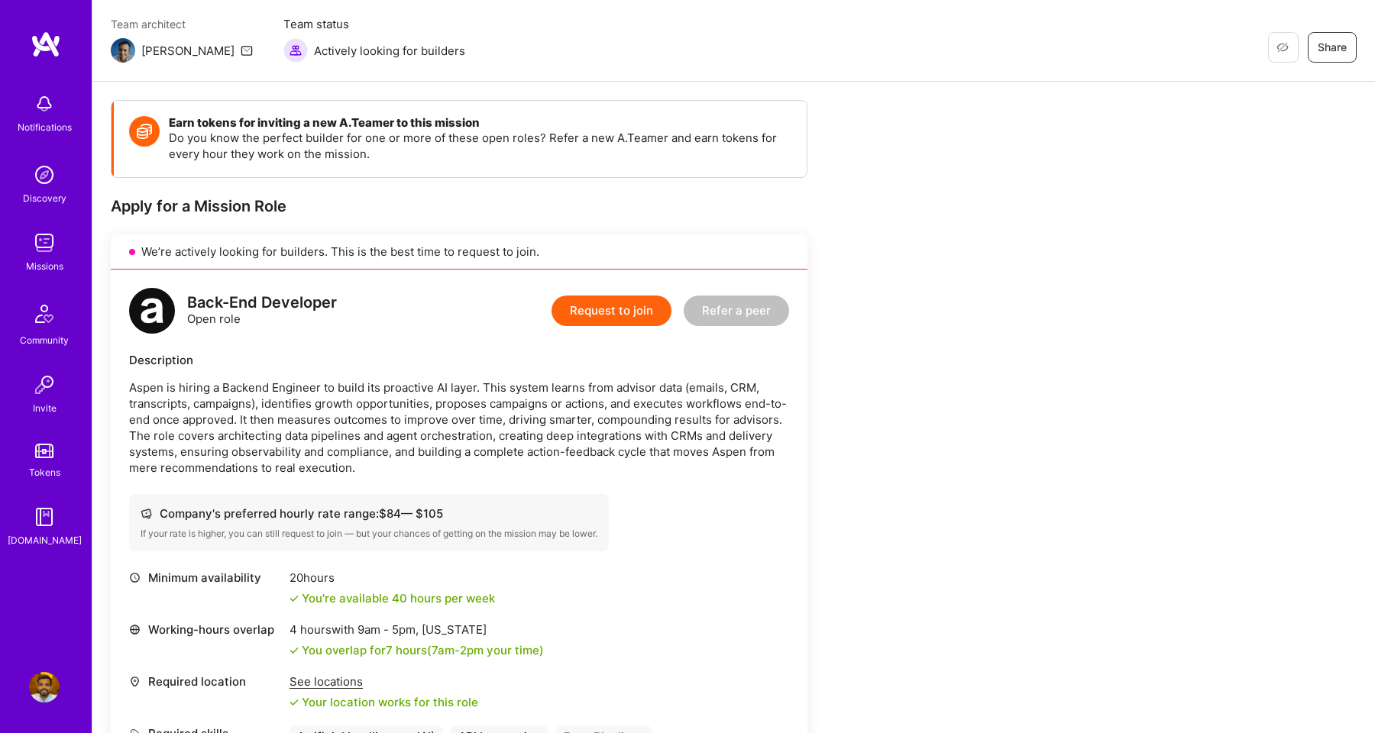
scroll to position [121, 0]
click at [395, 395] on p "Aspen is hiring a Backend Engineer to build its proactive AI layer. This system…" at bounding box center [459, 430] width 660 height 96
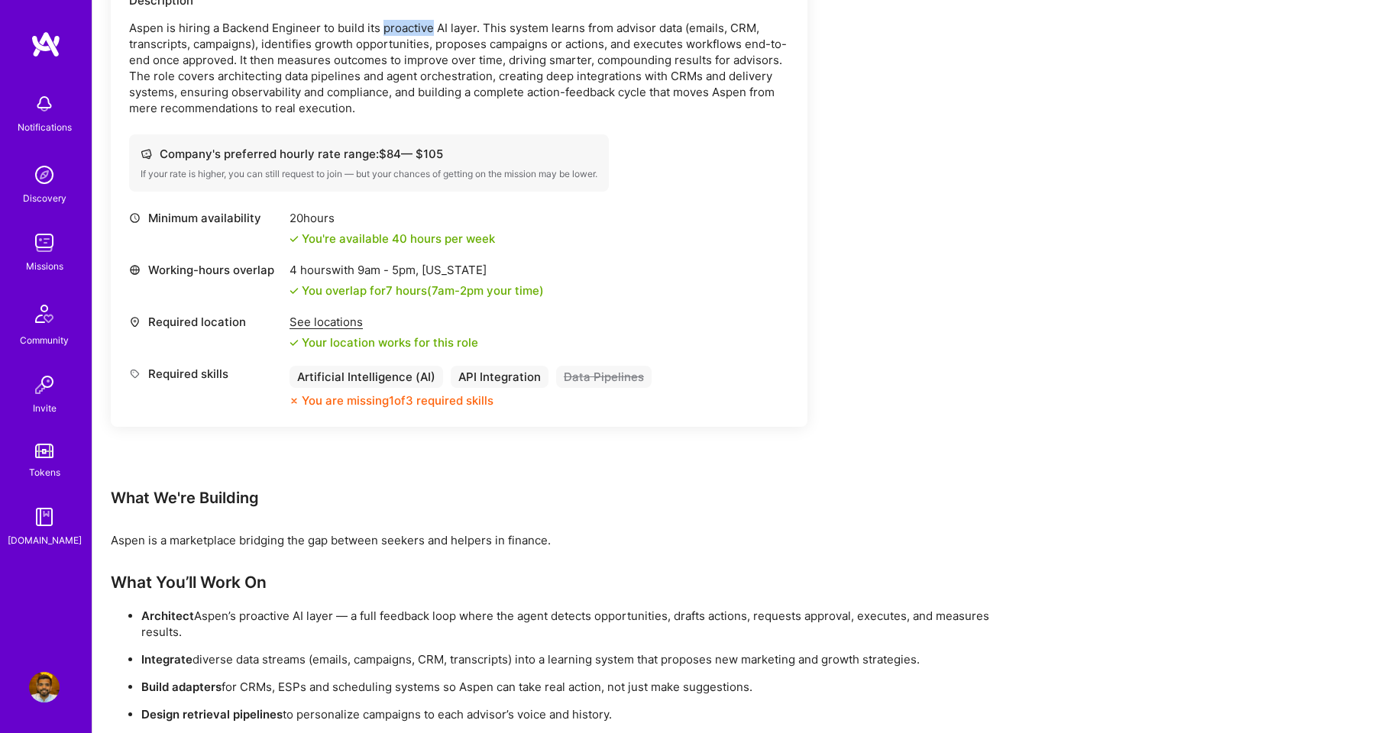
scroll to position [603, 0]
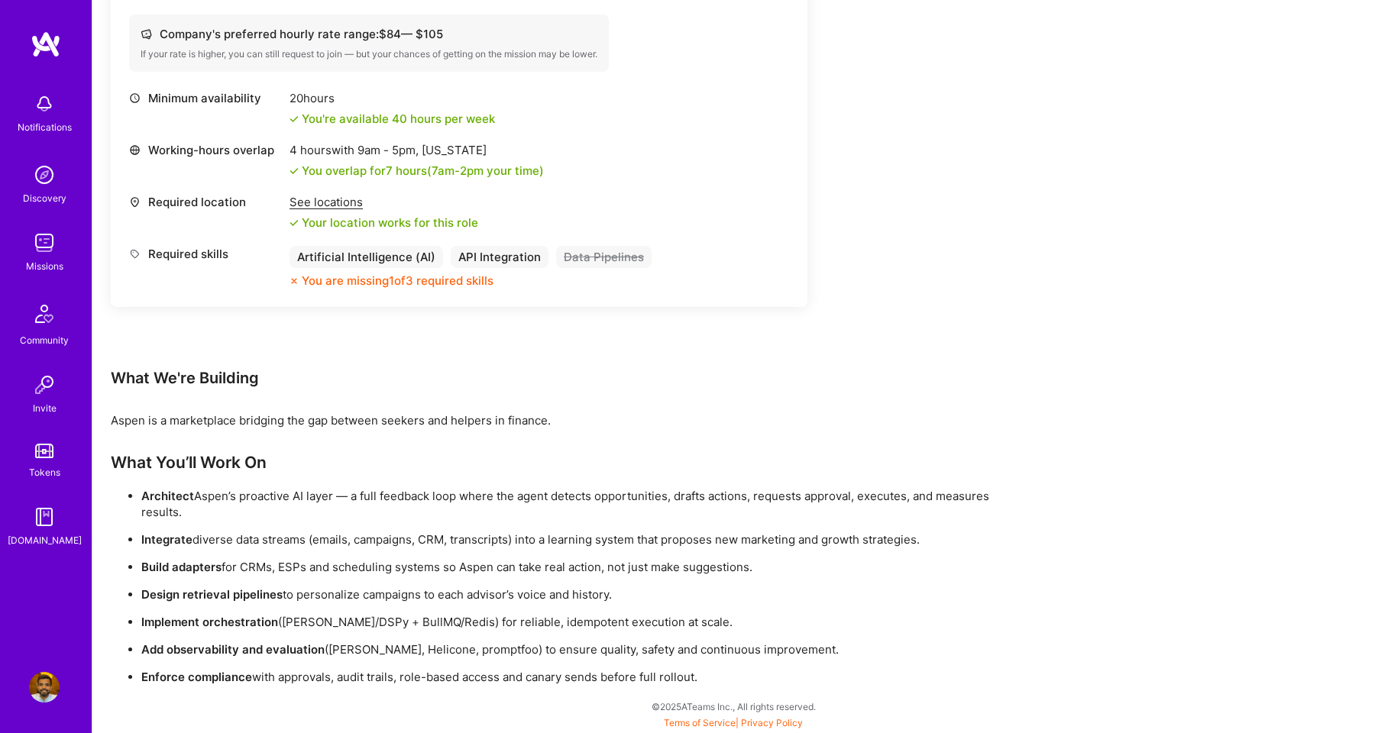
click at [466, 263] on div "API Integration" at bounding box center [500, 257] width 98 height 22
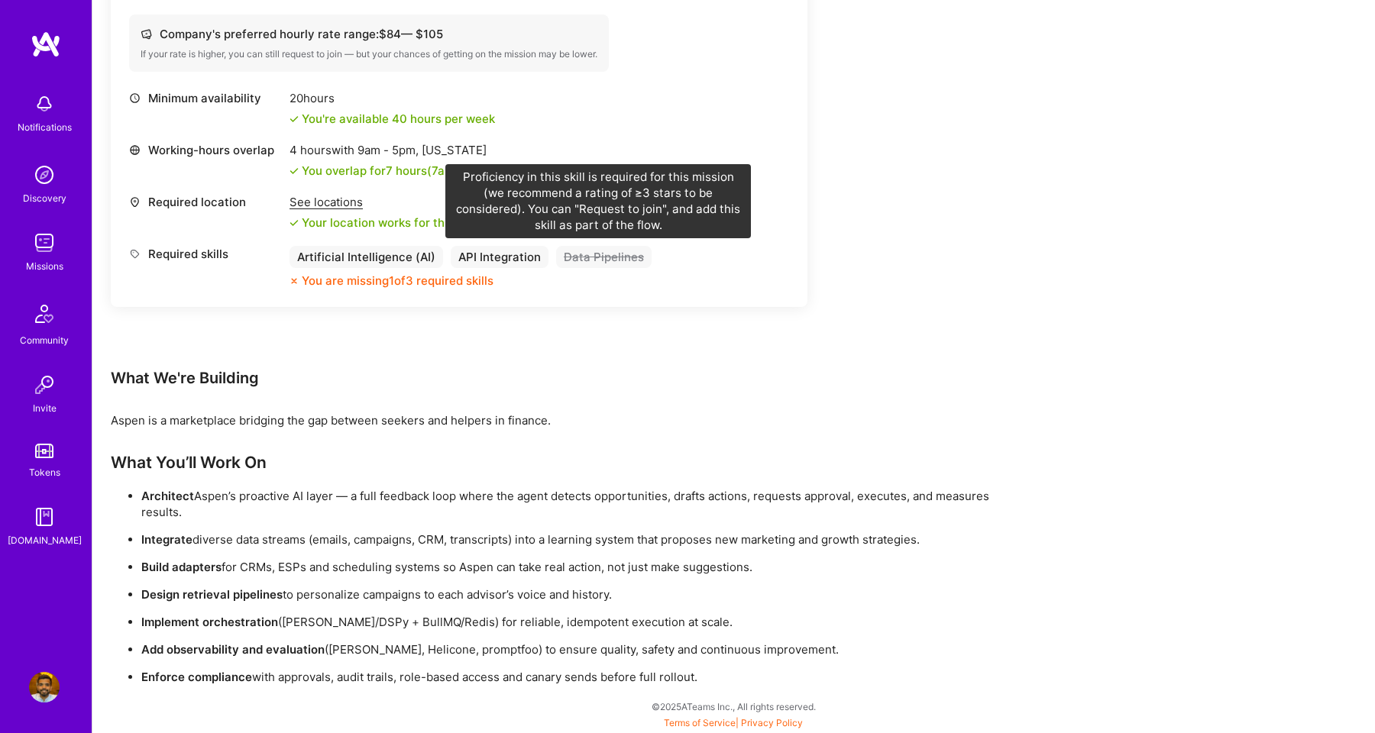
click at [588, 255] on div "Data Pipelines" at bounding box center [604, 257] width 96 height 22
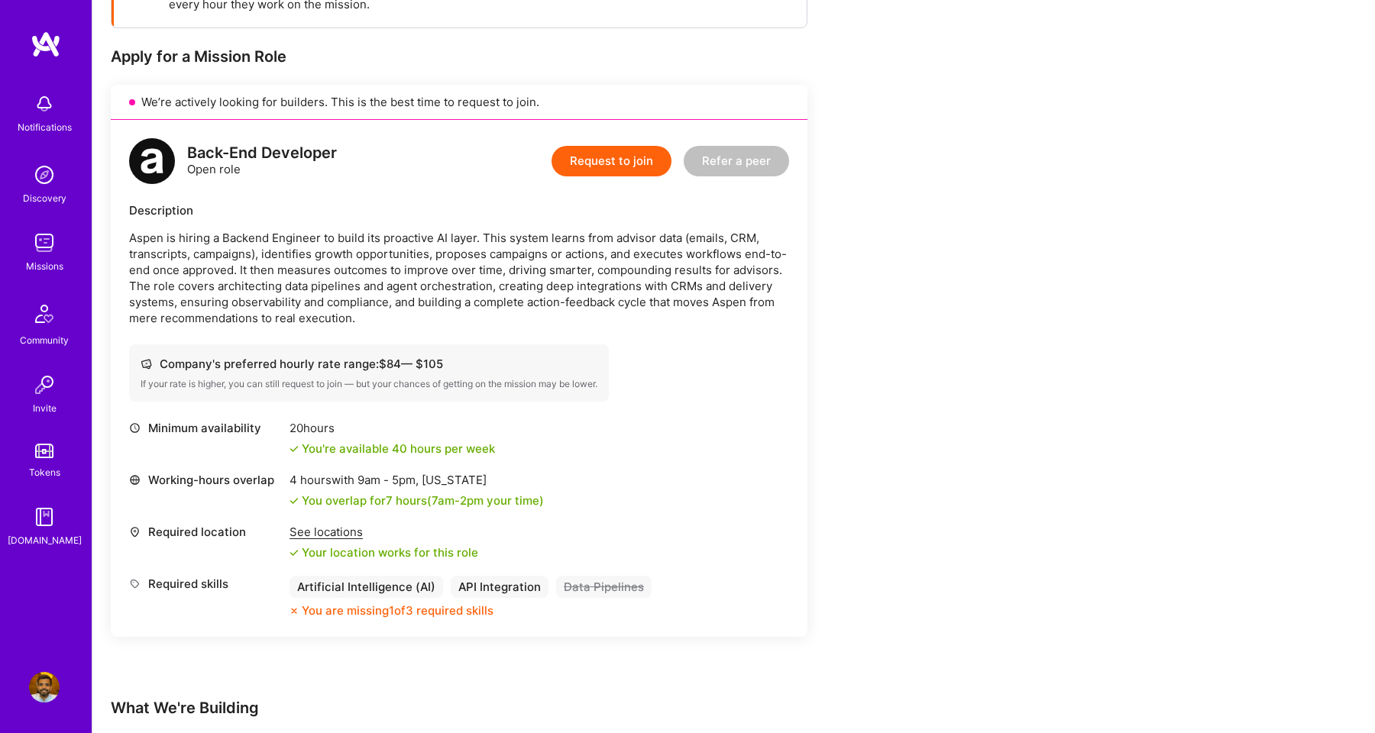
scroll to position [0, 0]
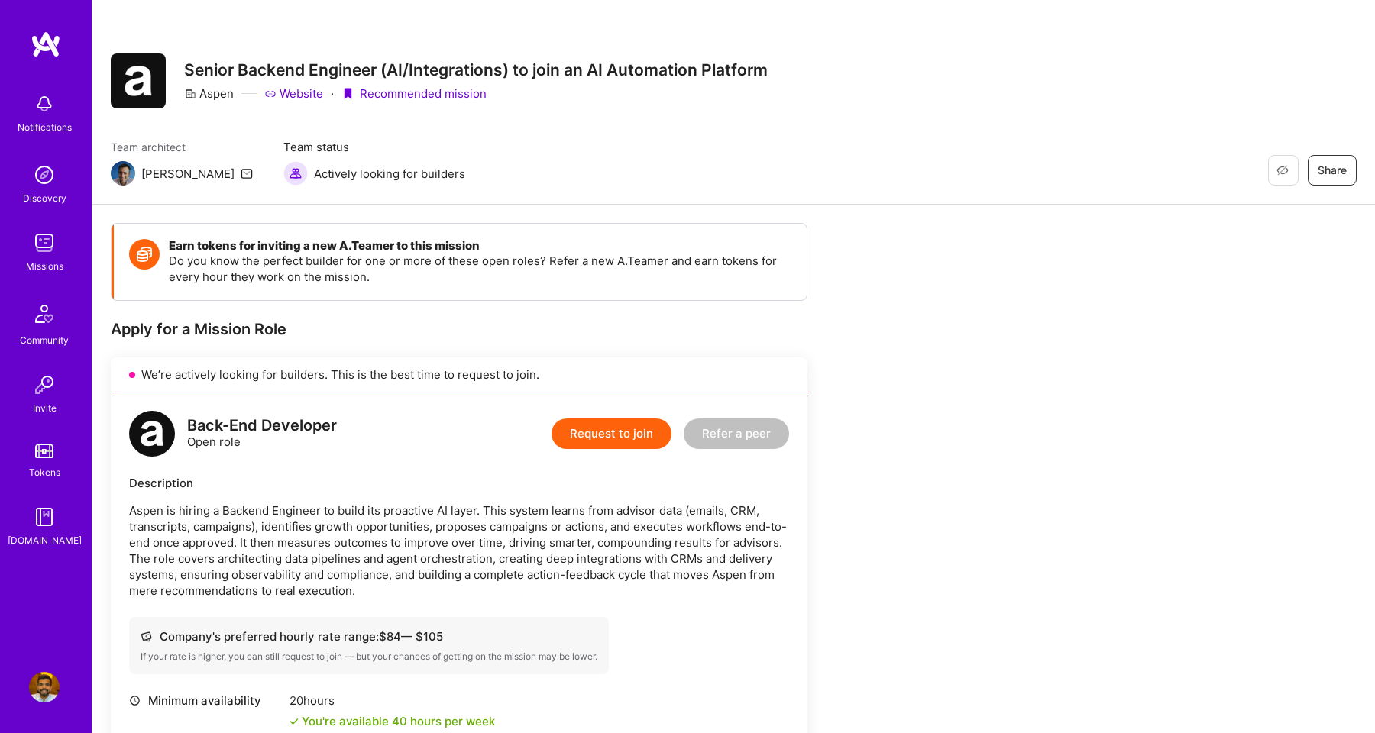
click at [634, 445] on button "Request to join" at bounding box center [612, 434] width 120 height 31
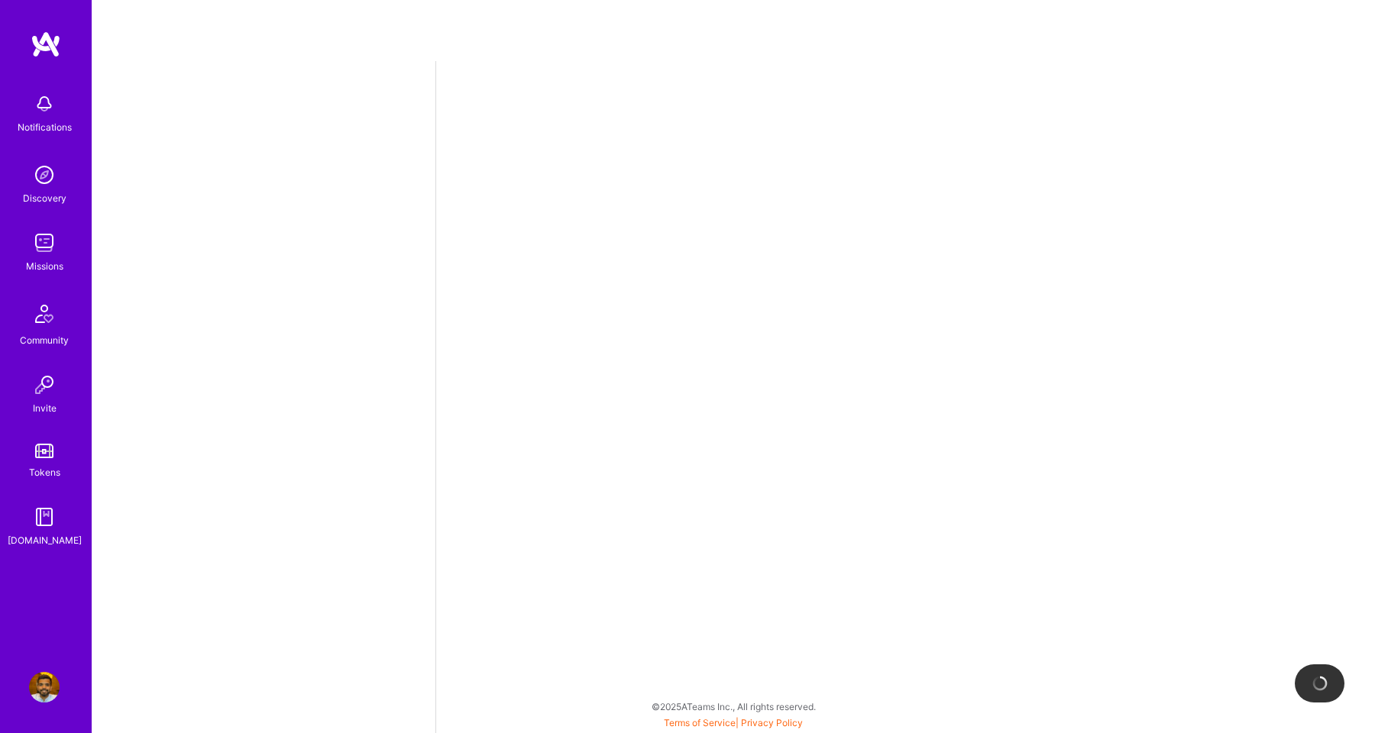
select select "US"
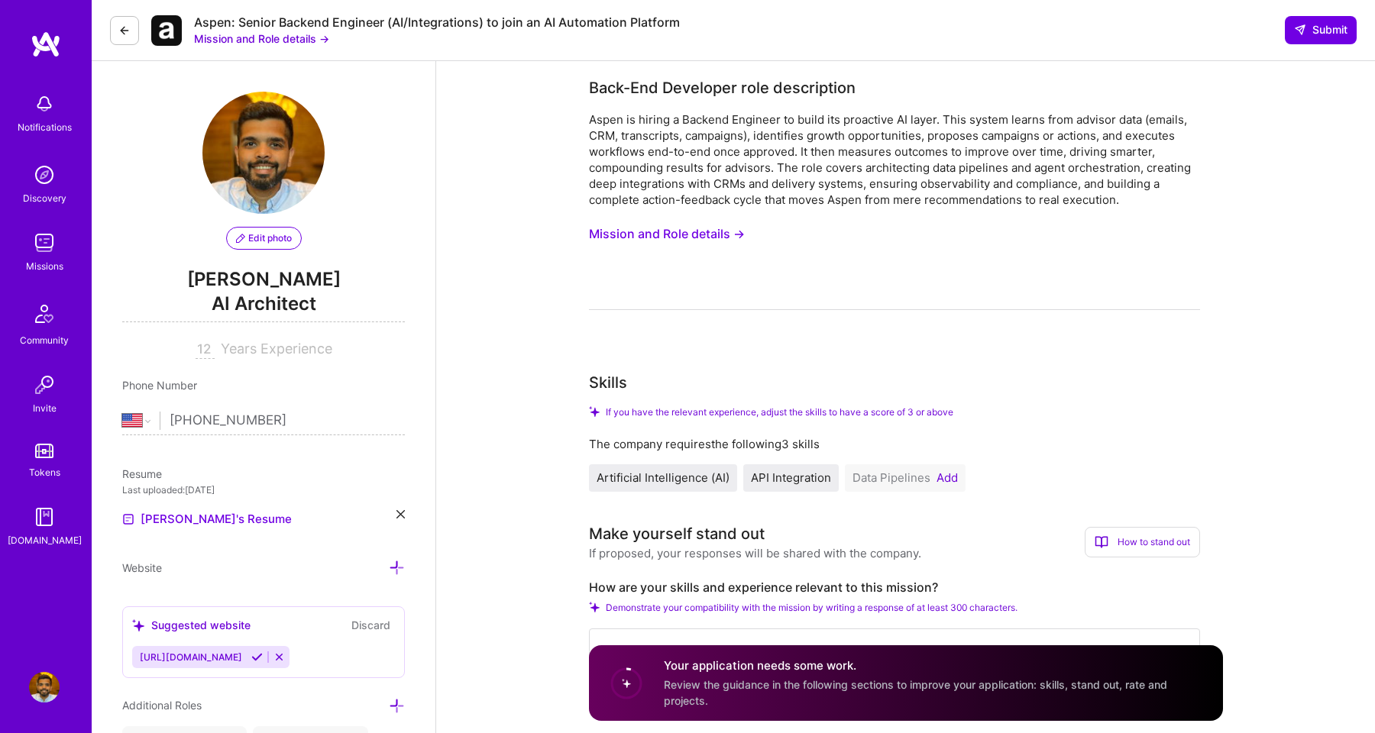
scroll to position [15, 0]
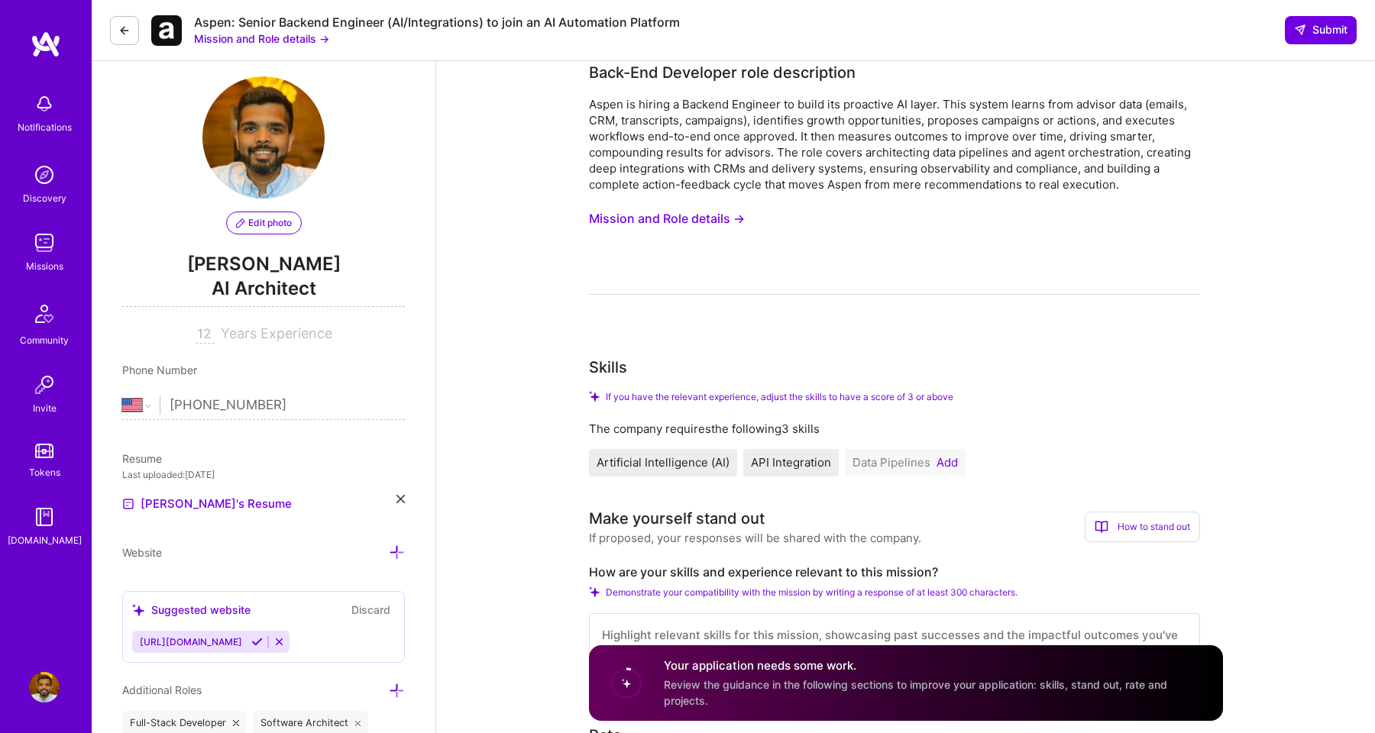
click at [785, 121] on div "Aspen is hiring a Backend Engineer to build its proactive AI layer. This system…" at bounding box center [894, 144] width 611 height 96
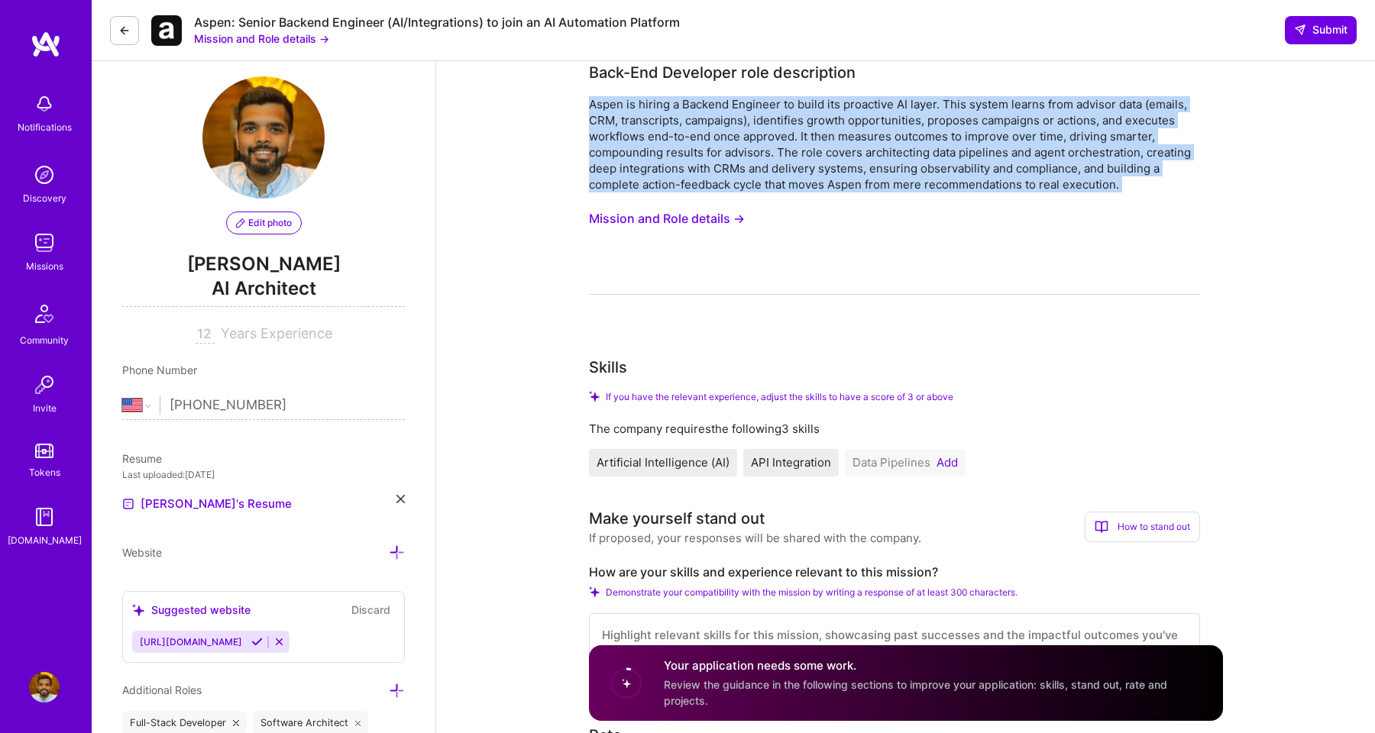
click at [785, 121] on div "Aspen is hiring a Backend Engineer to build its proactive AI layer. This system…" at bounding box center [894, 144] width 611 height 96
copy div "Aspen is hiring a Backend Engineer to build its proactive AI layer. This system…"
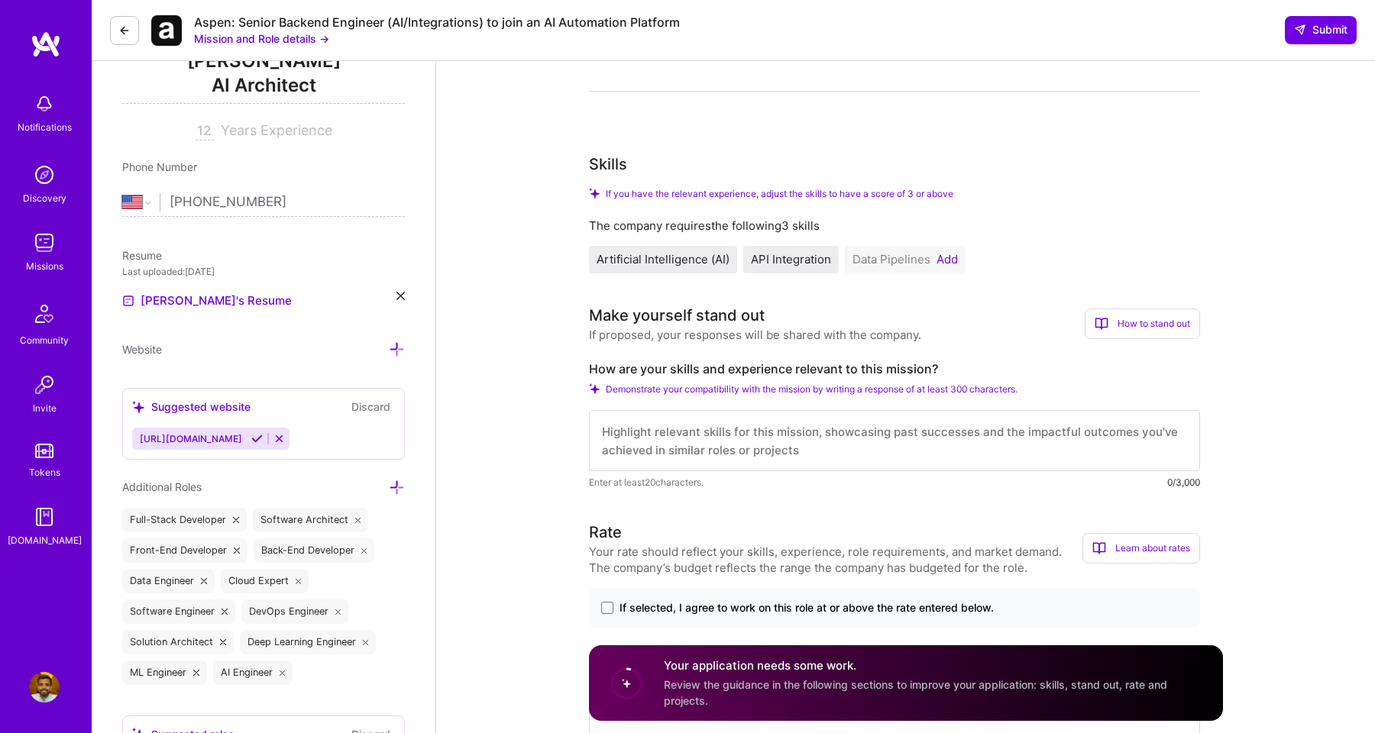
scroll to position [431, 0]
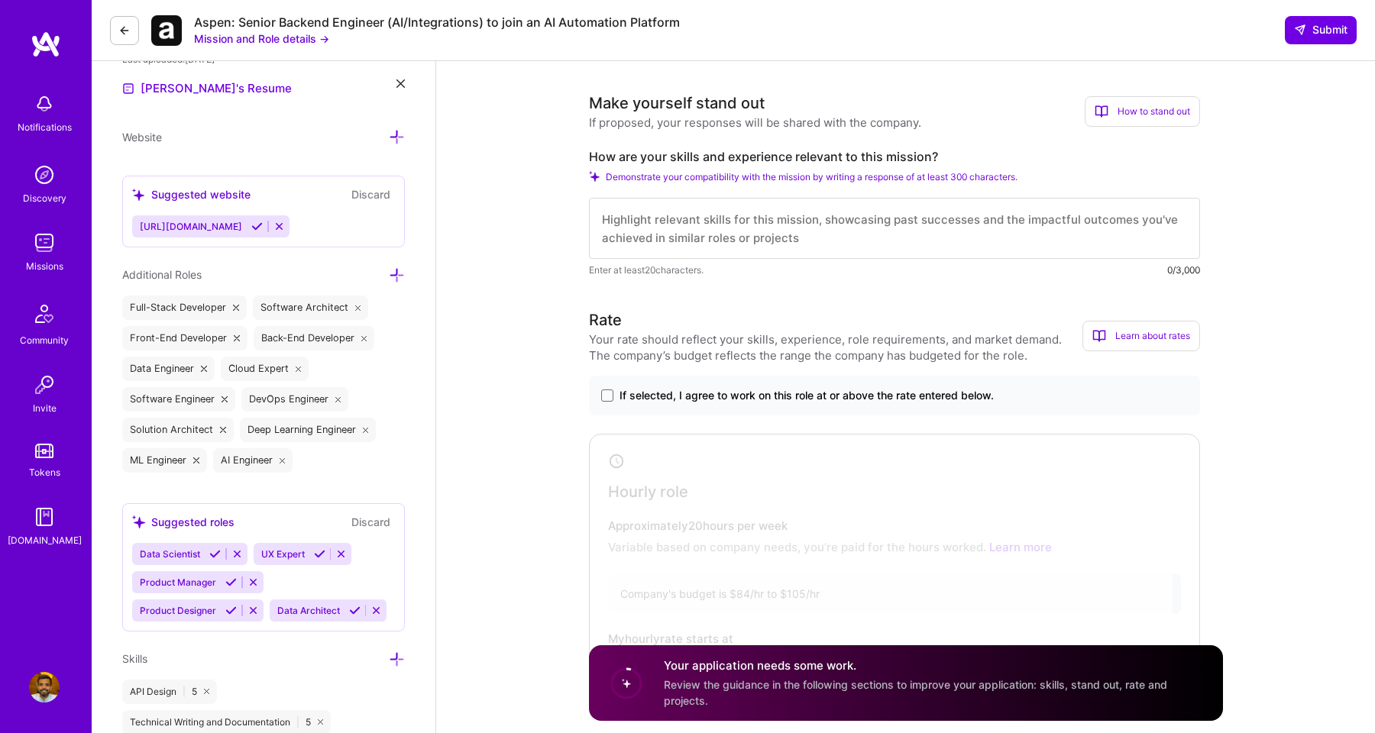
click at [759, 208] on textarea at bounding box center [894, 228] width 611 height 61
paste textarea "I’ve architected and deployed GenAI platforms that combine data pipelines, agen…"
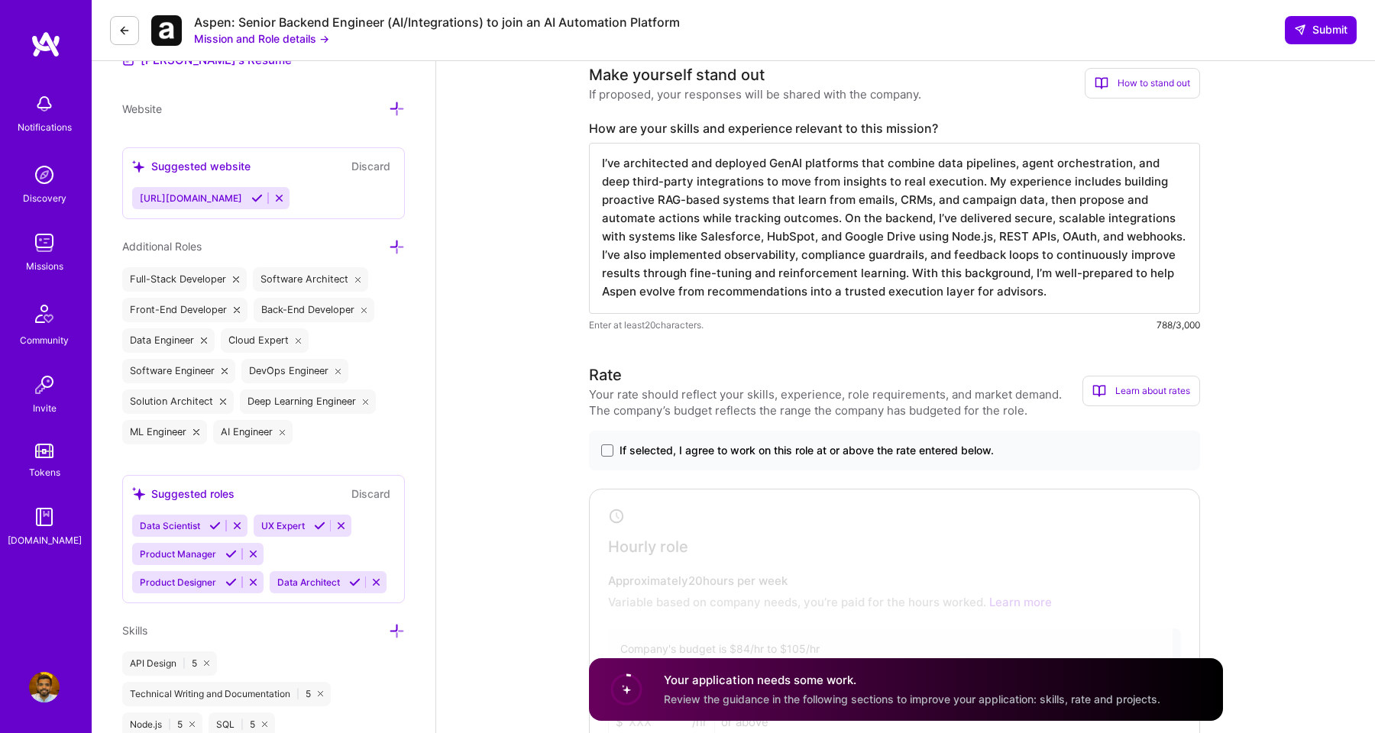
scroll to position [474, 0]
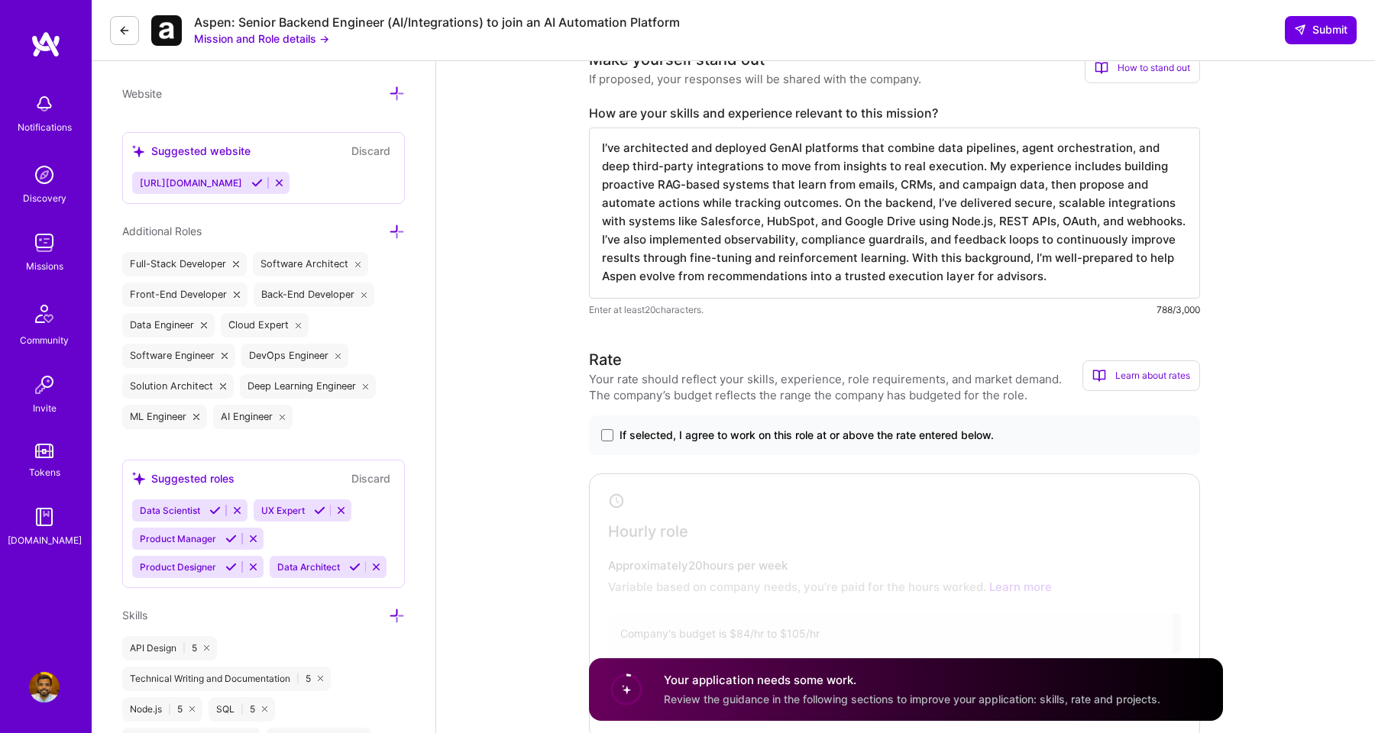
type textarea "I’ve architected and deployed GenAI platforms that combine data pipelines, agen…"
click at [671, 438] on span "If selected, I agree to work on this role at or above the rate entered below." at bounding box center [807, 435] width 374 height 15
click at [0, 0] on input "If selected, I agree to work on this role at or above the rate entered below." at bounding box center [0, 0] width 0 height 0
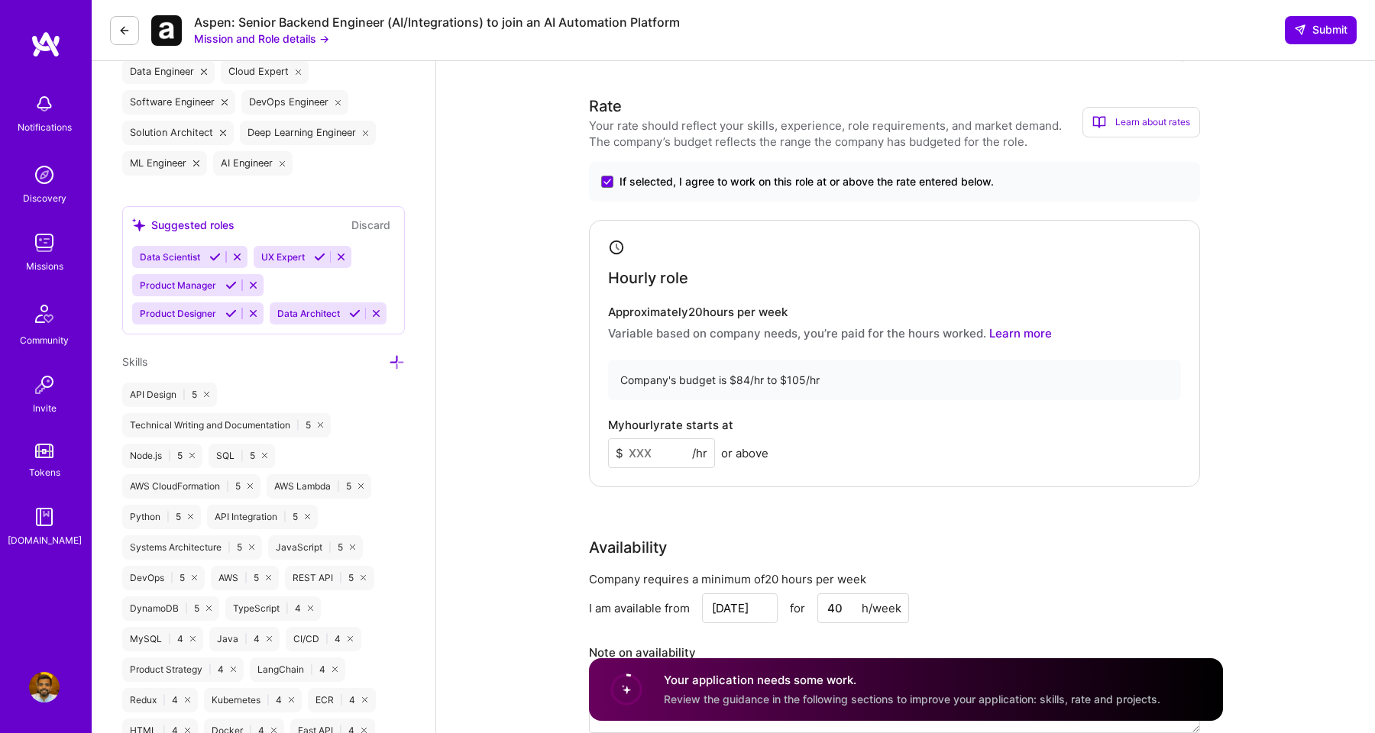
scroll to position [732, 0]
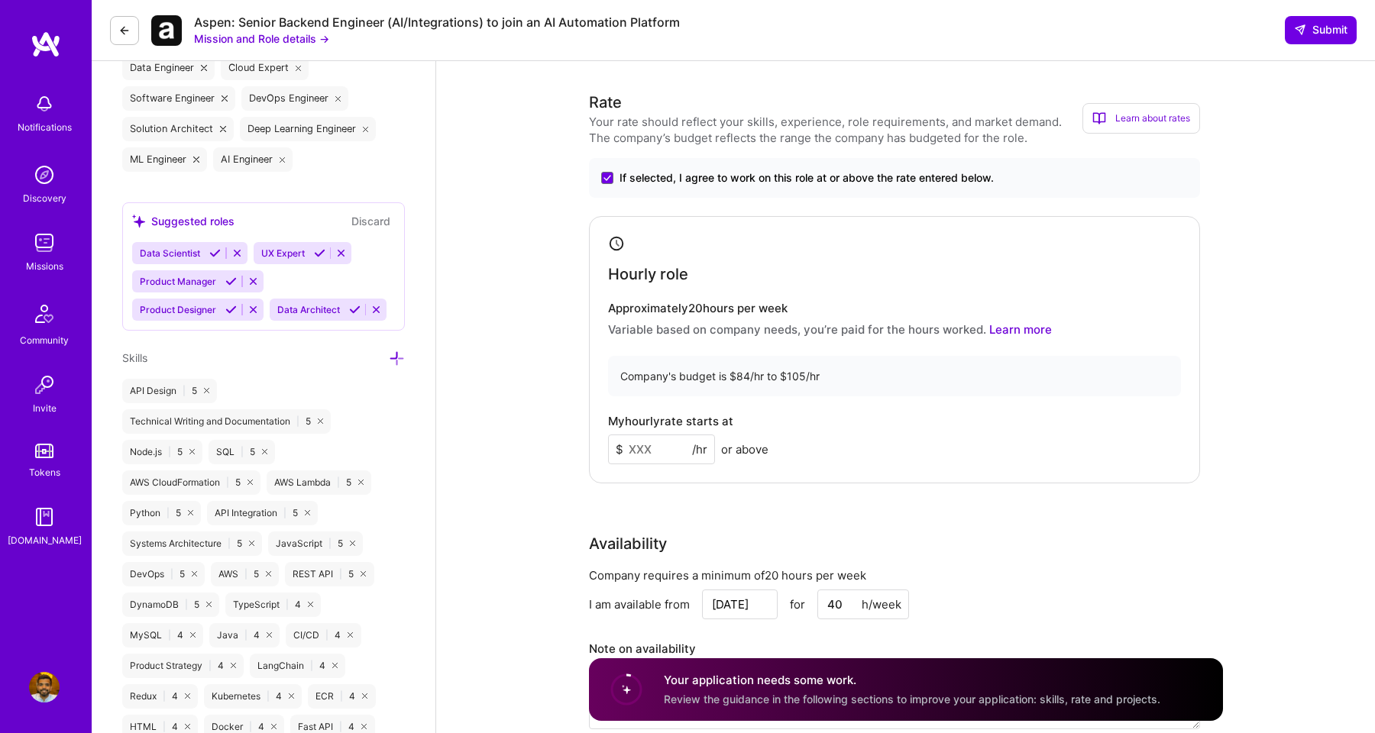
click at [654, 444] on input at bounding box center [661, 450] width 107 height 30
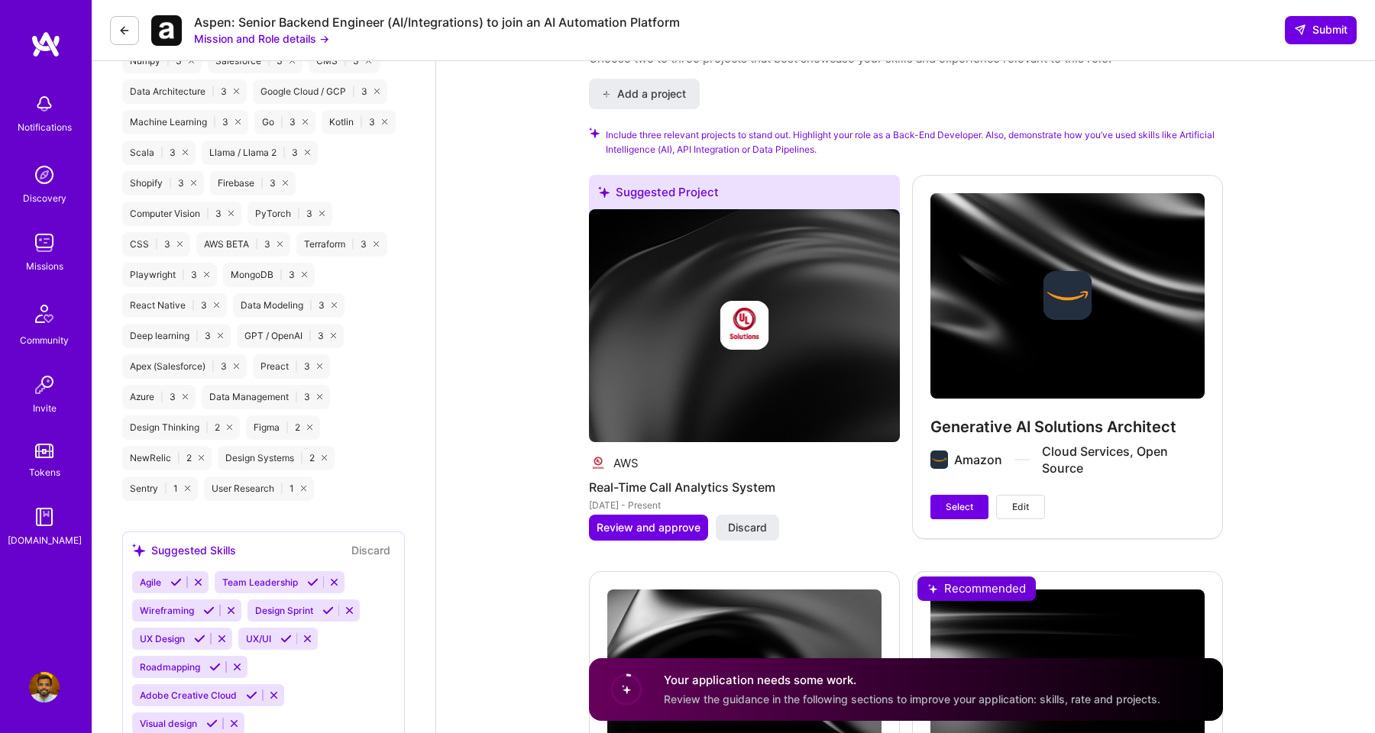
scroll to position [1669, 0]
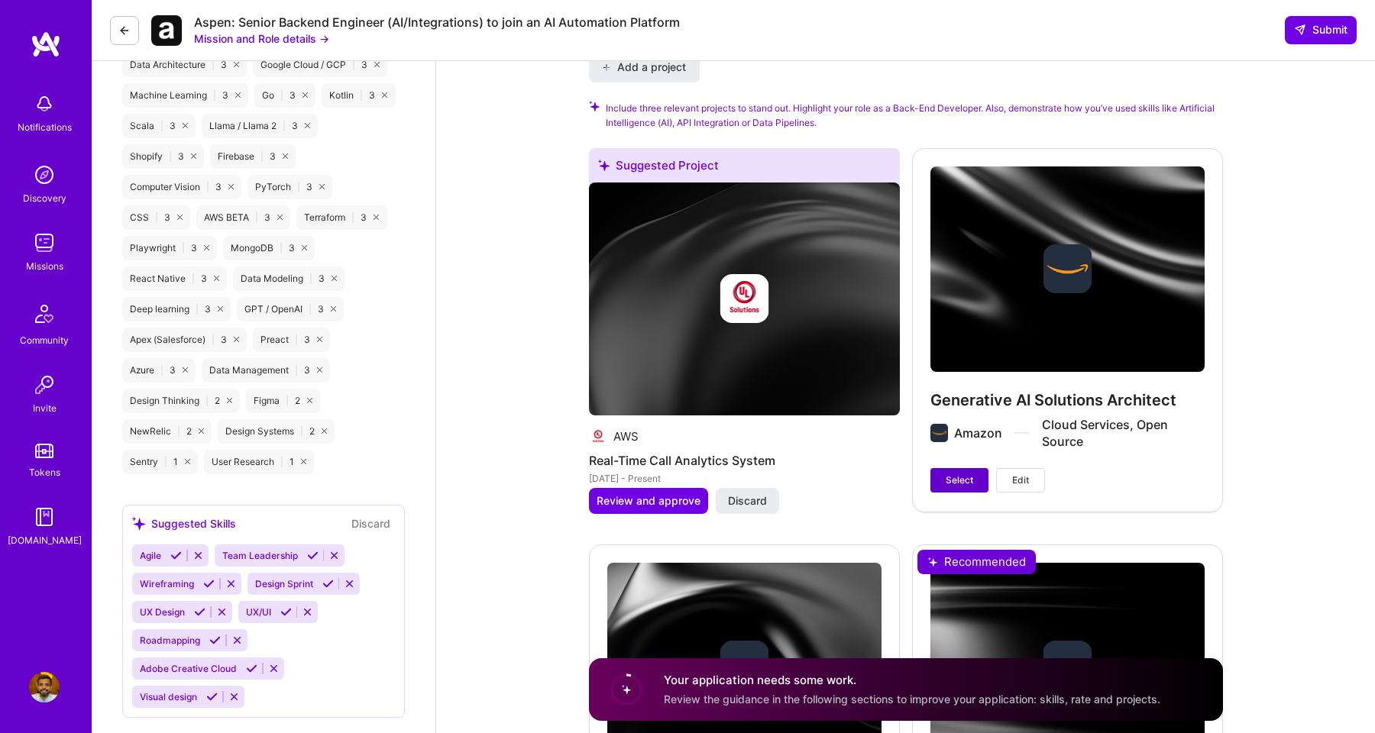
type input "105"
click at [960, 484] on span "Select" at bounding box center [960, 481] width 28 height 14
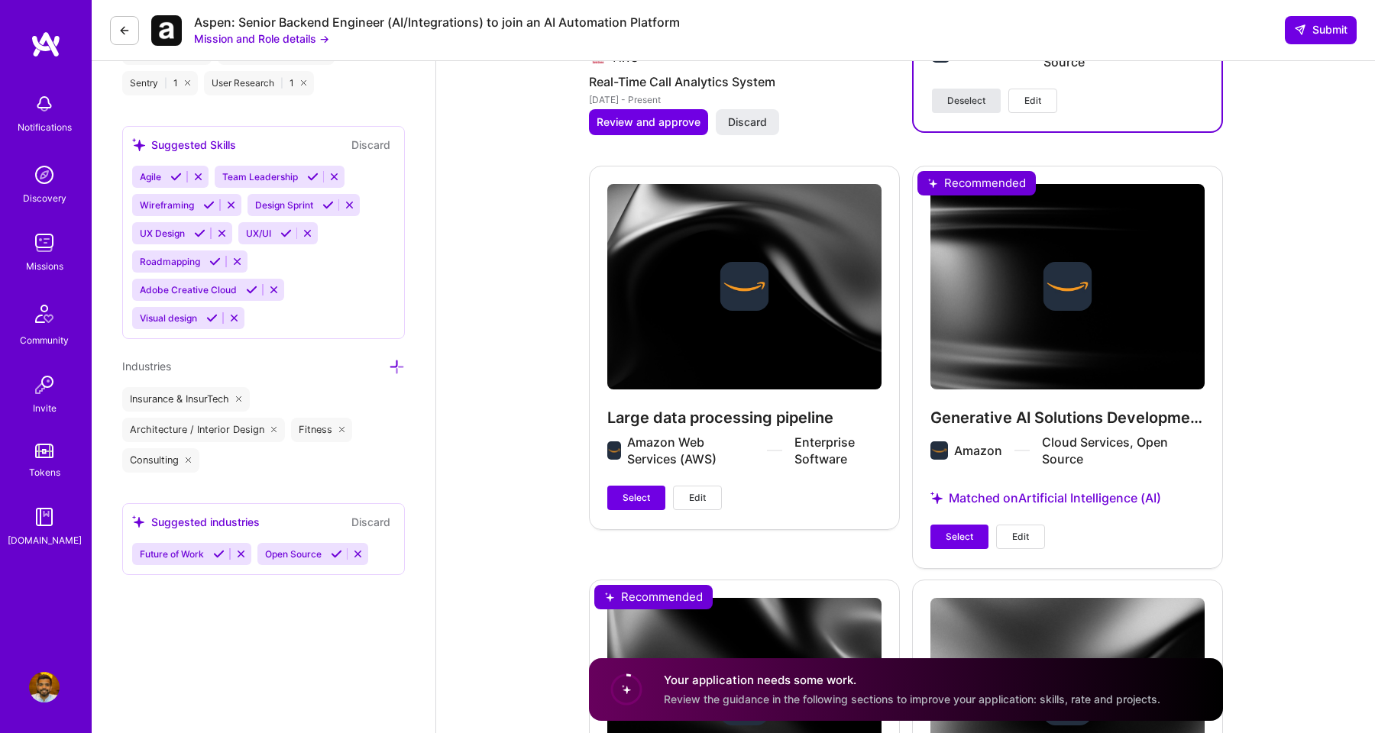
scroll to position [2073, 0]
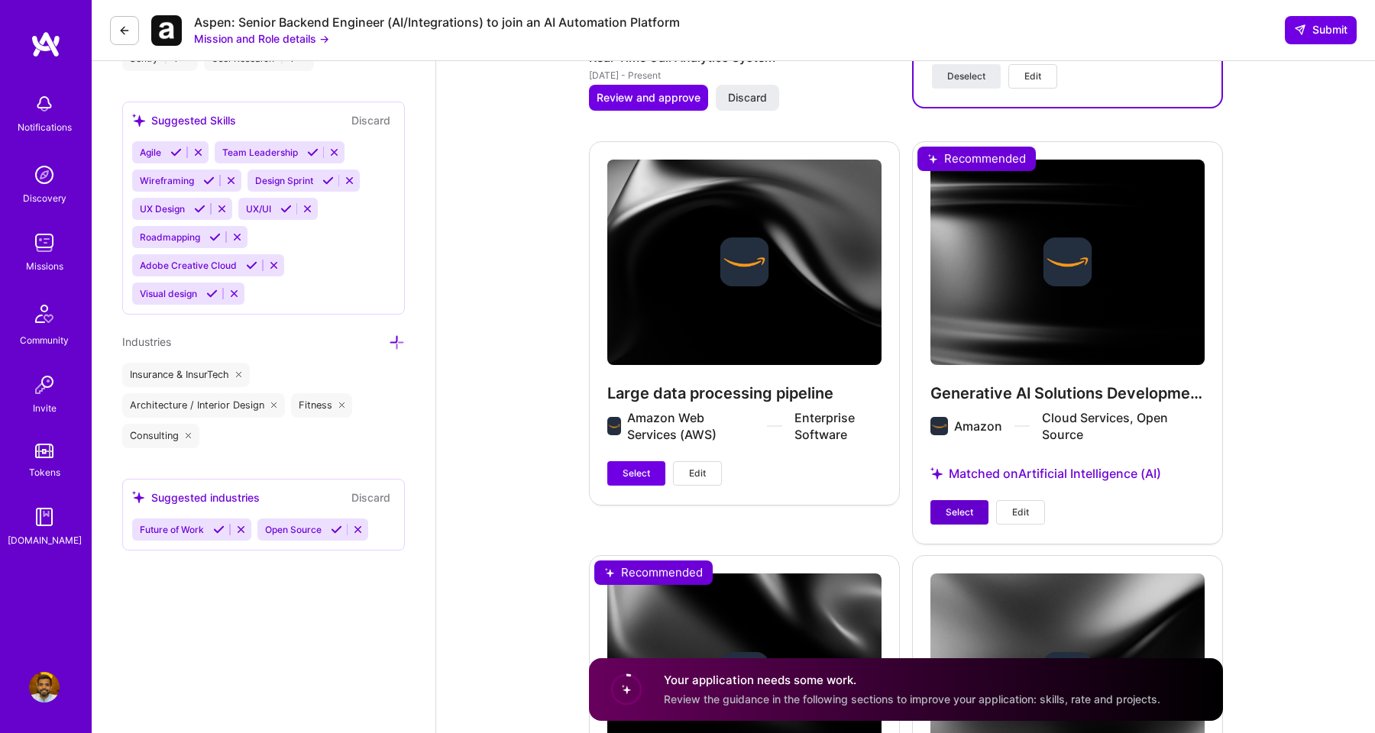
click at [957, 507] on span "Select" at bounding box center [960, 513] width 28 height 14
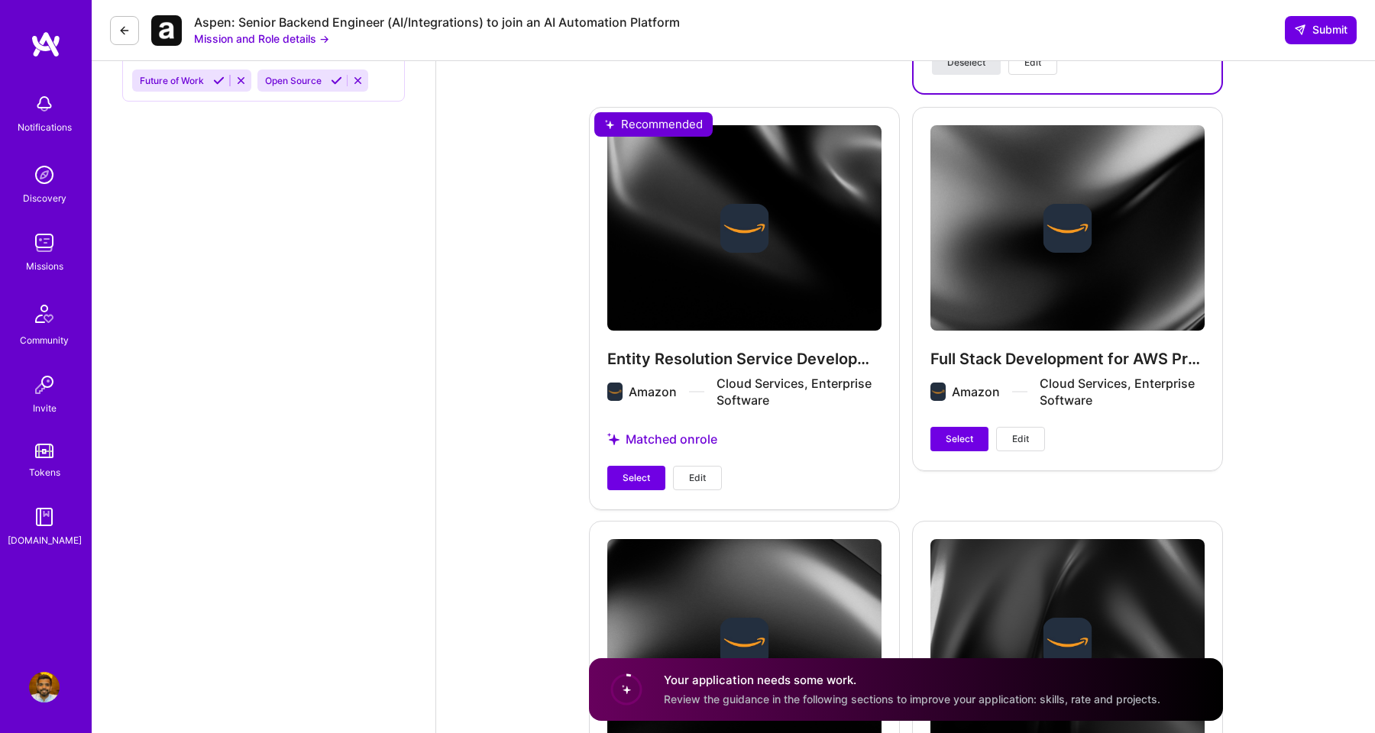
scroll to position [2575, 0]
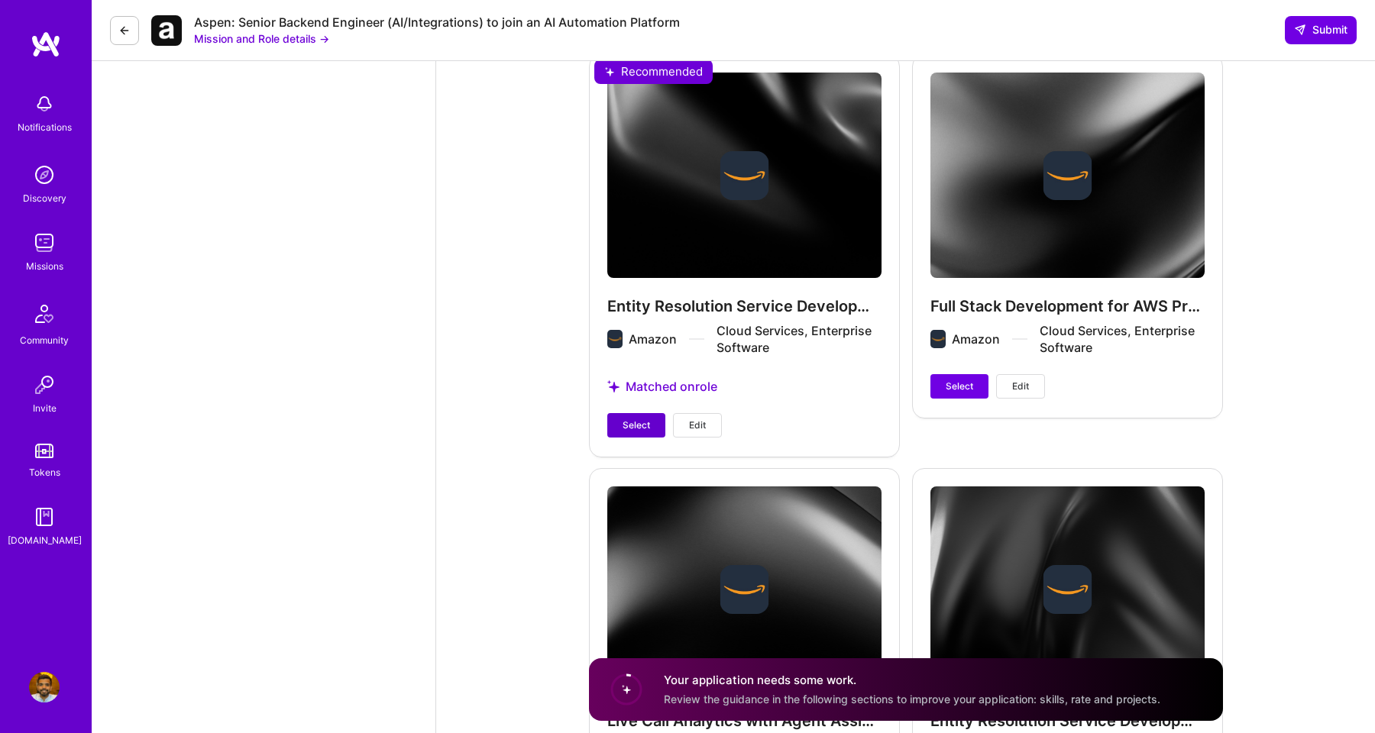
click at [640, 428] on span "Select" at bounding box center [637, 426] width 28 height 14
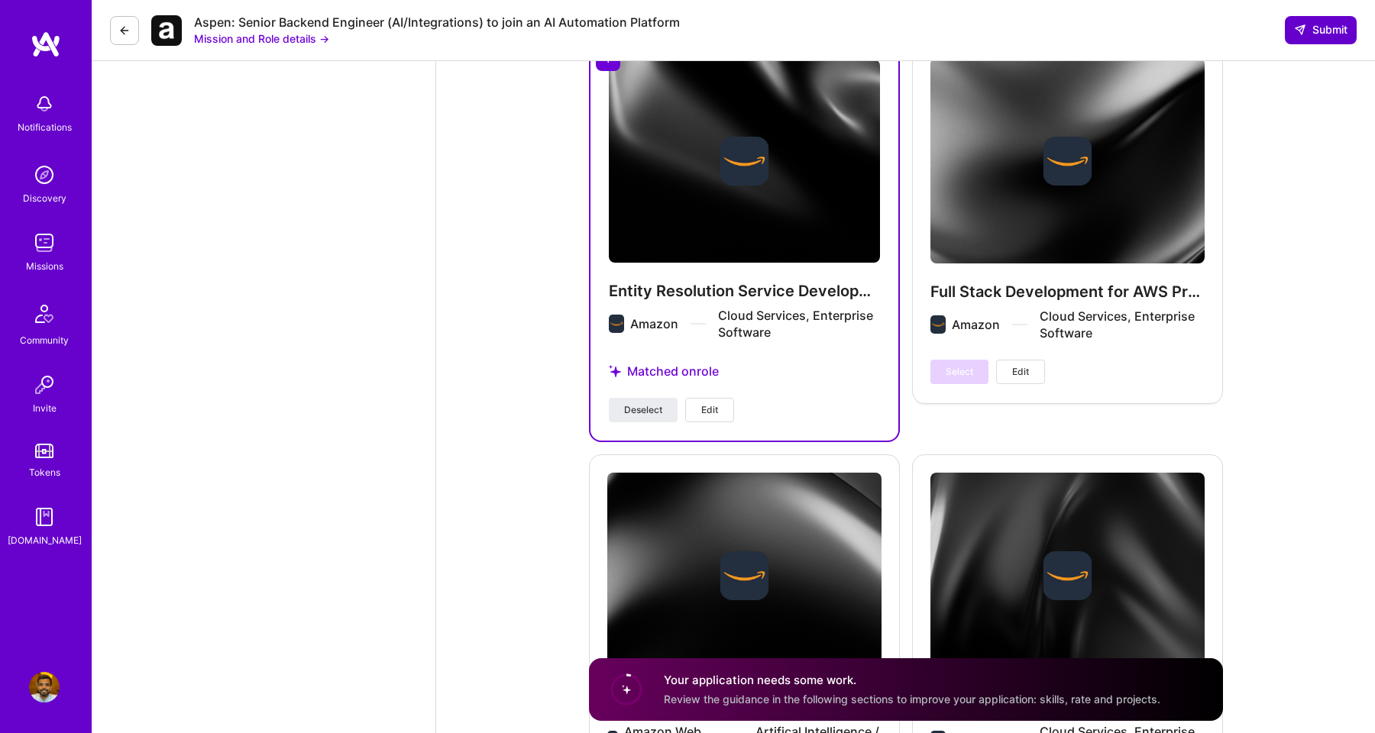
click at [1323, 37] on span "Submit" at bounding box center [1320, 29] width 53 height 15
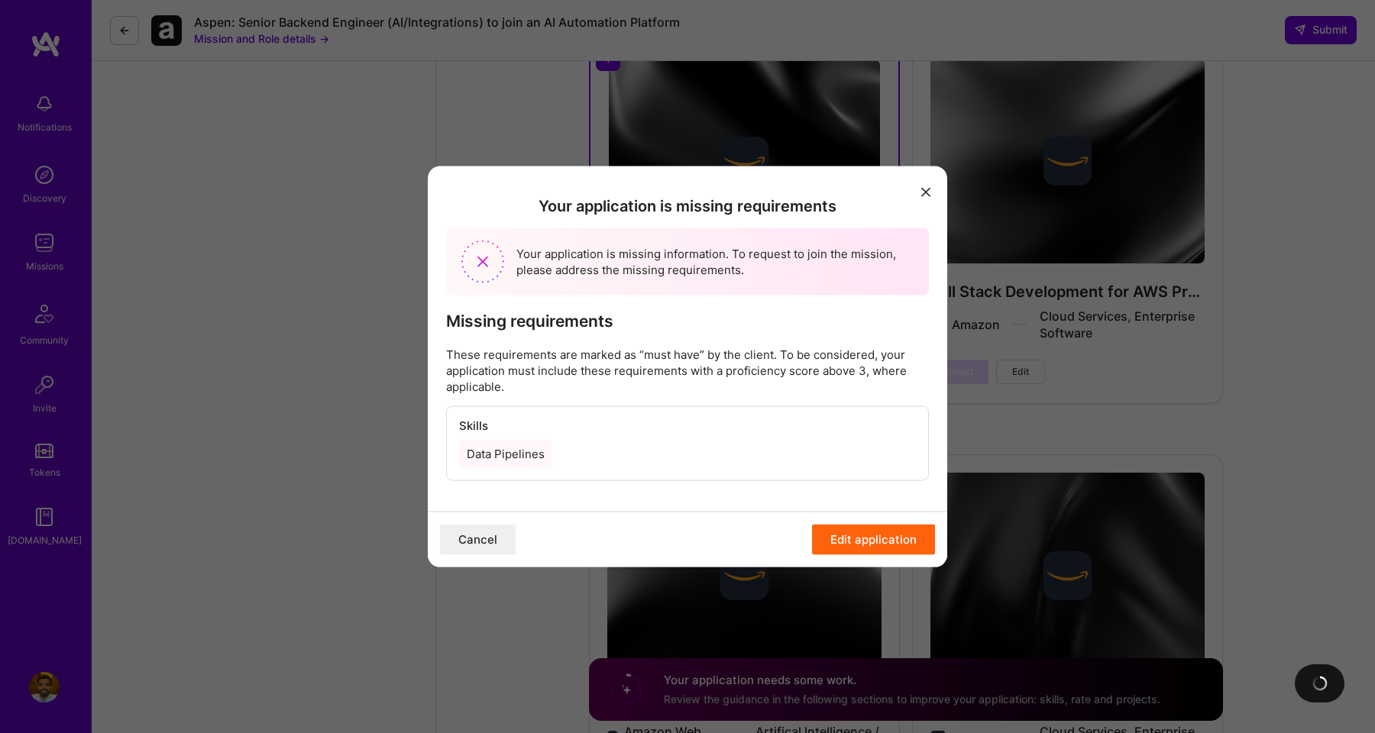
click at [867, 538] on button "Edit application" at bounding box center [873, 539] width 123 height 31
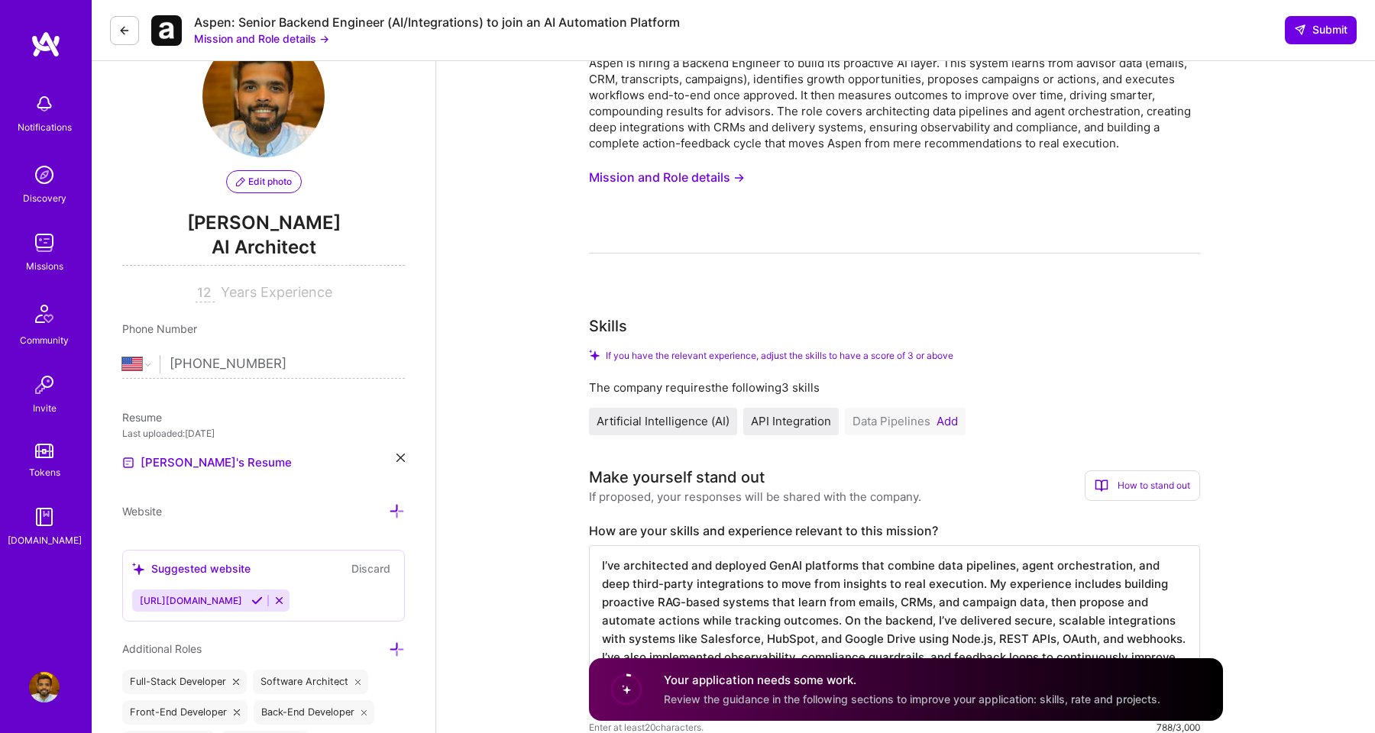
scroll to position [50, 0]
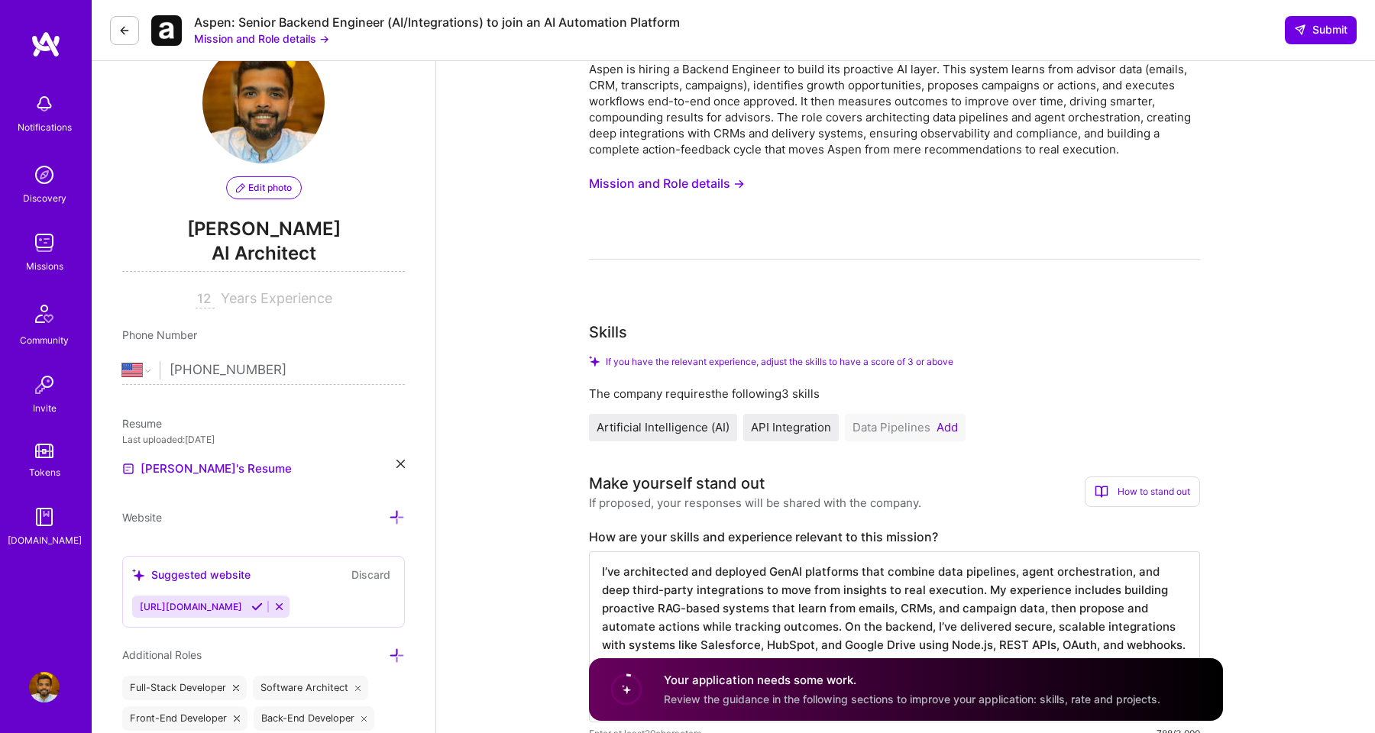
click at [942, 424] on button "Add" at bounding box center [947, 428] width 21 height 12
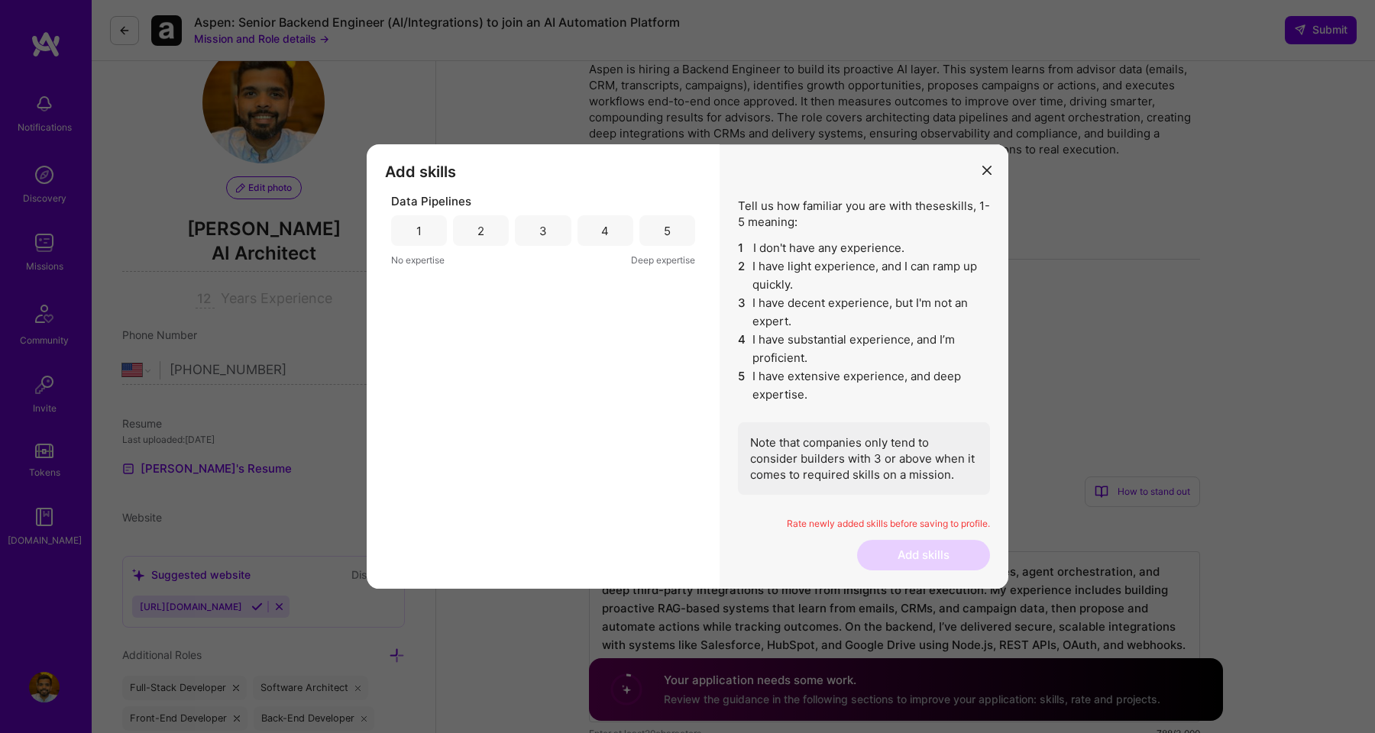
click at [542, 246] on div "Data Pipelines 1 2 3 4 5 No expertise Deep expertise" at bounding box center [543, 230] width 304 height 75
click at [537, 226] on div "3" at bounding box center [543, 230] width 56 height 31
click at [922, 549] on button "Add skills" at bounding box center [923, 555] width 133 height 31
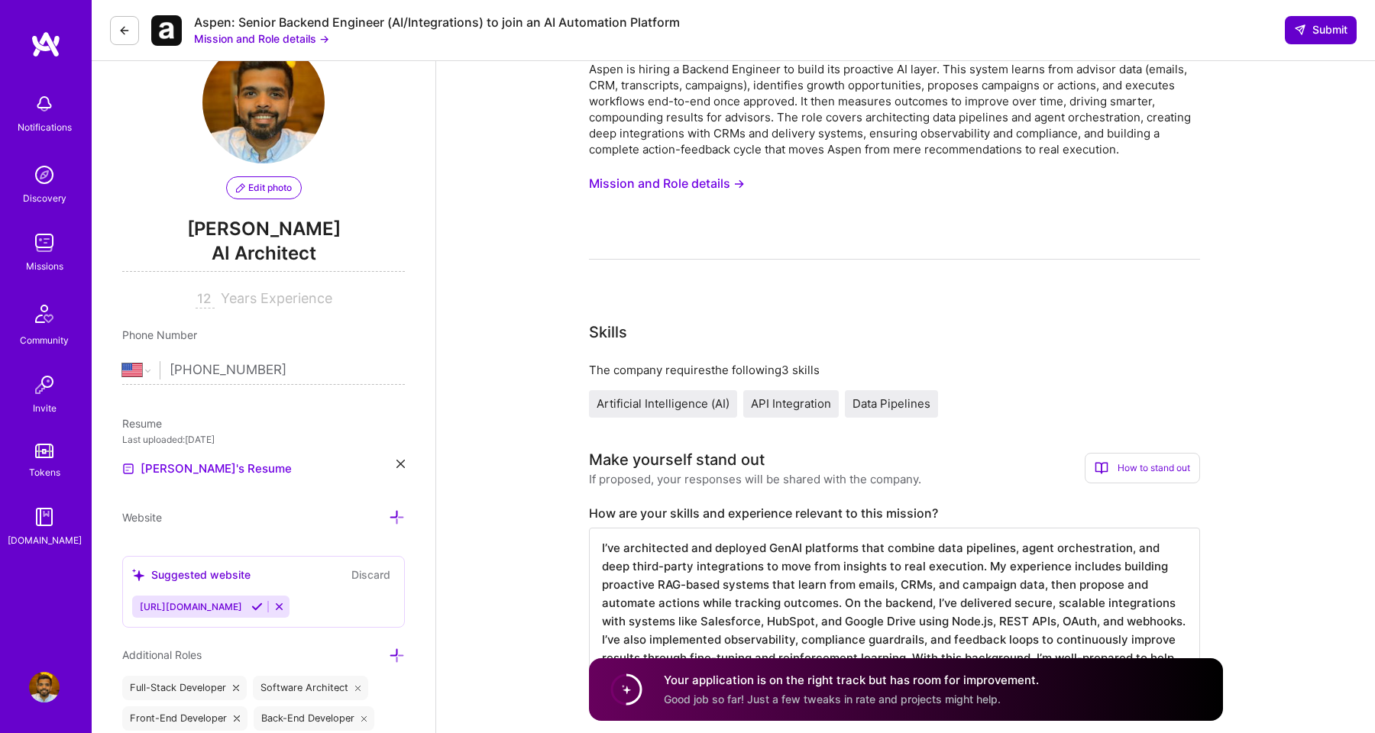
click at [1319, 27] on span "Submit" at bounding box center [1320, 29] width 53 height 15
